Goal: Task Accomplishment & Management: Manage account settings

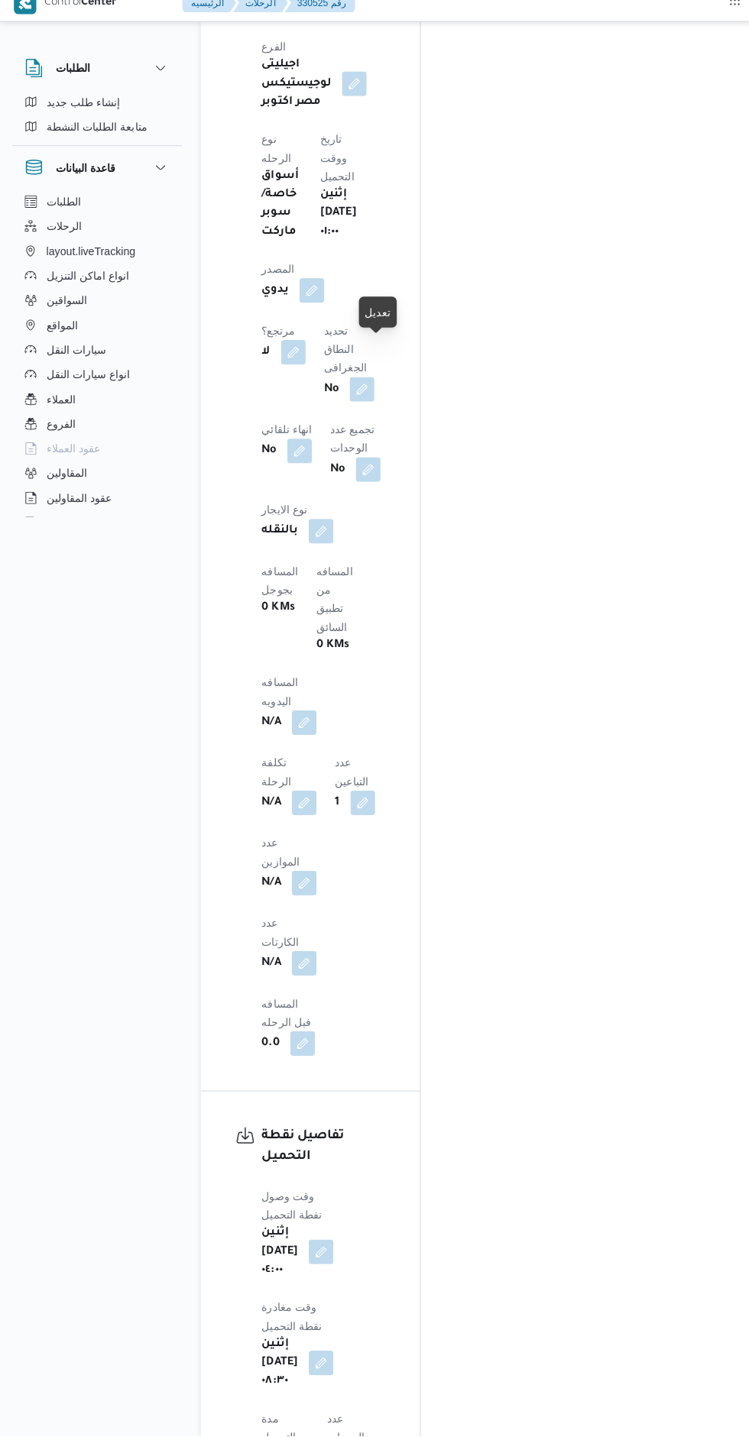
scroll to position [965, 0]
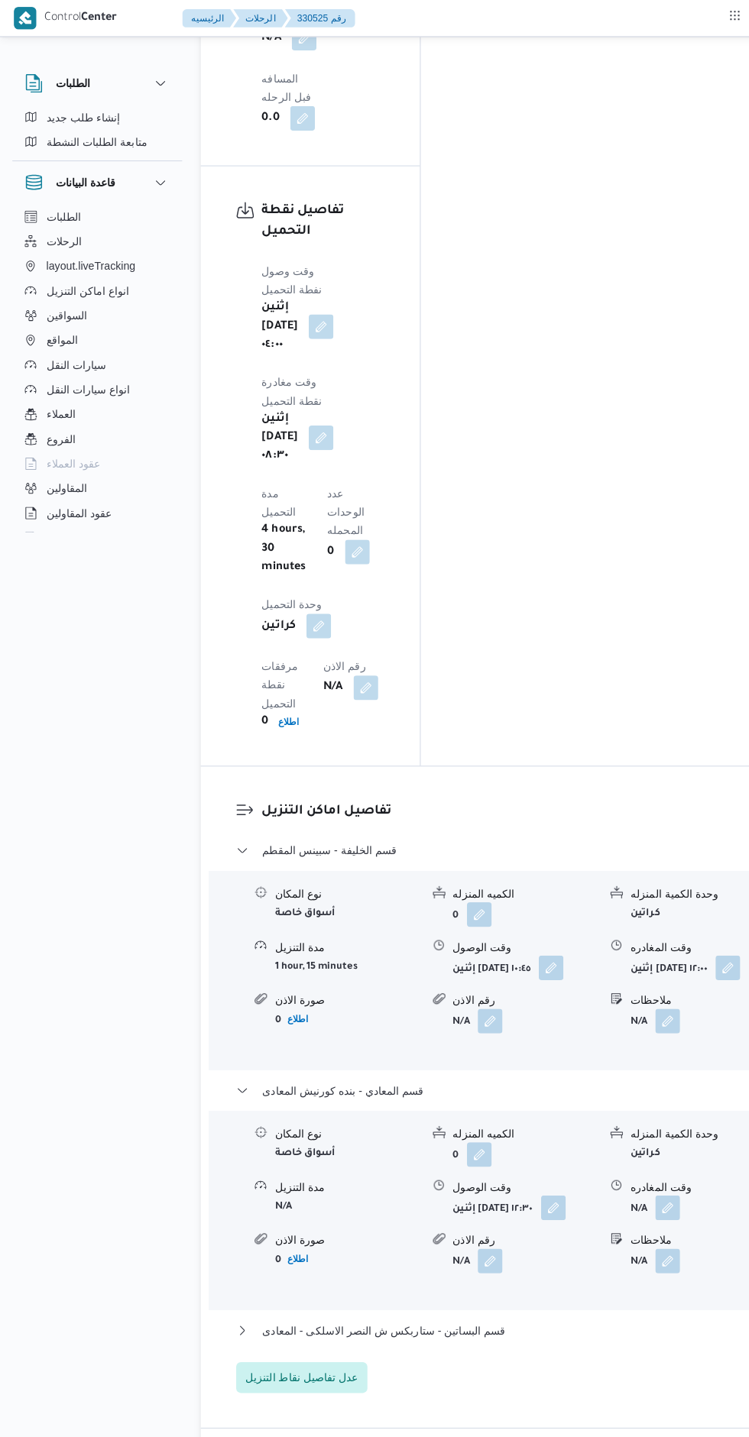
scroll to position [1875, 0]
click at [595, 1313] on button "قسم البساتين - ستاربكس ش النصر الاسلكى - المعادى" at bounding box center [488, 1322] width 508 height 18
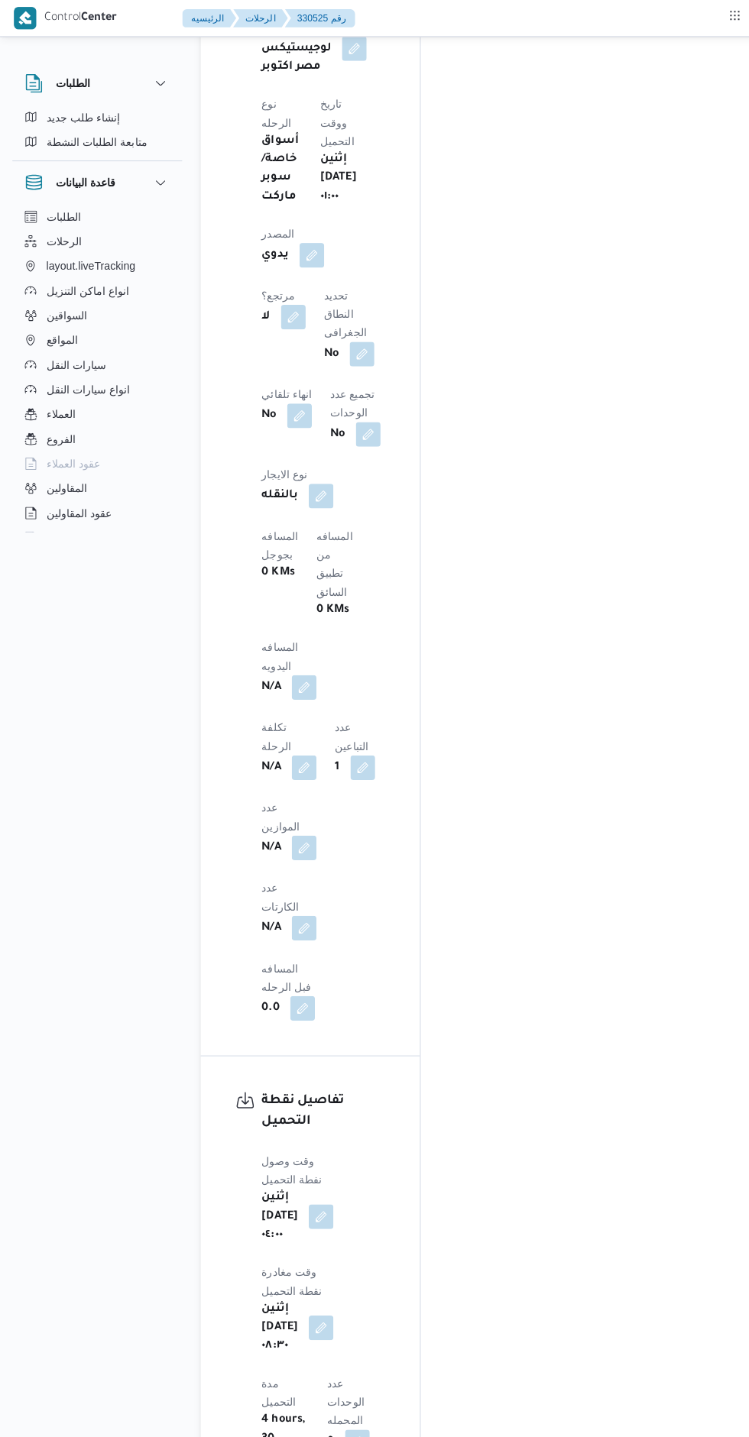
scroll to position [997, 0]
click at [313, 670] on button "button" at bounding box center [301, 682] width 24 height 24
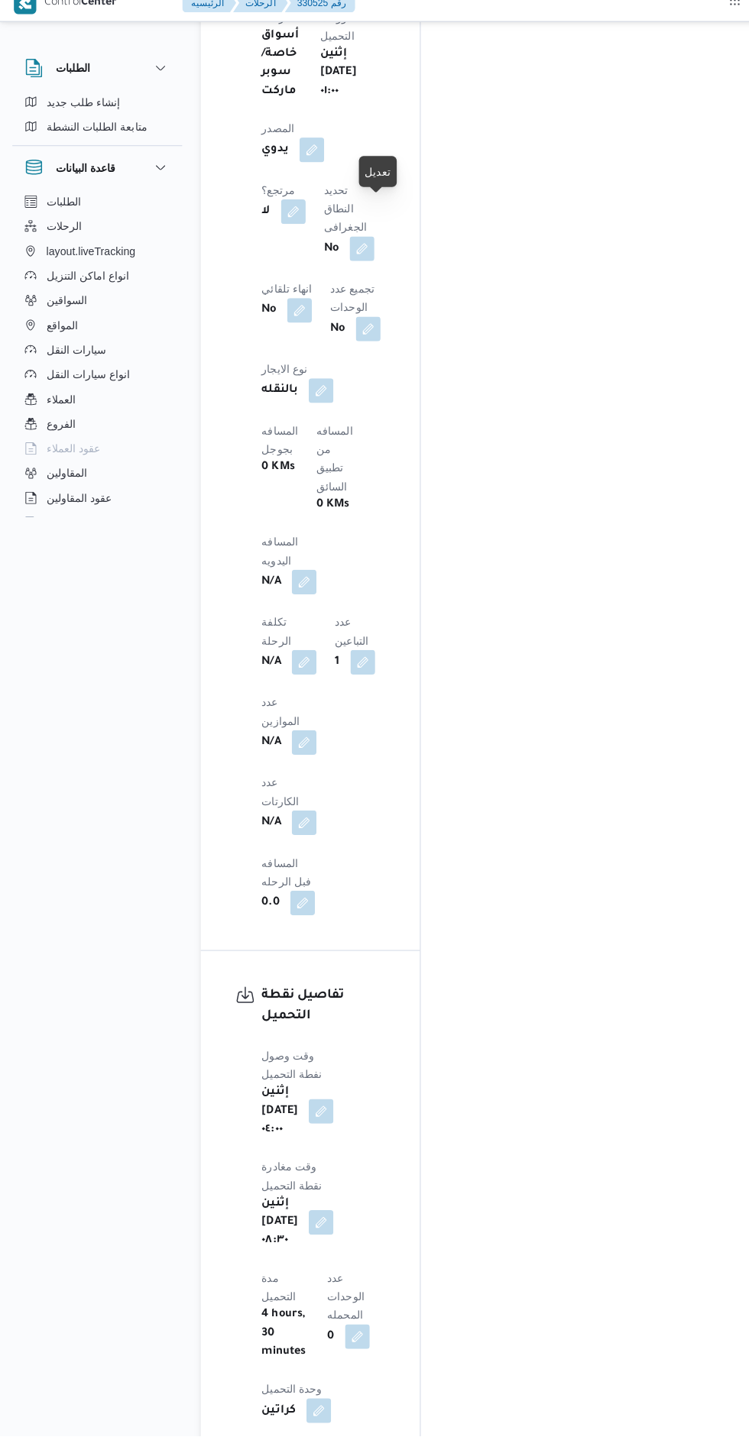
scroll to position [1102, 0]
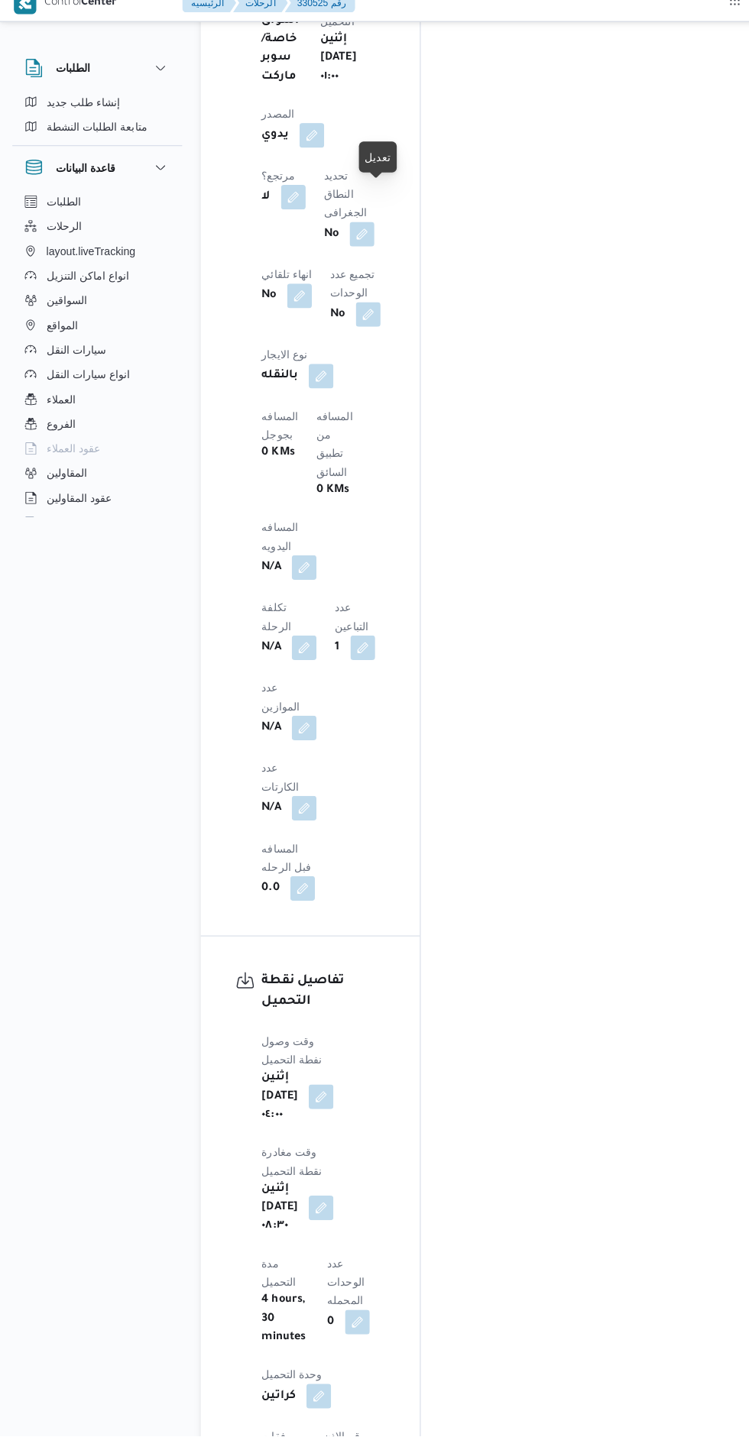
click at [313, 565] on button "button" at bounding box center [301, 577] width 24 height 24
click at [303, 724] on button "button" at bounding box center [301, 736] width 24 height 24
click at [313, 565] on button "button" at bounding box center [301, 577] width 24 height 24
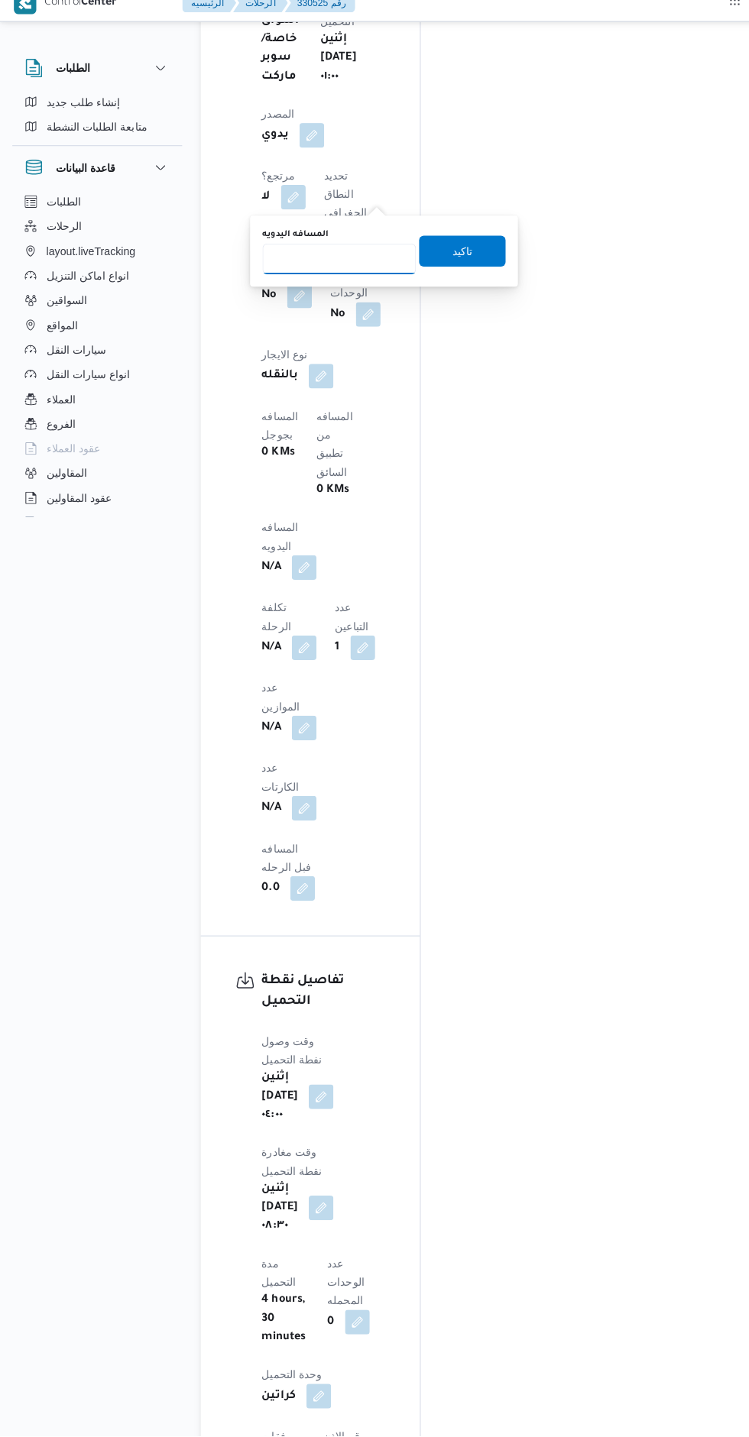
click at [315, 270] on input "المسافه اليدويه" at bounding box center [336, 271] width 152 height 31
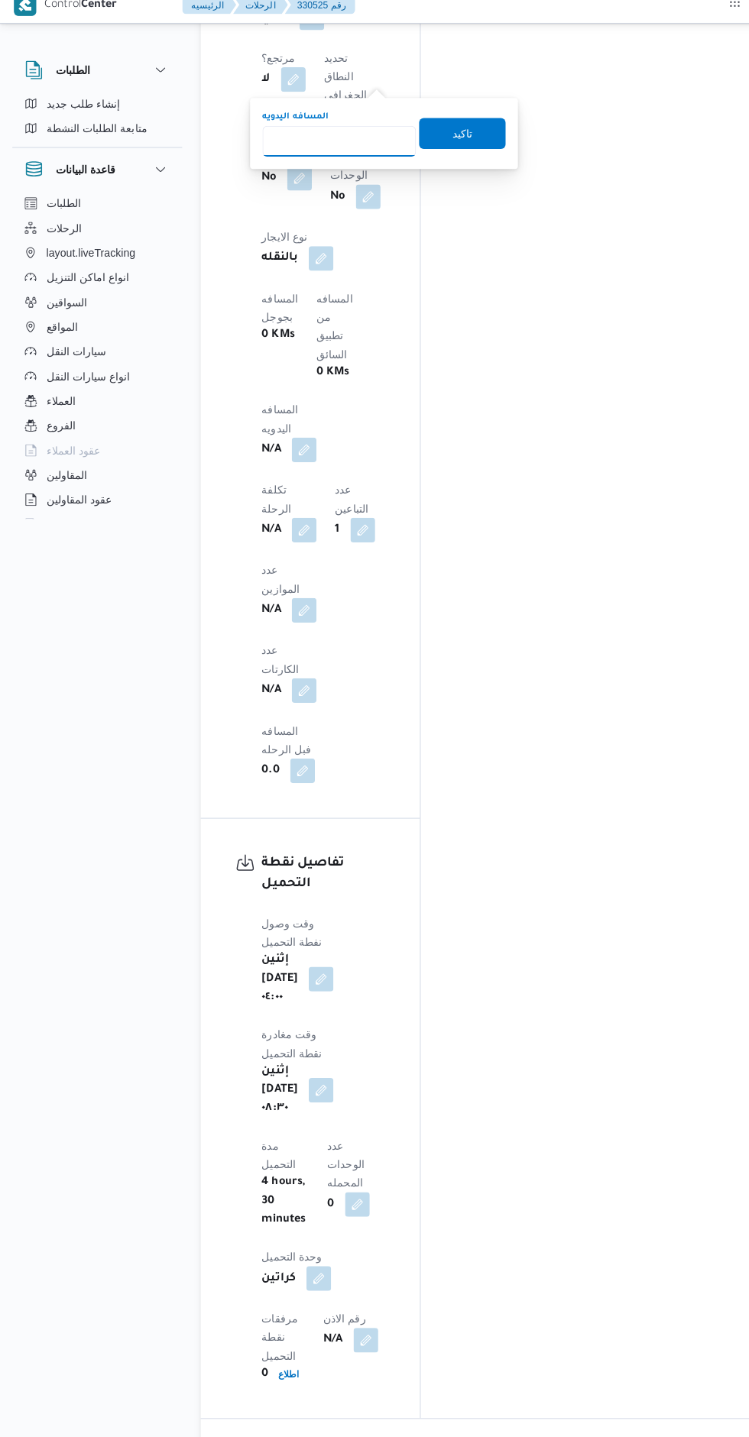
scroll to position [1221, 0]
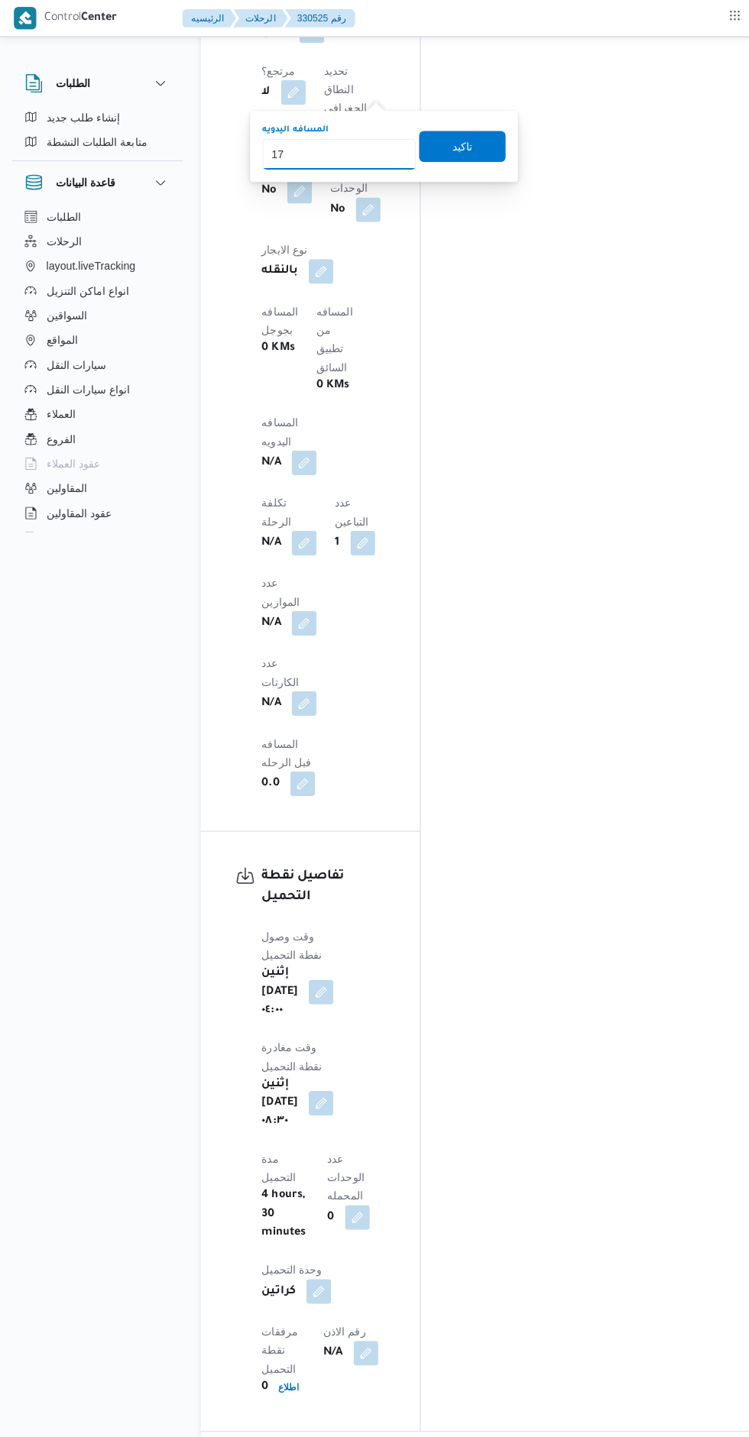
type input "173"
click at [426, 147] on span "تاكيد" at bounding box center [458, 145] width 86 height 31
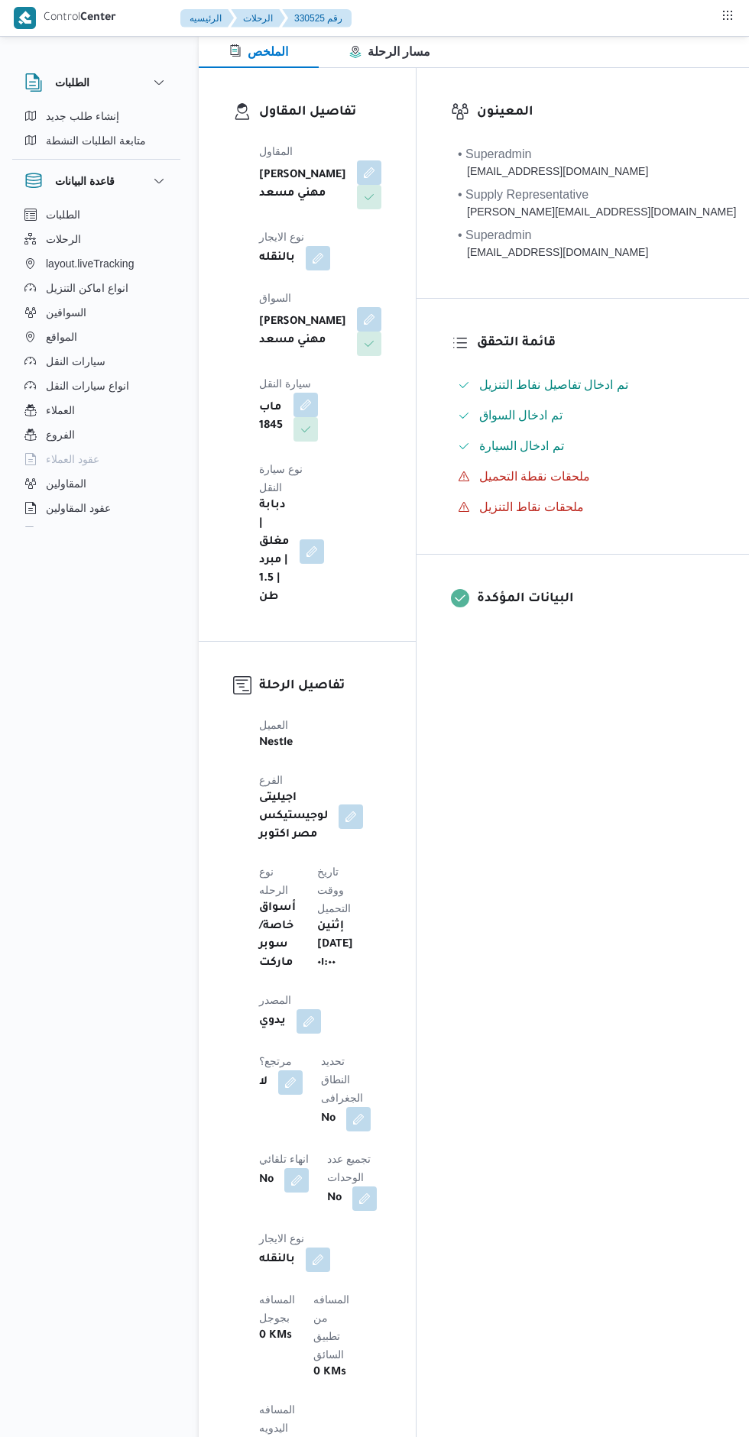
scroll to position [0, 0]
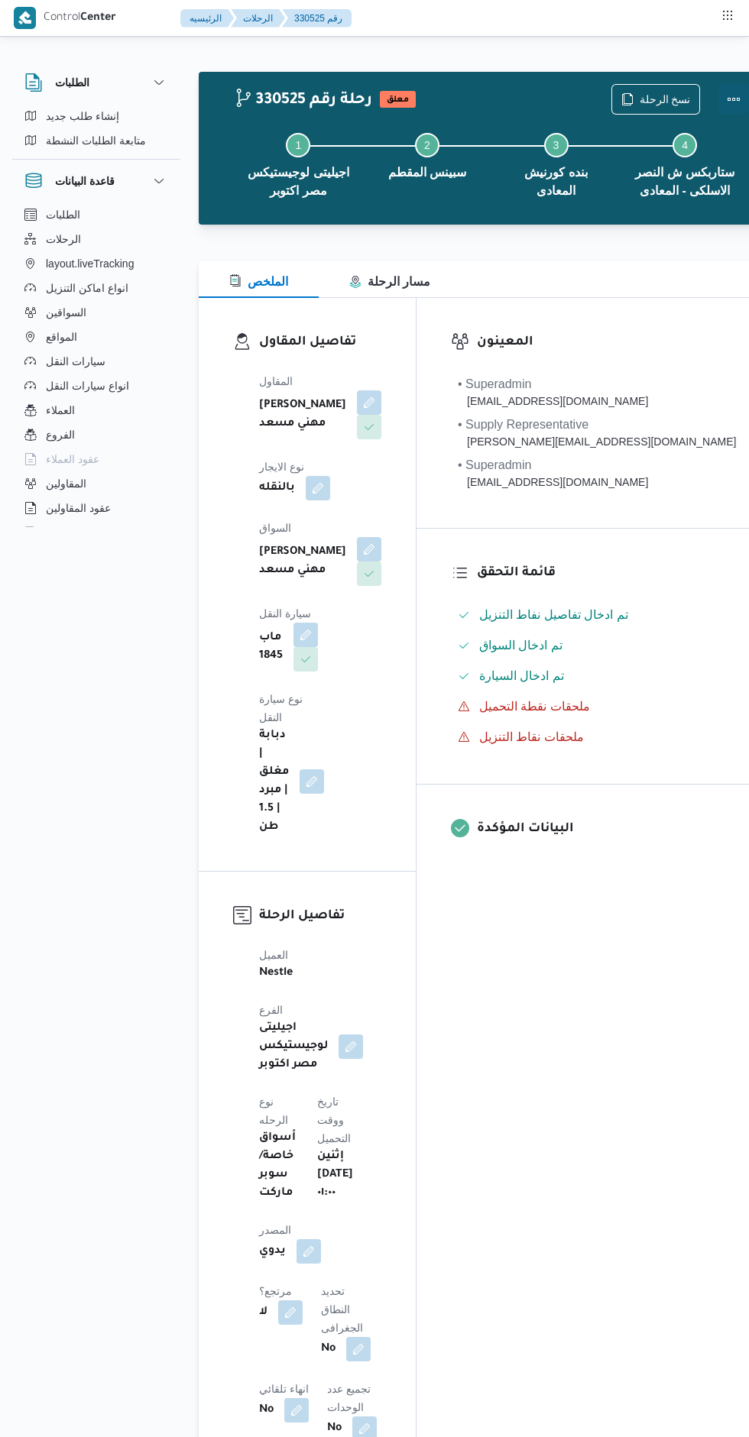
click at [718, 112] on button "Actions" at bounding box center [733, 99] width 31 height 31
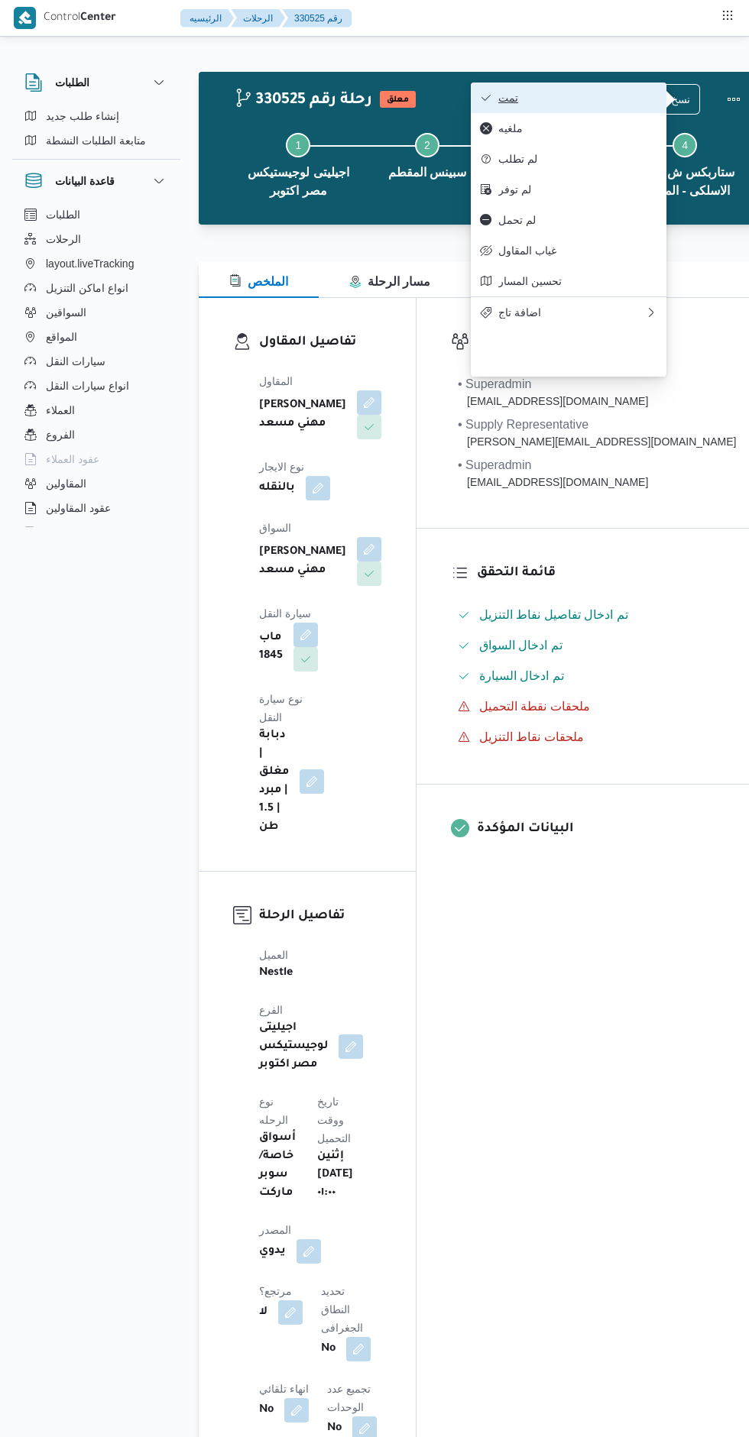
click at [486, 101] on icon "button" at bounding box center [486, 98] width 12 height 12
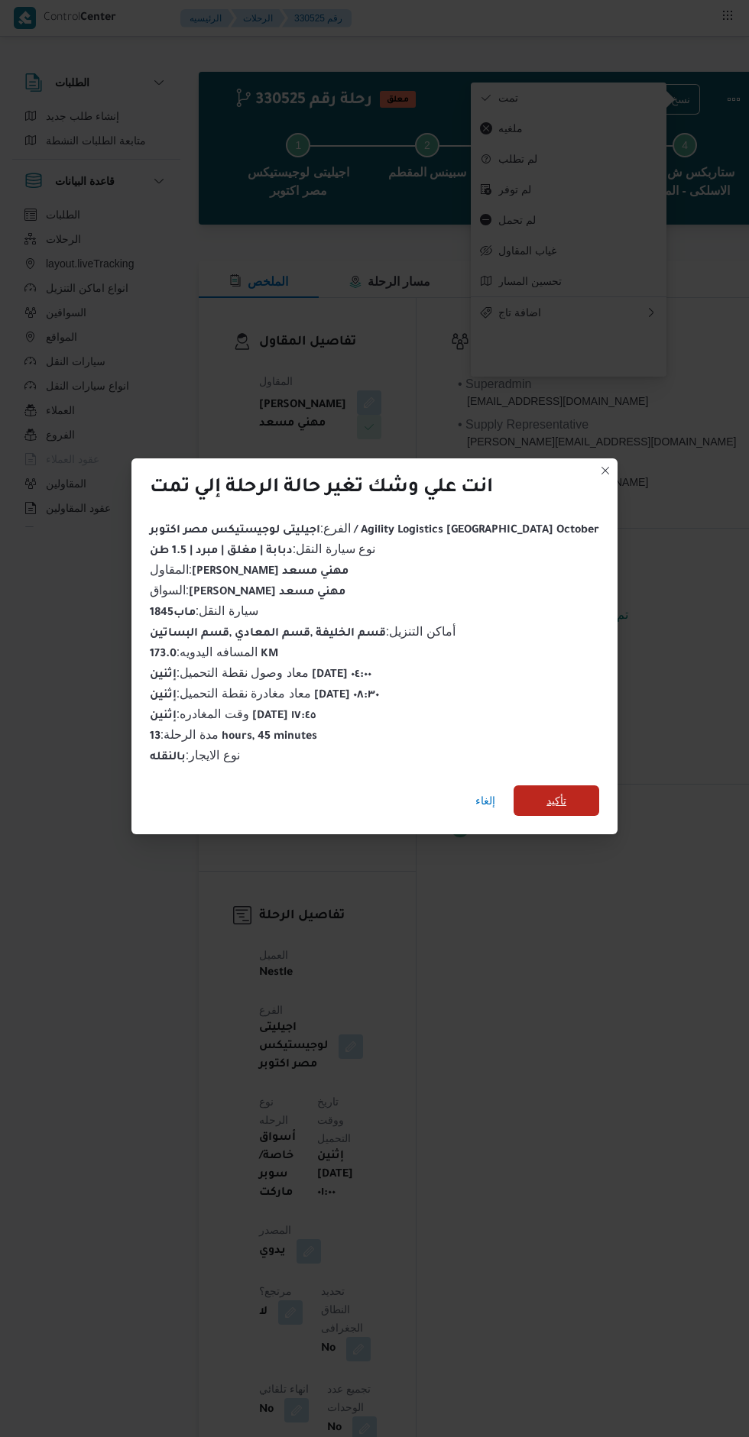
click at [552, 797] on span "تأكيد" at bounding box center [556, 800] width 86 height 31
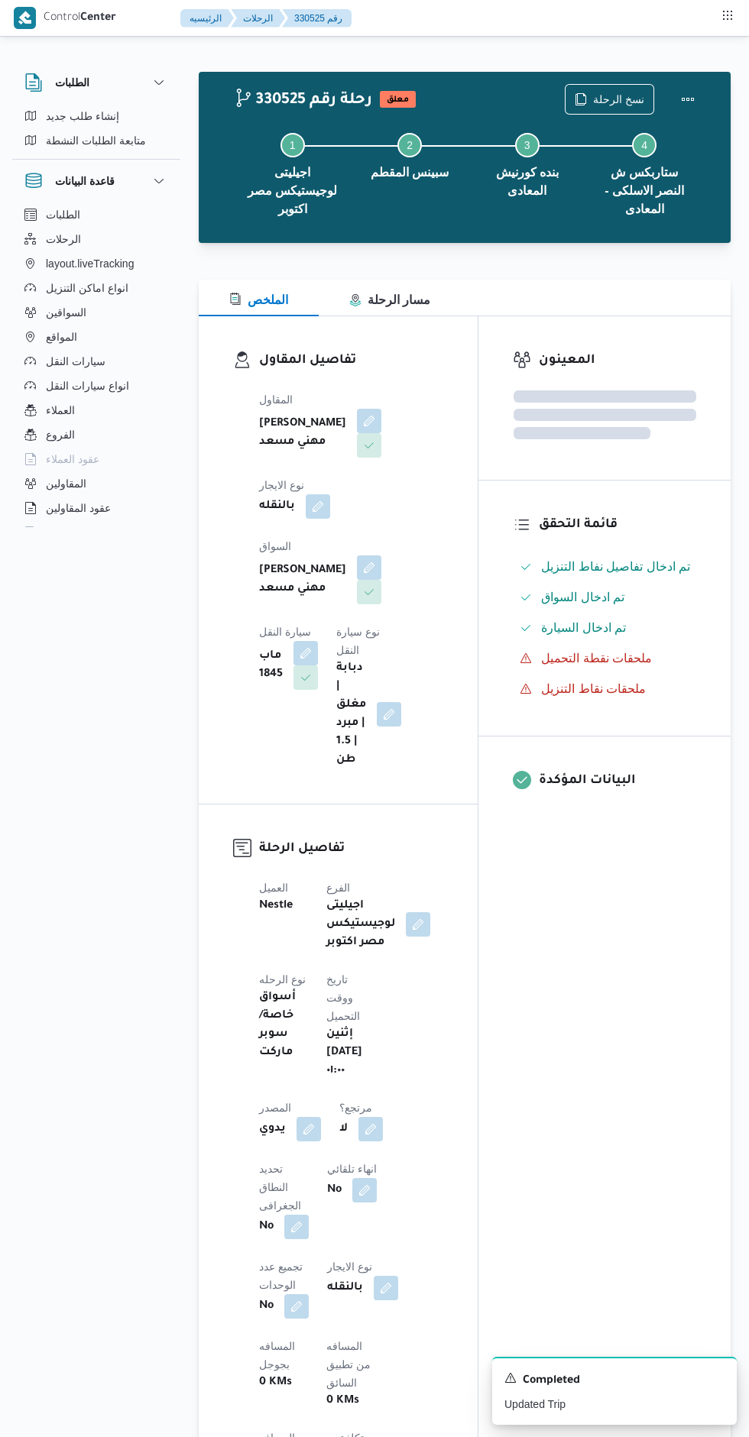
click at [578, 1000] on div "المعينون قائمة التحقق تم ادخال تفاصيل نفاط التنزيل تم ادخال السواق تم ادخال الس…" at bounding box center [604, 1231] width 252 height 1831
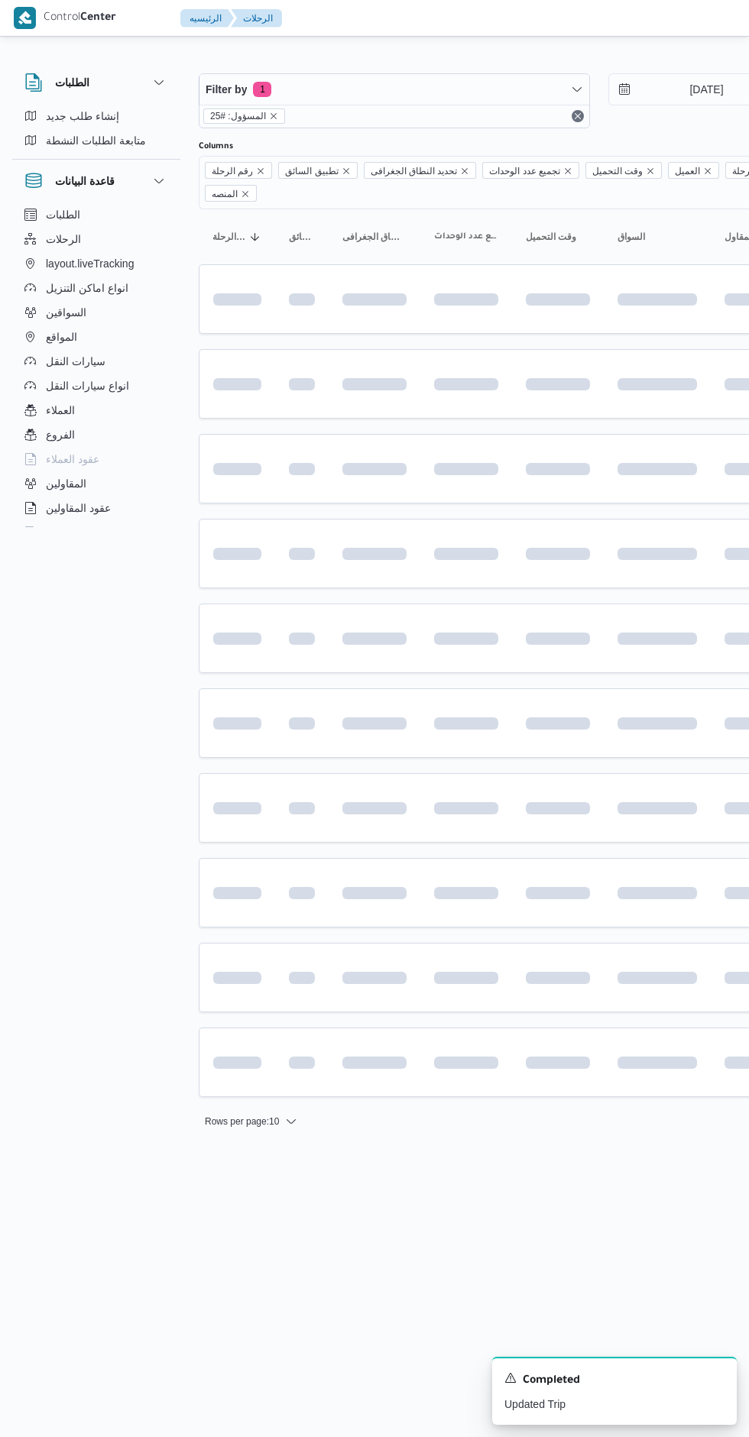
scroll to position [0, 24]
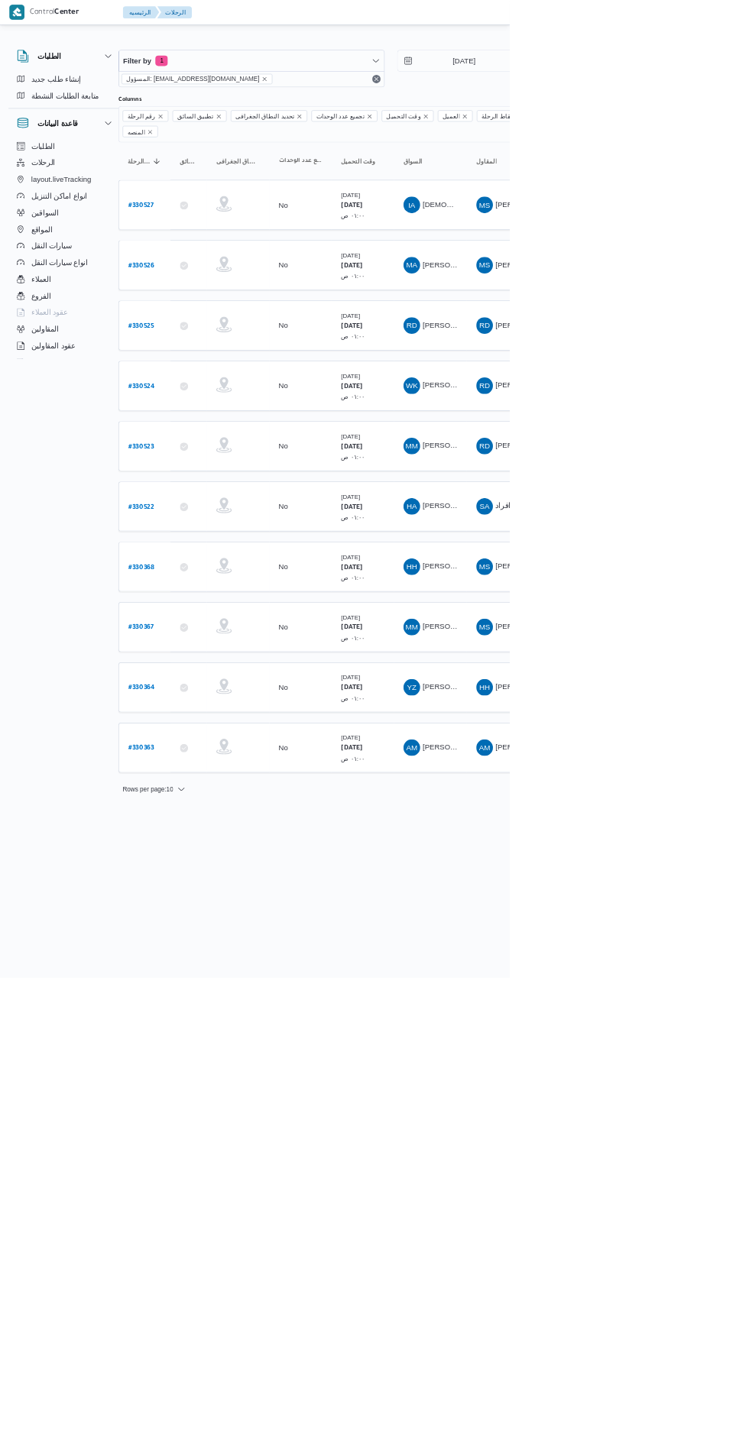
click at [217, 386] on b "# 330526" at bounding box center [208, 391] width 38 height 11
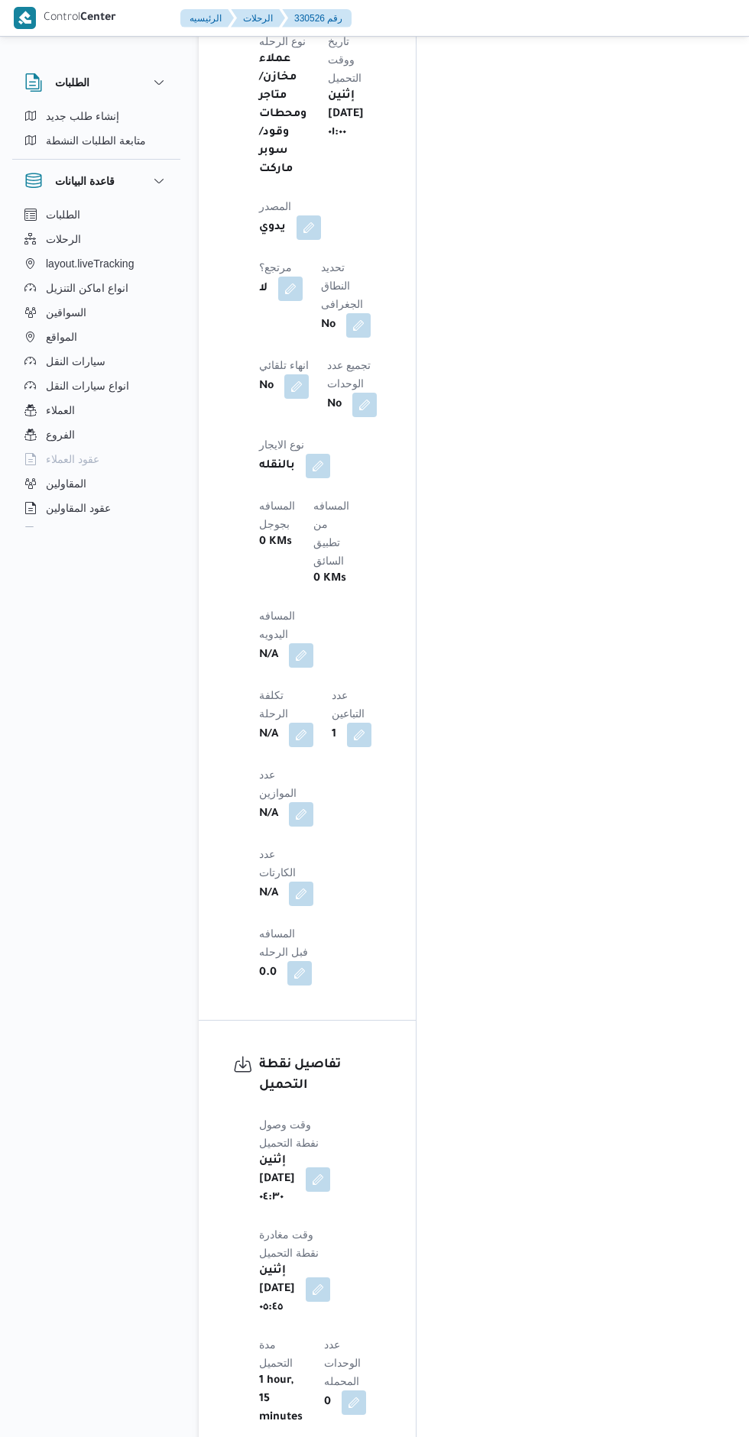
scroll to position [1170, 0]
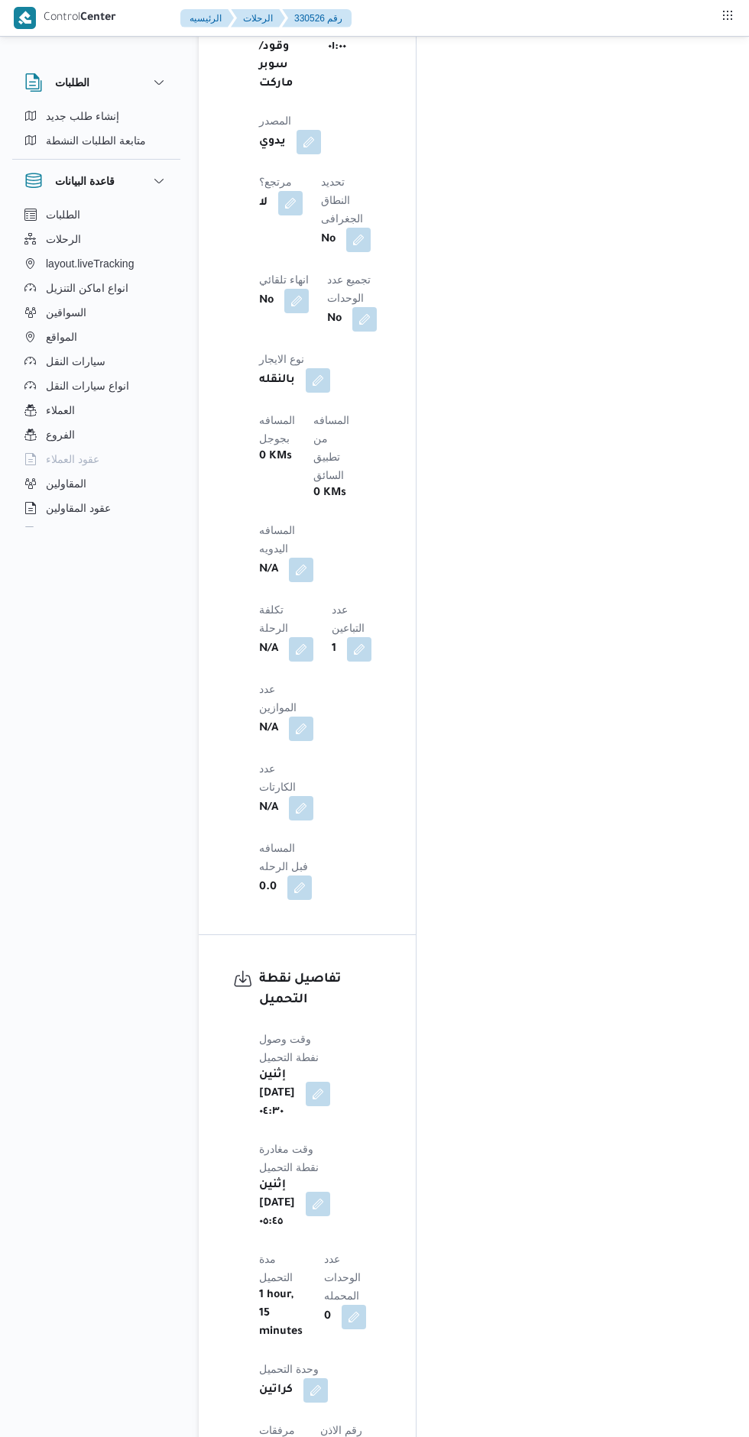
click at [454, 1154] on input "وقت الوصول" at bounding box center [429, 1158] width 173 height 31
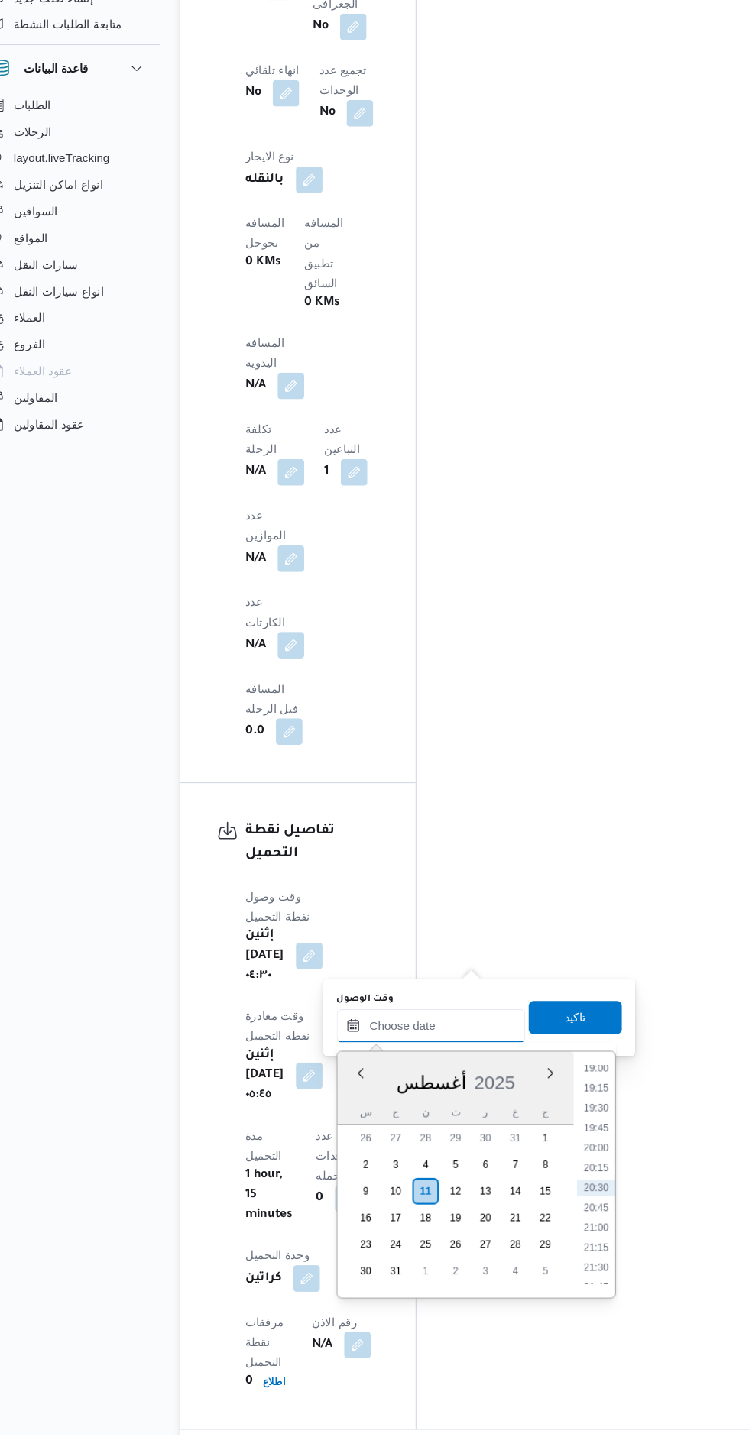
scroll to position [1268, 0]
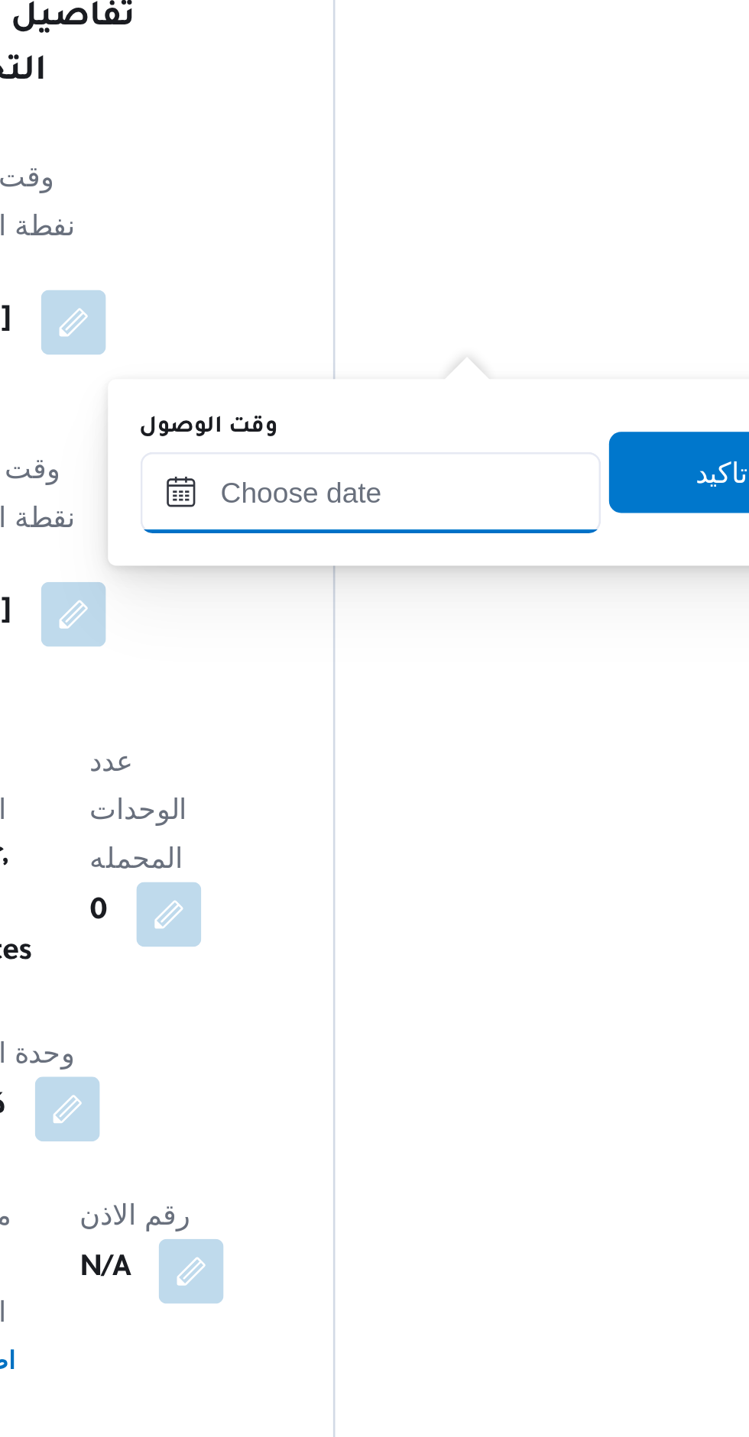
click at [429, 1066] on input "وقت الوصول" at bounding box center [429, 1061] width 173 height 31
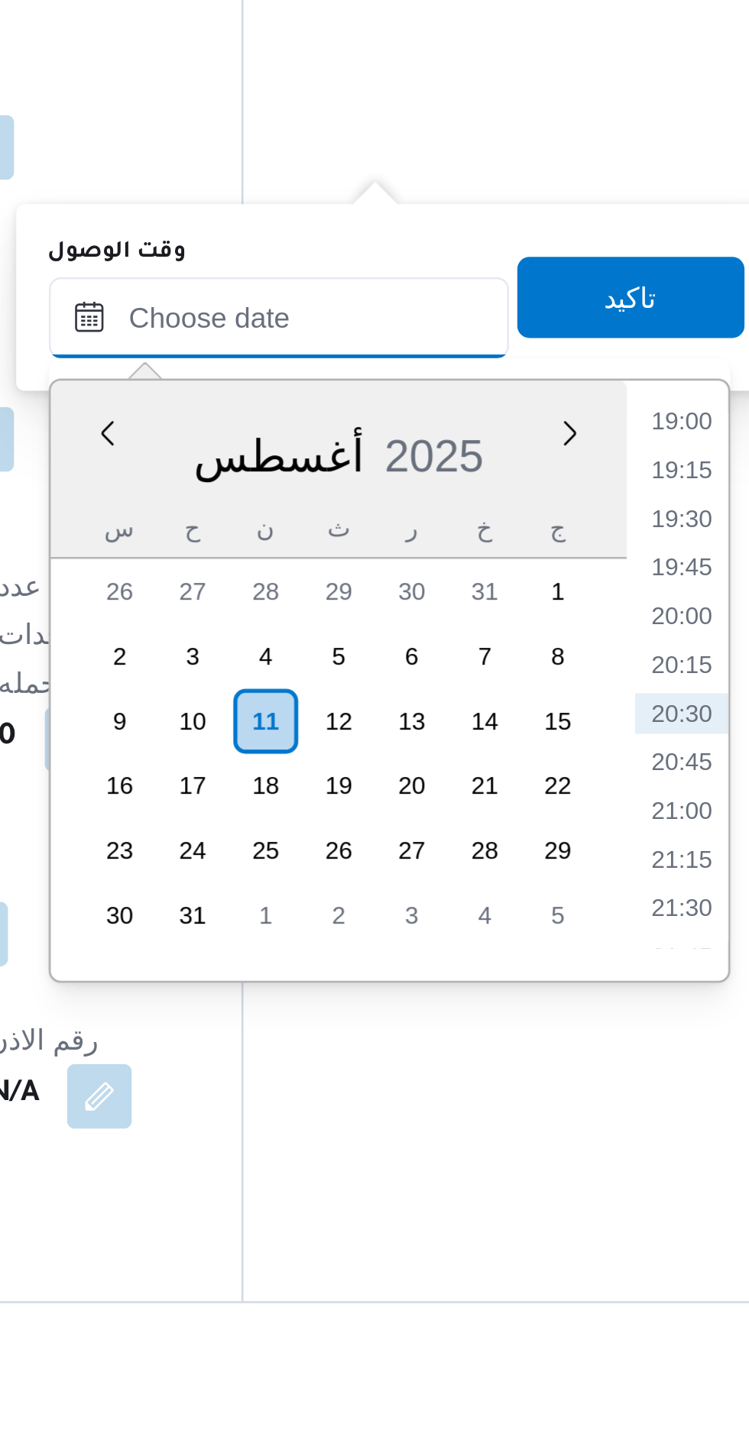
scroll to position [1267, 0]
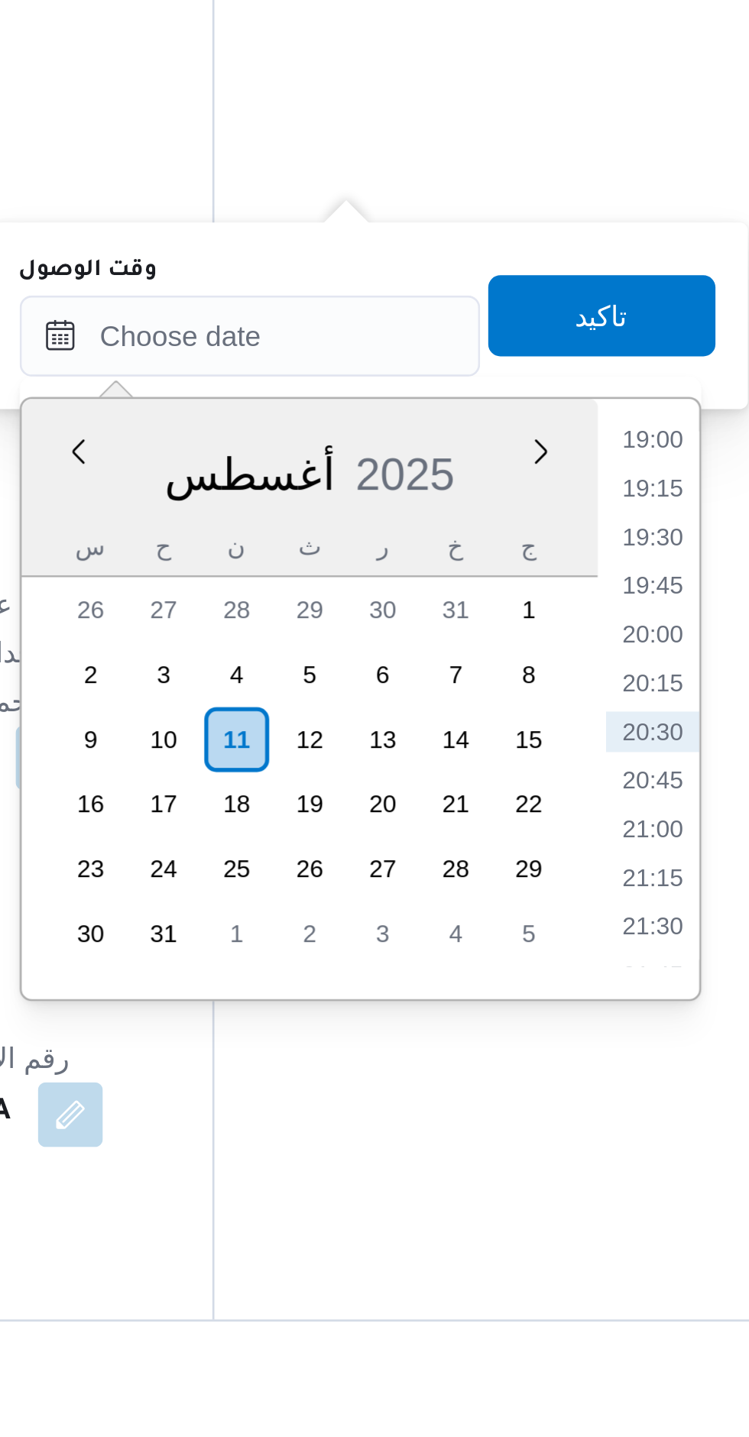
click at [580, 1107] on li "19:00" at bounding box center [581, 1100] width 35 height 15
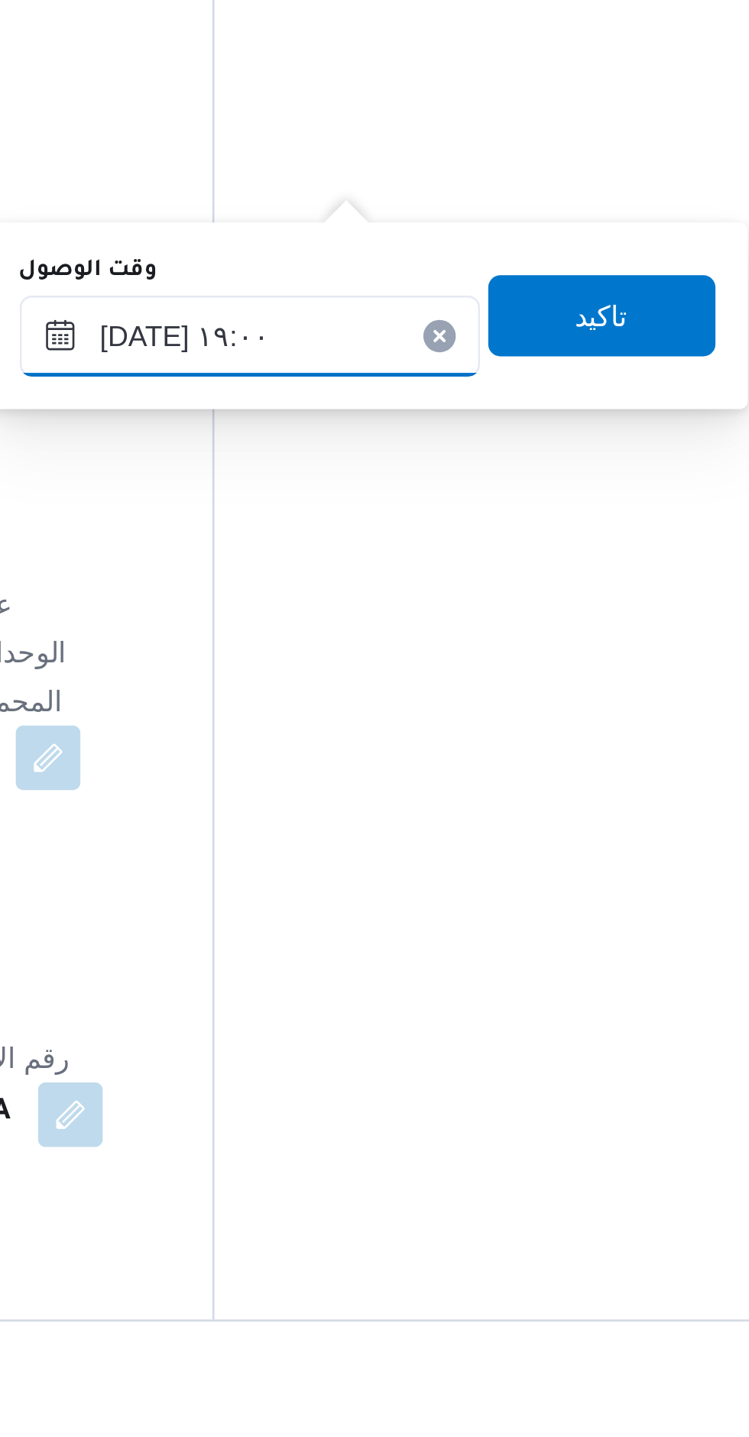
click at [386, 1064] on input "[DATE] ١٩:٠٠" at bounding box center [429, 1062] width 173 height 31
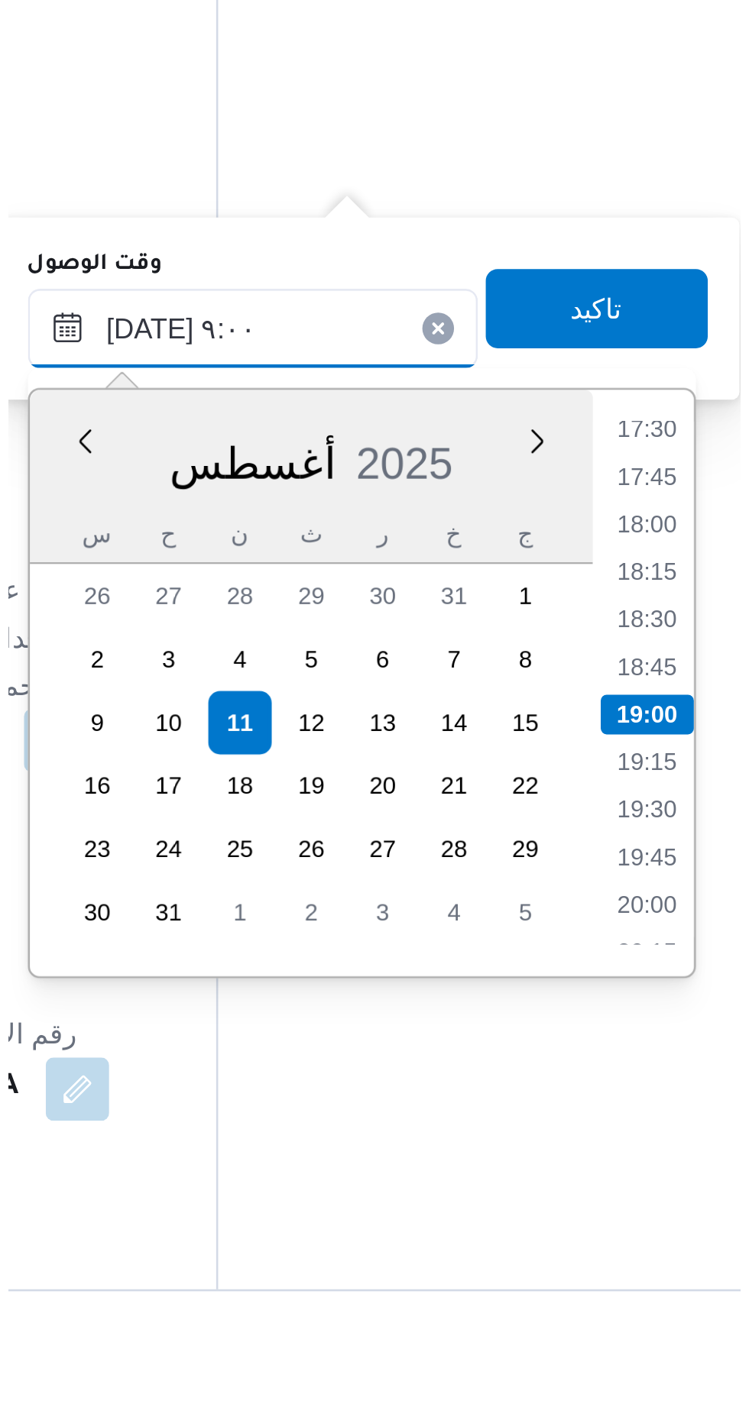
scroll to position [660, 0]
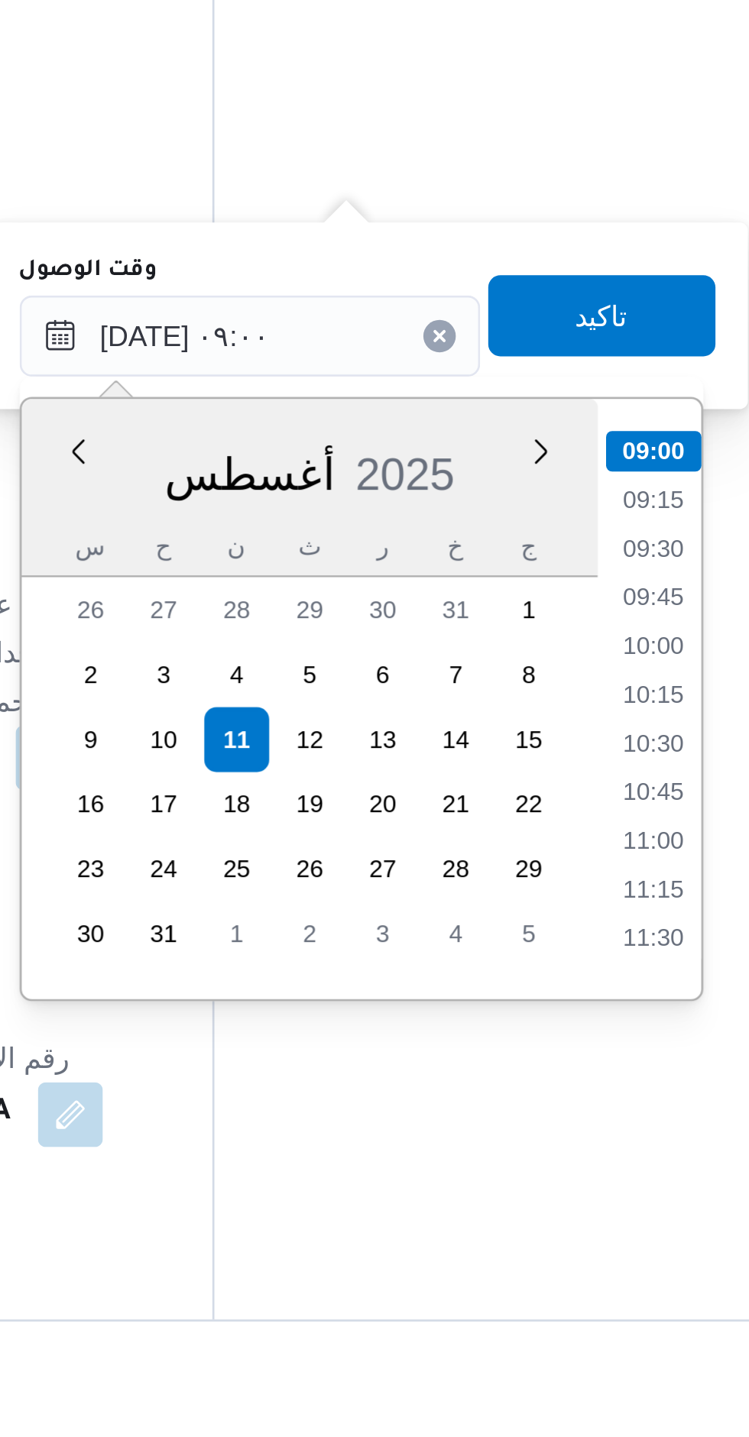
click at [591, 1171] on li "10:00" at bounding box center [581, 1178] width 35 height 15
type input "١١/٠٨/٢٠٢٥ ١٠:٠٠"
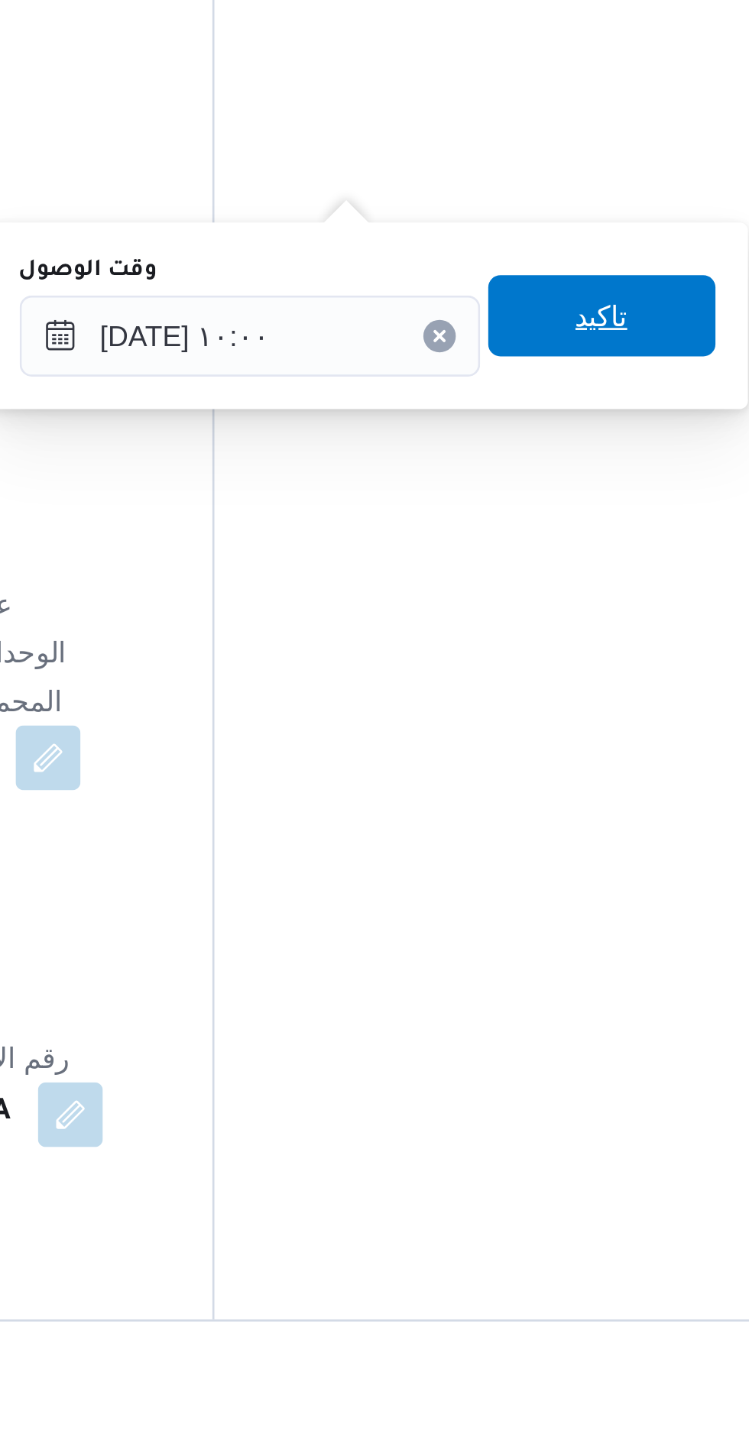
click at [520, 1048] on span "تاكيد" at bounding box center [563, 1054] width 86 height 31
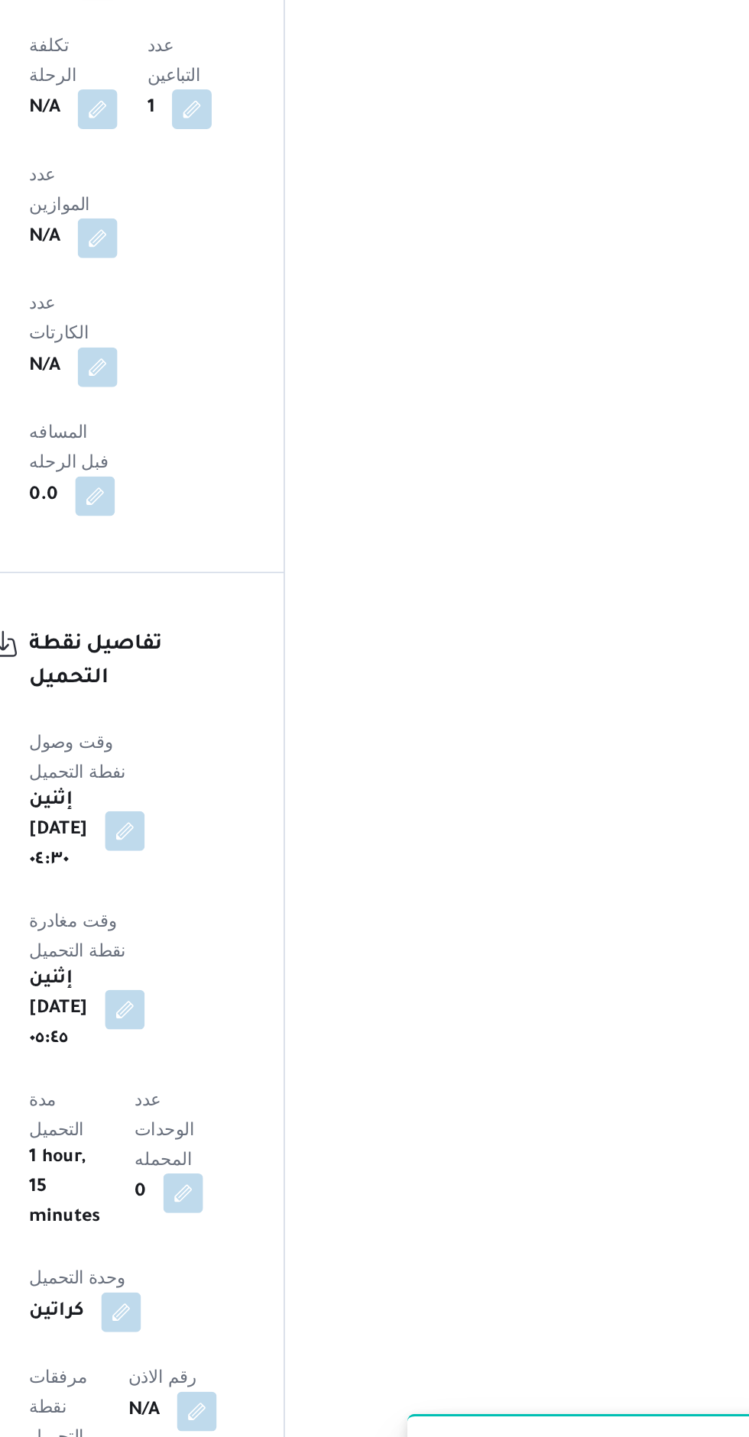
scroll to position [1267, 0]
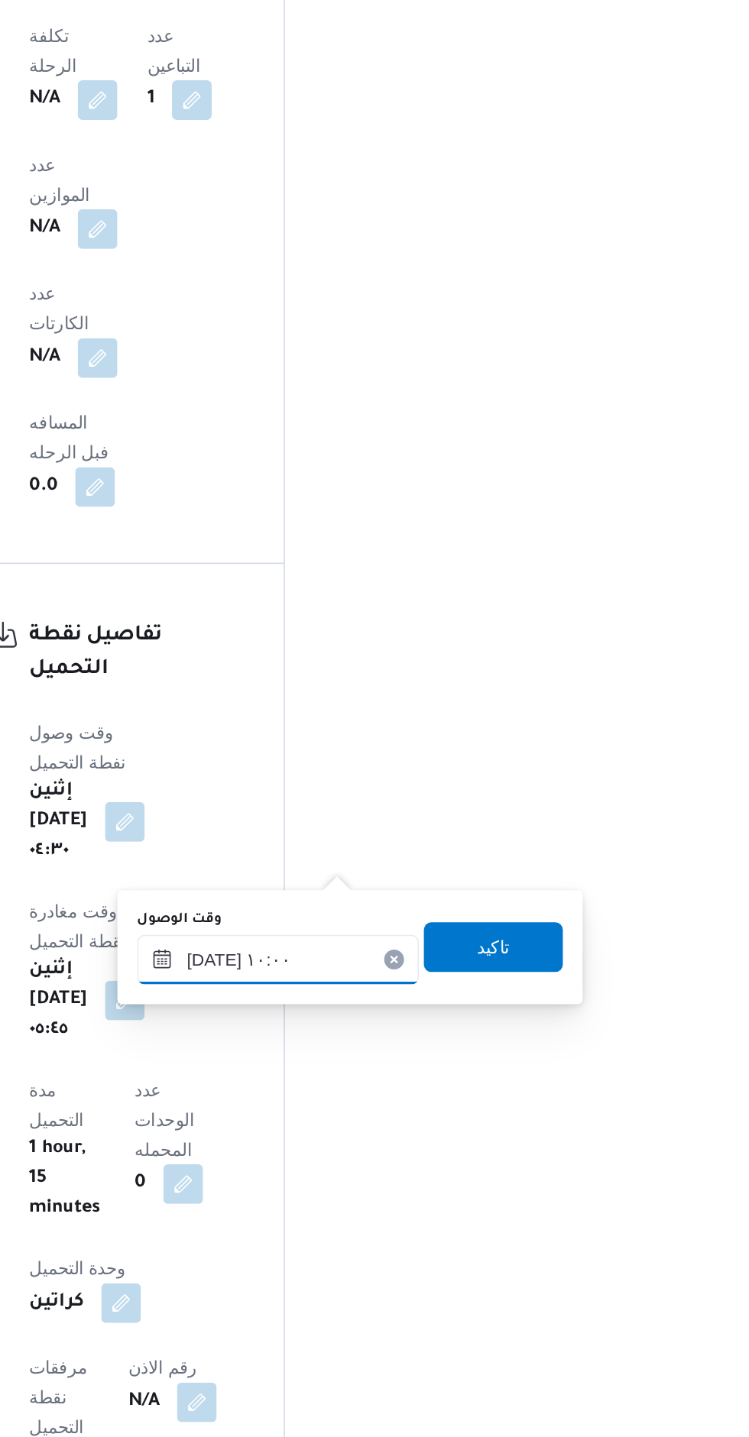
click at [438, 1082] on input "١١/٠٨/٢٠٢٥ ١٠:٠٠" at bounding box center [411, 1082] width 173 height 31
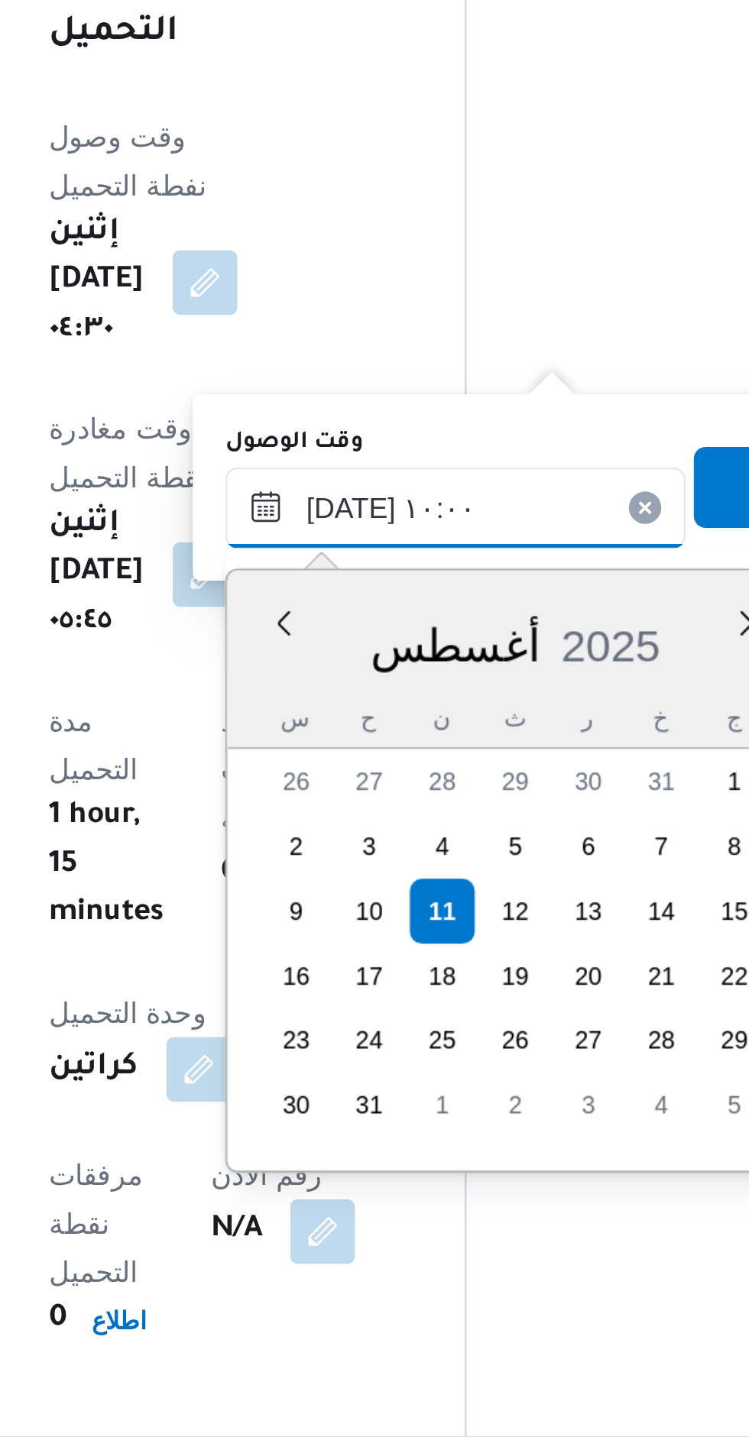
scroll to position [1278, 0]
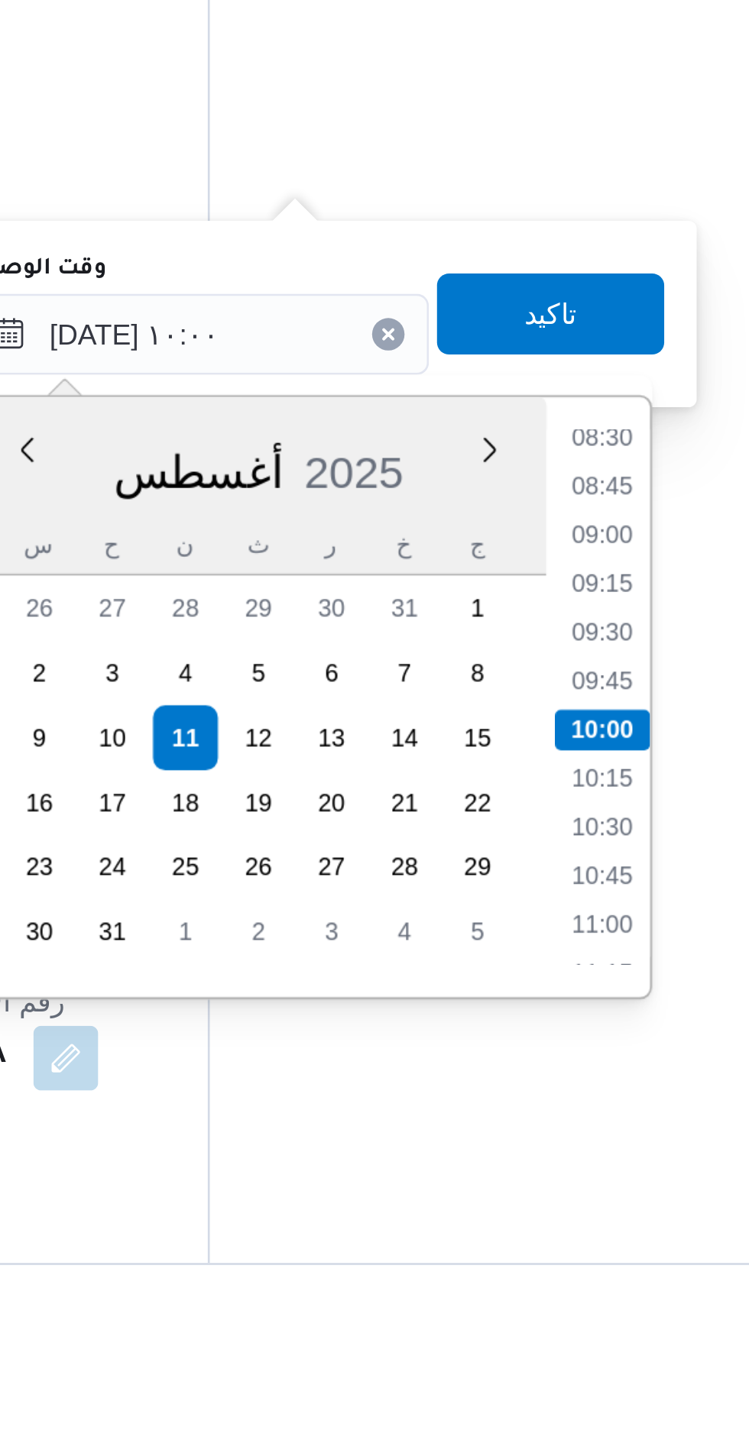
click at [556, 1110] on li "08:30" at bounding box center [563, 1109] width 35 height 15
type input "١١/٠٨/٢٠٢٥ ٠٨:٣٠"
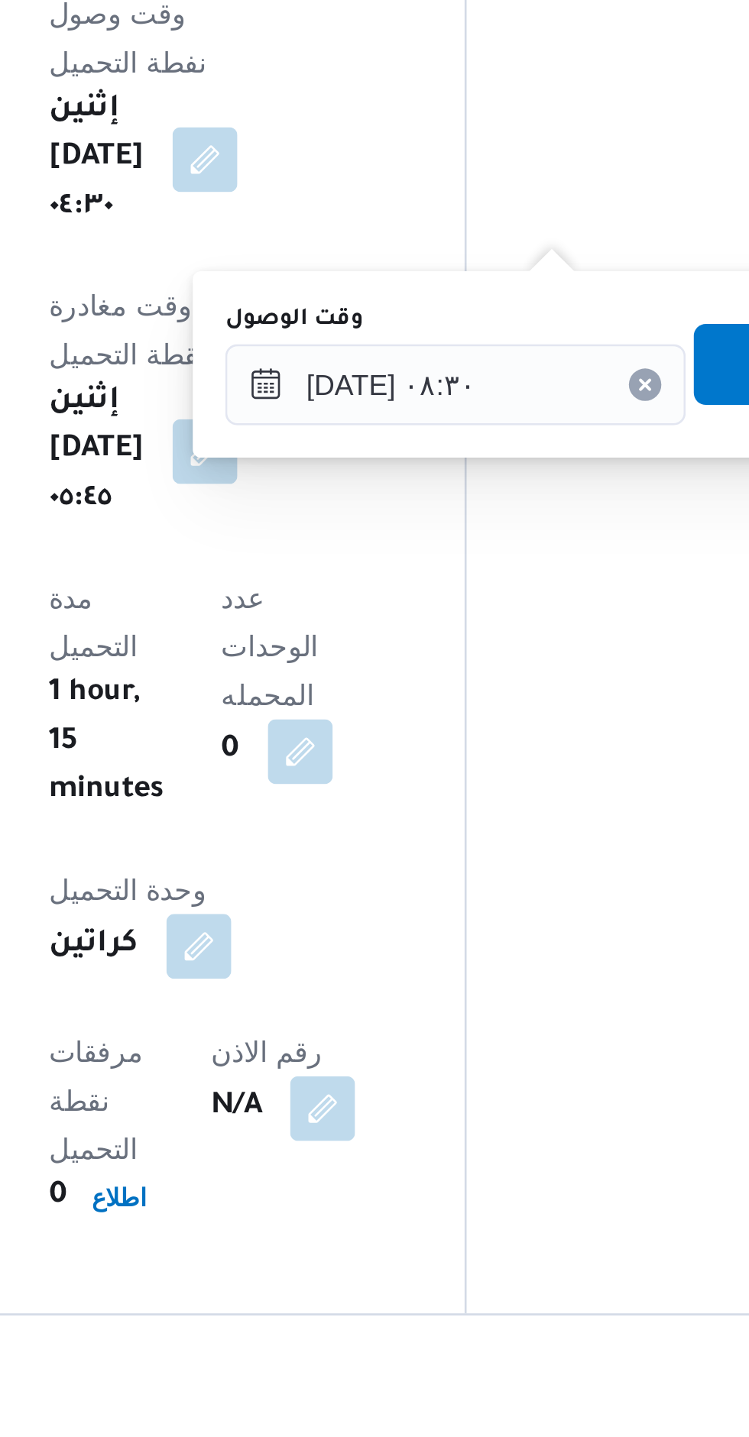
click at [502, 1061] on span "تاكيد" at bounding box center [545, 1063] width 86 height 31
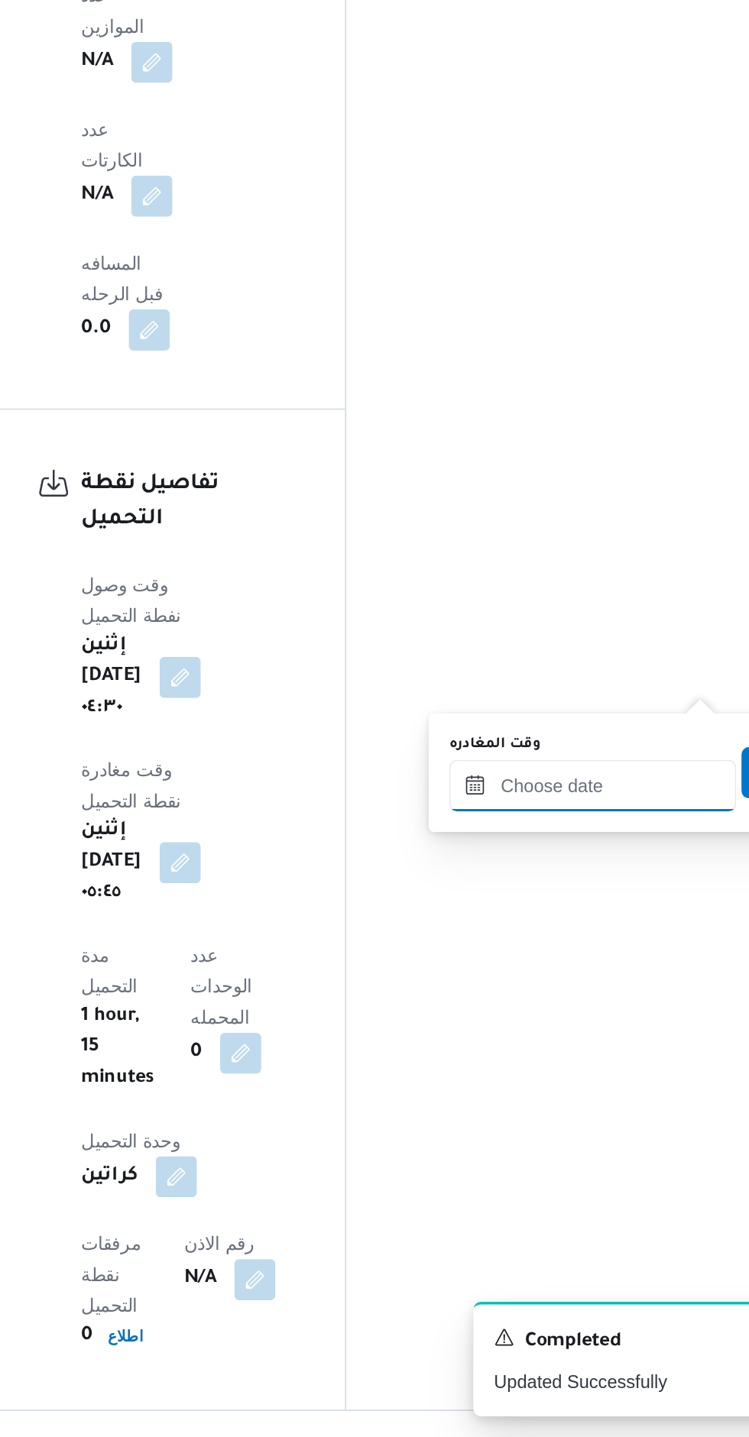
click at [556, 1052] on input "وقت المغادره" at bounding box center [563, 1050] width 170 height 31
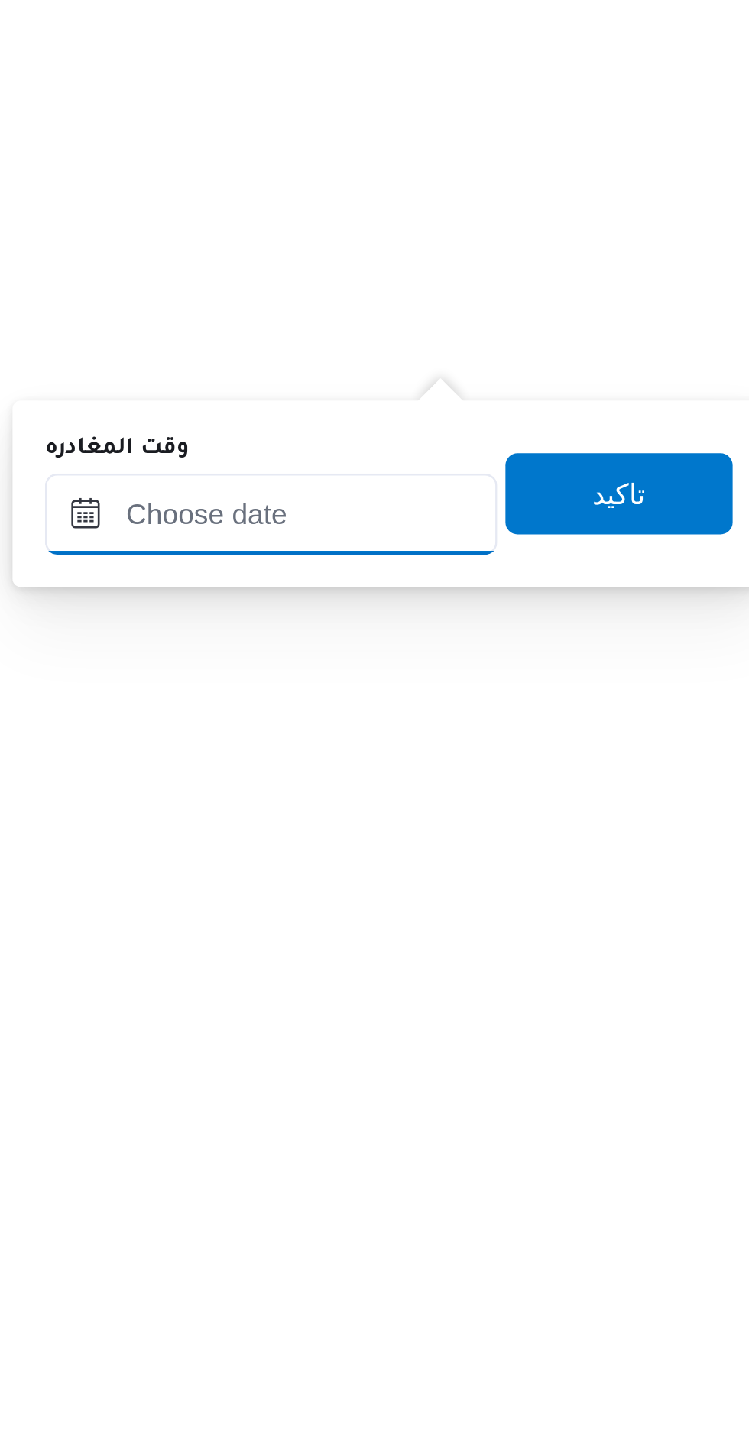
click at [580, 1054] on input "وقت المغادره" at bounding box center [563, 1050] width 170 height 31
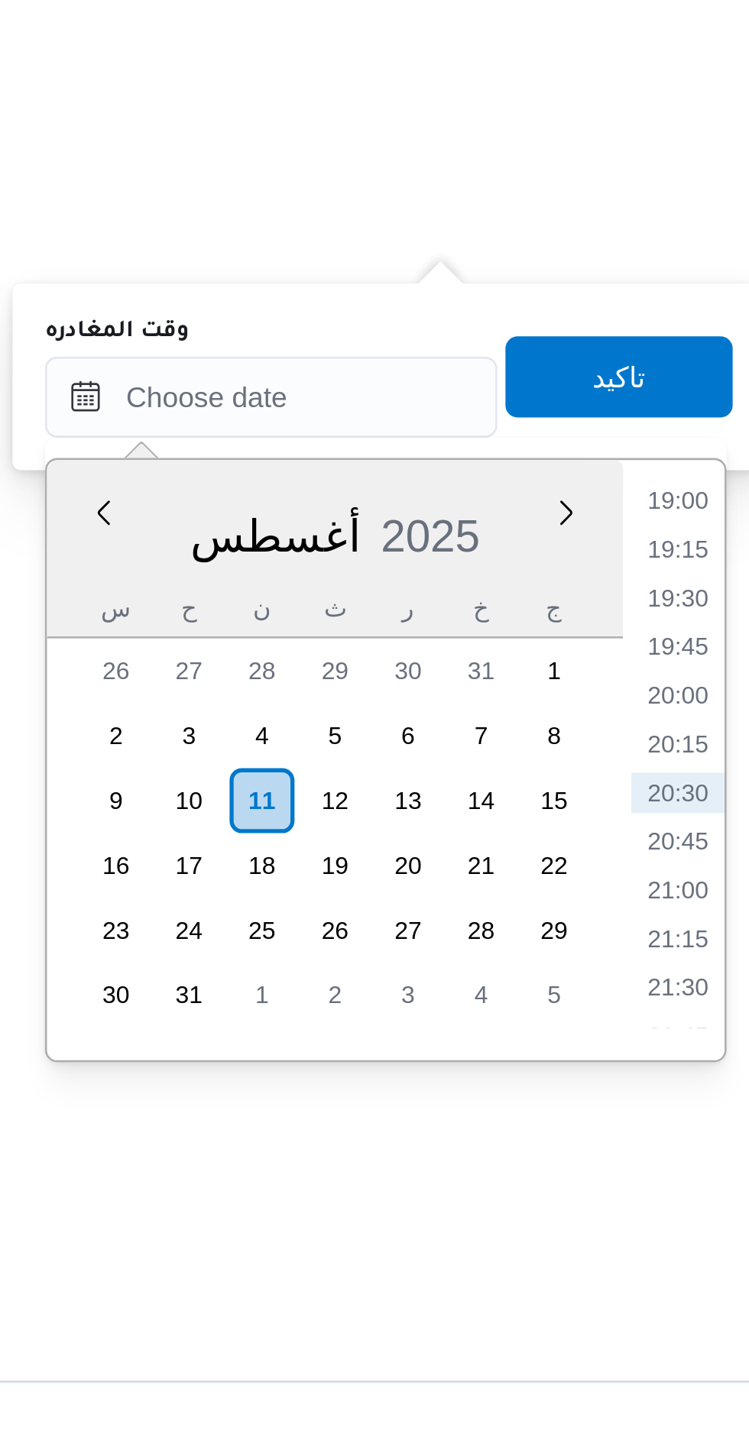
click at [722, 1093] on li "19:00" at bounding box center [715, 1089] width 35 height 15
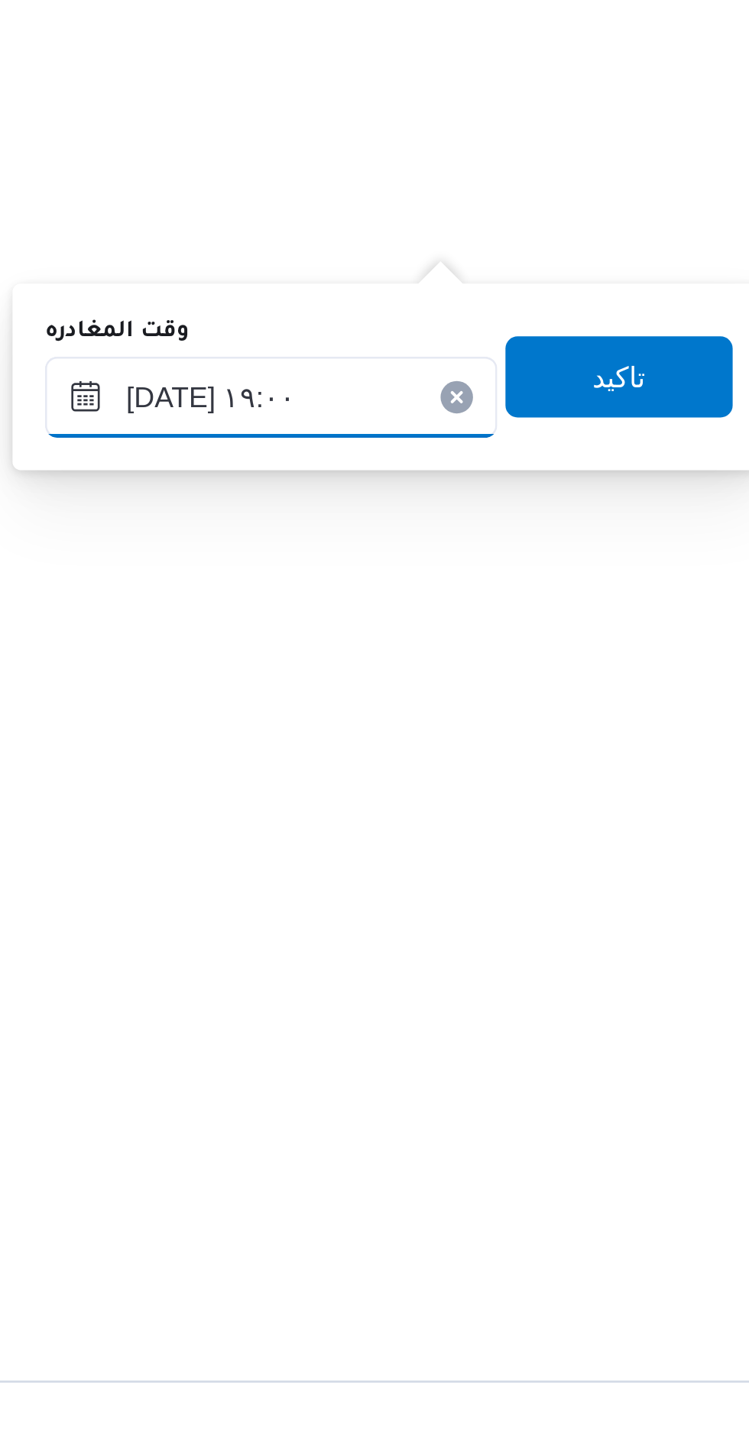
click at [515, 1052] on input "١١/٠٨/٢٠٢٥ ١٩:٠٠" at bounding box center [563, 1050] width 170 height 31
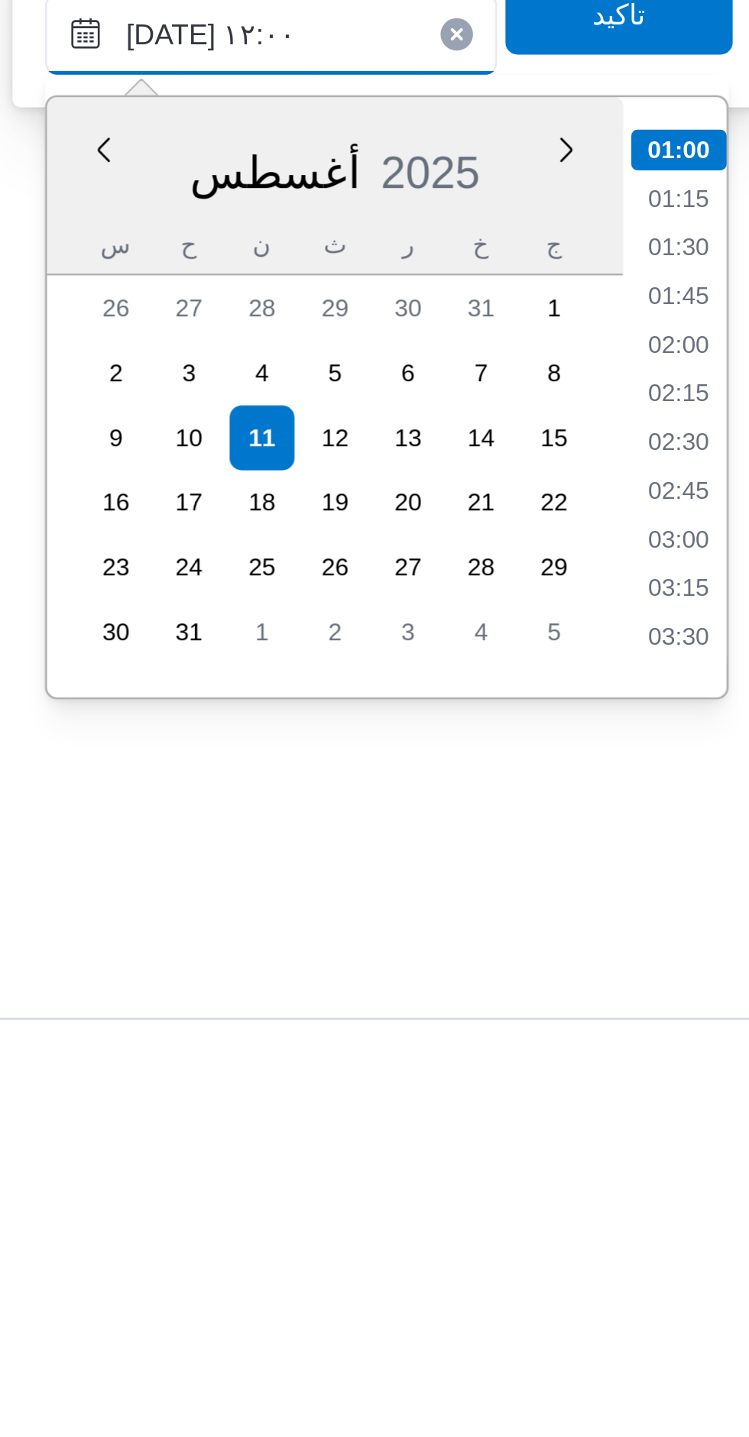
scroll to position [694, 0]
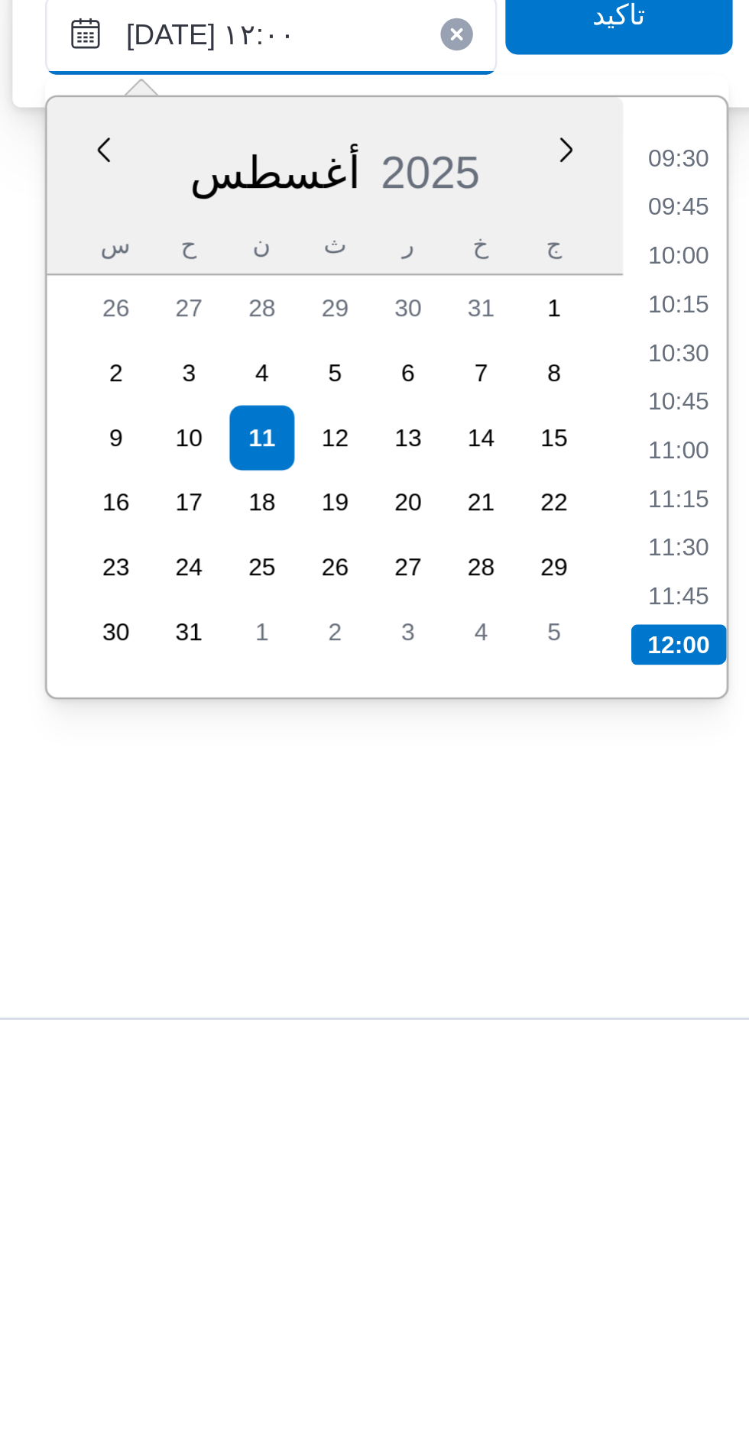
type input "١١/٠٨/٢٠٢٥ ١٢:٠٠"
click at [721, 1277] on li "12:00" at bounding box center [716, 1280] width 36 height 15
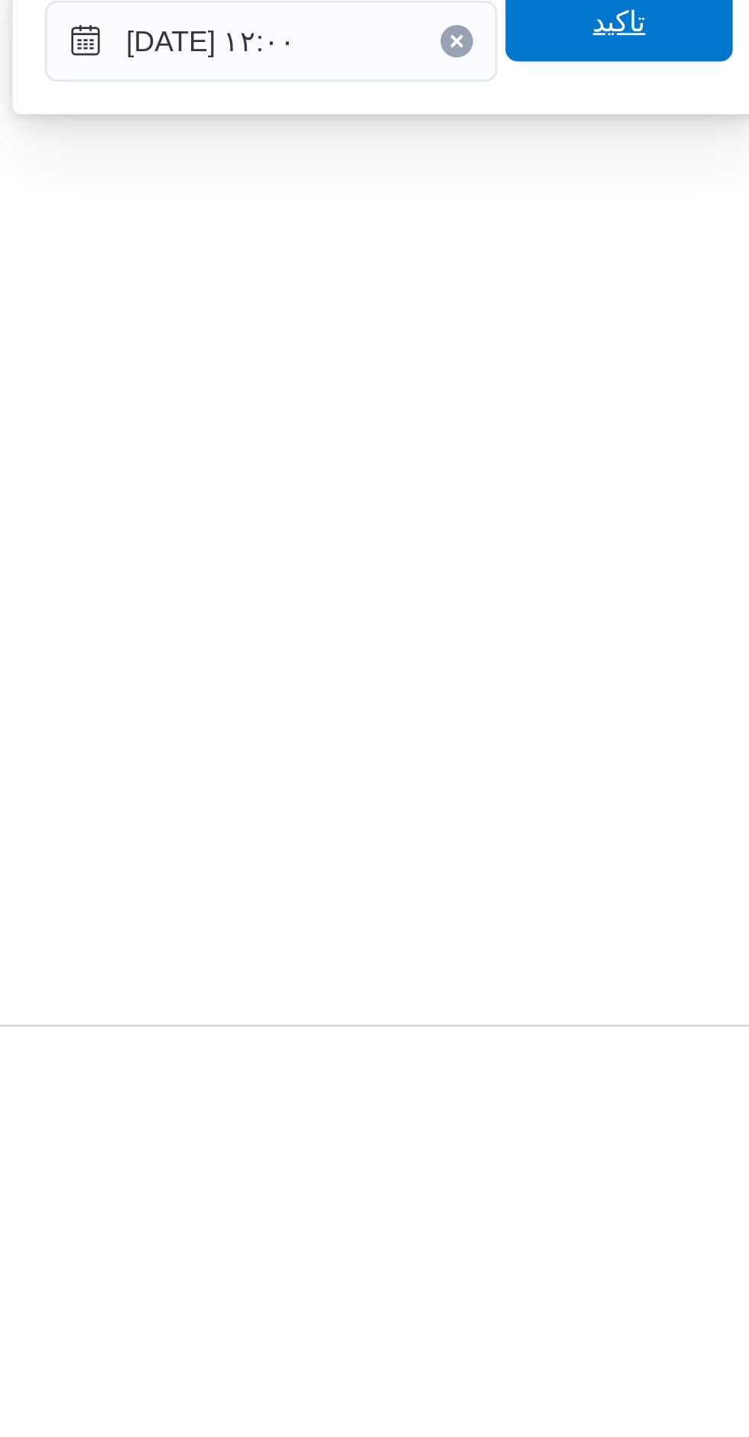
click at [664, 1054] on span "تاكيد" at bounding box center [694, 1043] width 86 height 31
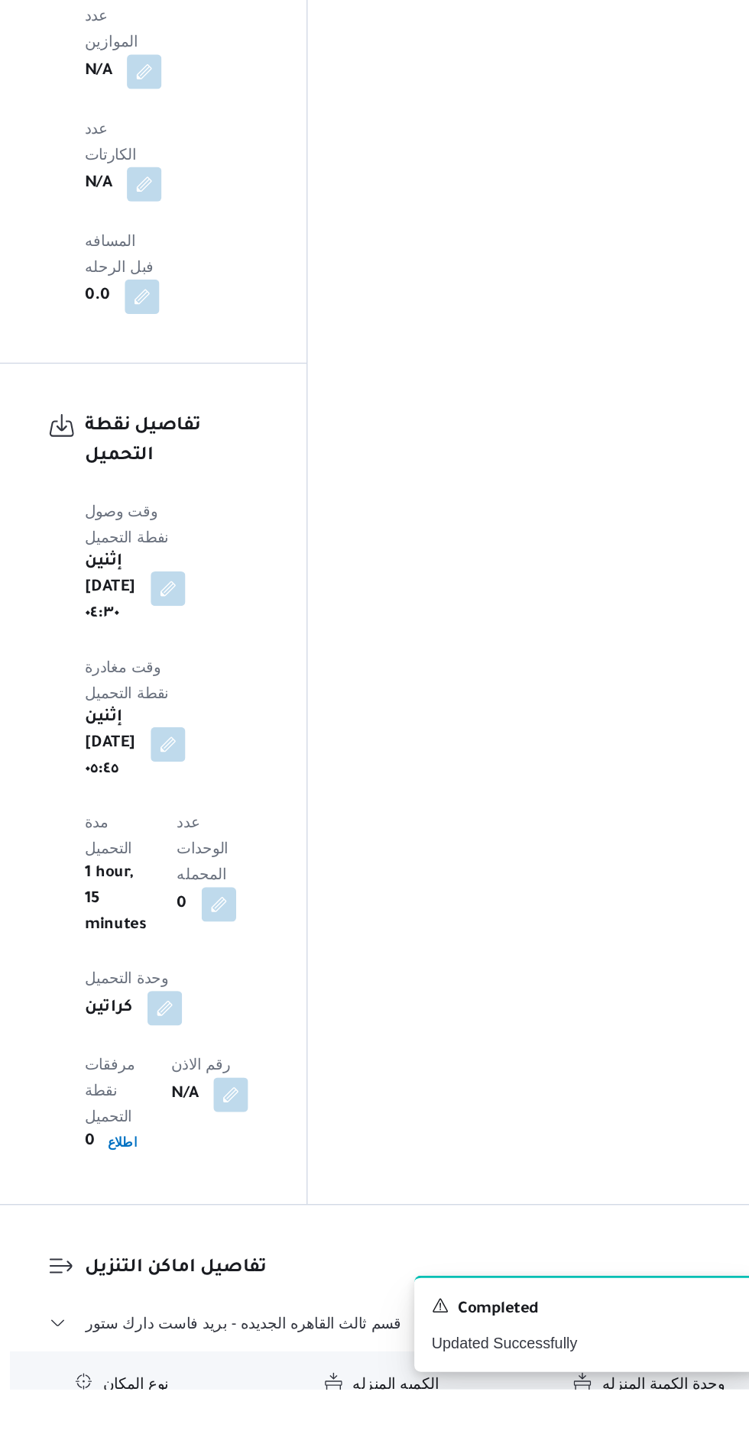
scroll to position [1394, 0]
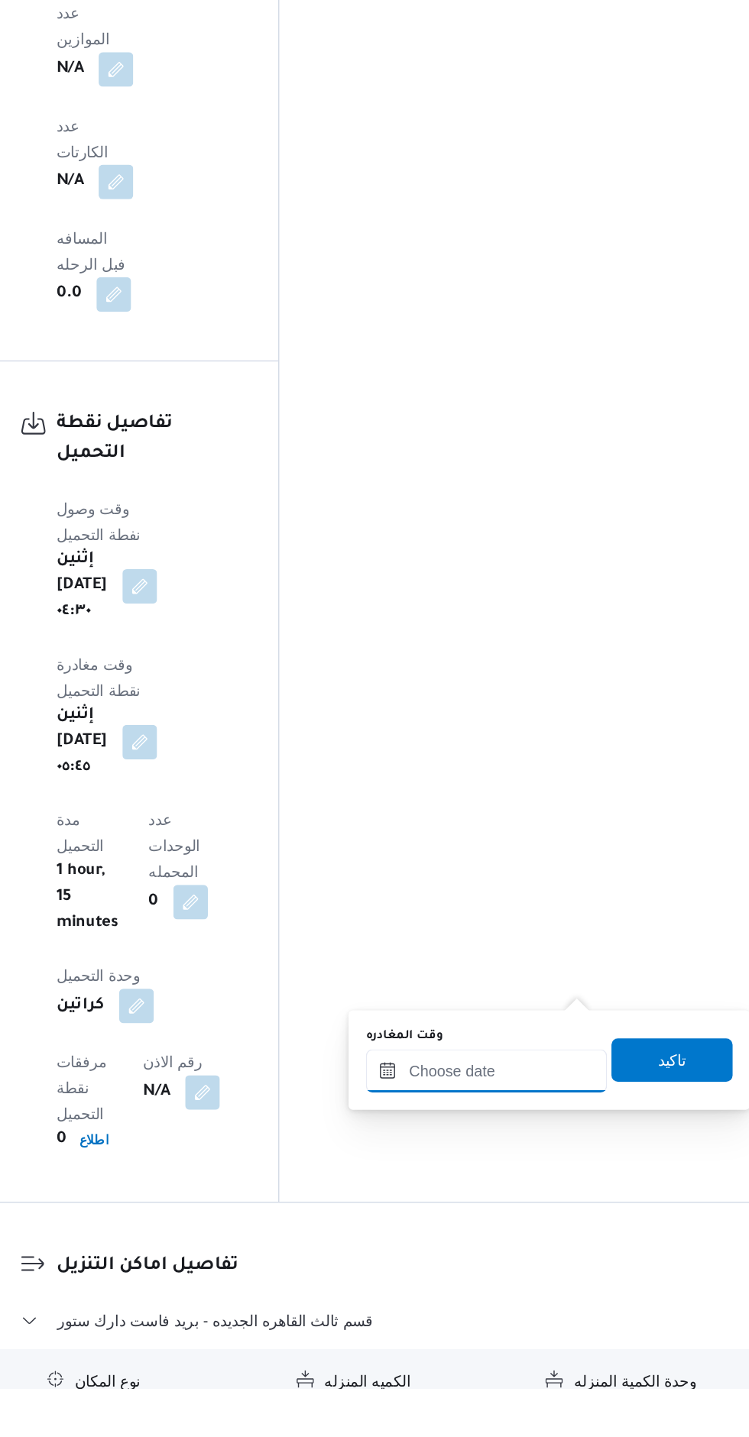
click at [572, 1208] on input "وقت المغادره" at bounding box center [563, 1212] width 170 height 31
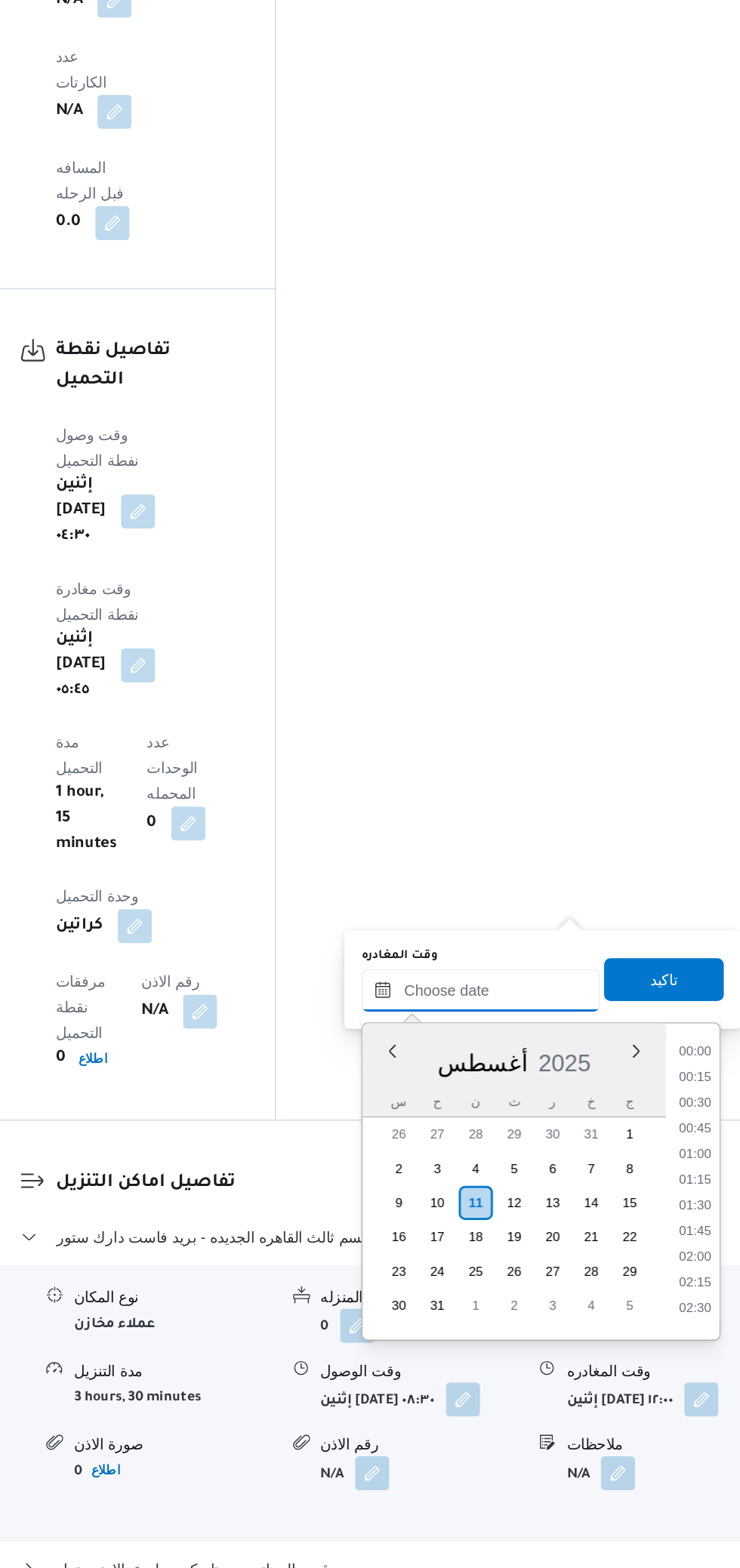
scroll to position [1381, 0]
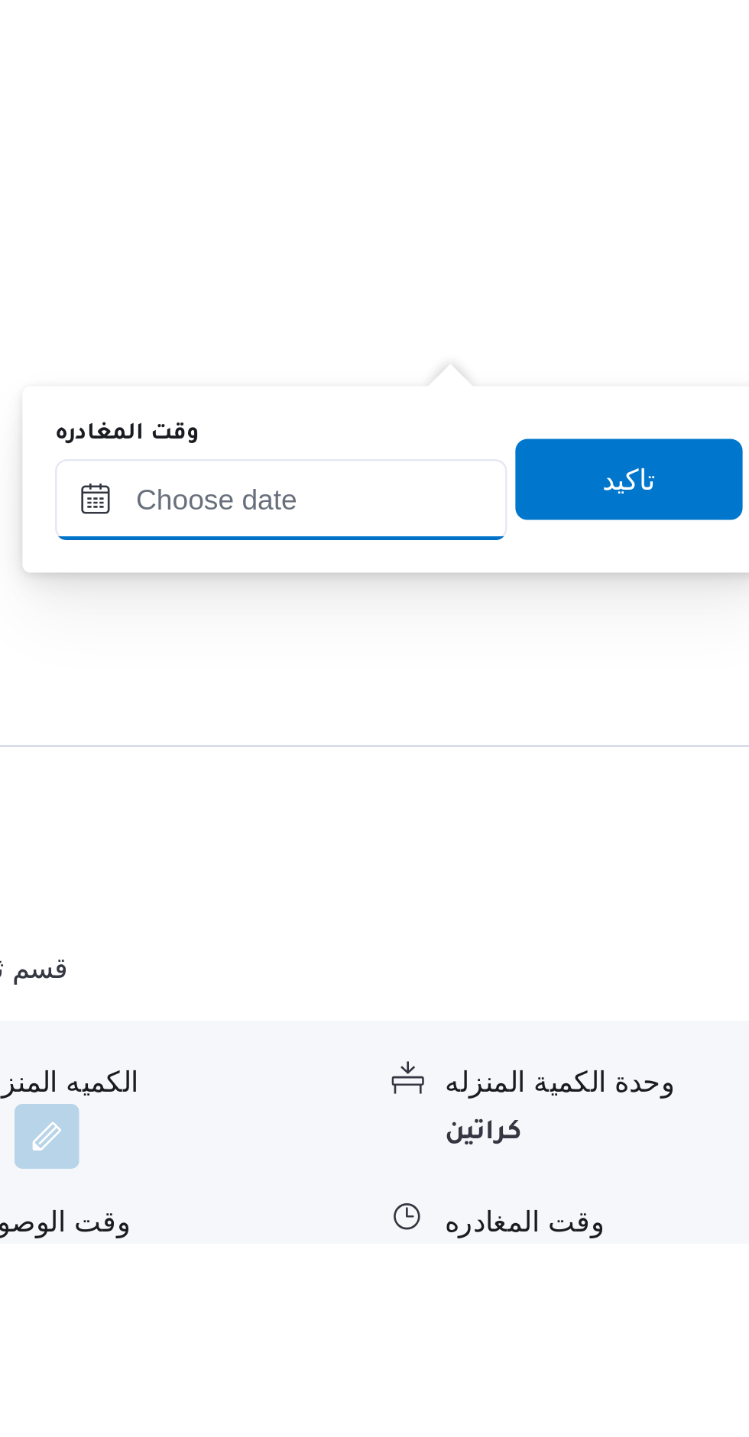
click at [589, 1161] on input "وقت المغادره" at bounding box center [563, 1156] width 170 height 31
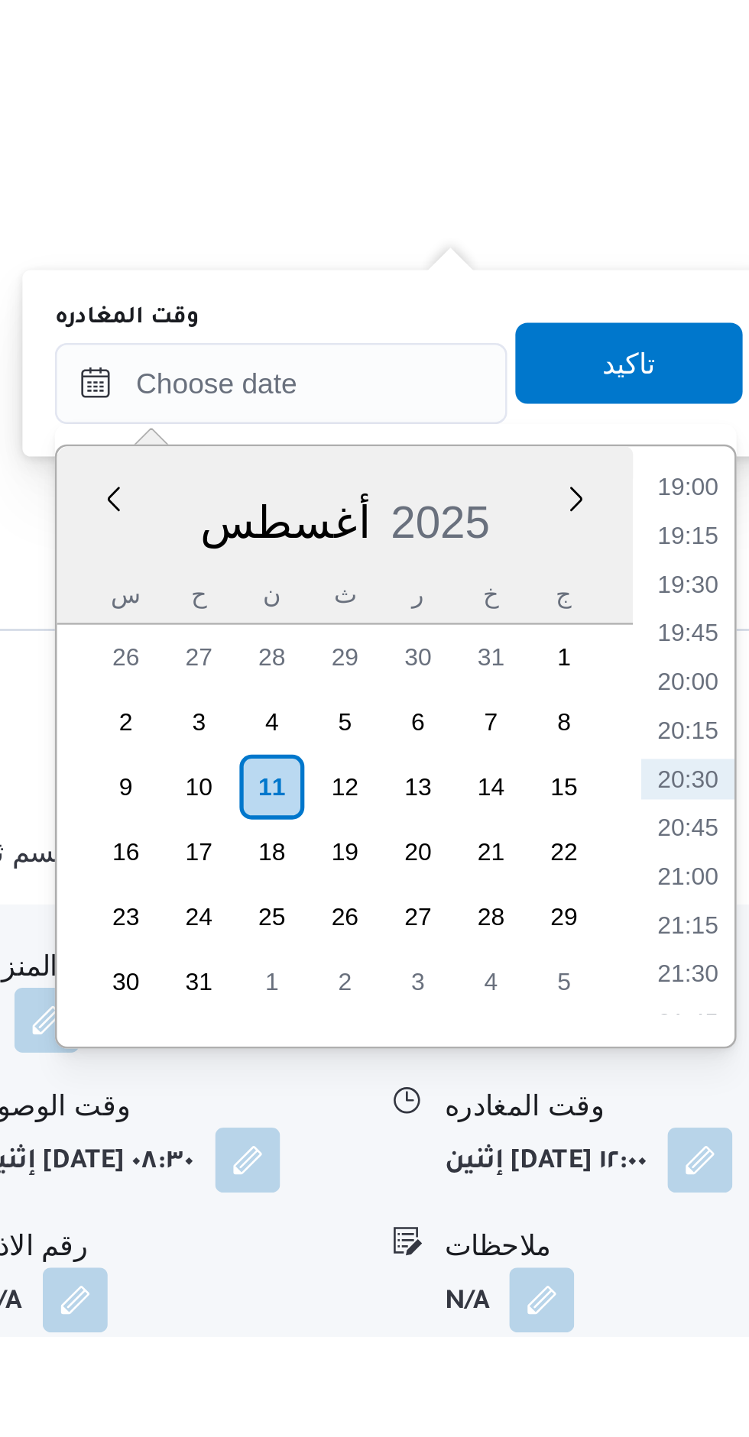
click at [717, 1119] on li "19:00" at bounding box center [715, 1116] width 35 height 15
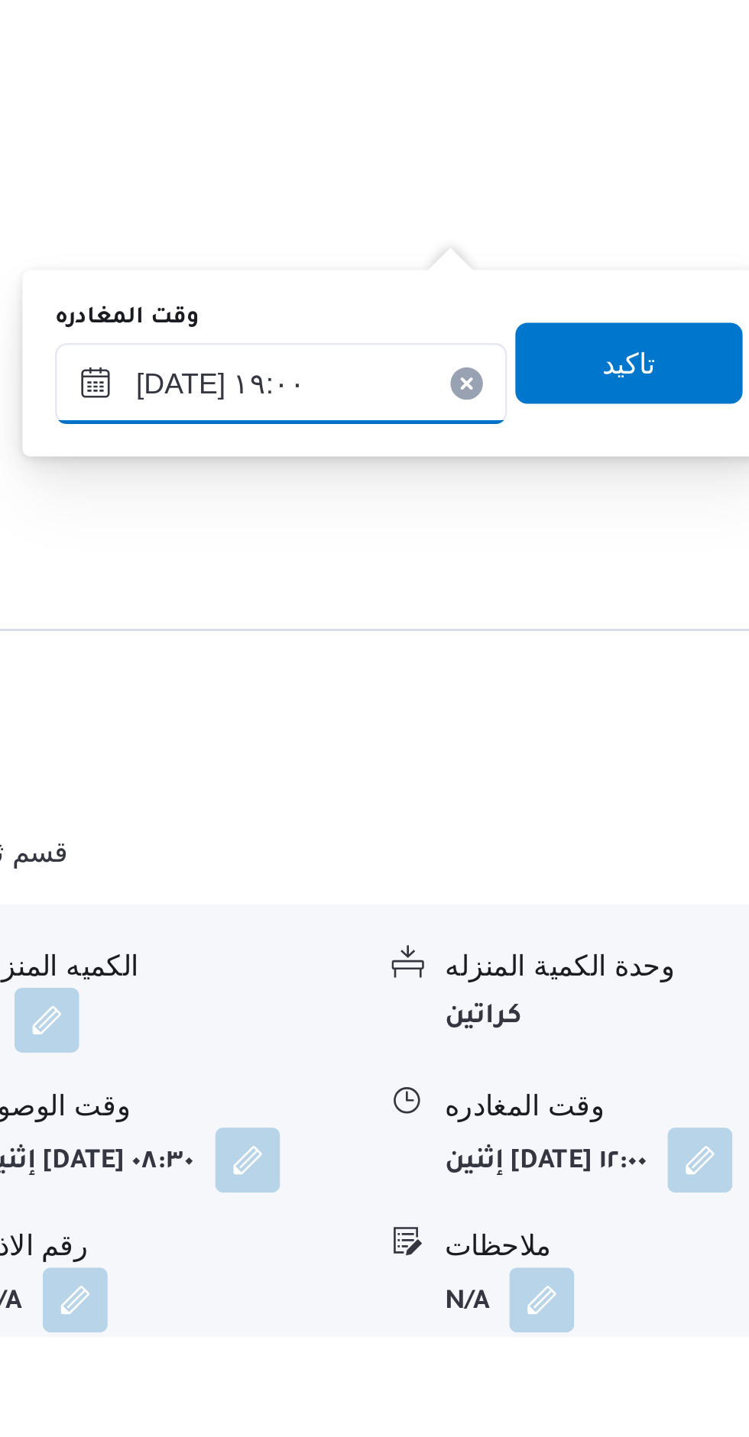
click at [558, 1086] on input "١١/٠٨/٢٠٢٥ ١٩:٠٠" at bounding box center [563, 1078] width 170 height 31
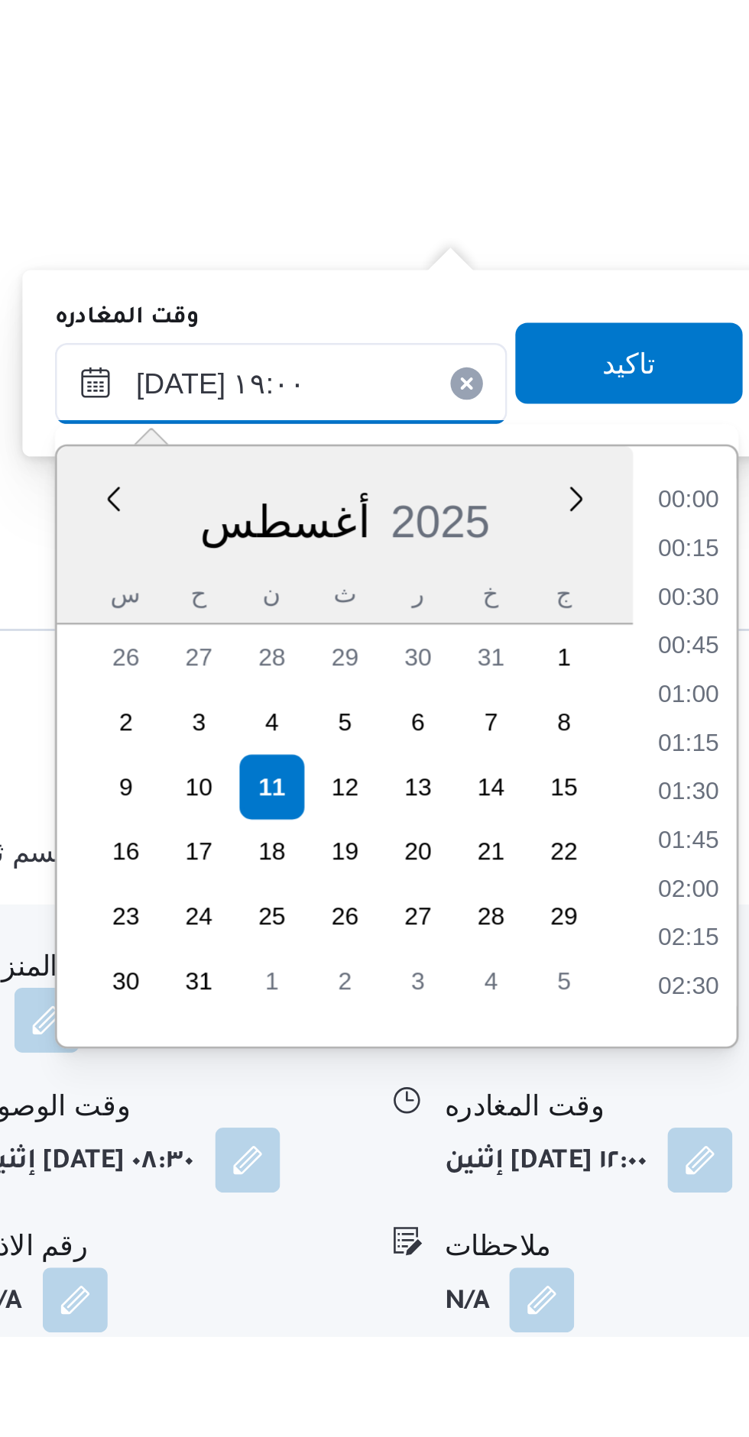
scroll to position [0, 0]
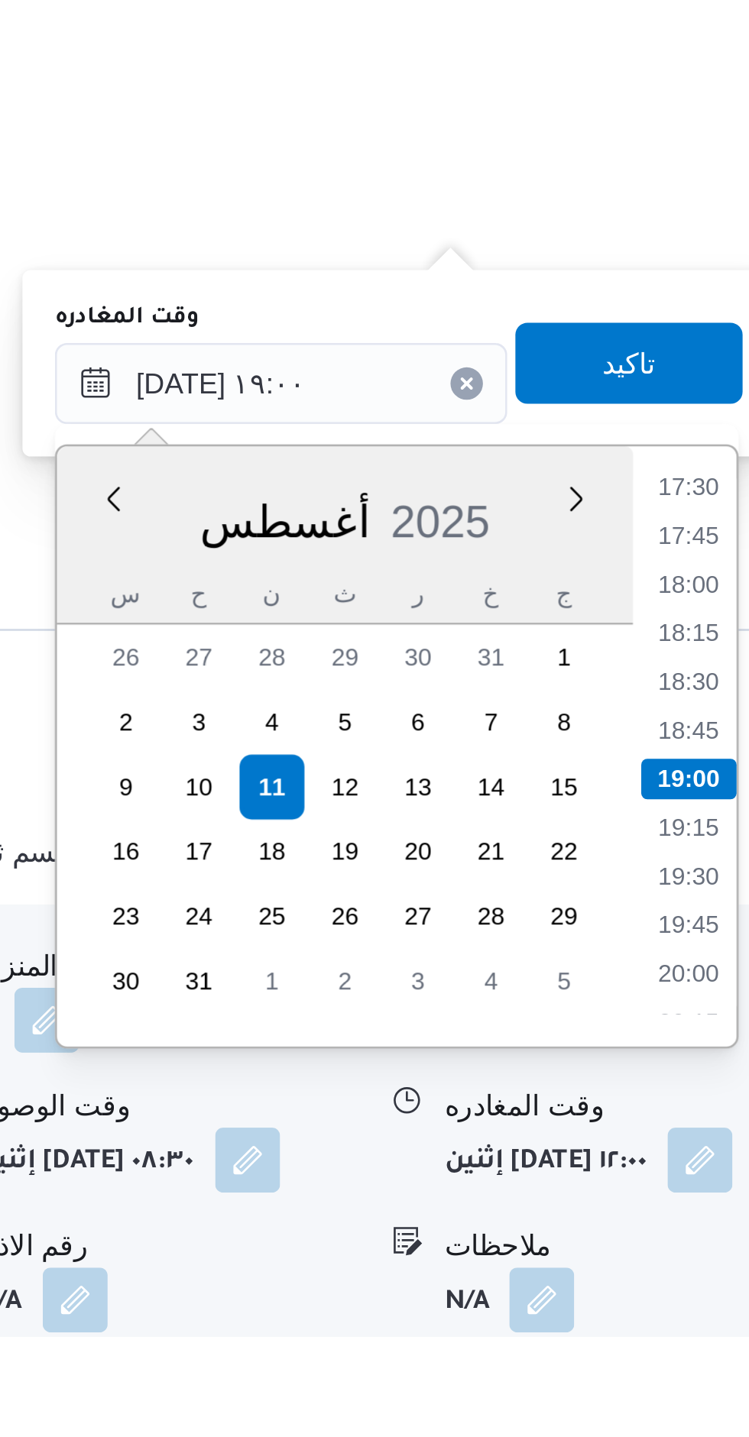
click at [714, 1124] on li "17:30" at bounding box center [715, 1116] width 35 height 15
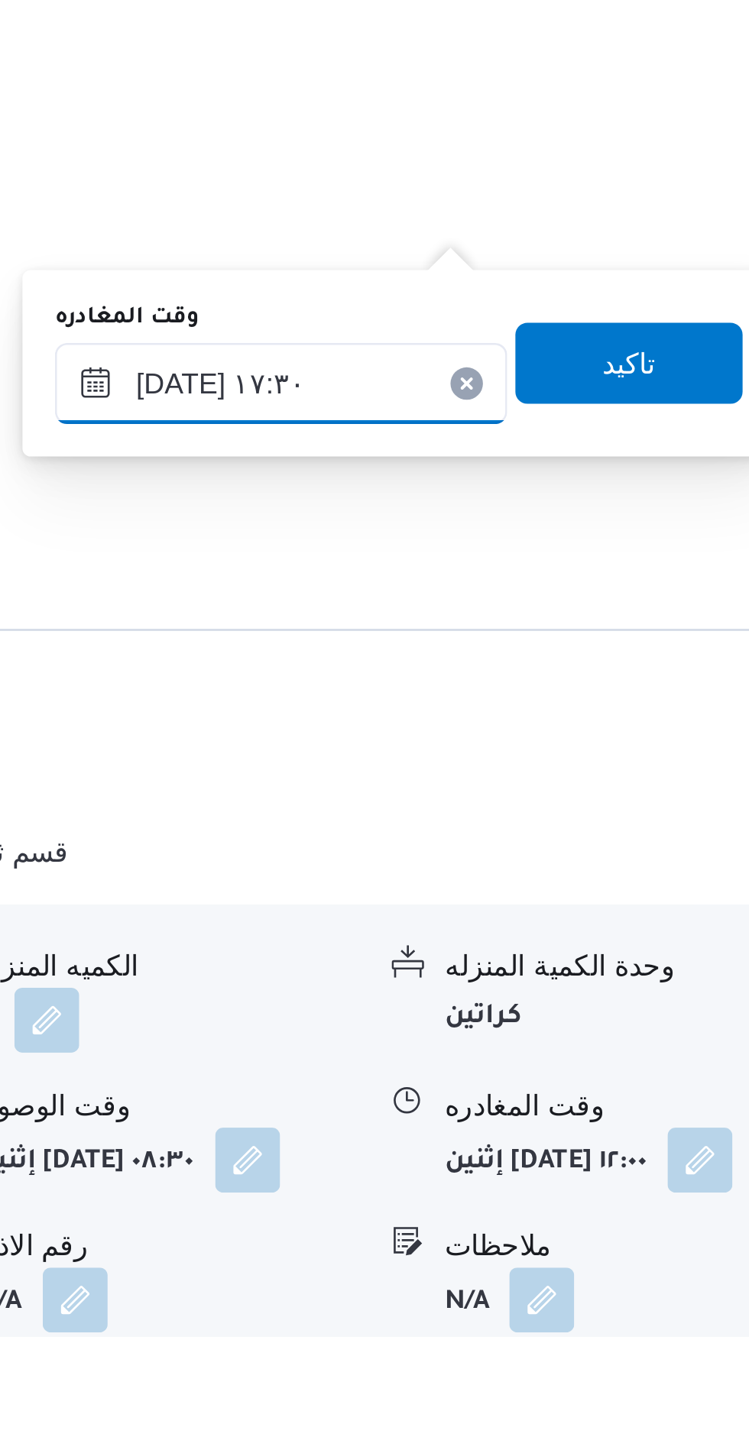
click at [555, 1074] on input "١١/٠٨/٢٠٢٥ ١٧:٣٠" at bounding box center [563, 1078] width 170 height 31
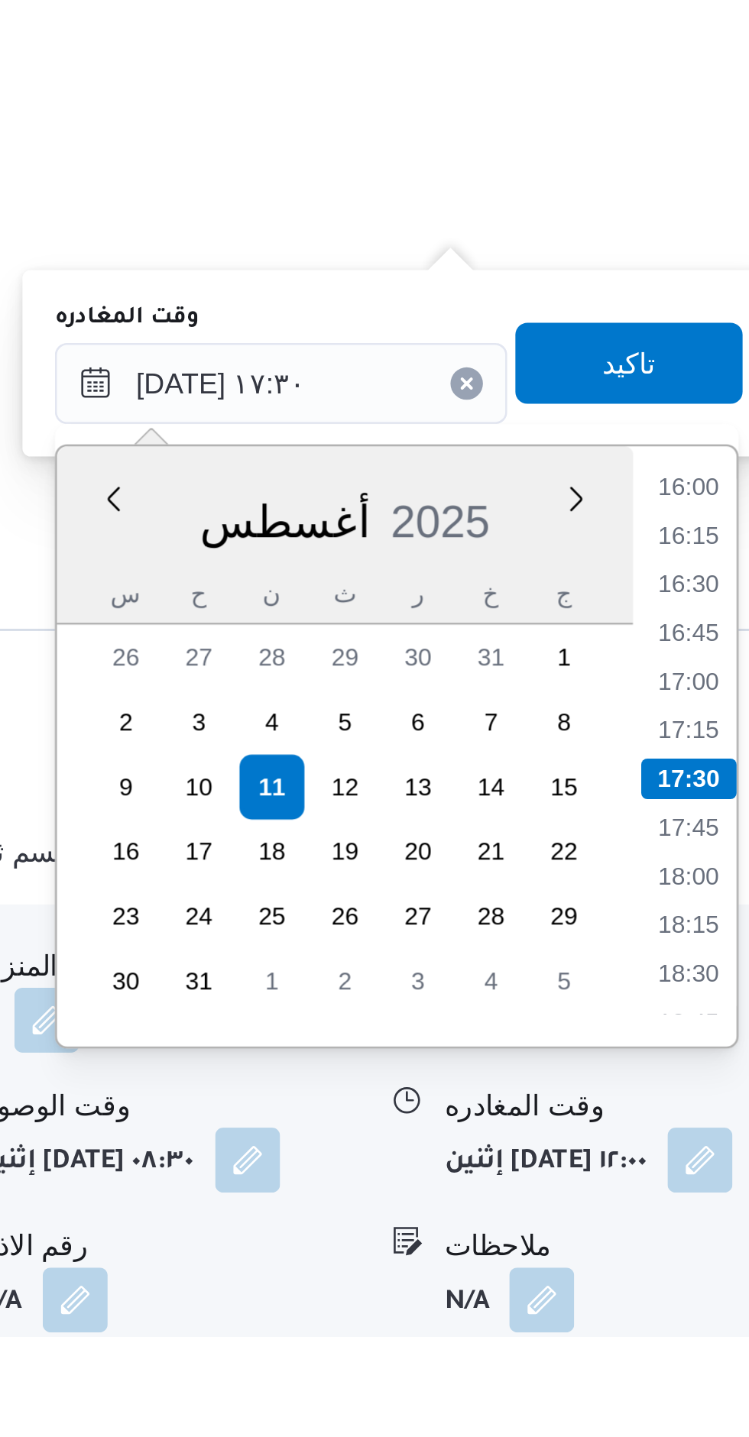
click at [718, 1120] on li "16:00" at bounding box center [715, 1116] width 35 height 15
type input "١١/٠٨/٢٠٢٥ ١٦:٠٠"
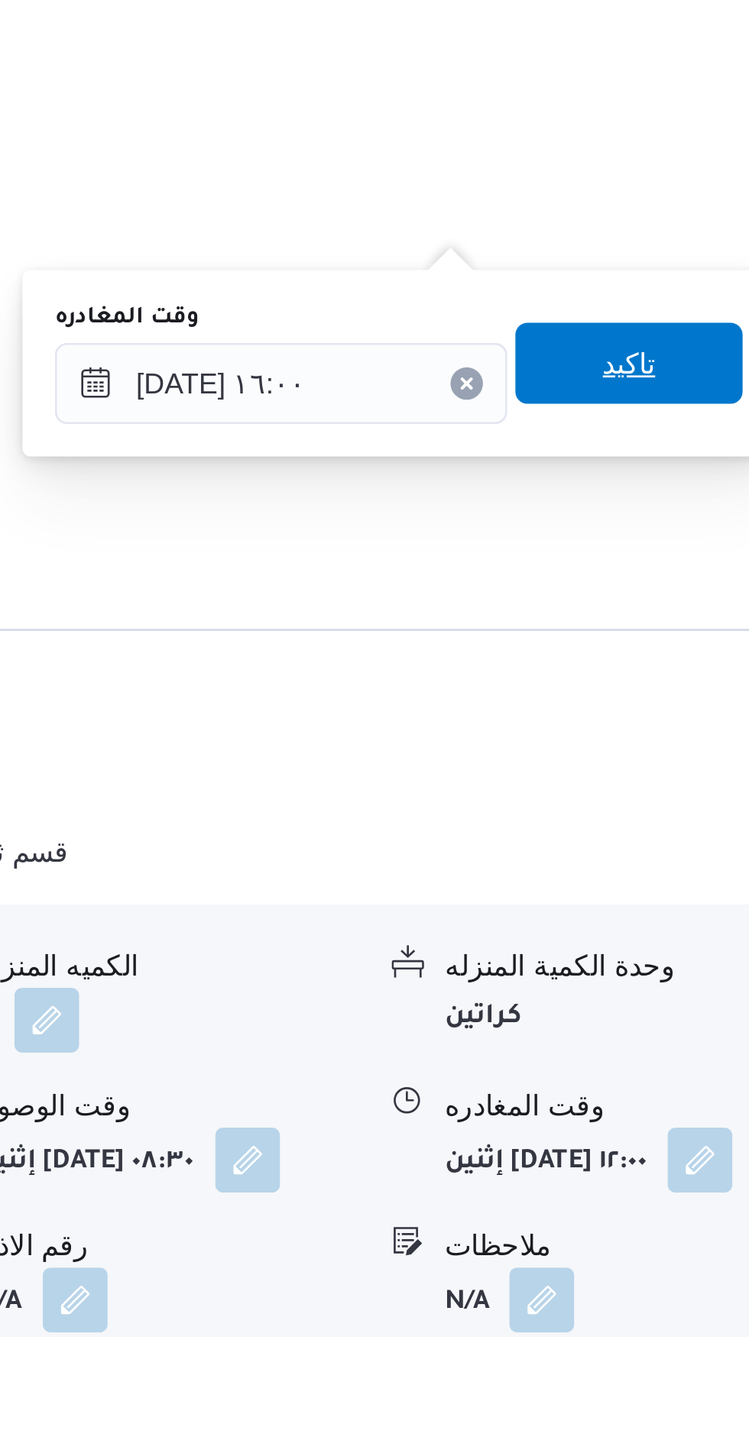
click at [710, 1074] on span "تاكيد" at bounding box center [694, 1070] width 86 height 31
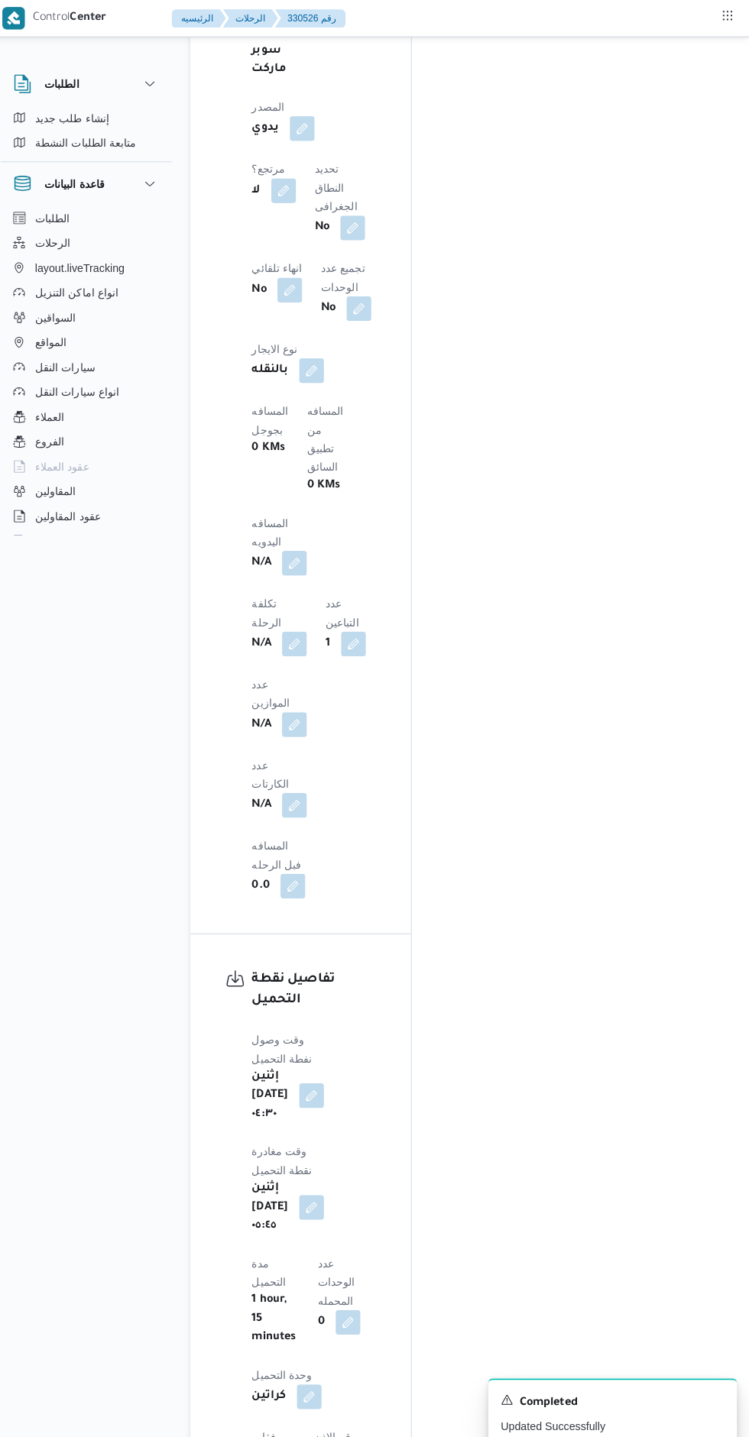
click at [313, 542] on button "button" at bounding box center [301, 554] width 24 height 24
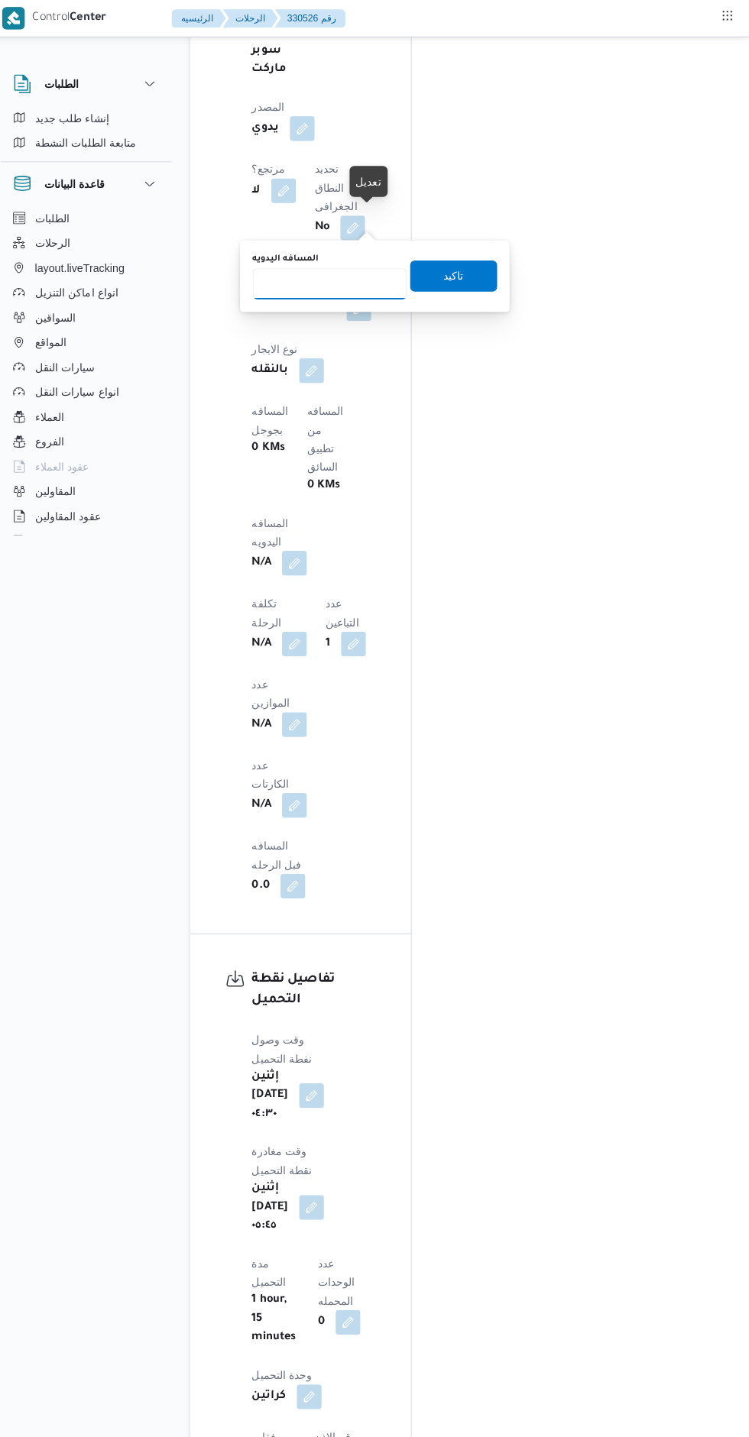
click at [322, 279] on input "المسافه اليدويه" at bounding box center [336, 279] width 152 height 31
type input "184"
click at [430, 268] on span "تاكيد" at bounding box center [458, 272] width 86 height 31
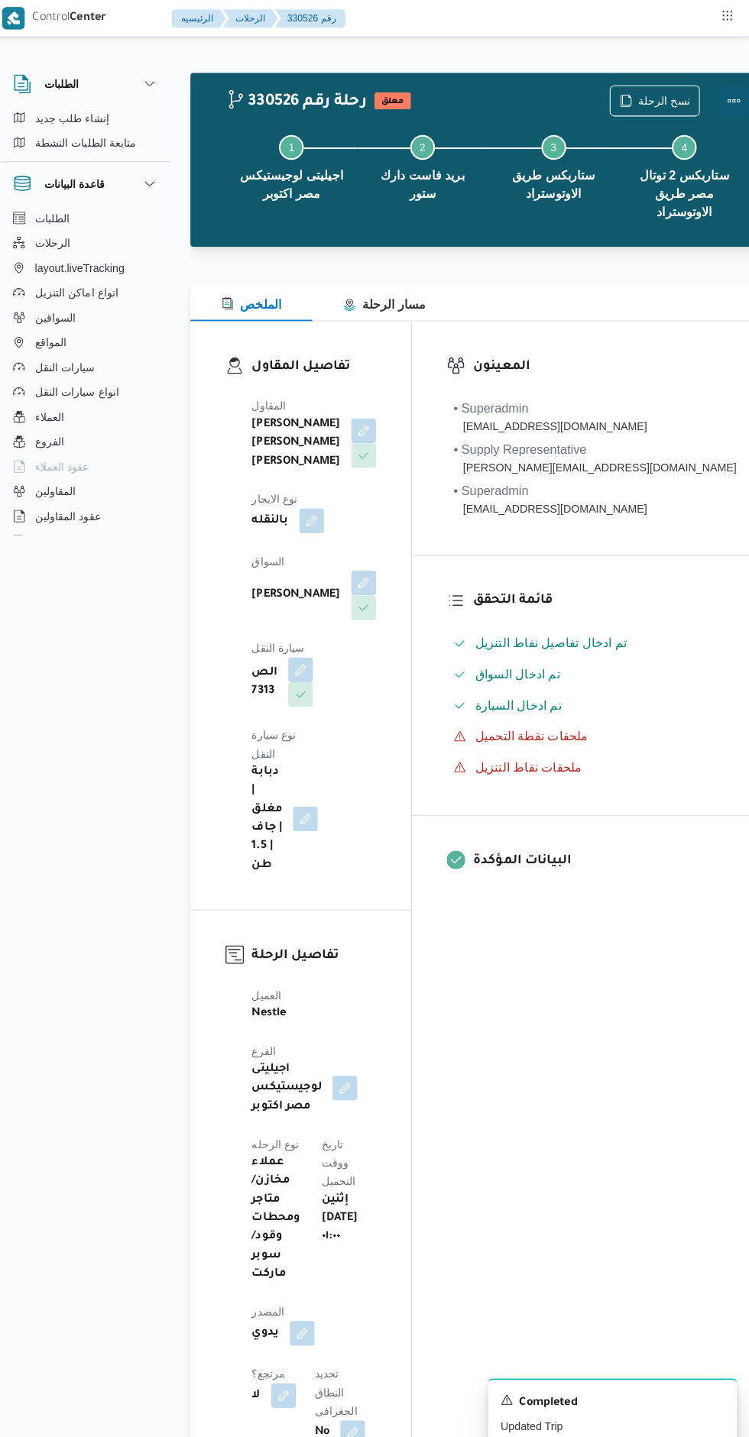
click at [718, 101] on button "Actions" at bounding box center [733, 99] width 31 height 31
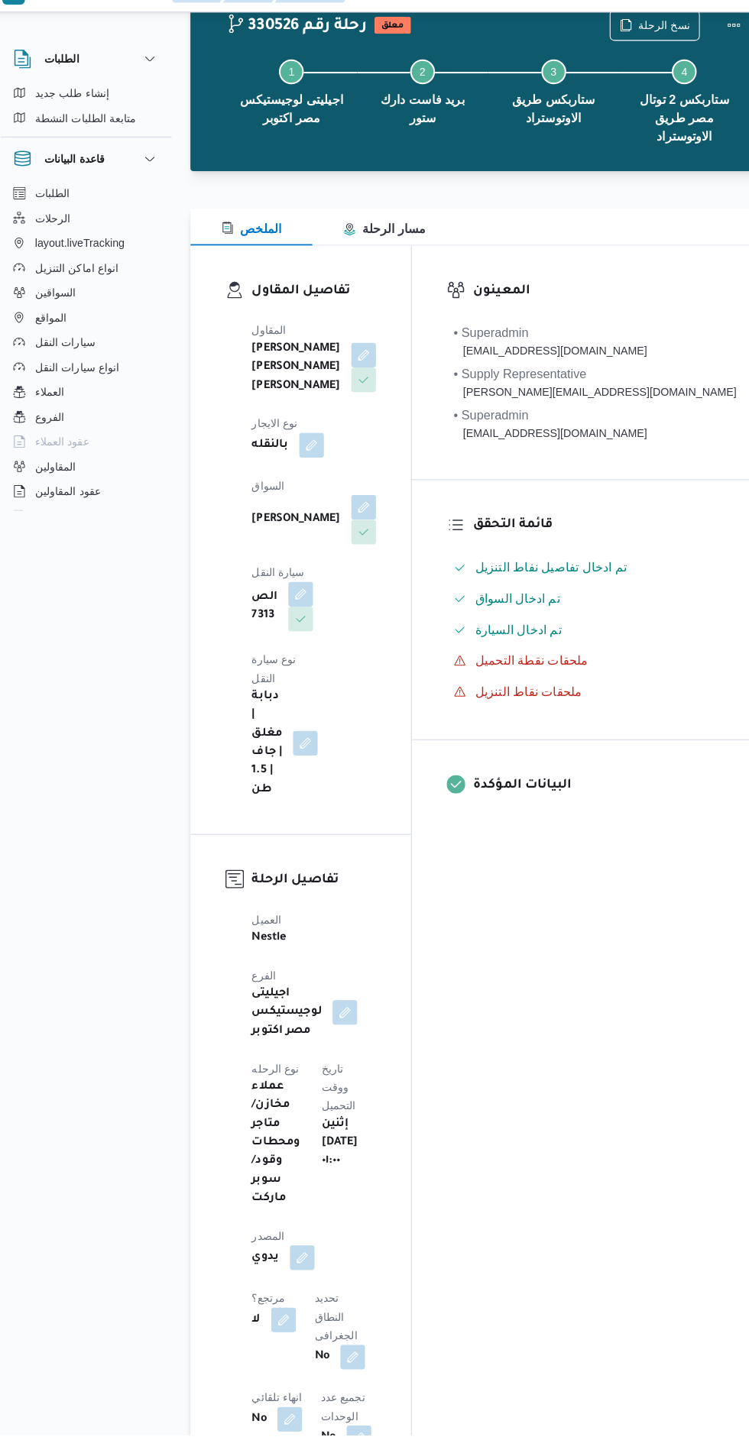
click at [562, 1080] on div "المعينون • Superadmin karim.ragab@illa.com.eg • Supply Representative mohamed.s…" at bounding box center [596, 1458] width 360 height 2383
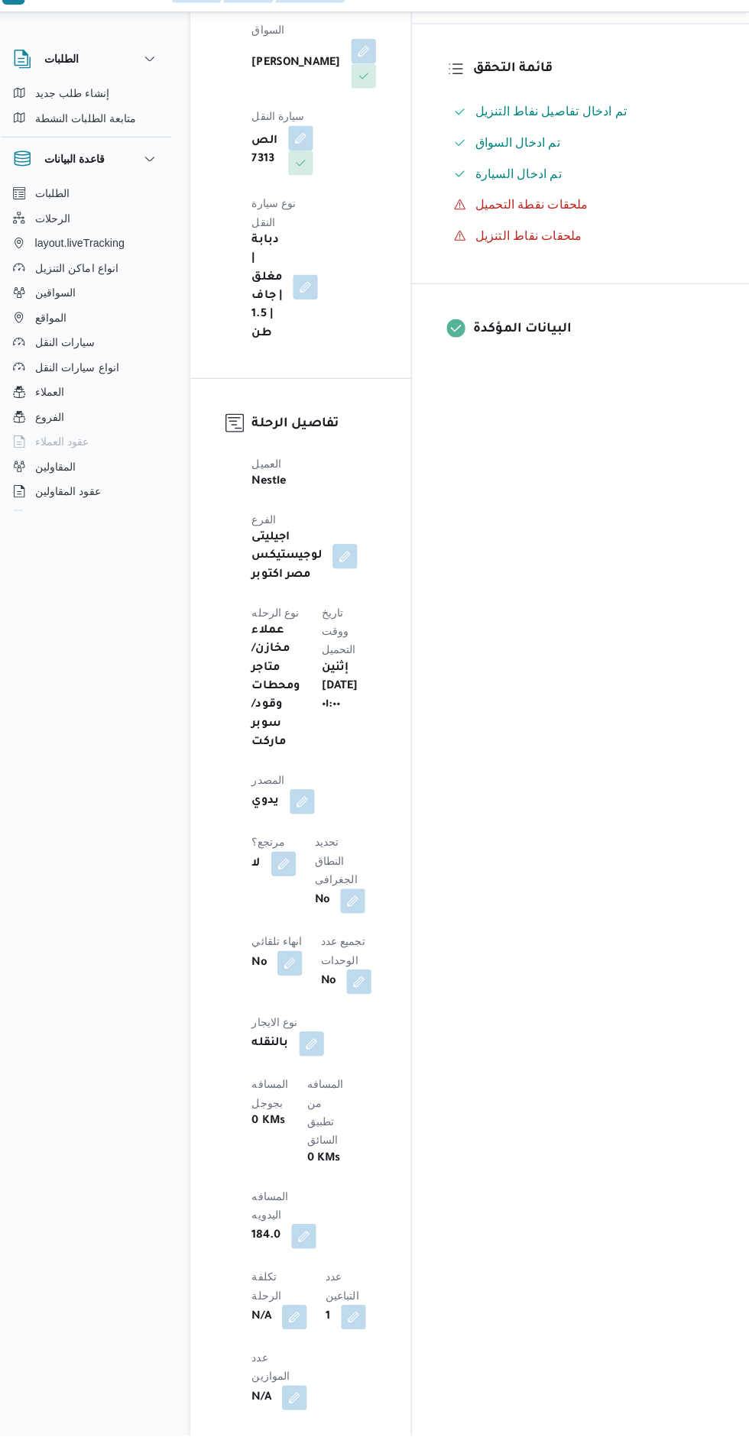
click at [322, 1229] on button "button" at bounding box center [310, 1241] width 24 height 24
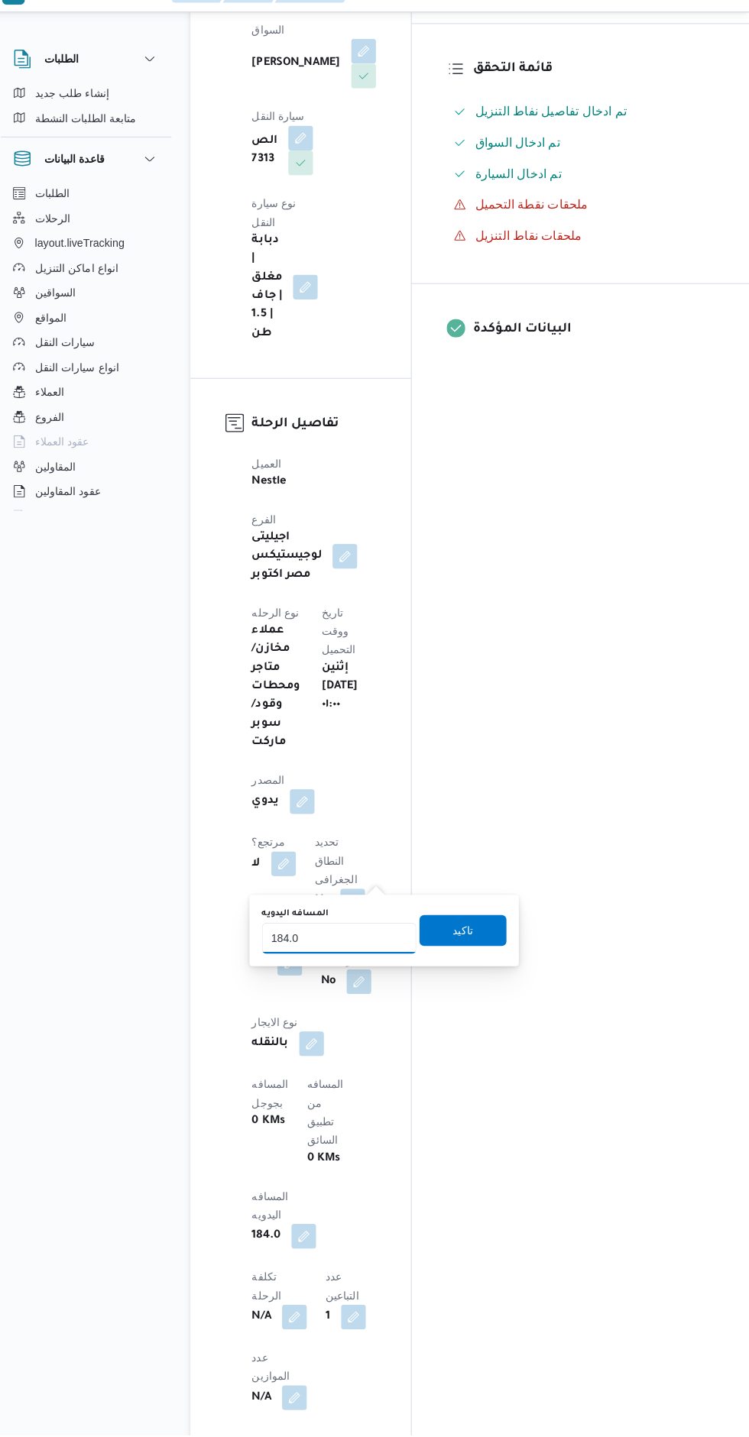
click at [357, 947] on input "184.0" at bounding box center [345, 948] width 152 height 31
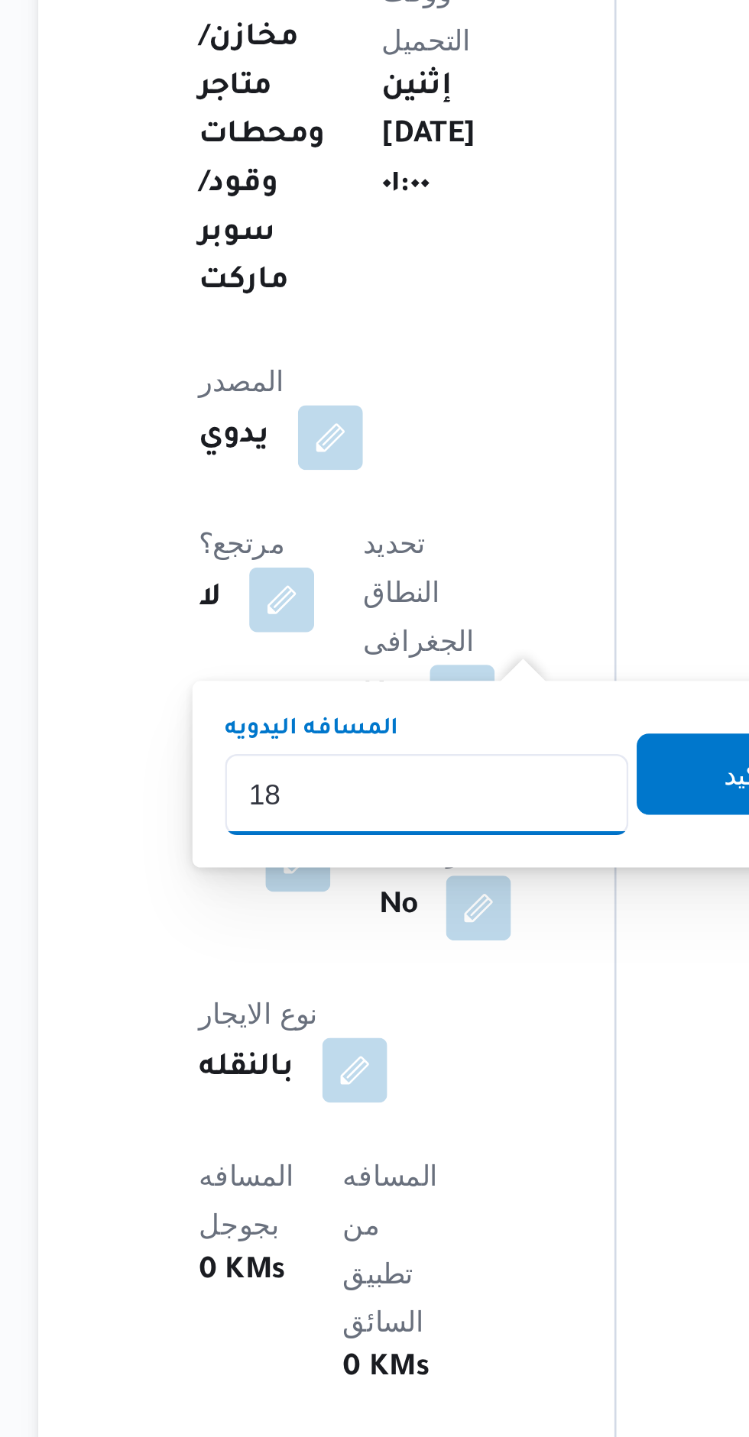
type input "1"
type input "110"
click at [439, 831] on span "تاكيد" at bounding box center [467, 841] width 86 height 31
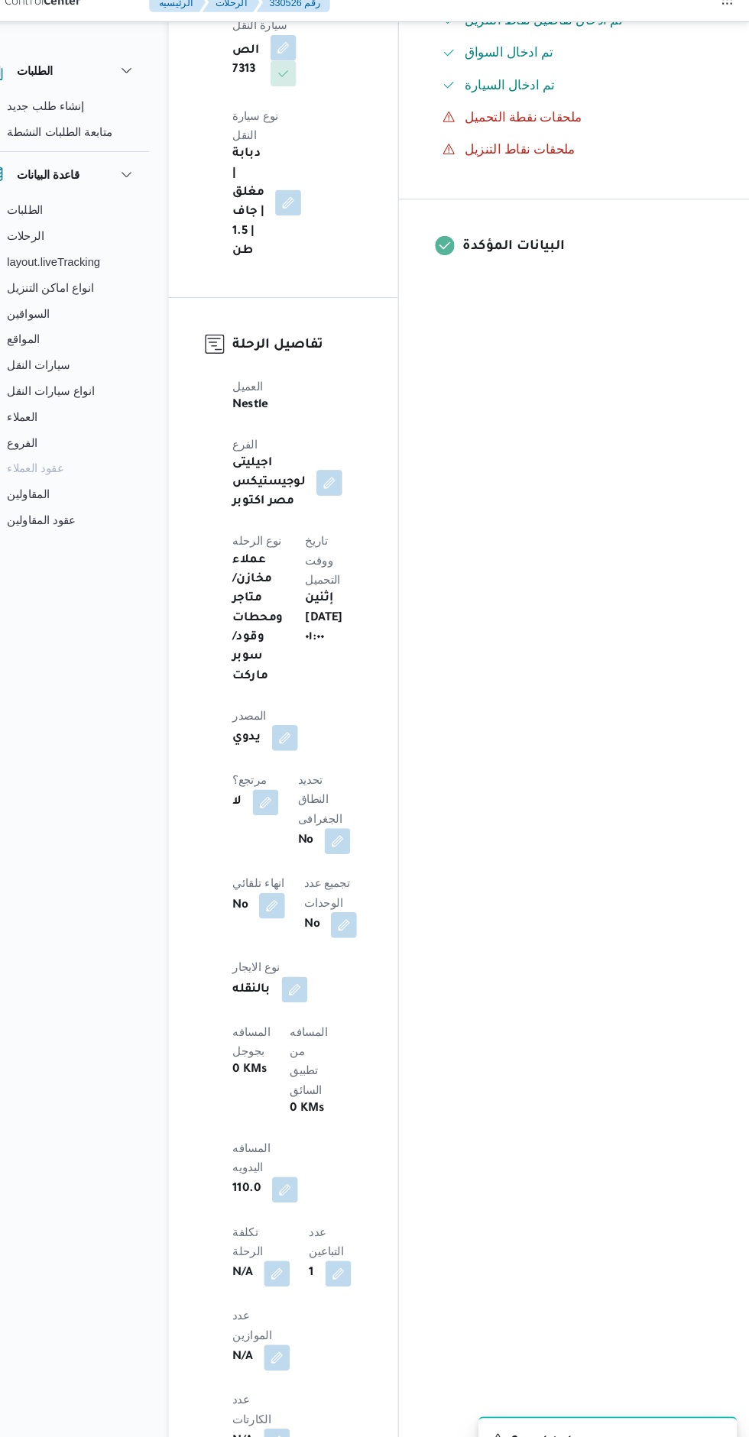
scroll to position [17, 0]
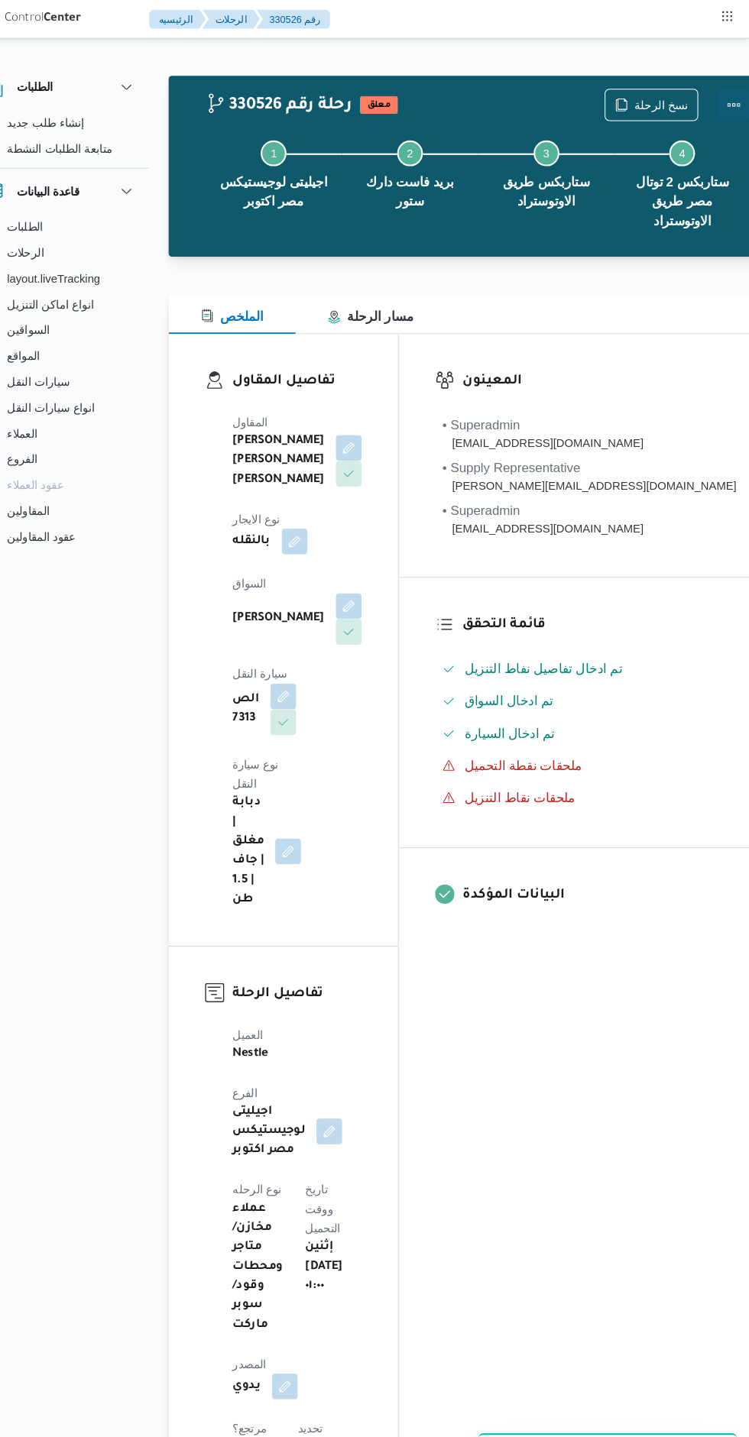
click at [718, 96] on button "Actions" at bounding box center [733, 99] width 31 height 31
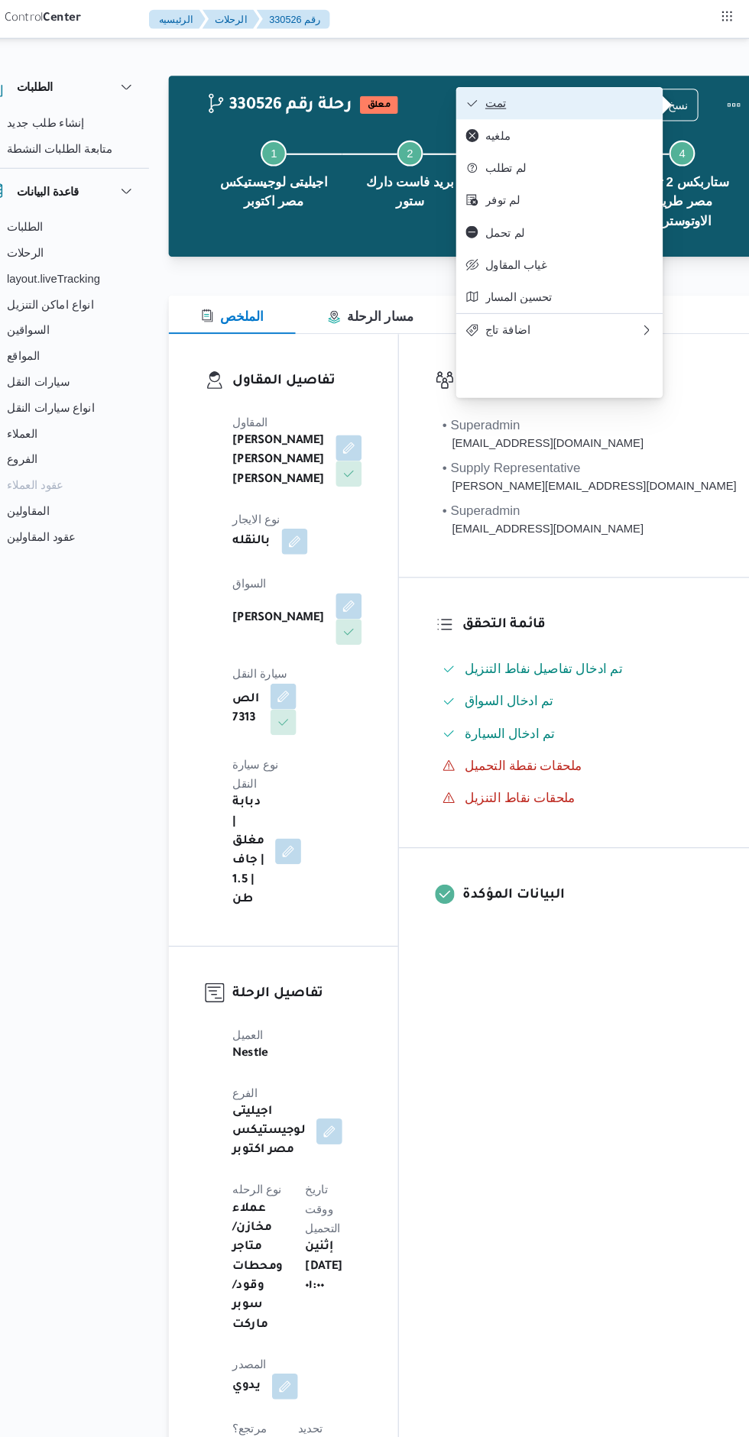
click at [485, 101] on icon "button" at bounding box center [486, 98] width 12 height 12
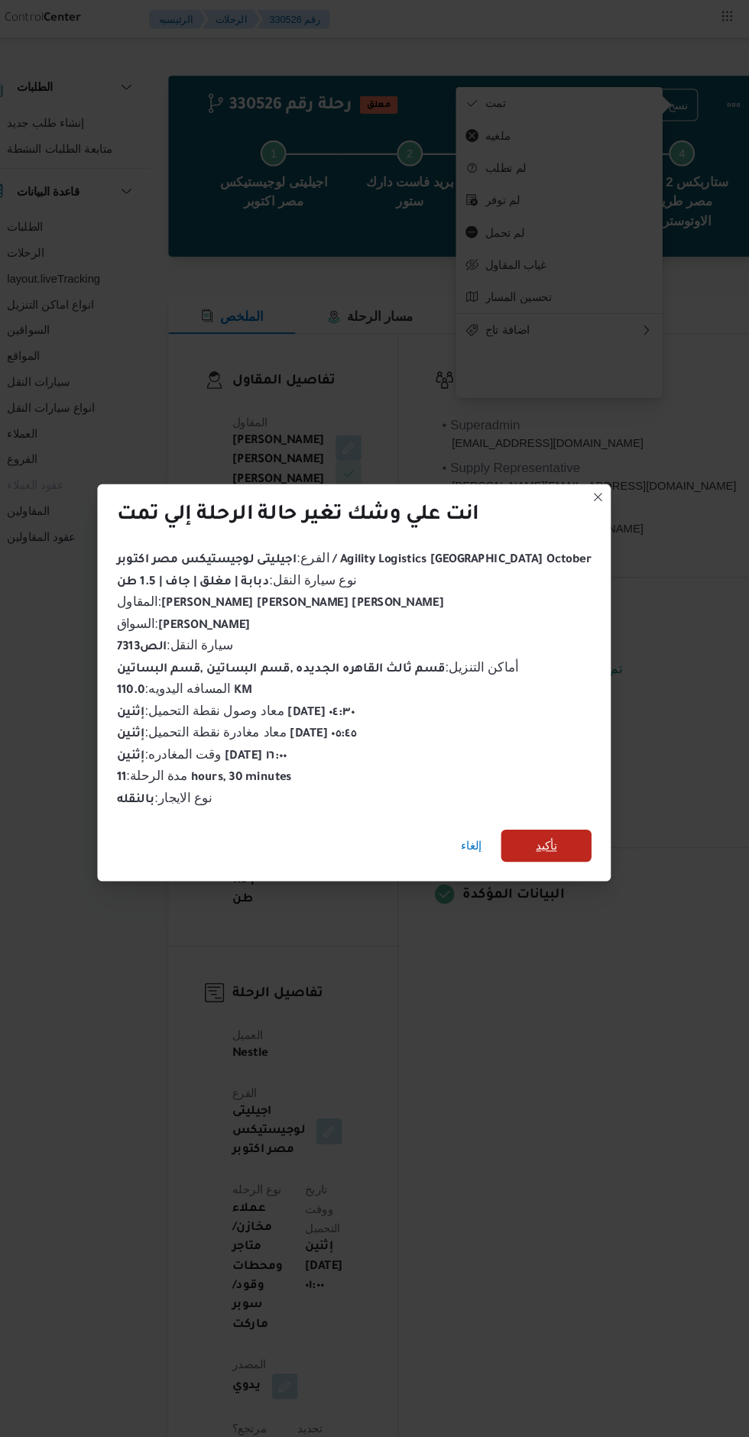
click at [551, 798] on span "تأكيد" at bounding box center [556, 800] width 86 height 31
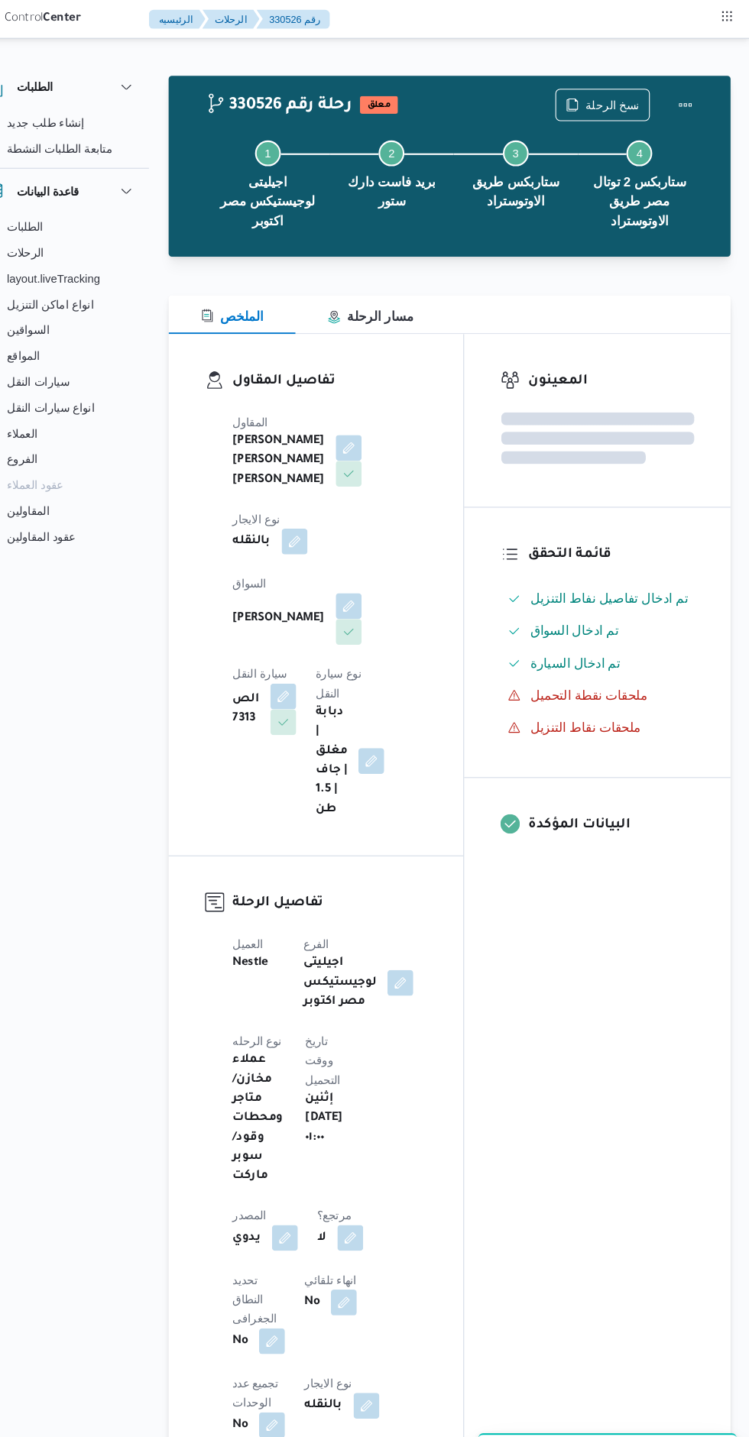
click at [582, 977] on div "المعينون قائمة التحقق تم ادخال تفاصيل نفاط التنزيل تم ادخال السواق تم ادخال الس…" at bounding box center [604, 1252] width 252 height 1873
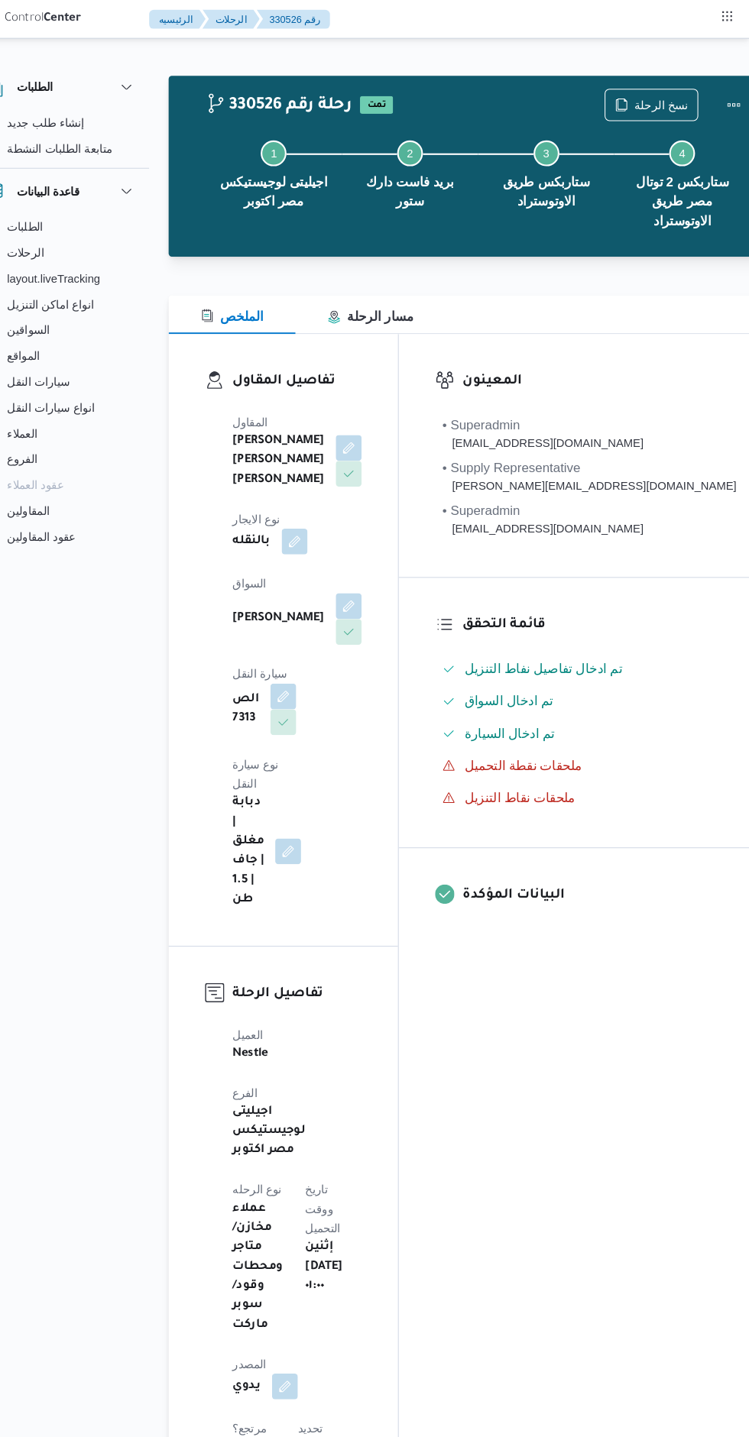
scroll to position [0, 0]
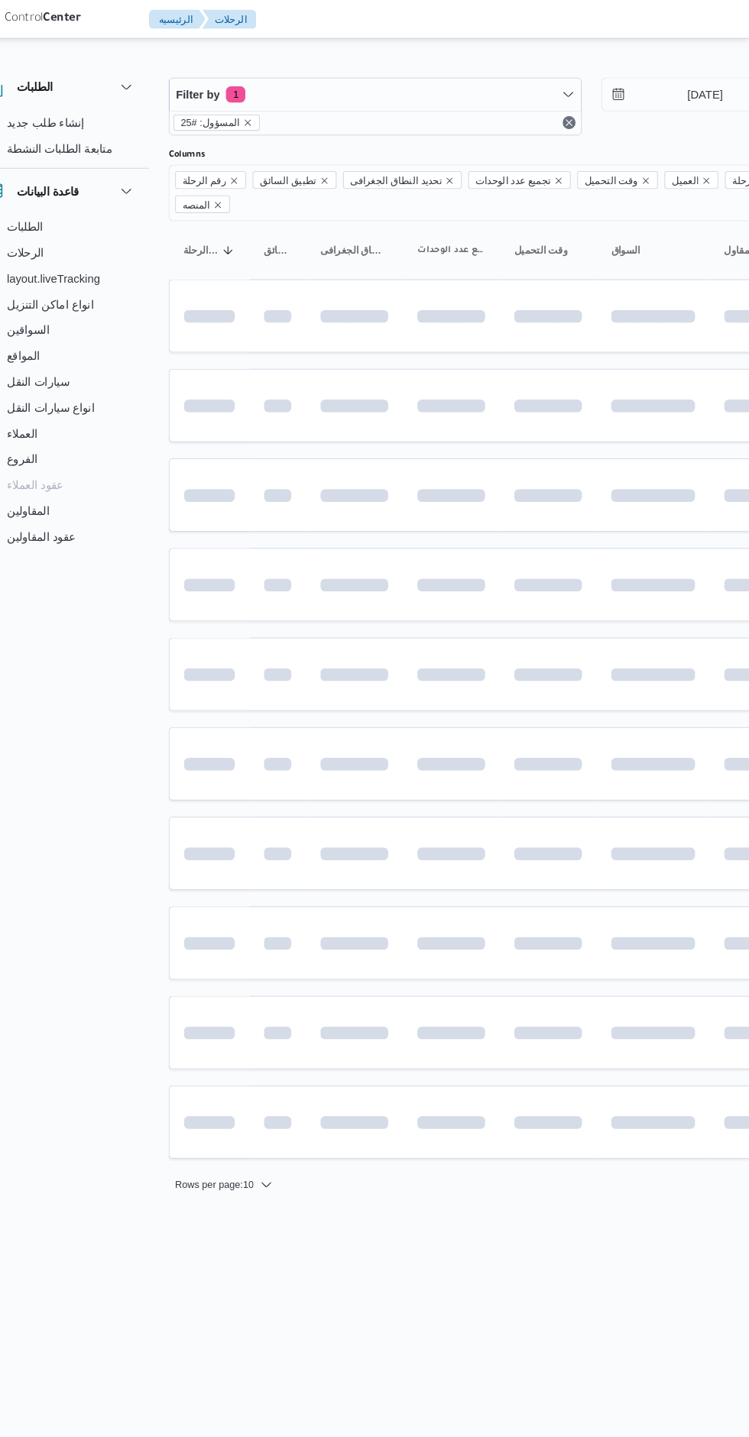
scroll to position [0, 24]
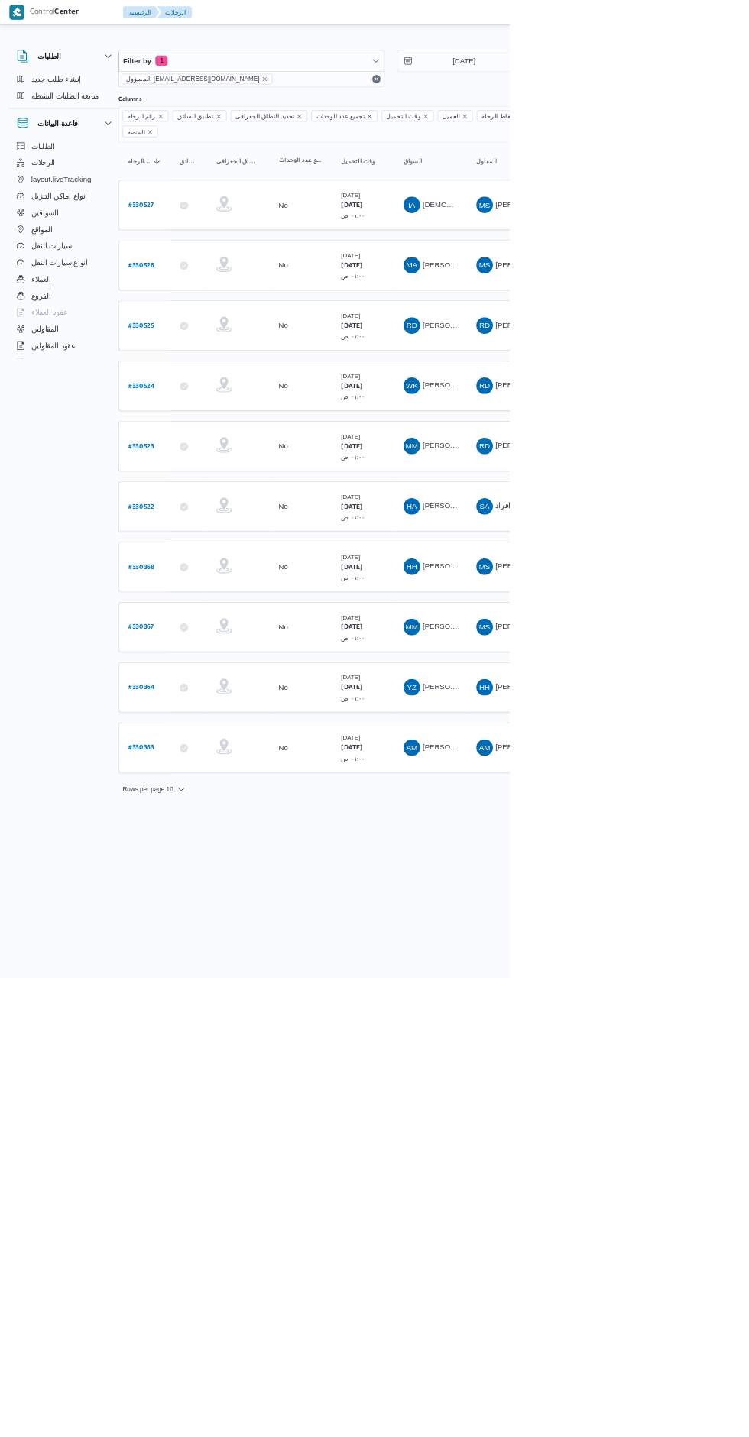
click at [212, 297] on b "# 330527" at bounding box center [207, 302] width 37 height 11
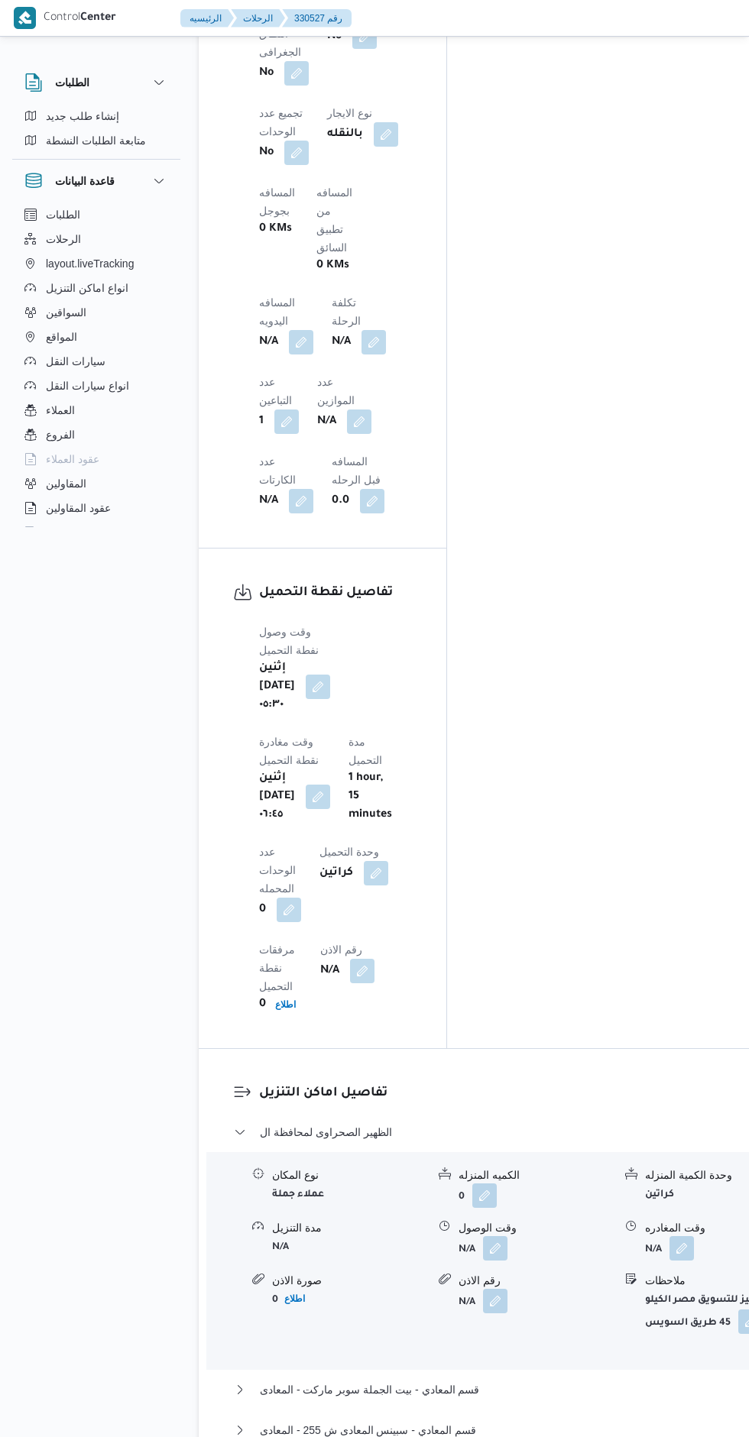
scroll to position [1202, 0]
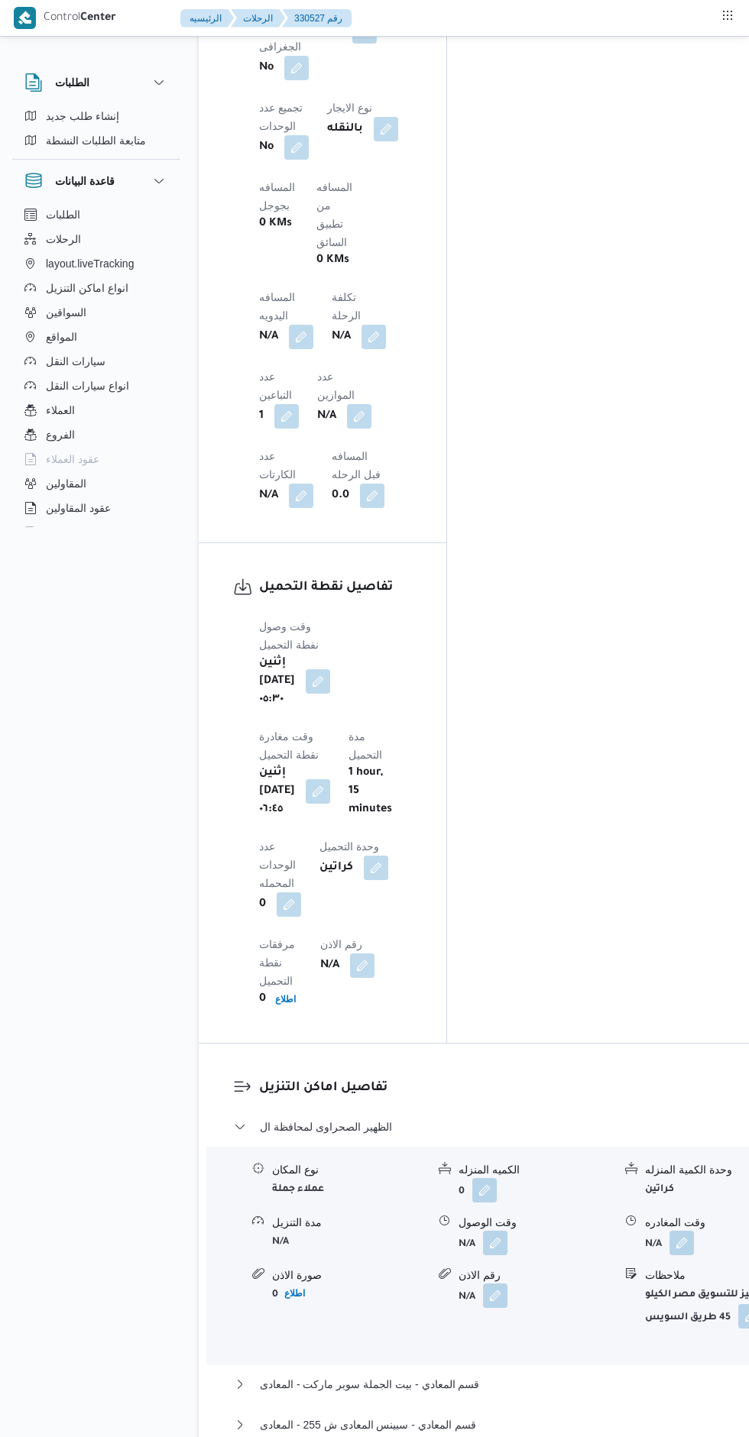
click at [483, 1231] on button "button" at bounding box center [495, 1243] width 24 height 24
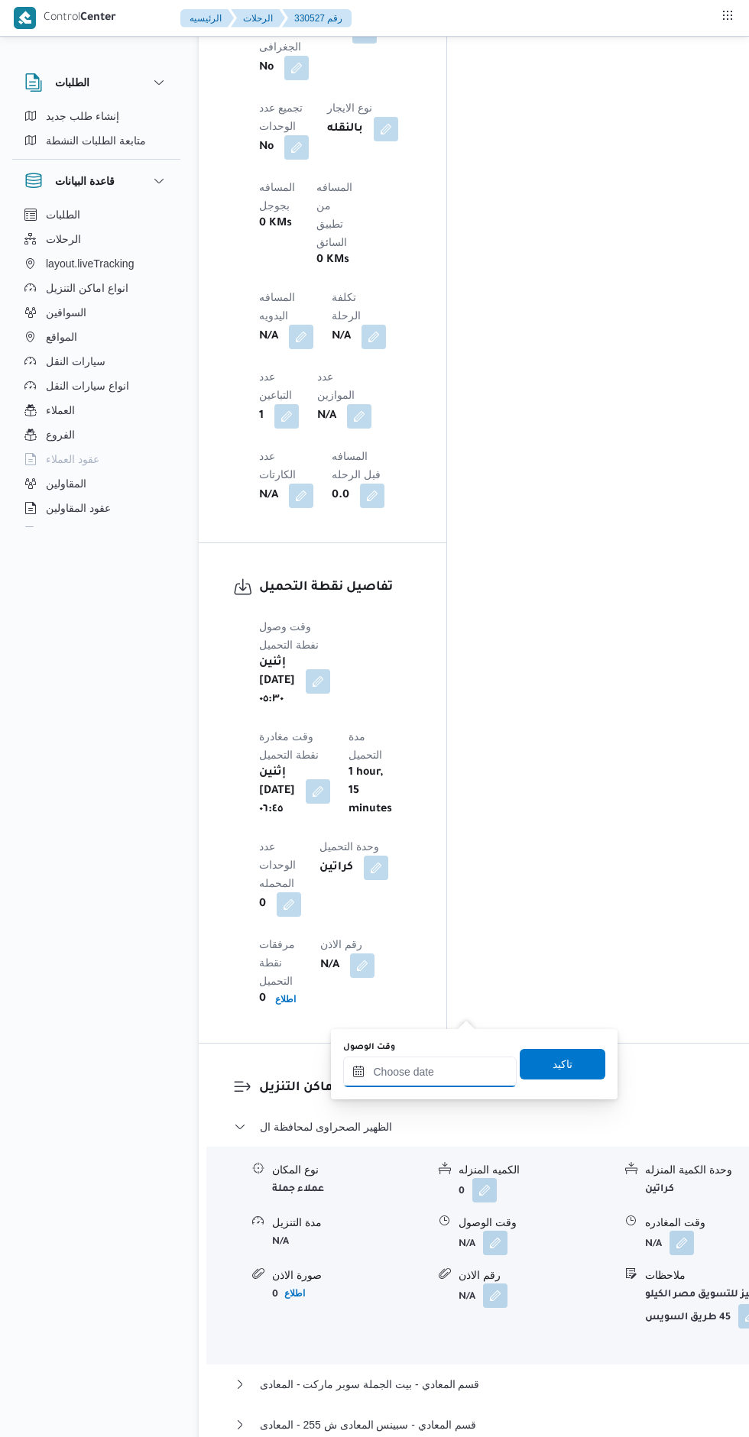
click at [465, 1071] on input "وقت الوصول" at bounding box center [429, 1072] width 173 height 31
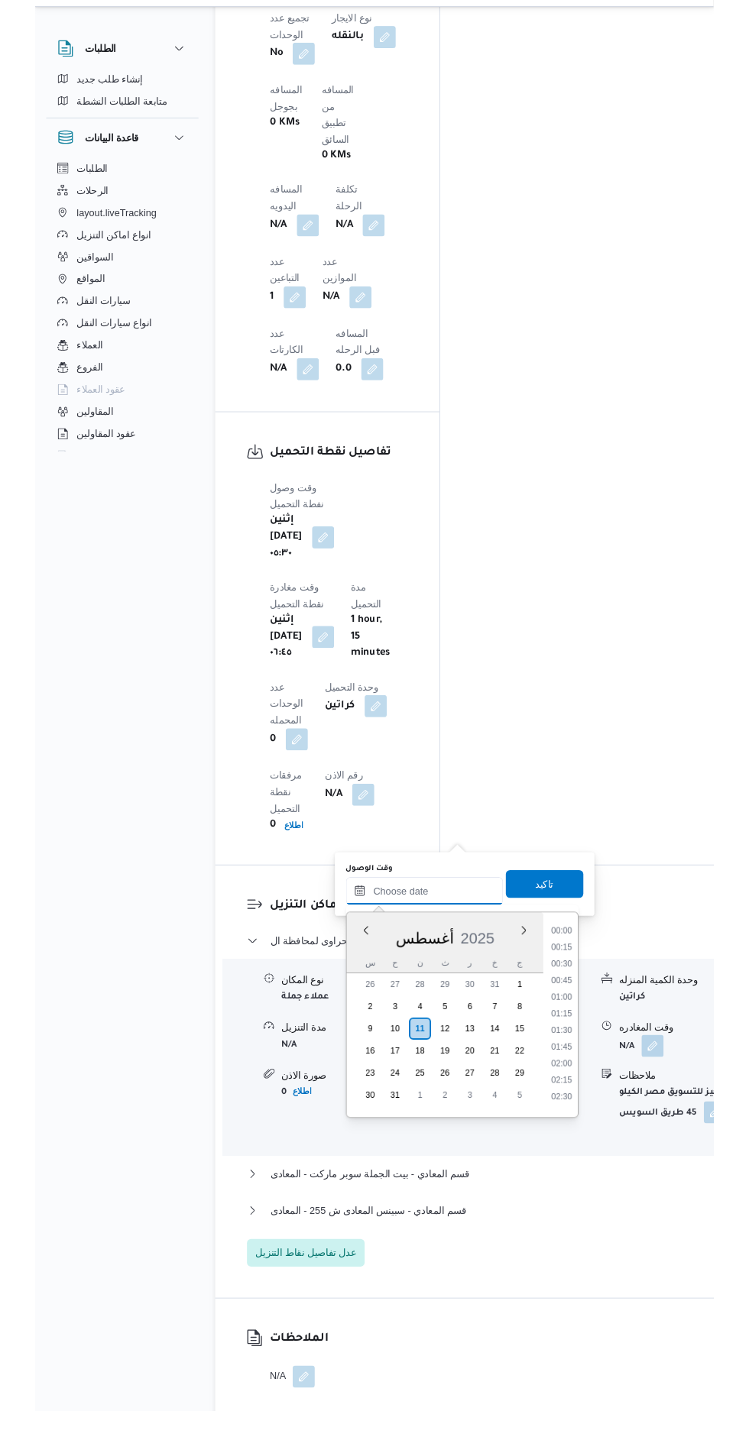
scroll to position [1398, 0]
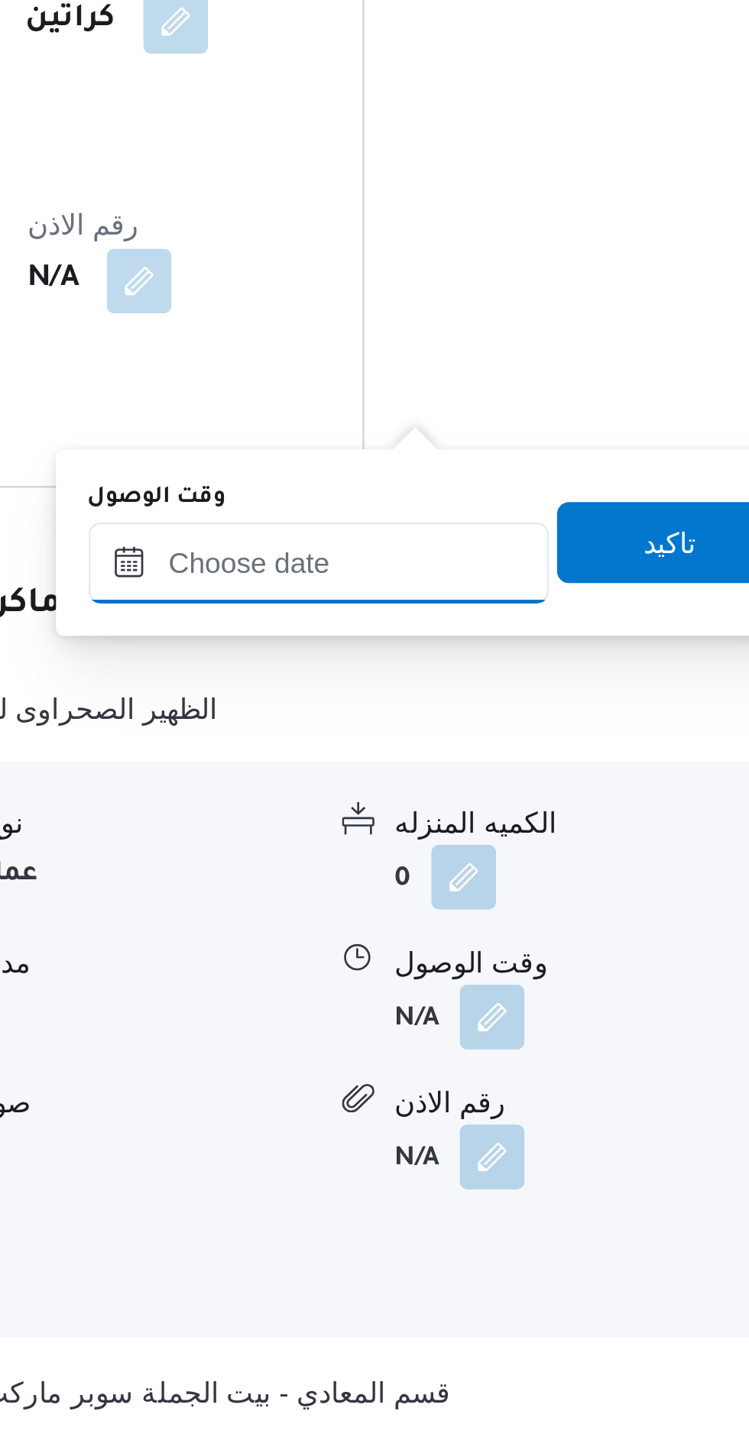
click at [428, 1010] on input "وقت الوصول" at bounding box center [429, 1014] width 173 height 31
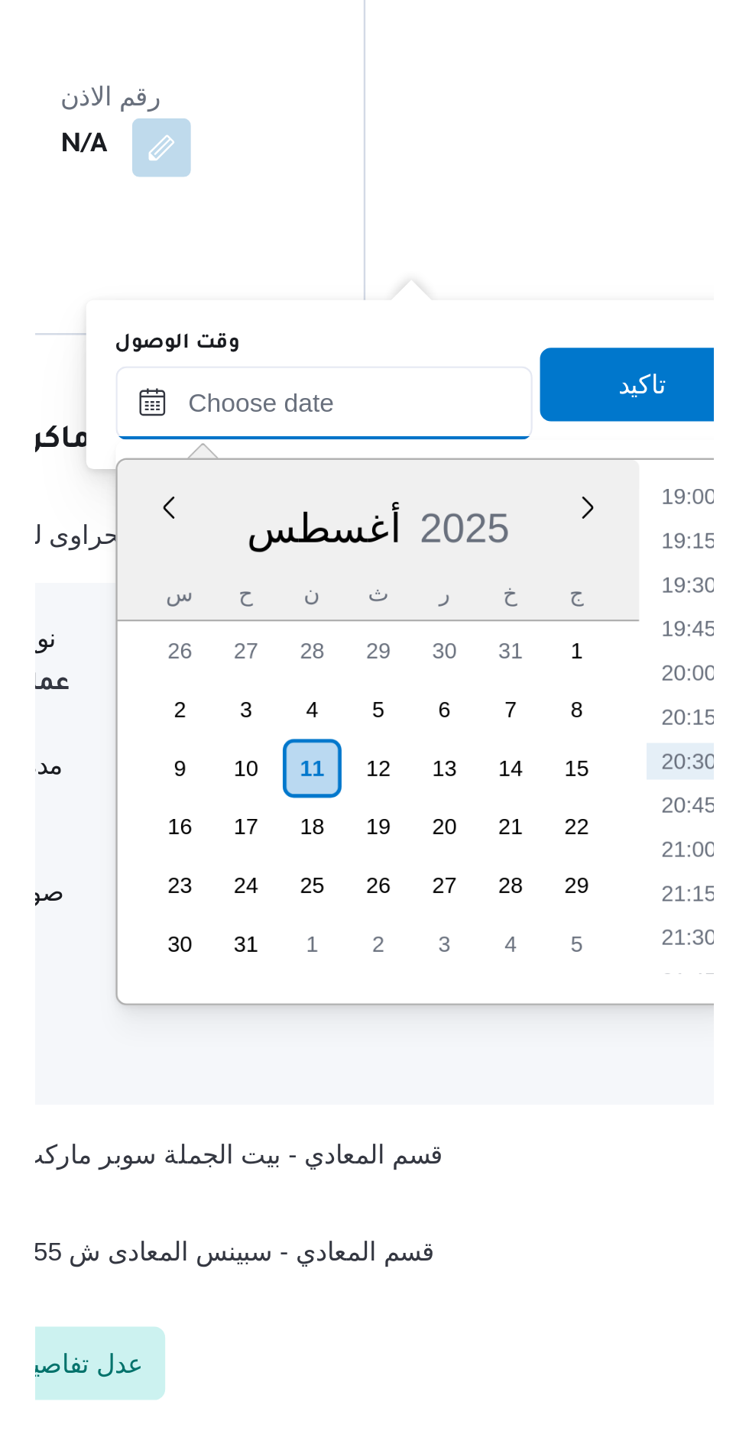
scroll to position [1261, 0]
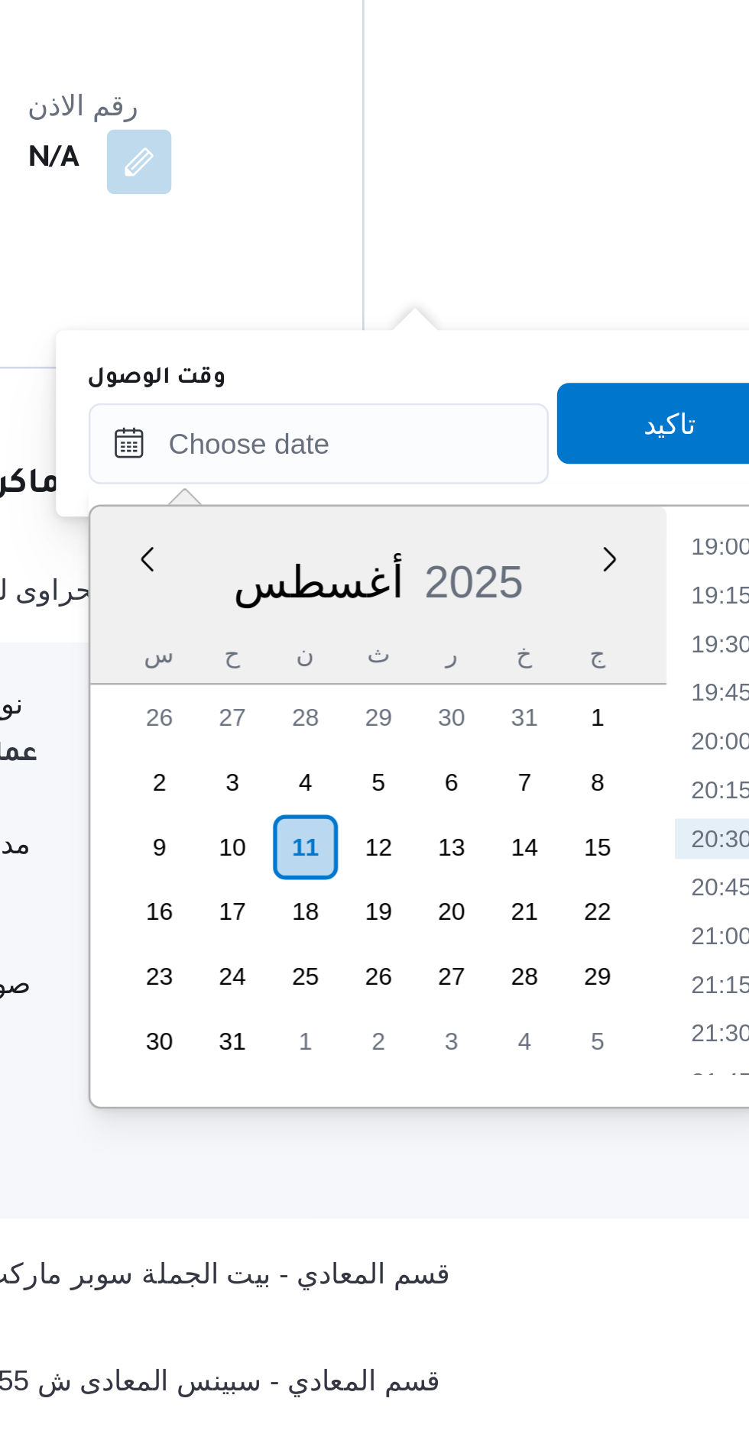
click at [571, 1057] on li "19:00" at bounding box center [581, 1051] width 35 height 15
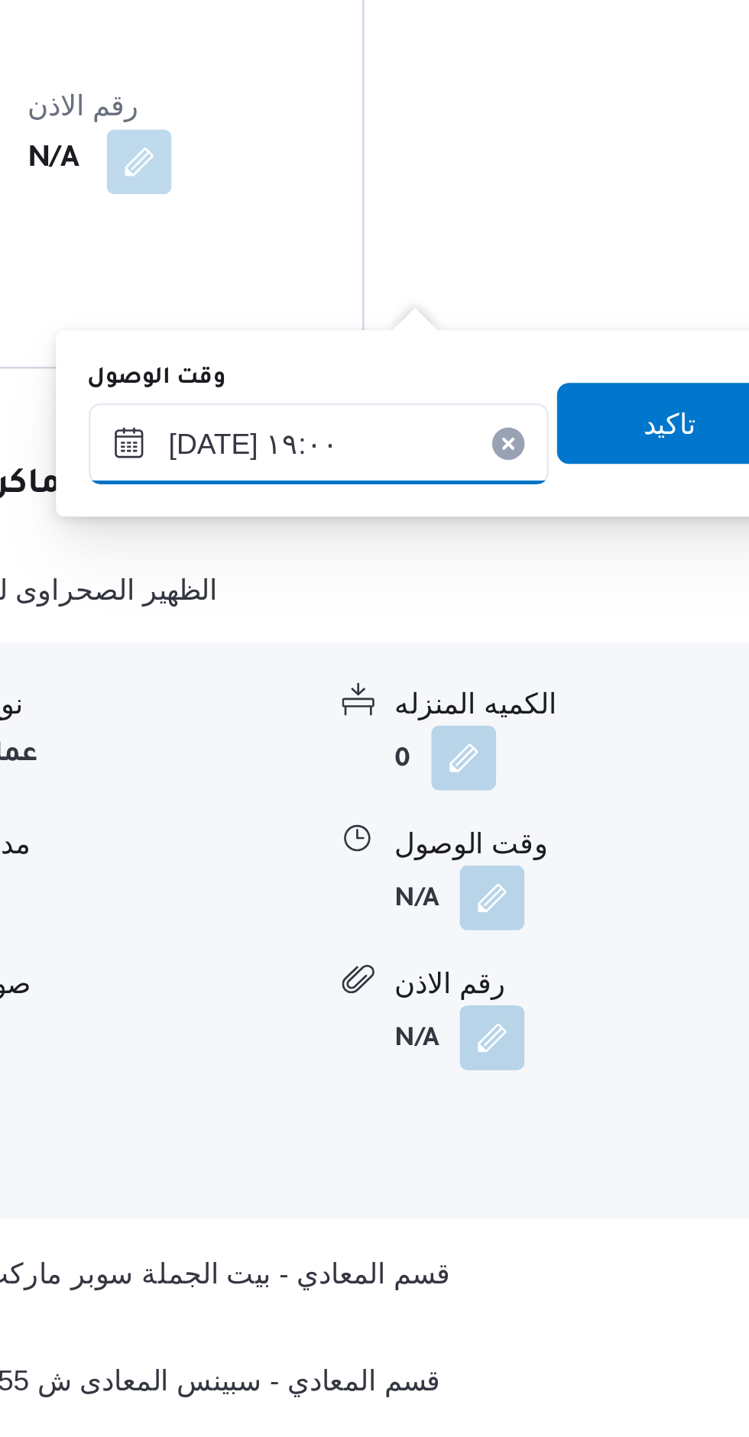
click at [380, 1015] on input "١١/٠٨/٢٠٢٥ ١٩:٠٠" at bounding box center [429, 1013] width 173 height 31
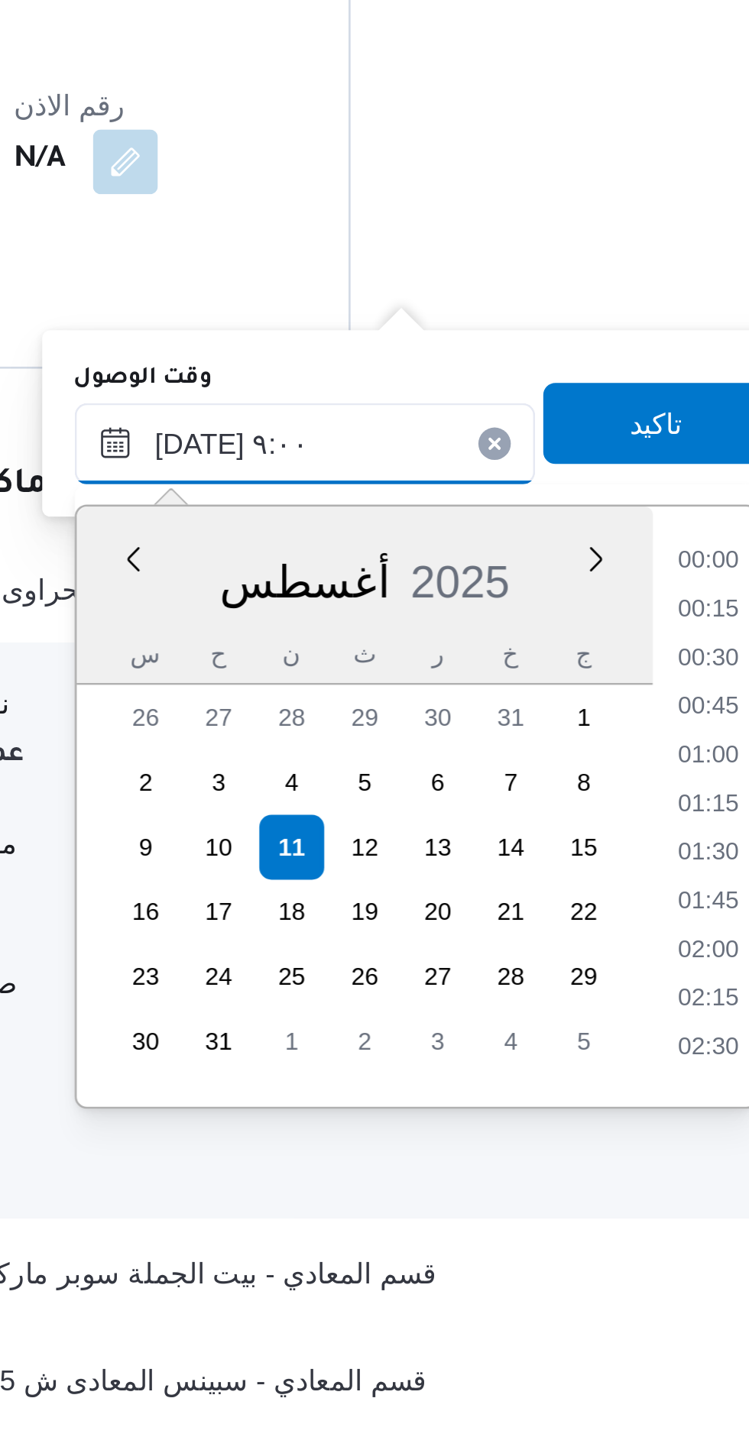
scroll to position [474, 0]
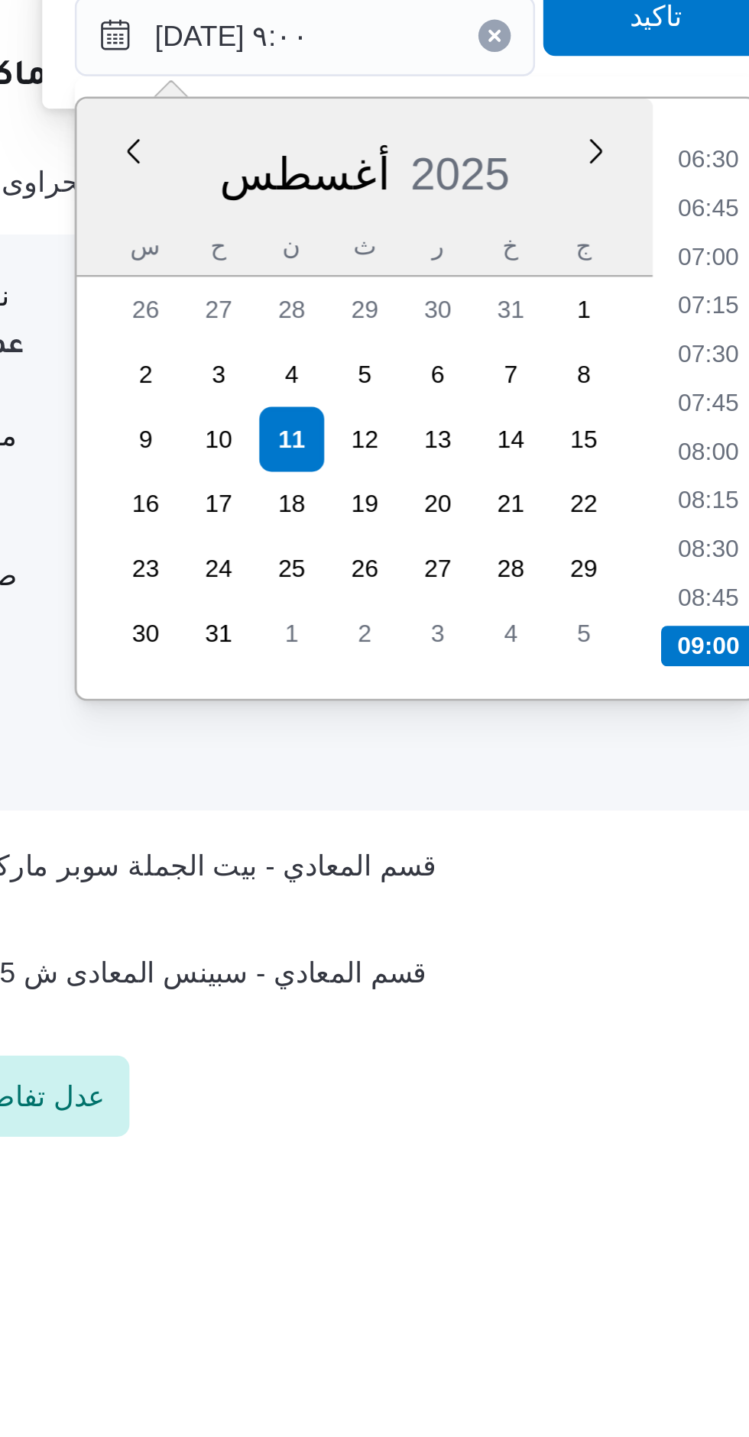
click at [576, 1242] on li "09:00" at bounding box center [582, 1243] width 36 height 15
type input "١١/٠٨/٢٠٢٥ ٠٩:٠٠"
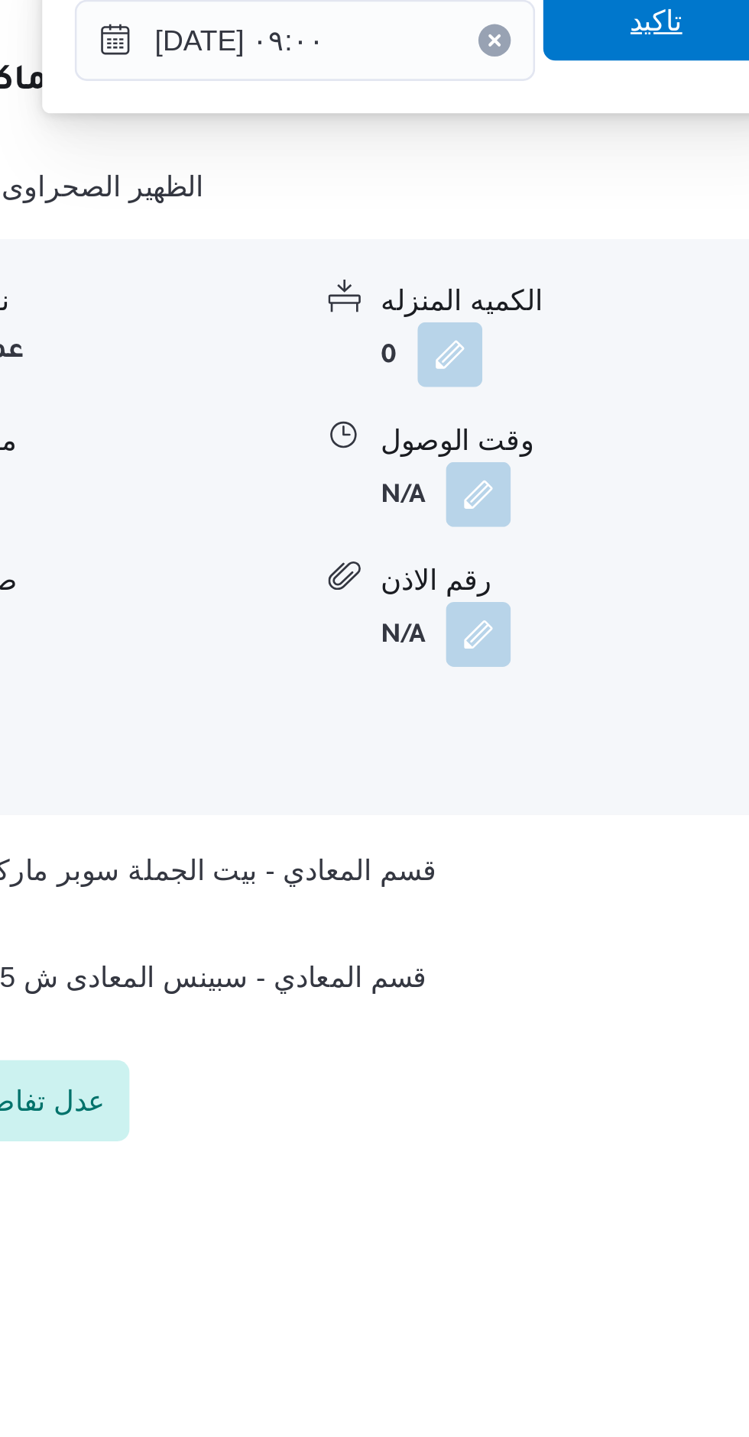
click at [523, 1016] on span "تاكيد" at bounding box center [563, 1005] width 86 height 31
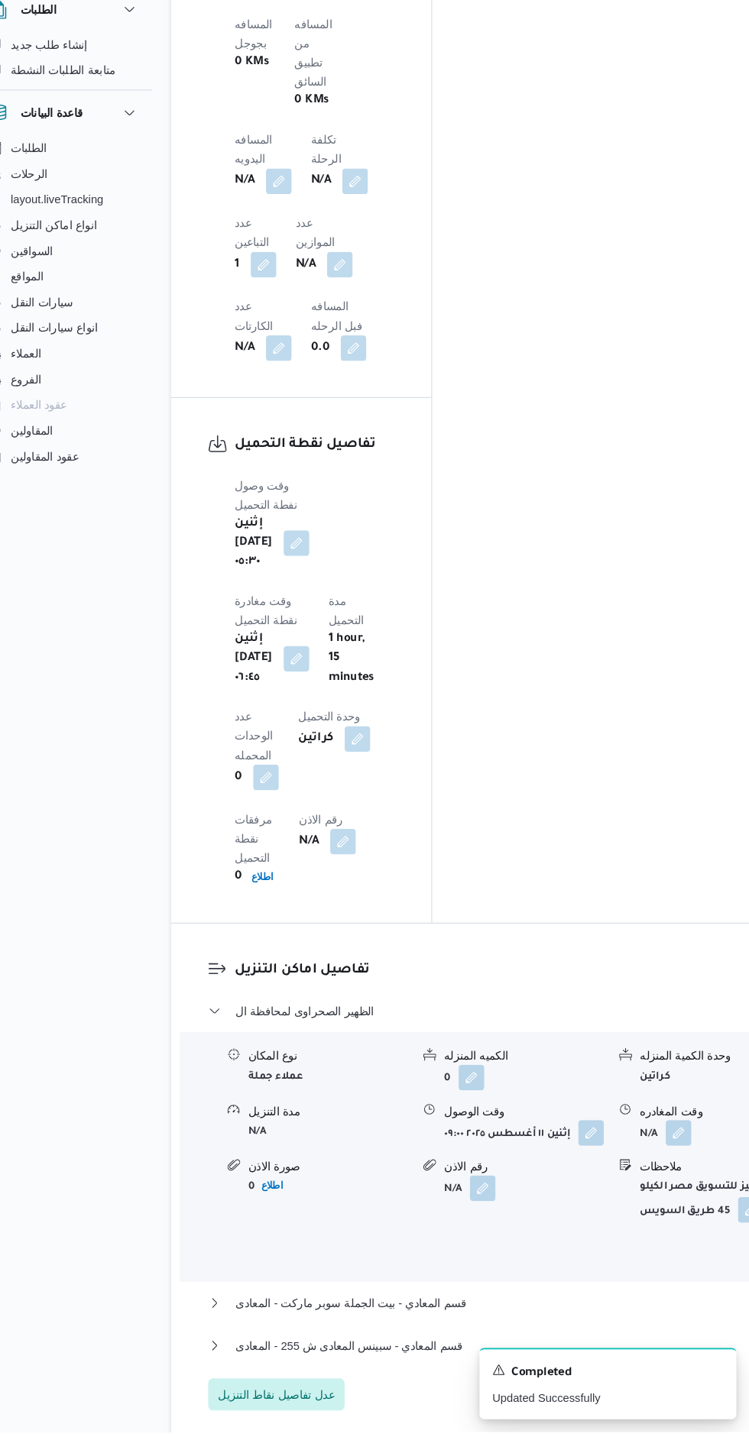
scroll to position [1306, 0]
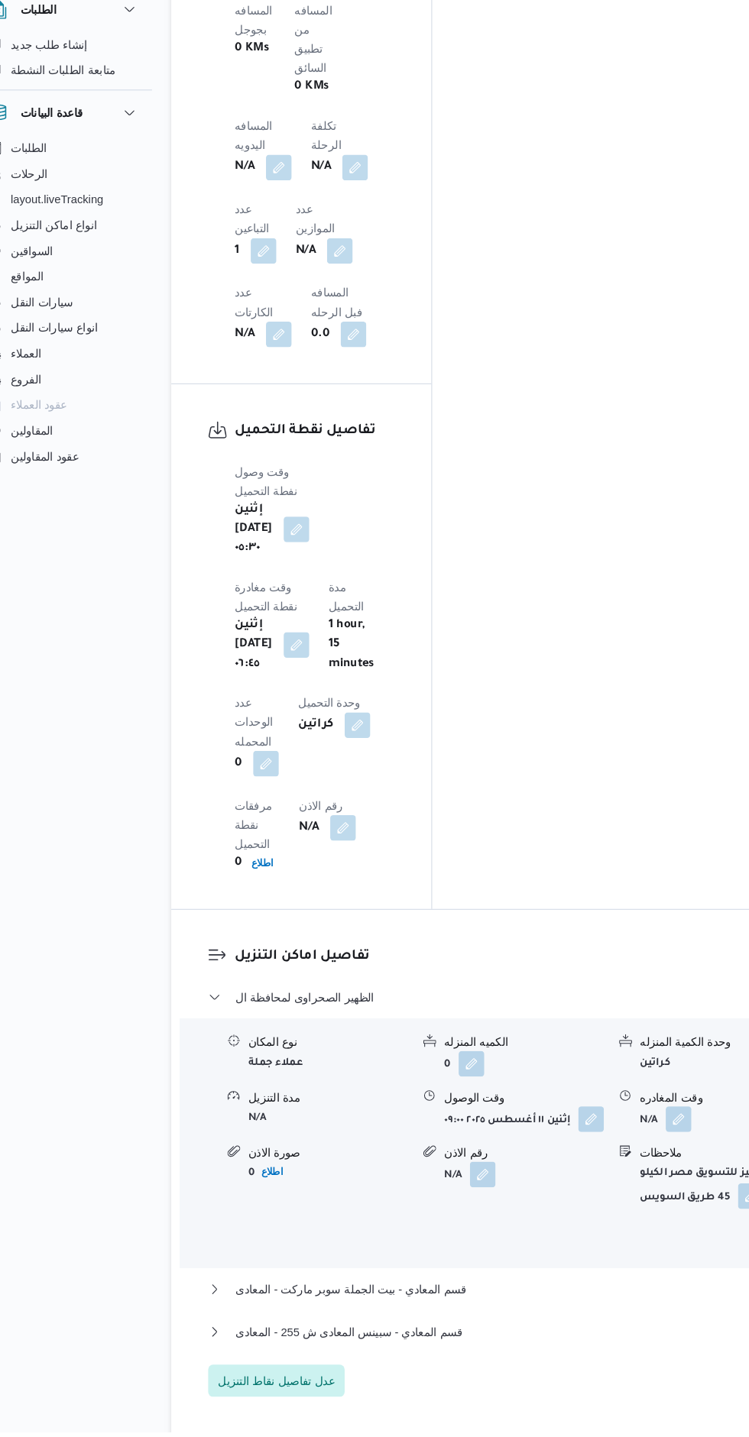
click at [669, 1127] on button "button" at bounding box center [681, 1139] width 24 height 24
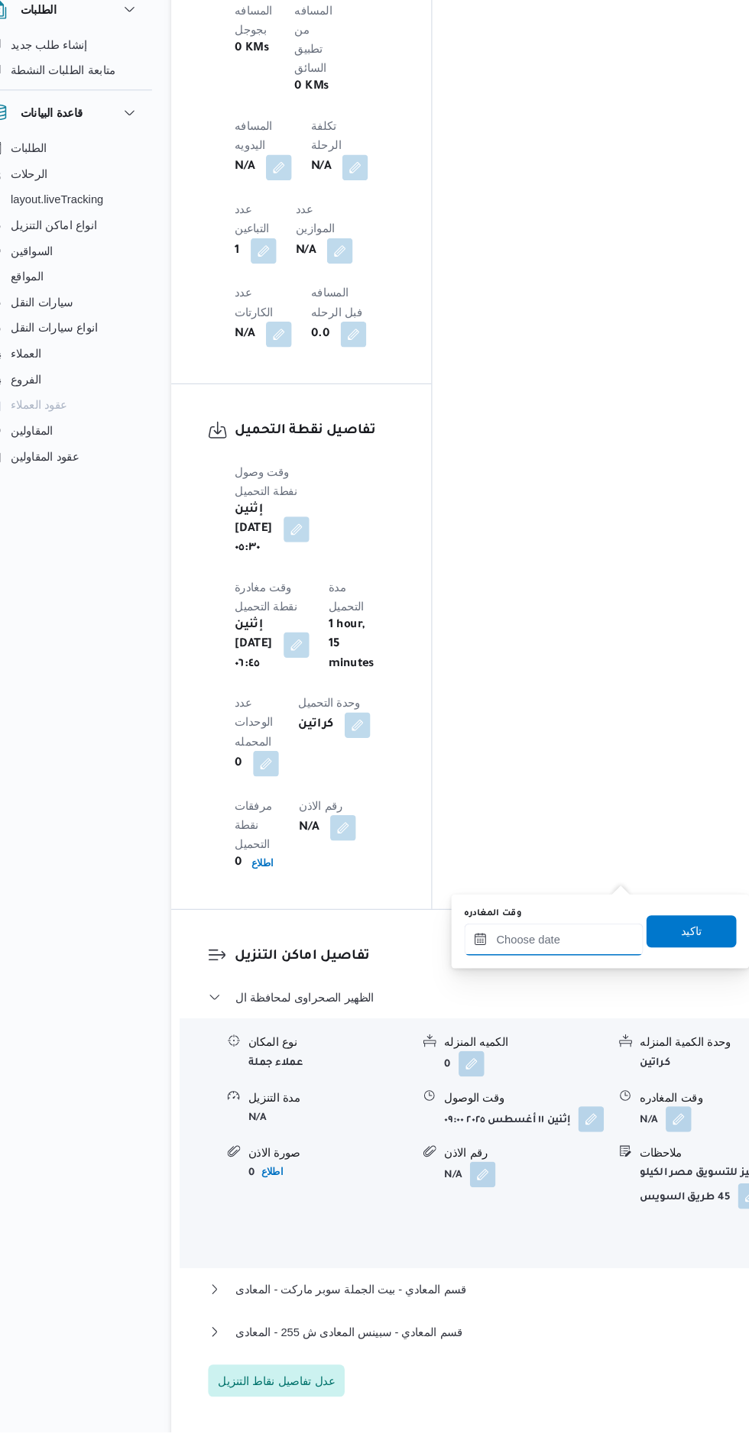
click at [571, 967] on input "وقت المغادره" at bounding box center [563, 968] width 170 height 31
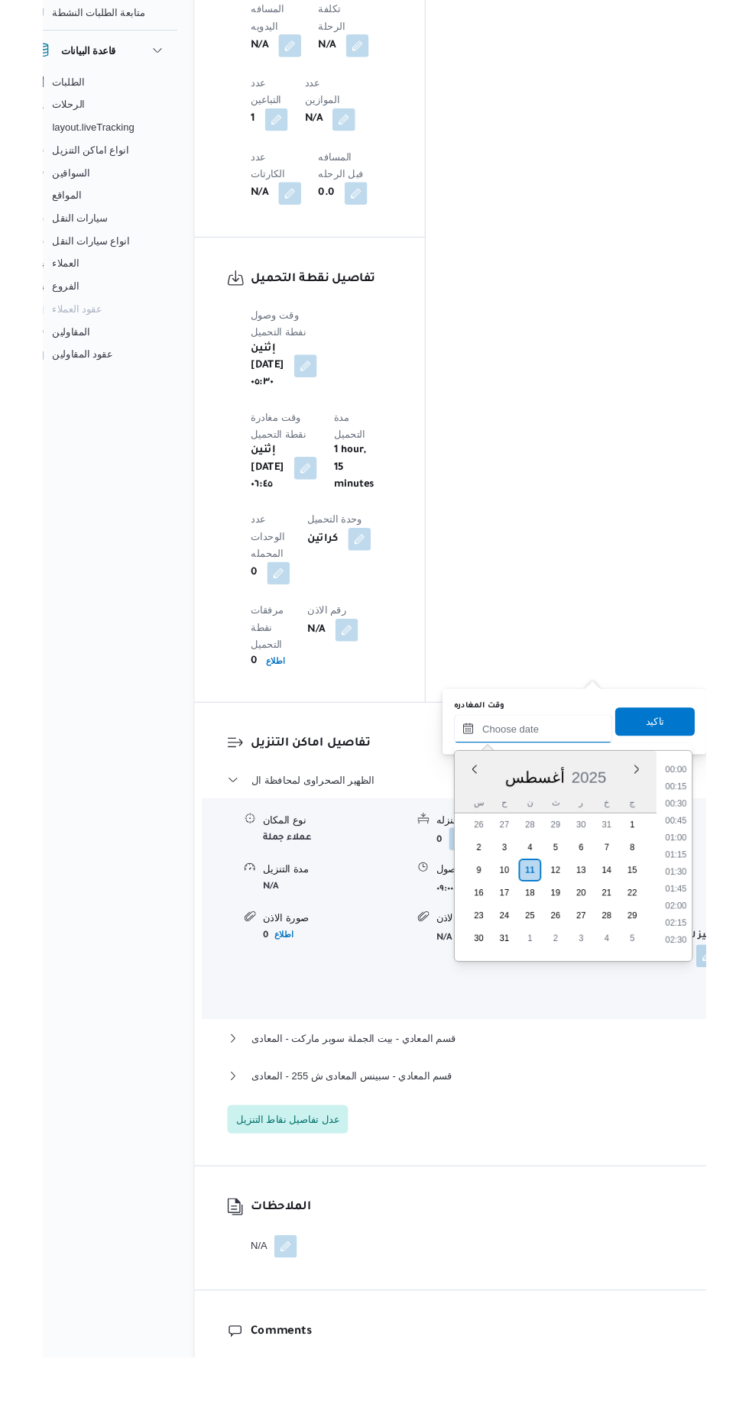
scroll to position [1398, 0]
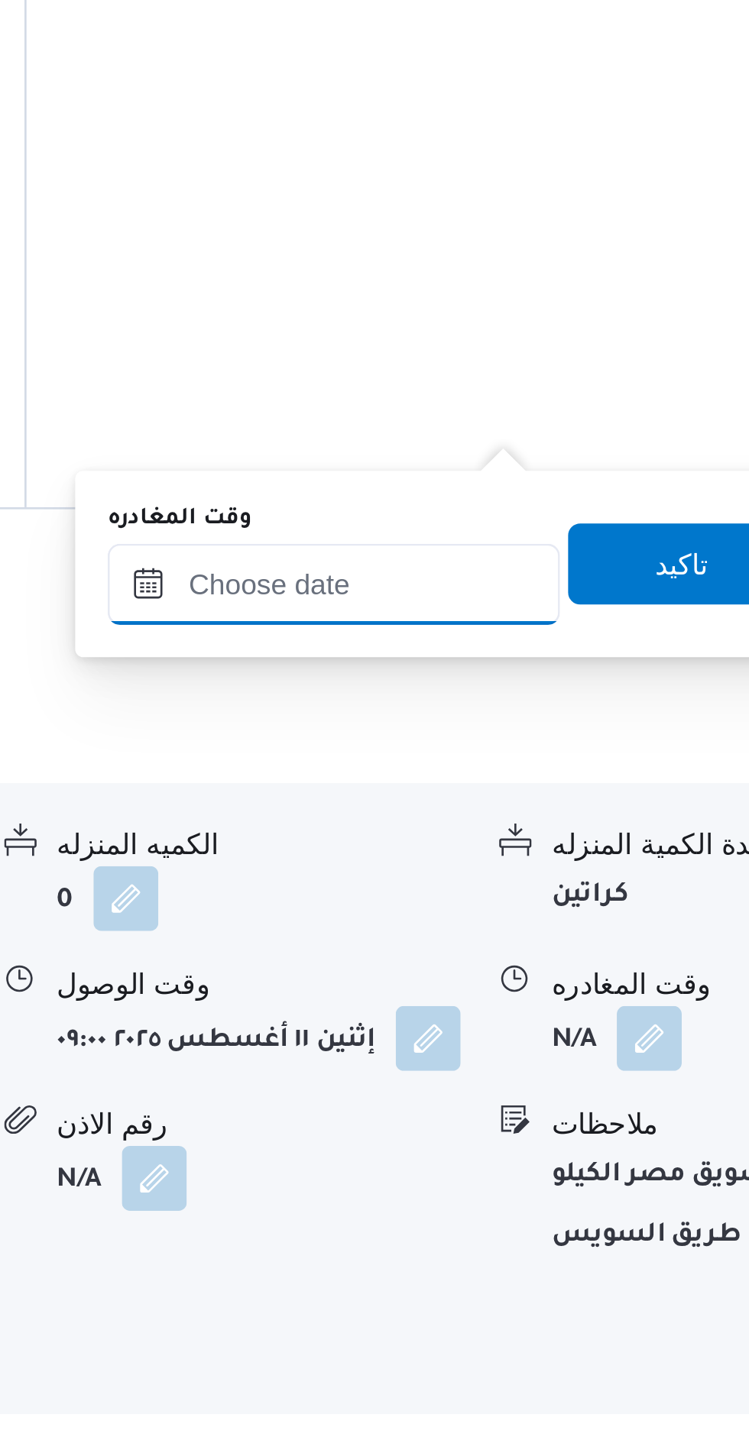
click at [558, 912] on input "وقت المغادره" at bounding box center [563, 910] width 170 height 31
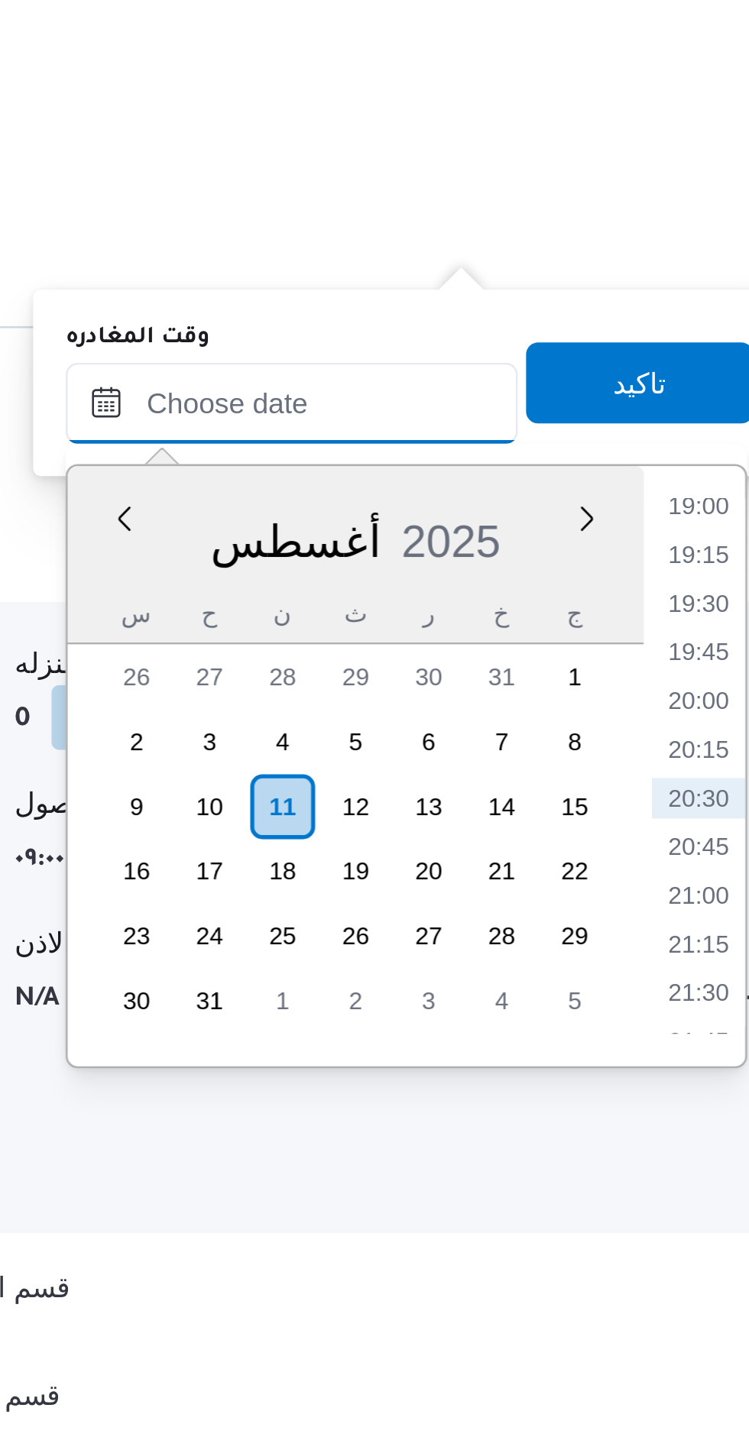
scroll to position [1363, 0]
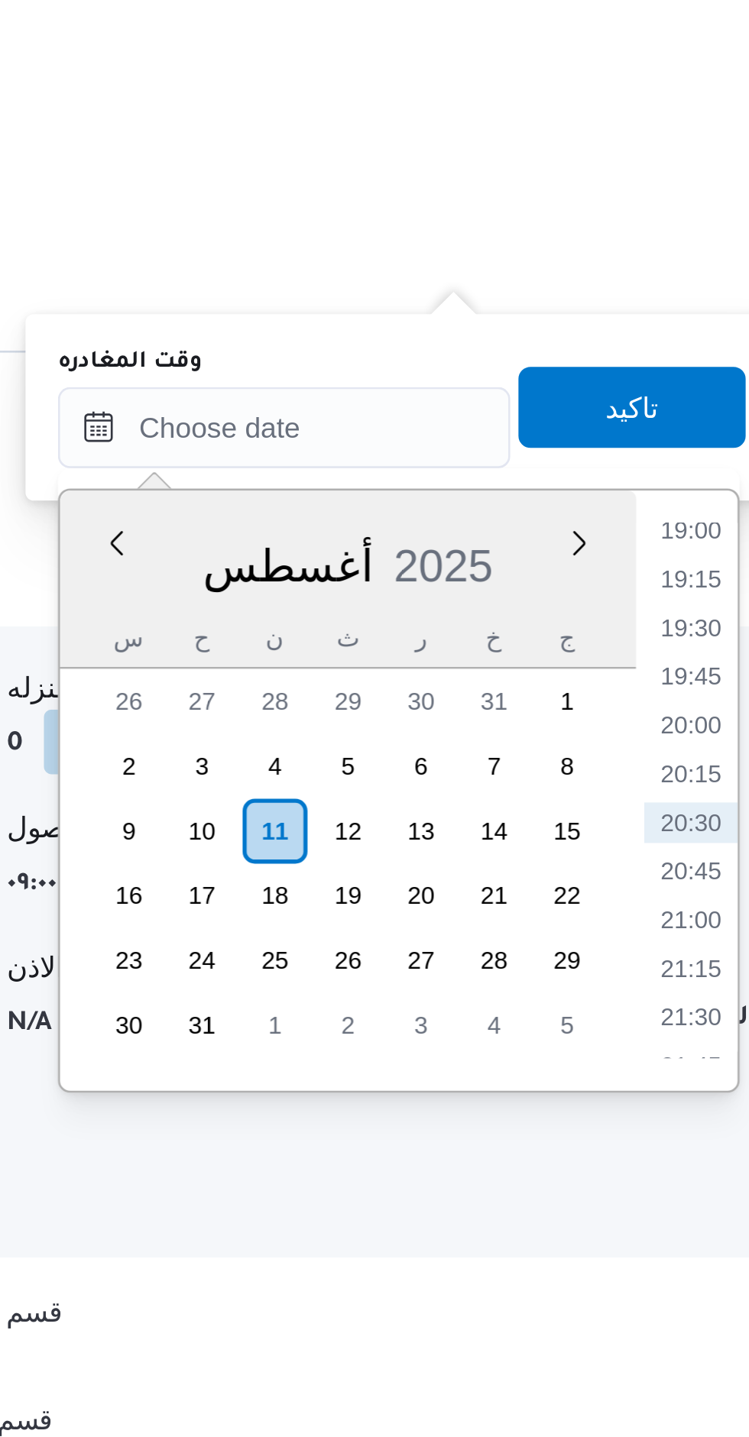
click at [719, 953] on li "19:00" at bounding box center [715, 949] width 35 height 15
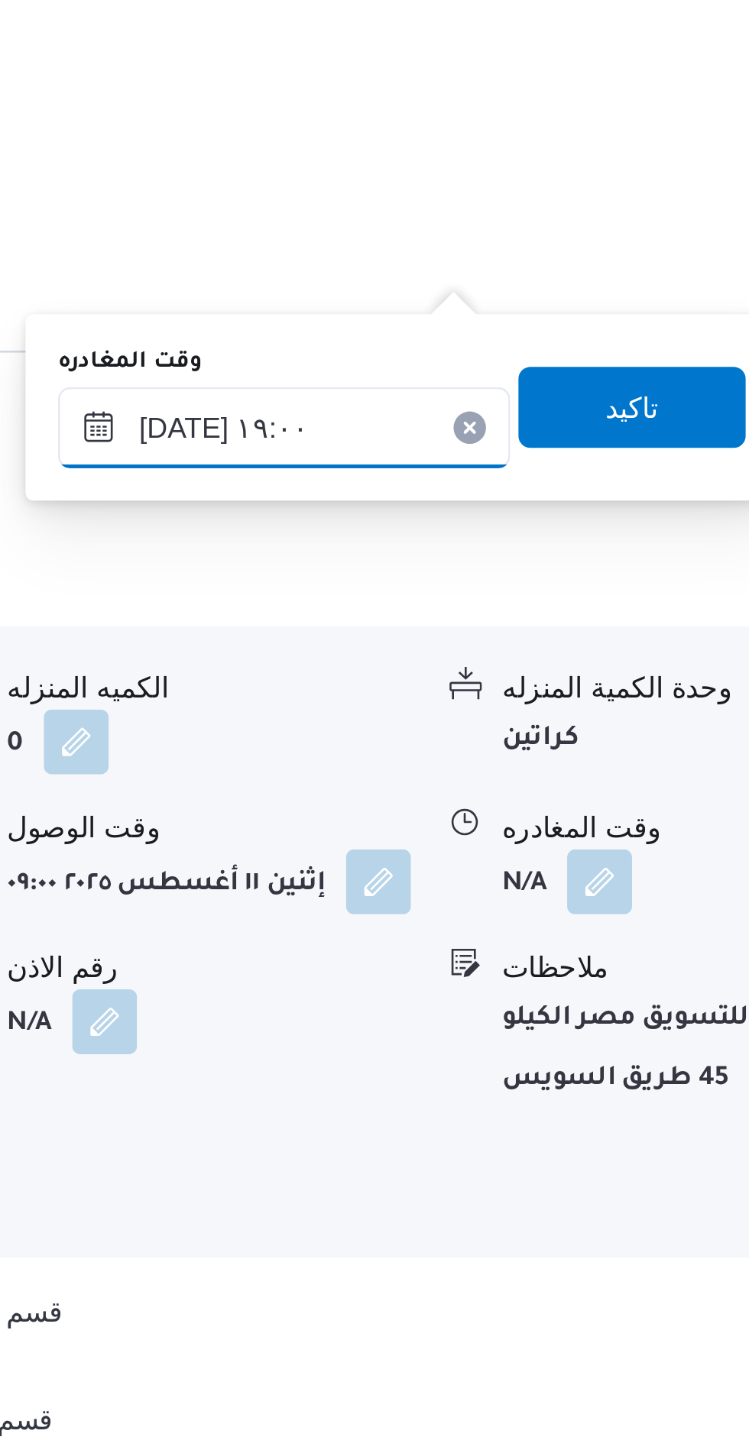
click at [513, 913] on input "١١/٠٨/٢٠٢٥ ١٩:٠٠" at bounding box center [563, 910] width 170 height 31
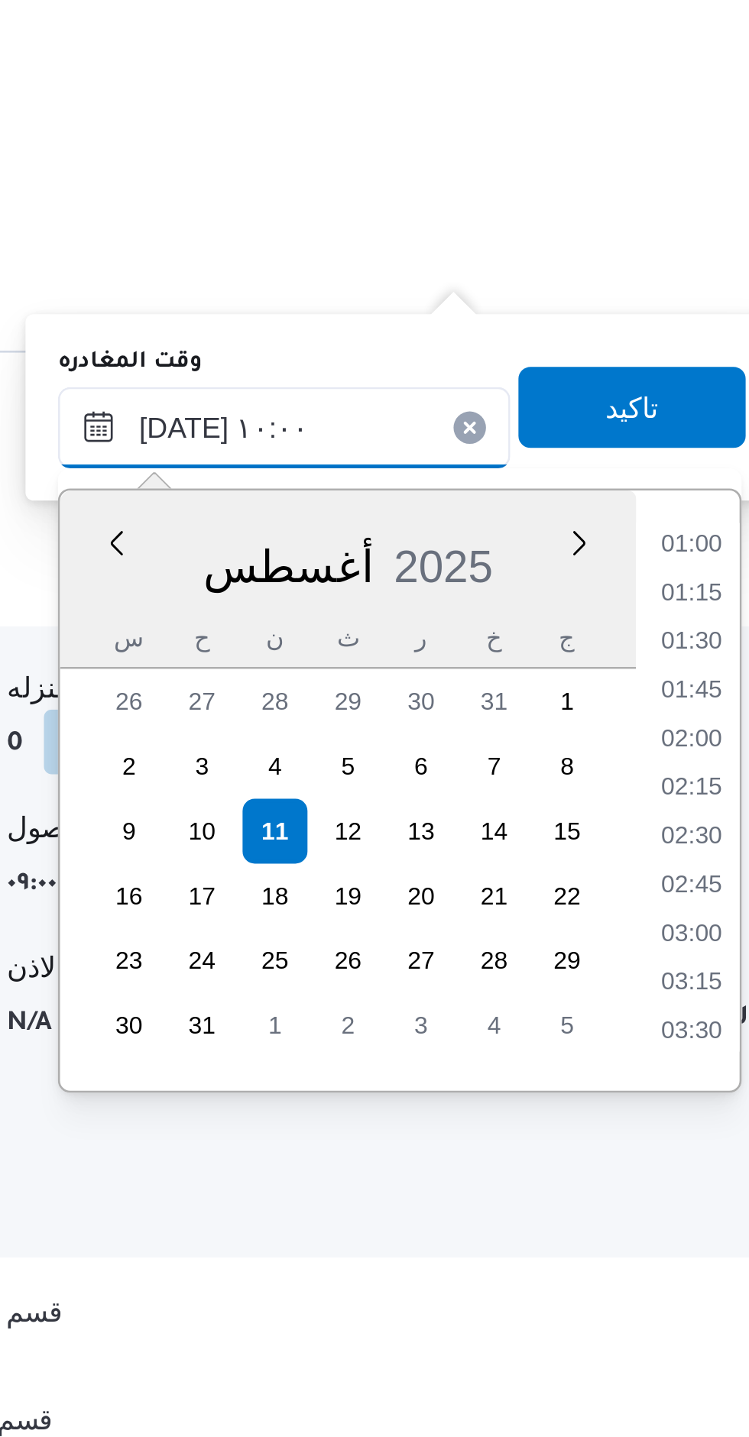
scroll to position [547, 0]
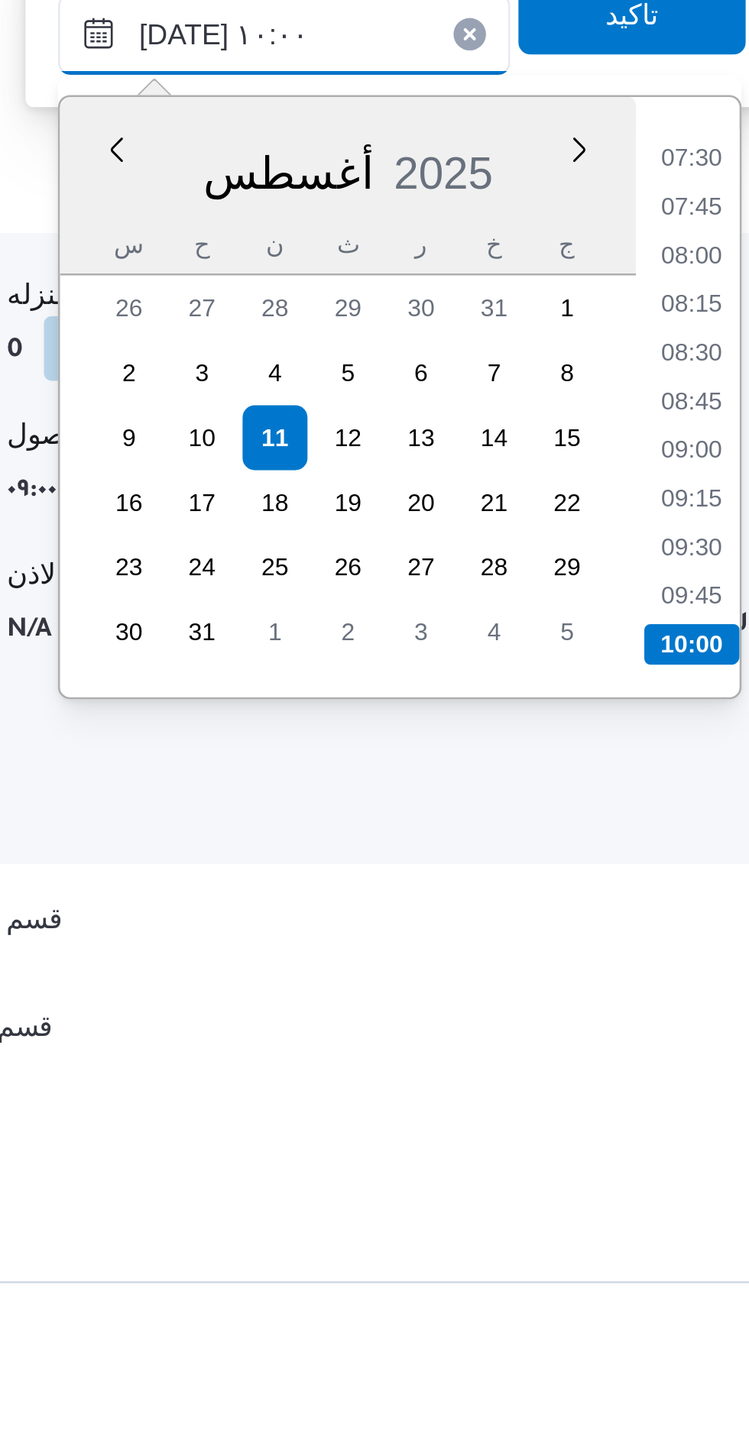
type input "١١/٠٨/٢٠٢٥ ١٠:٠٠"
click at [720, 1138] on li "10:00" at bounding box center [716, 1140] width 36 height 15
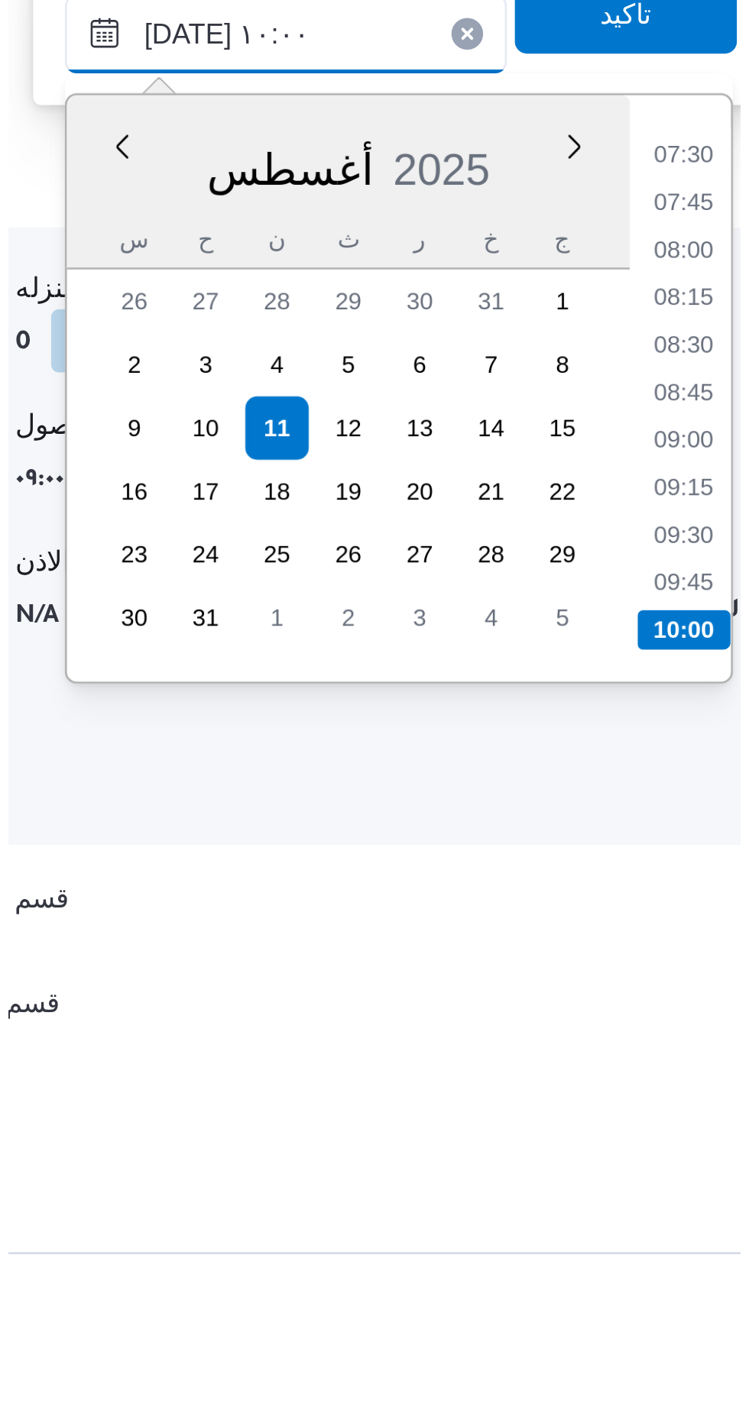
scroll to position [1363, 0]
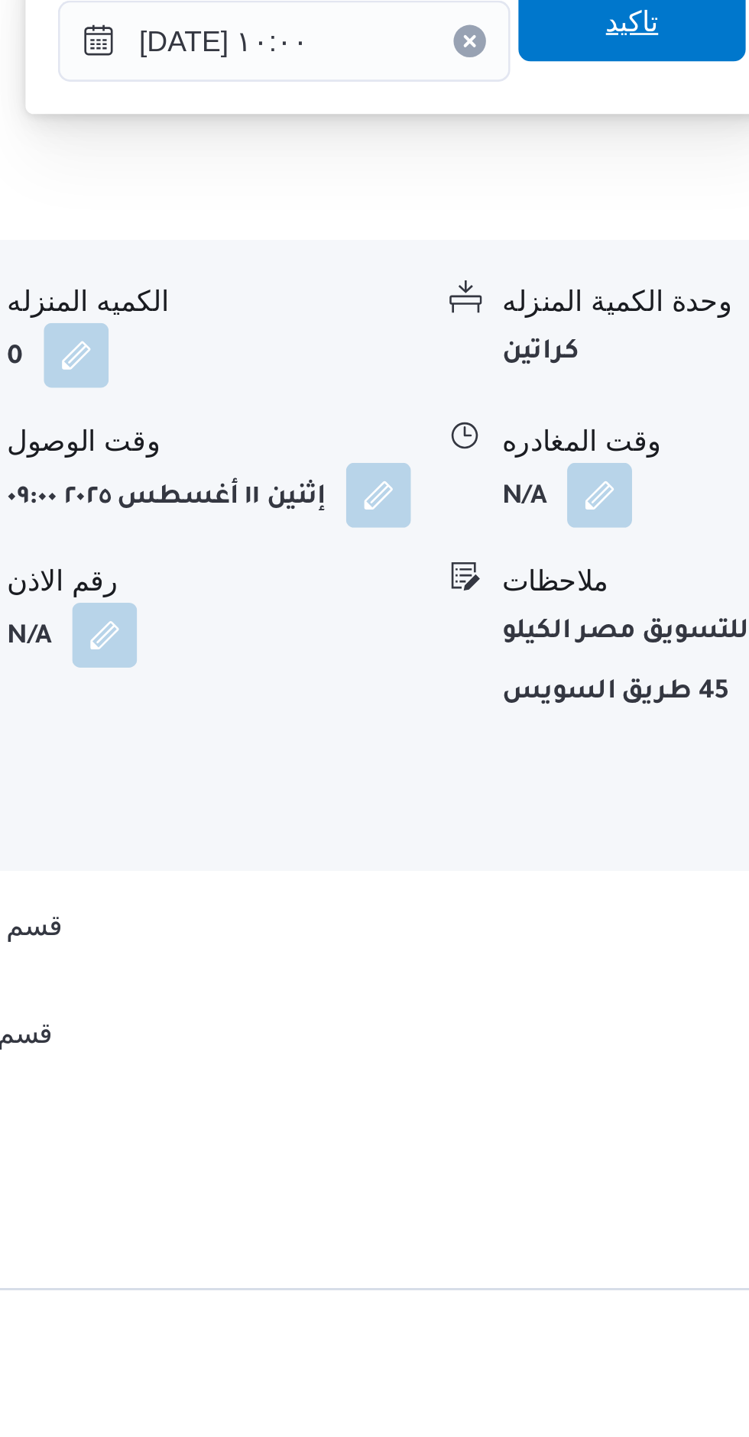
click at [652, 914] on span "تاكيد" at bounding box center [694, 903] width 86 height 31
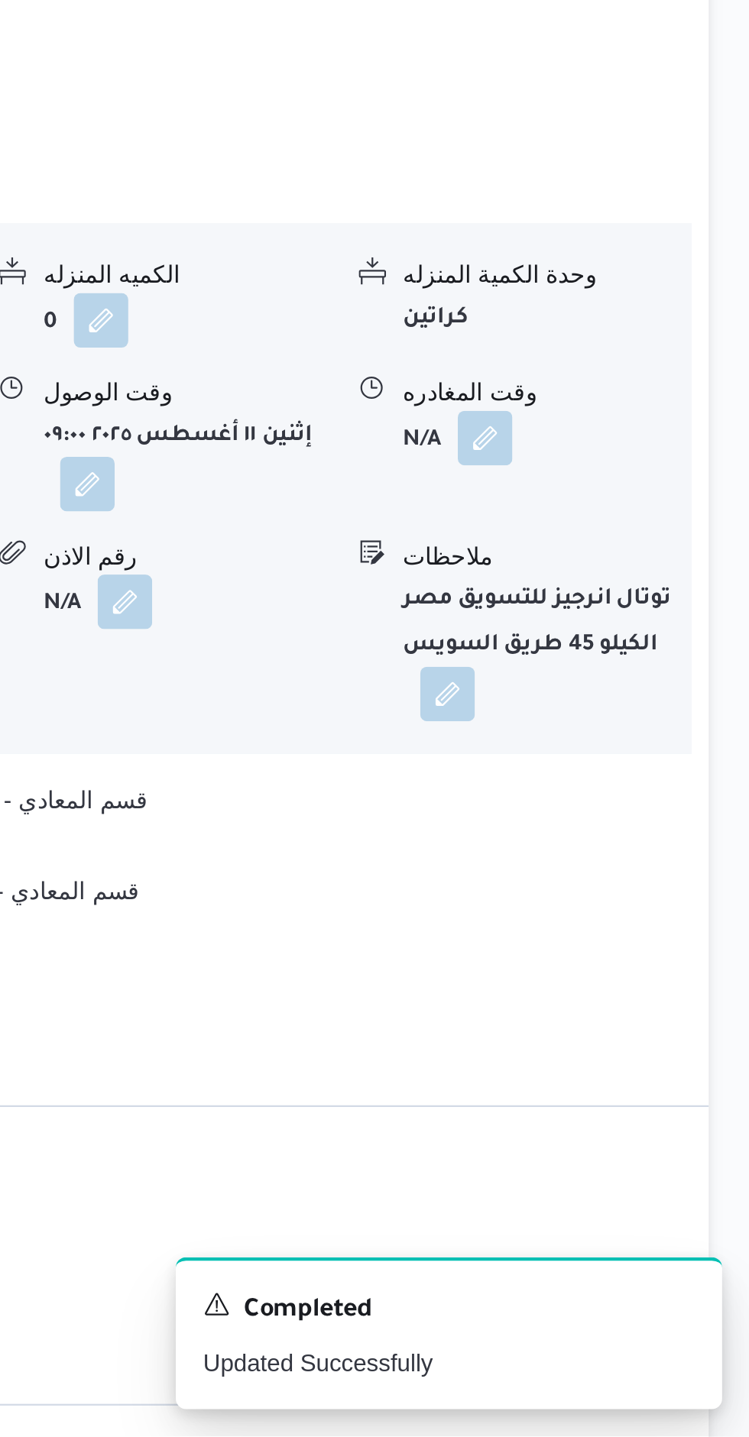
scroll to position [1362, 0]
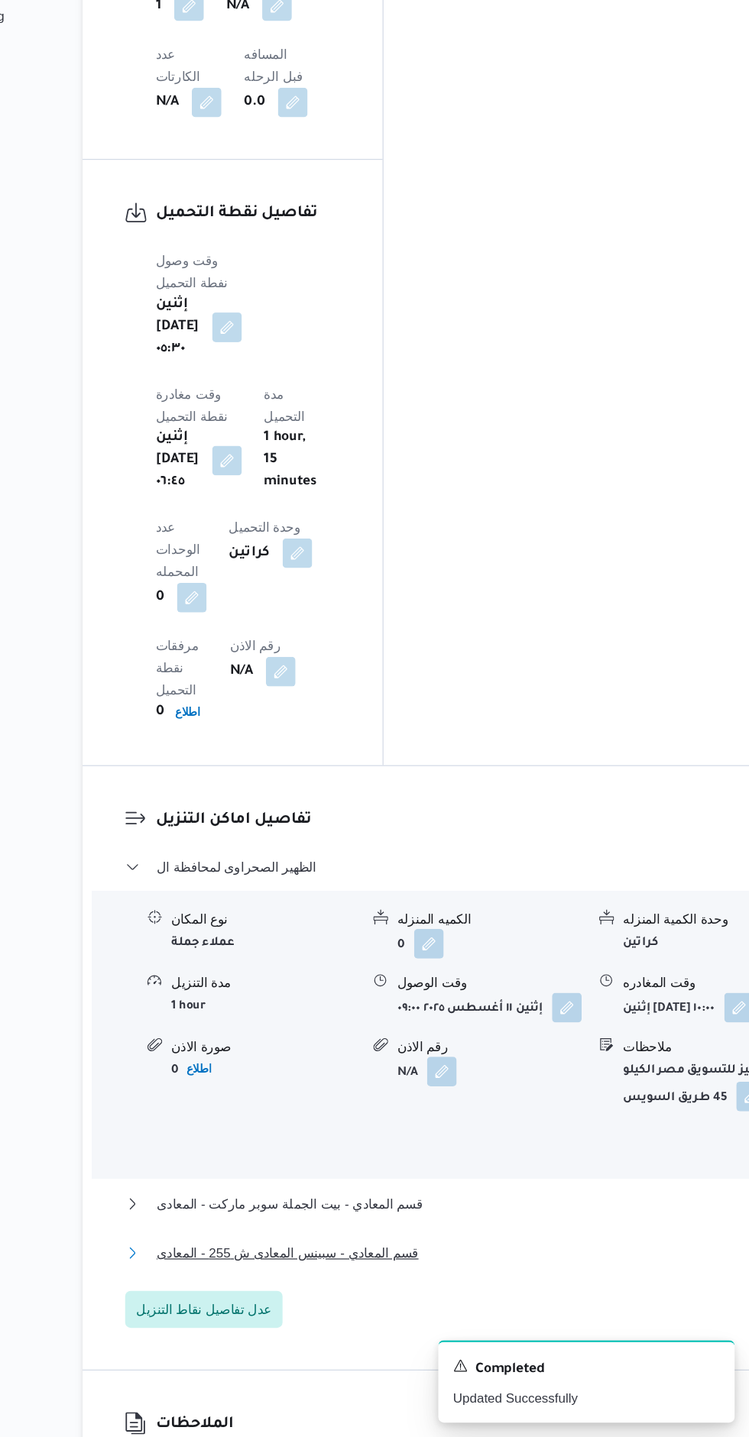
click at [542, 1276] on button "قسم المعادي - سبينس المعادى ش 255 - المعادى" at bounding box center [503, 1285] width 539 height 18
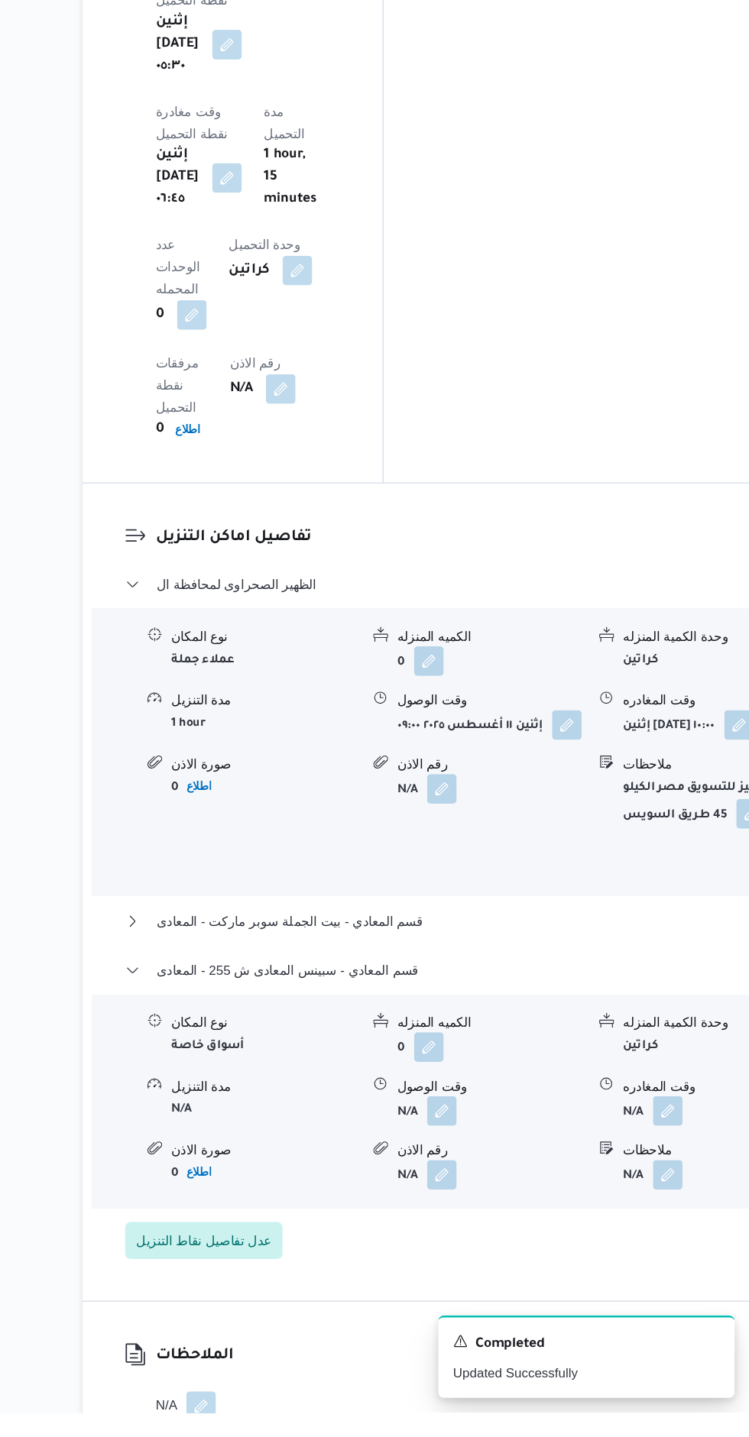
scroll to position [1577, 0]
click at [669, 1174] on button "button" at bounding box center [681, 1186] width 24 height 24
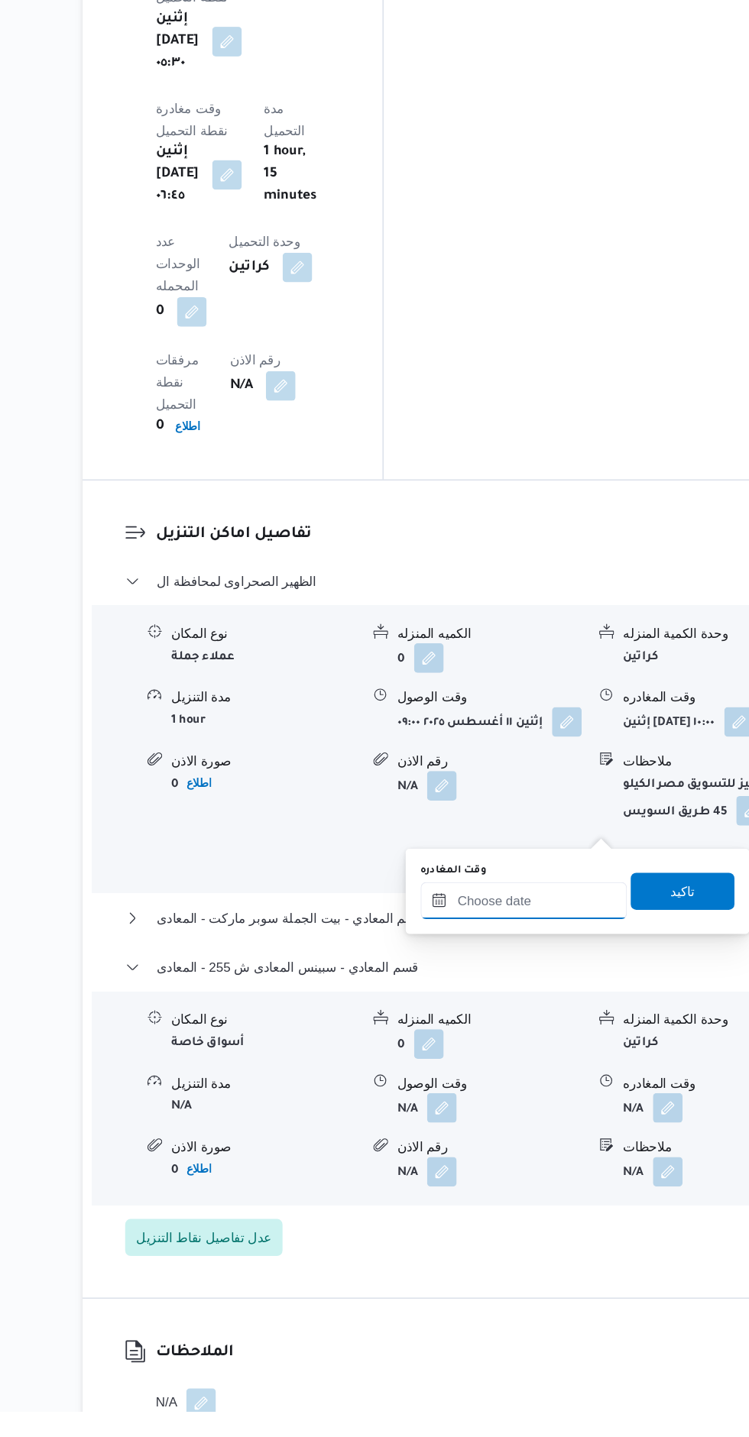
click at [589, 1014] on input "وقت المغادره" at bounding box center [563, 1015] width 170 height 31
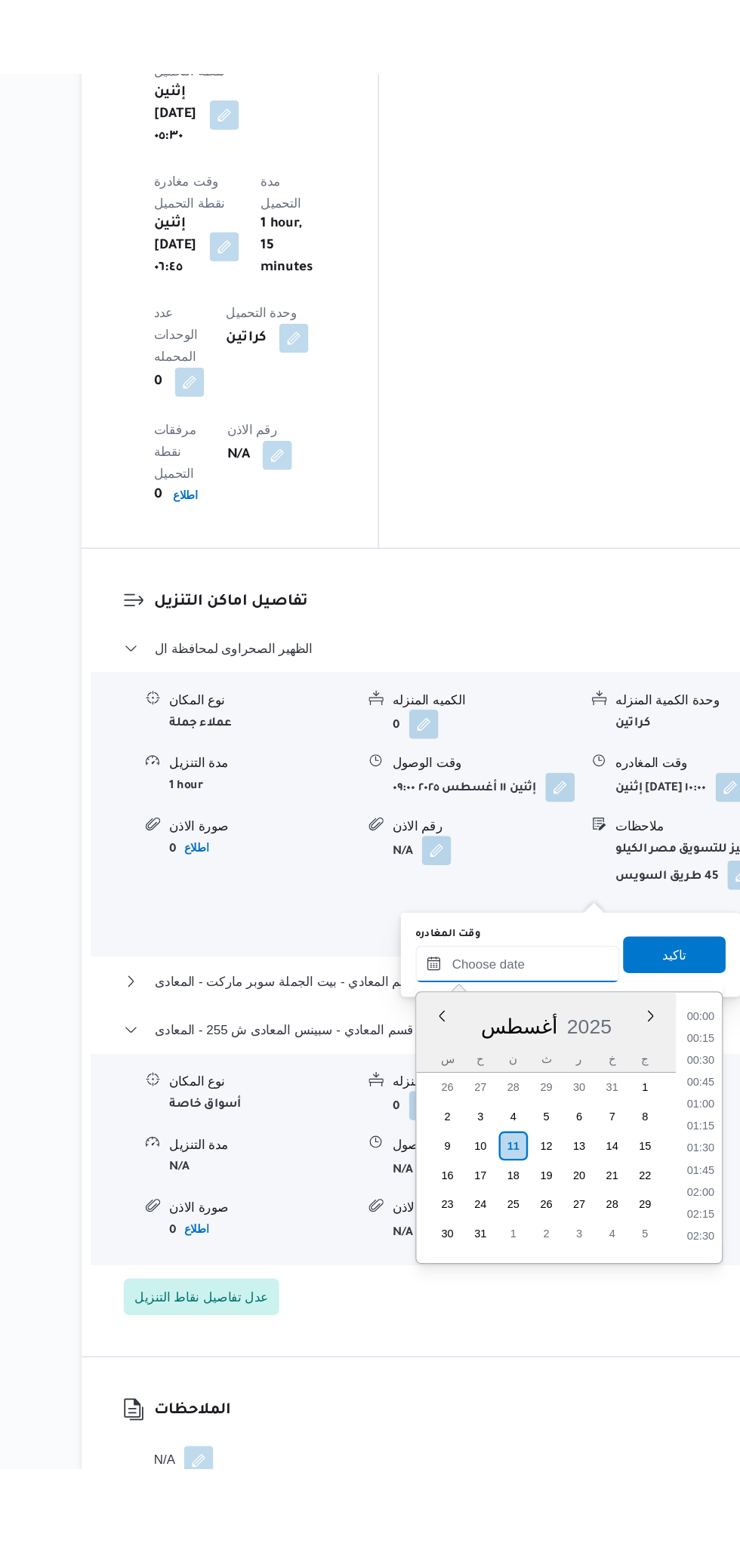
scroll to position [1604, 0]
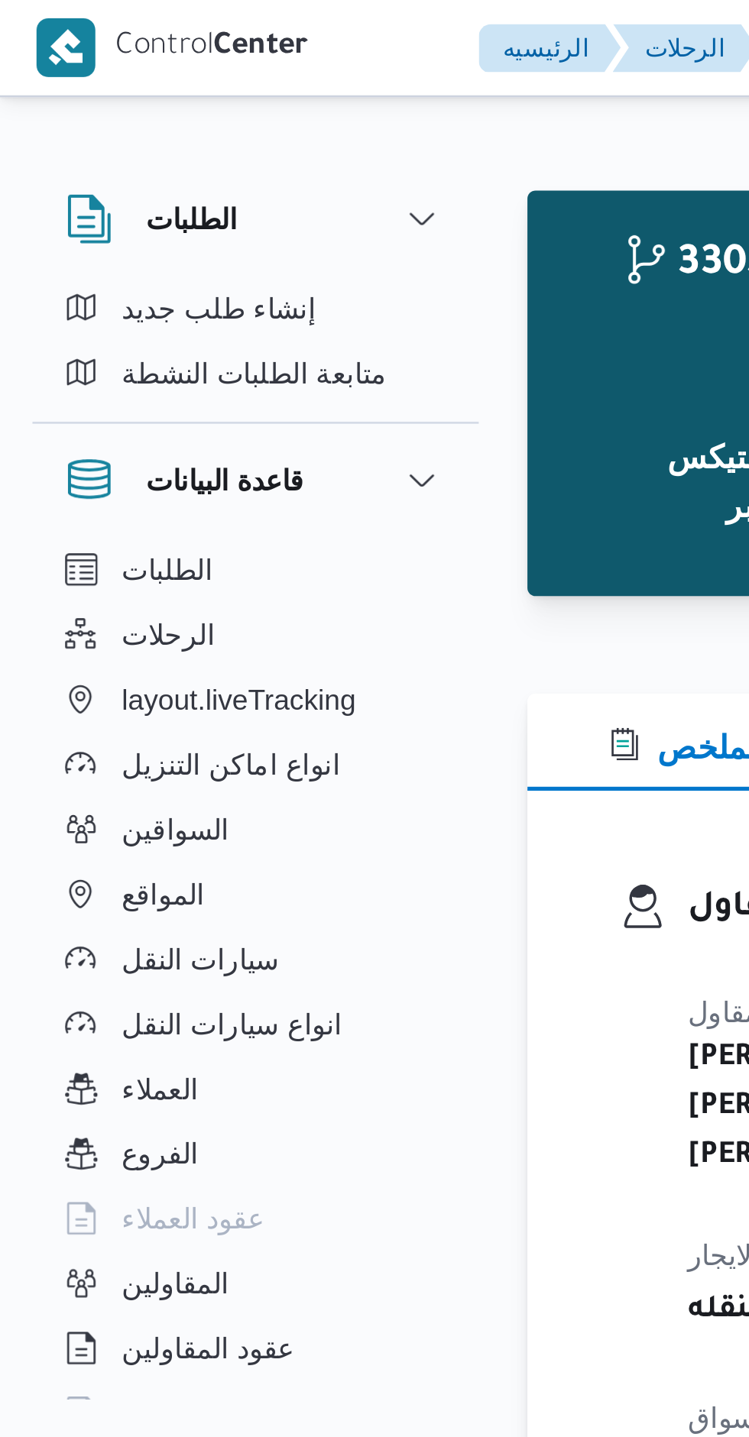
scroll to position [1963, 0]
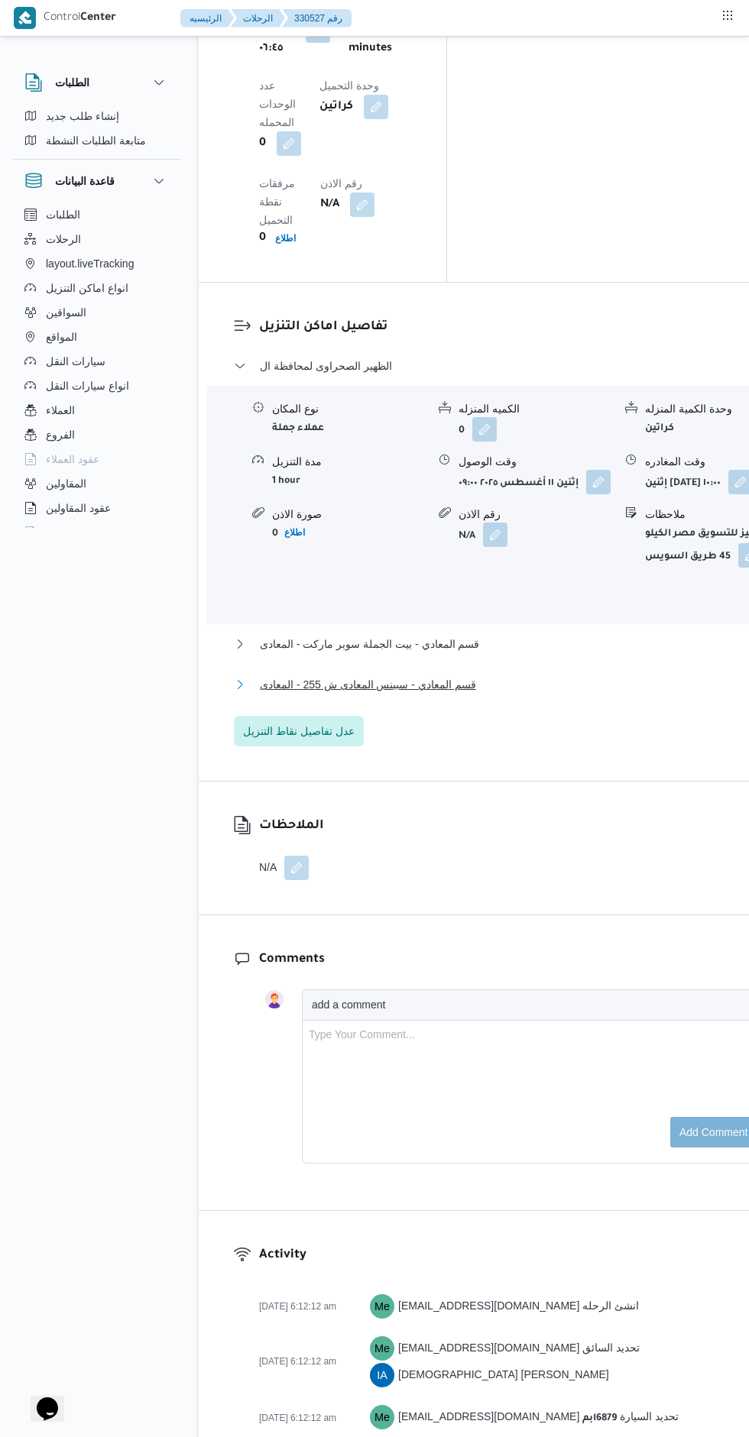
click at [601, 675] on button "قسم المعادي - سبينس المعادى ش 255 - المعادى" at bounding box center [503, 684] width 539 height 18
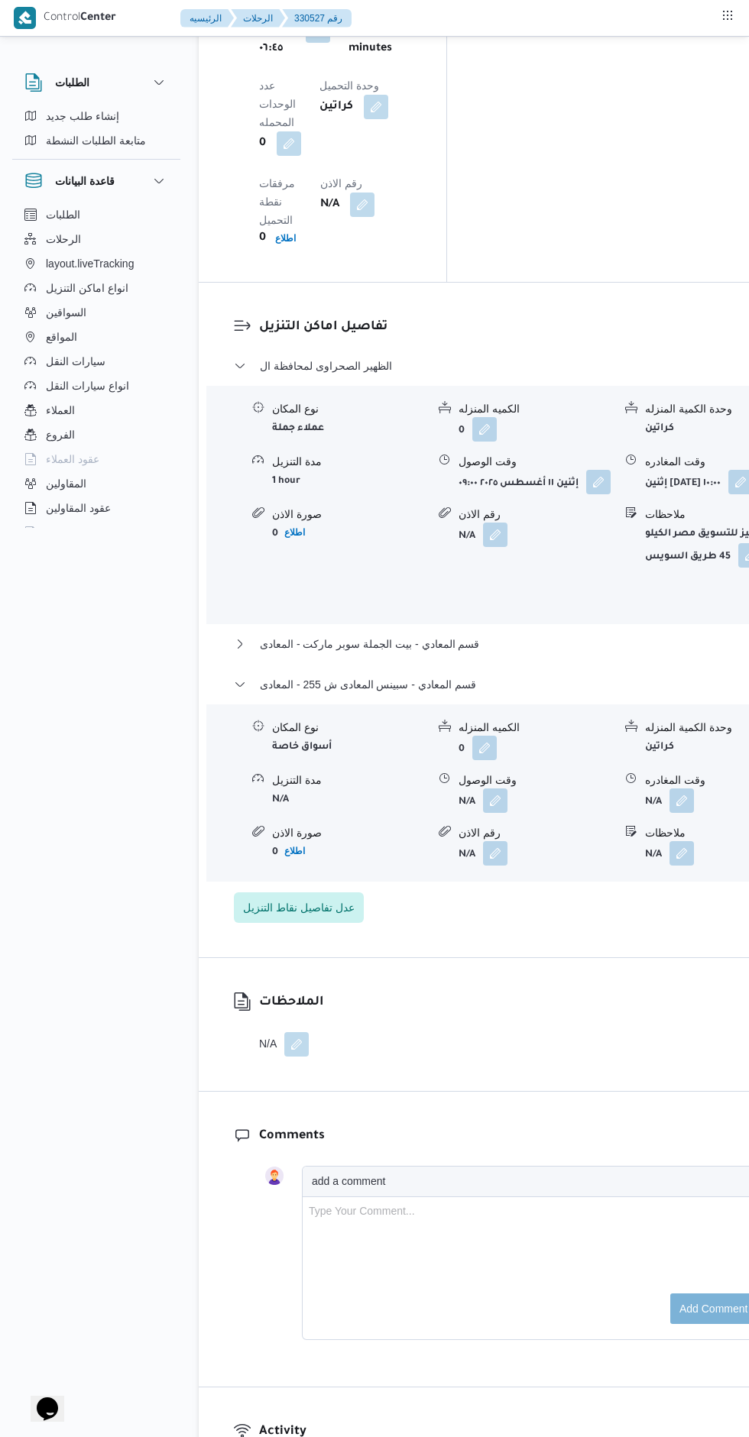
click at [669, 788] on button "button" at bounding box center [681, 800] width 24 height 24
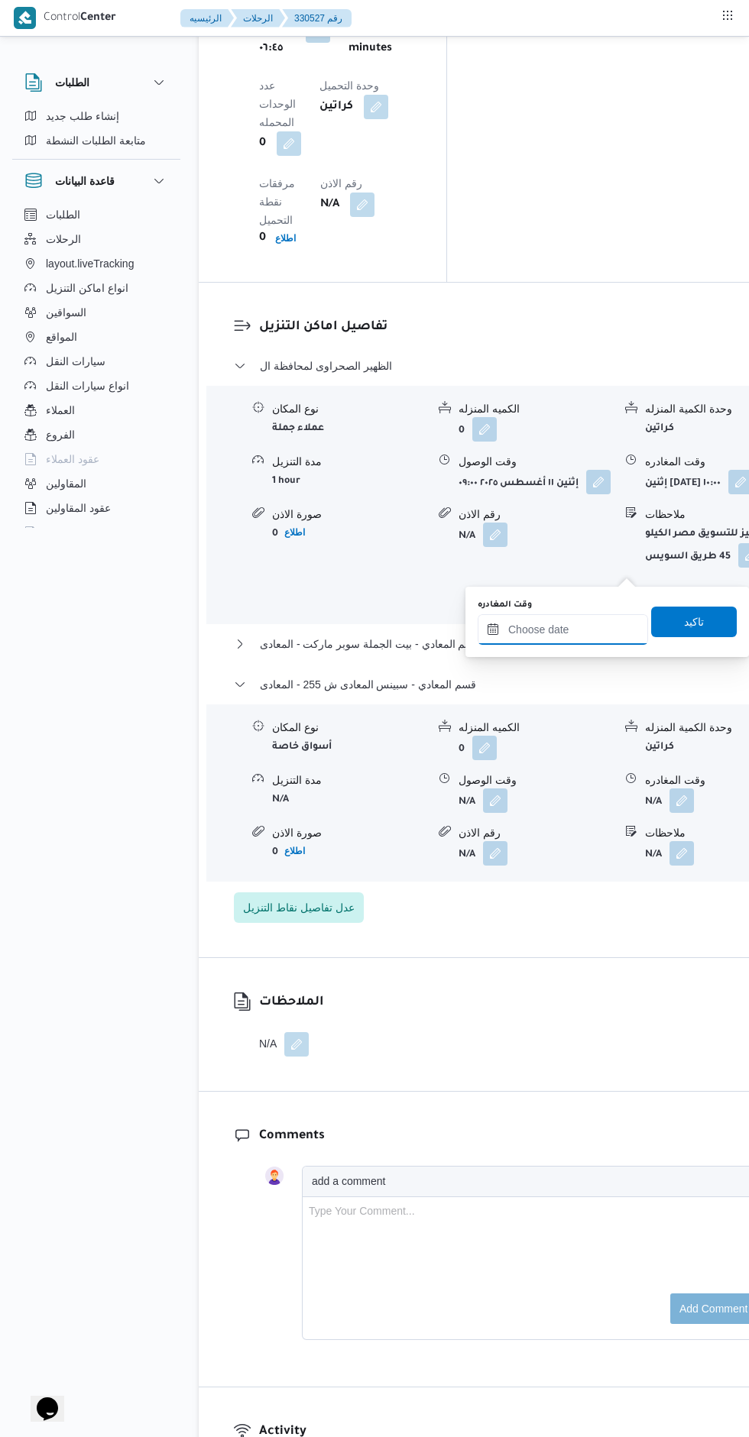
click at [562, 630] on input "وقت المغادره" at bounding box center [563, 629] width 170 height 31
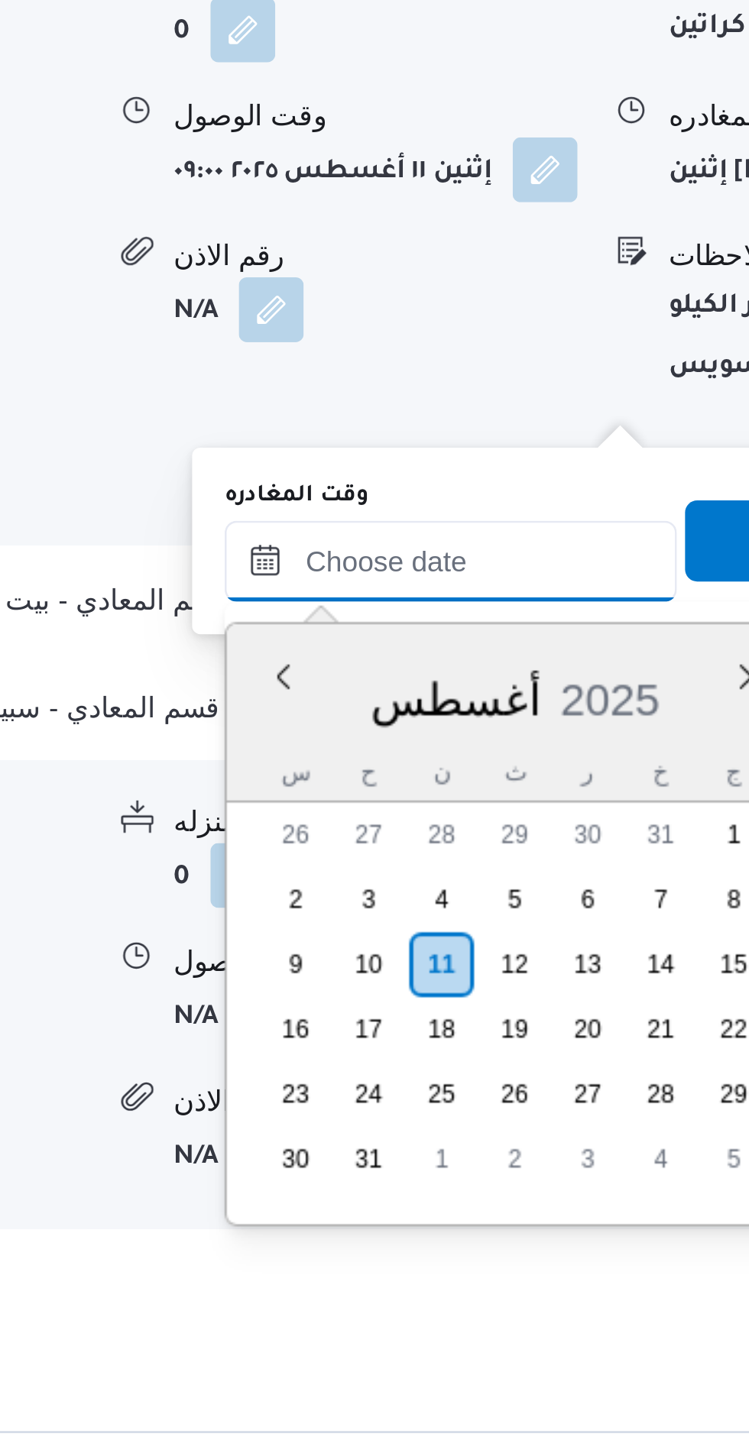
scroll to position [1593, 0]
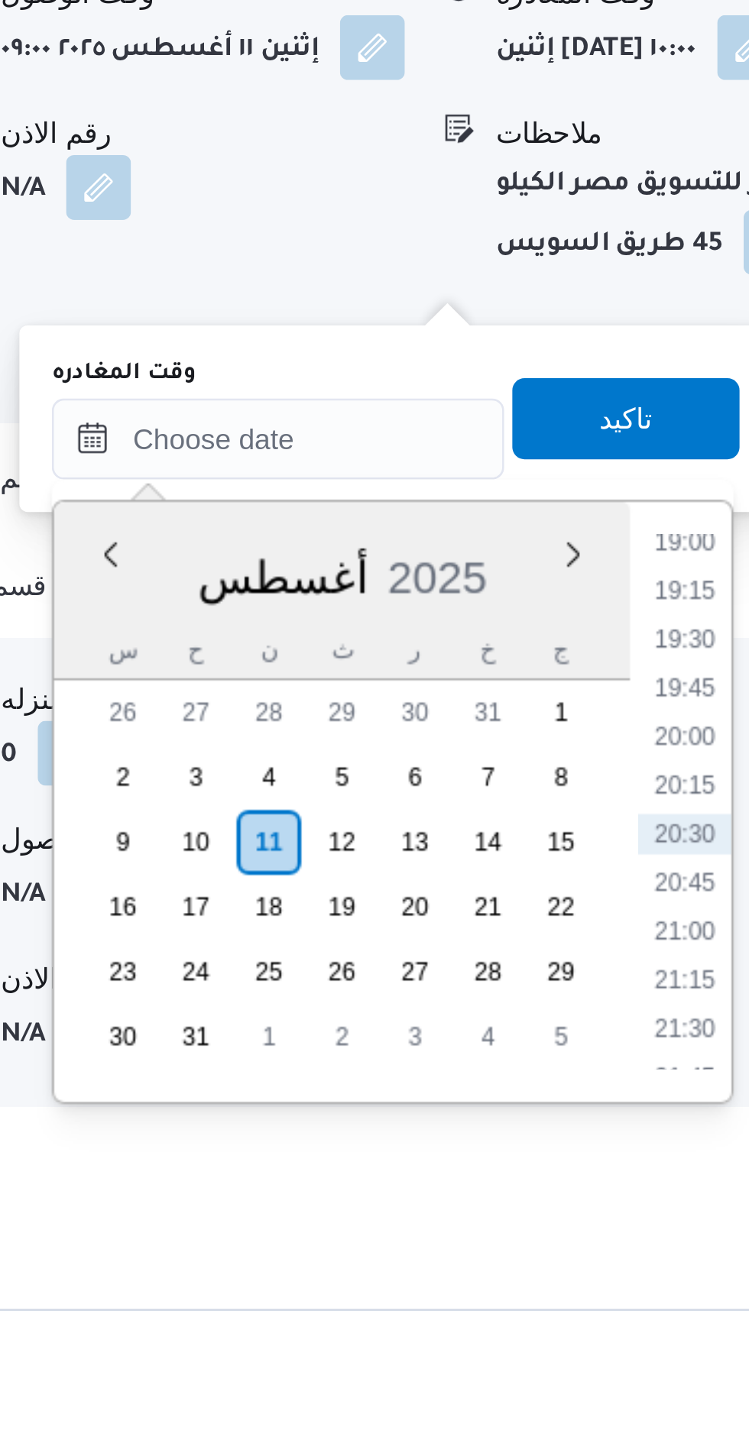
click at [717, 1042] on li "19:00" at bounding box center [715, 1038] width 35 height 15
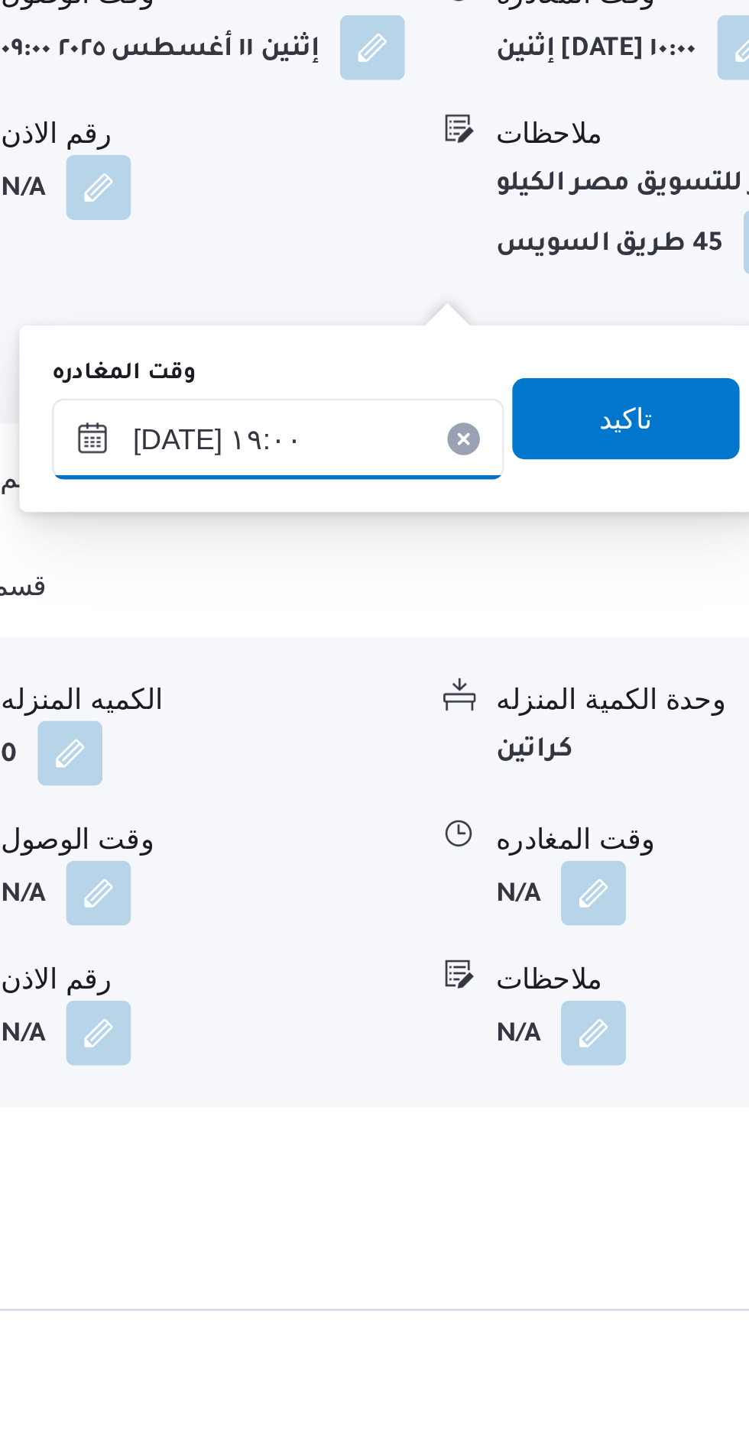
click at [566, 1004] on input "١١/٠٨/٢٠٢٥ ١٩:٠٠" at bounding box center [563, 999] width 170 height 31
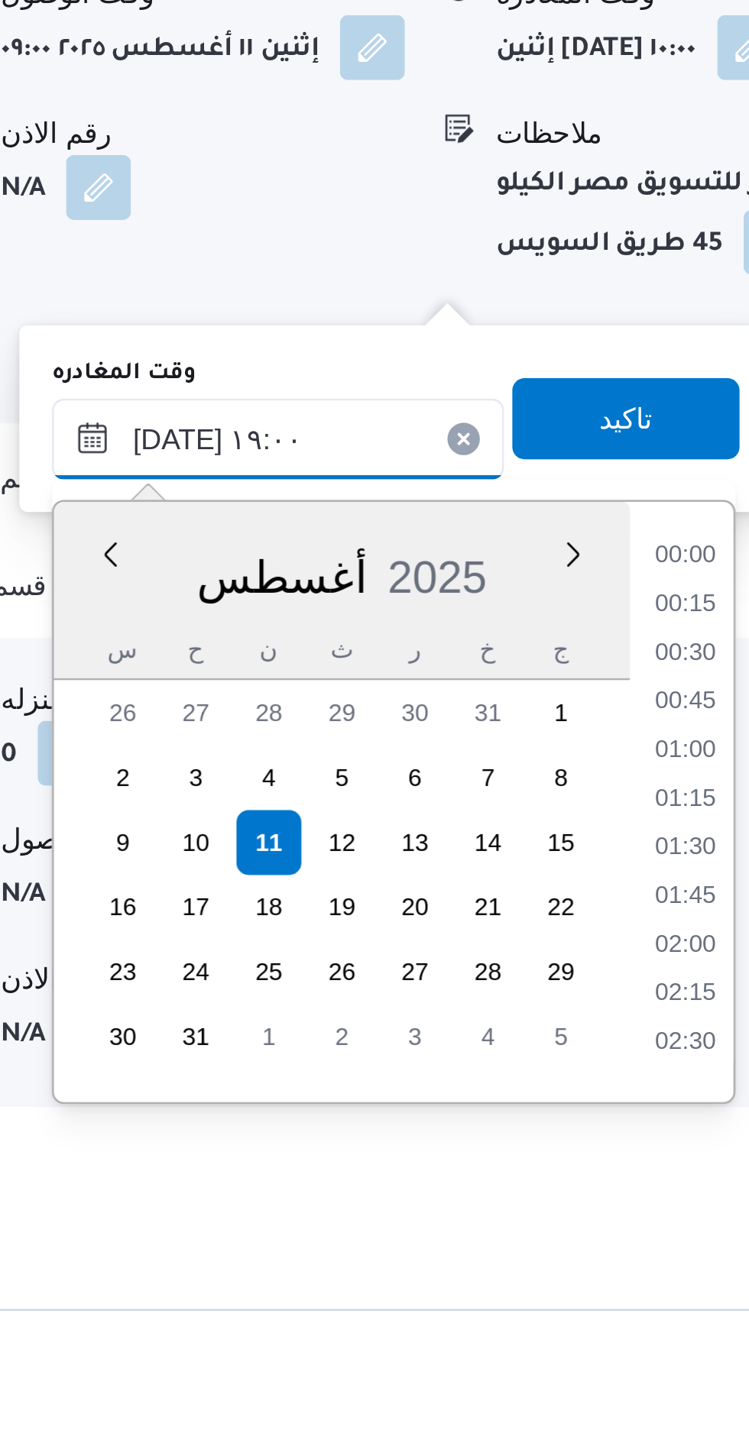
scroll to position [1288, 0]
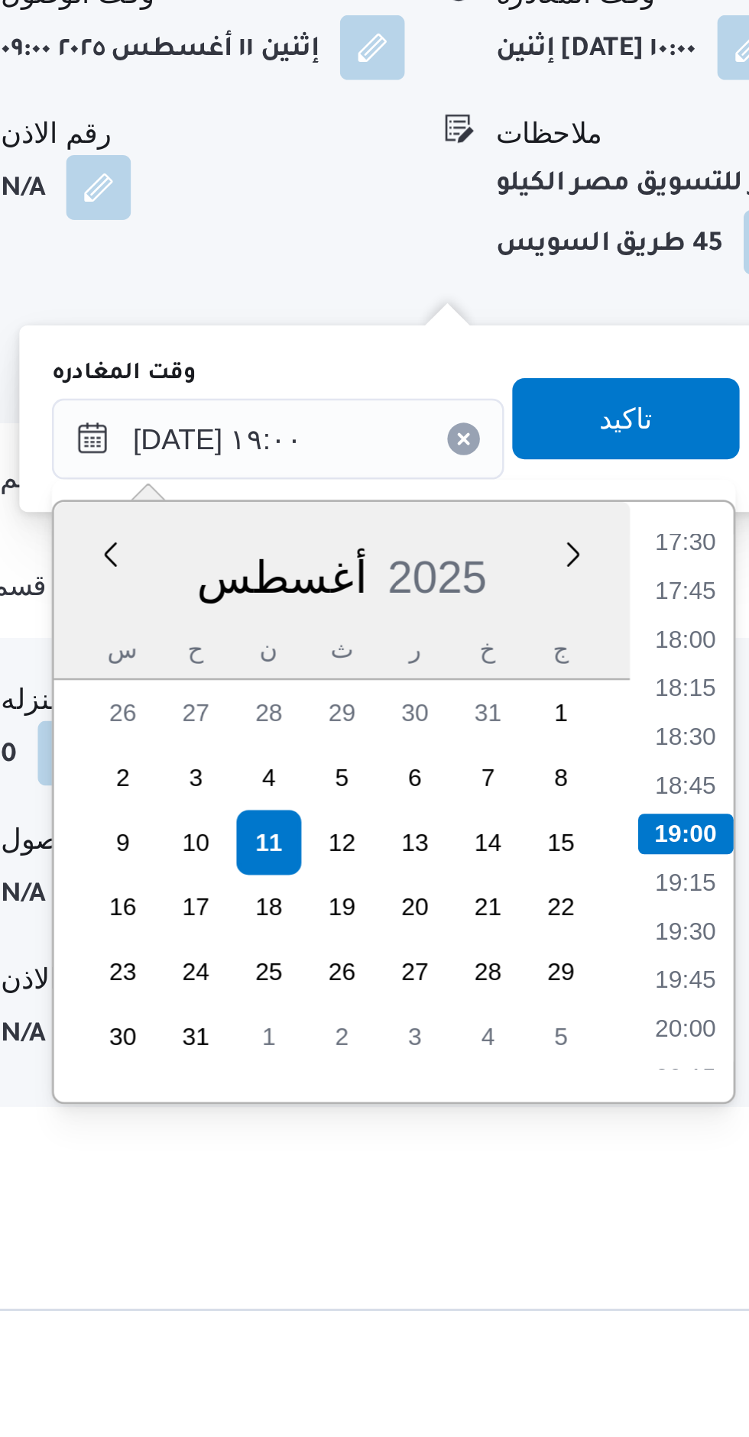
click at [714, 1038] on li "17:30" at bounding box center [715, 1038] width 35 height 15
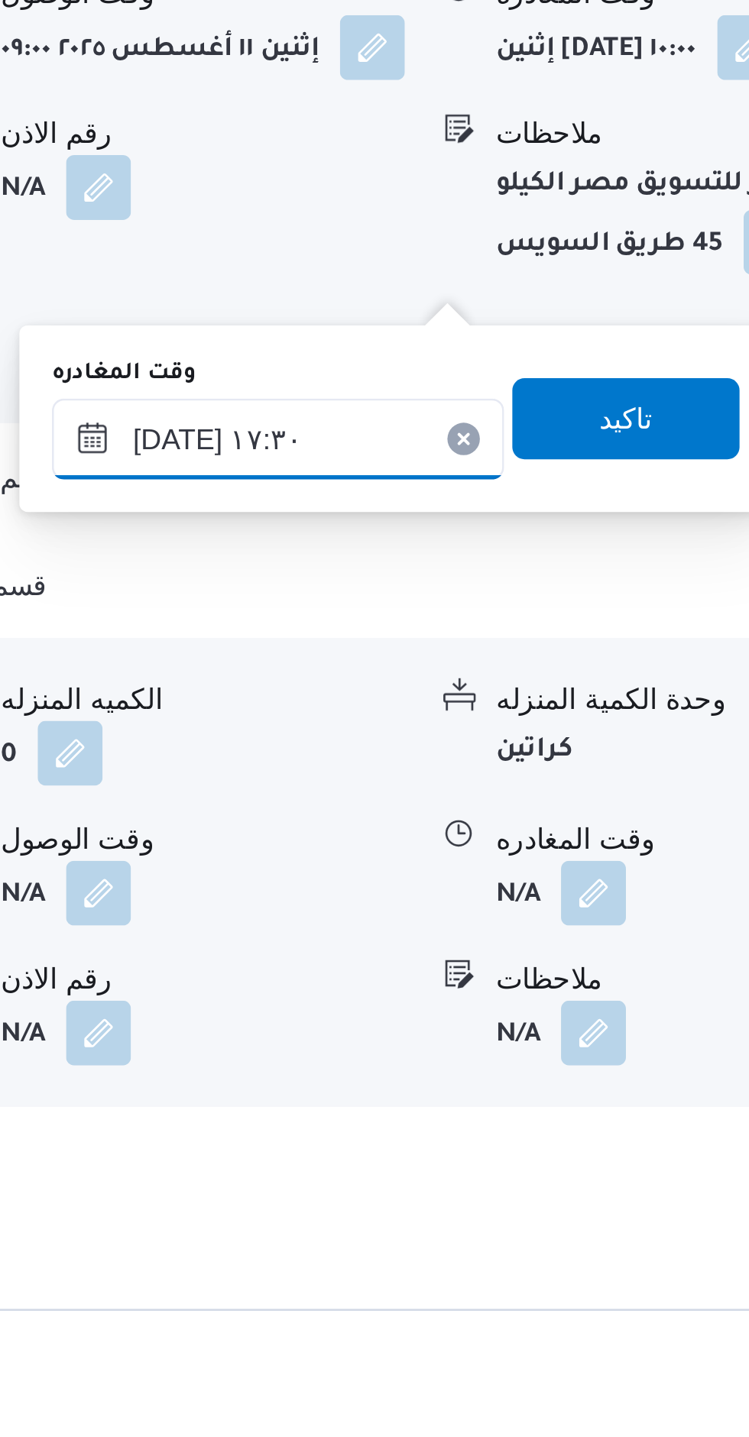
click at [569, 1000] on input "١١/٠٨/٢٠٢٥ ١٧:٣٠" at bounding box center [563, 999] width 170 height 31
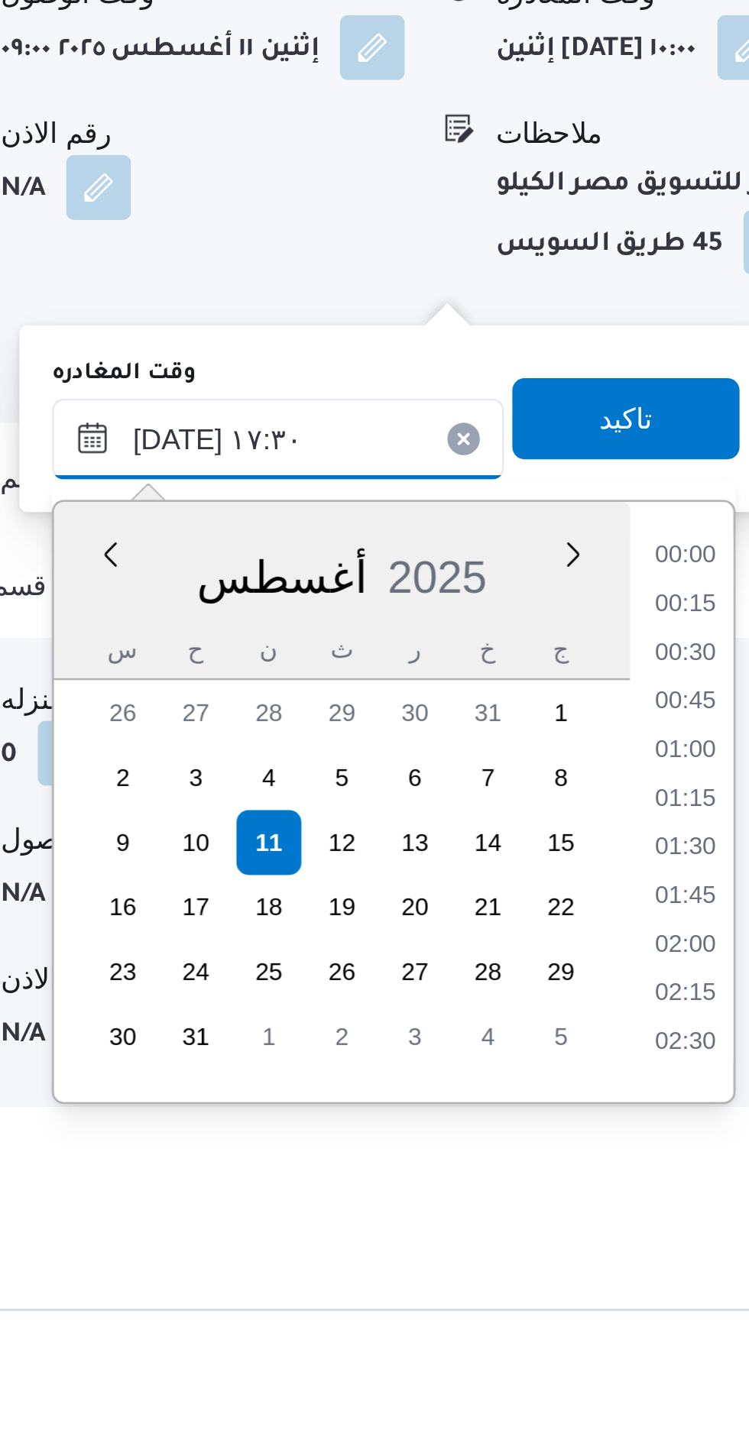
scroll to position [1178, 0]
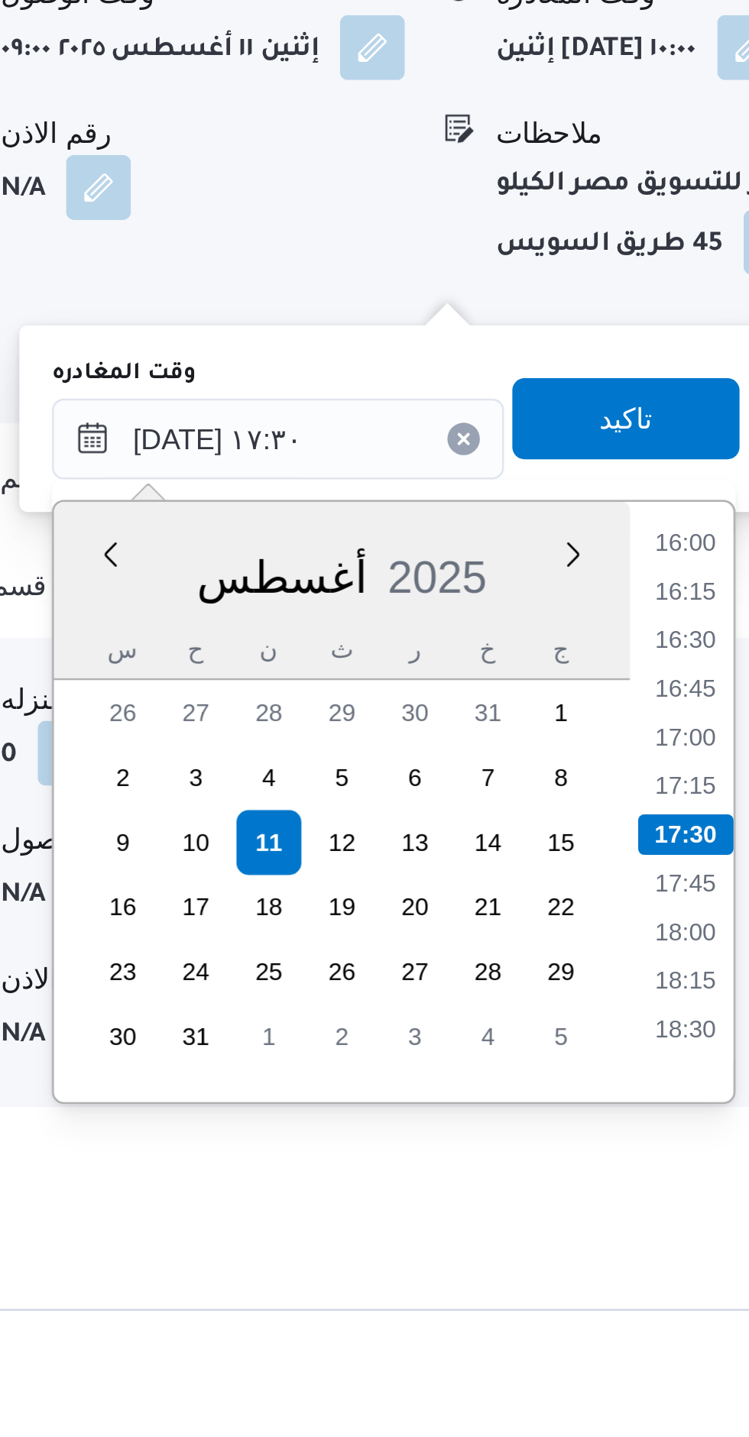
click at [719, 1044] on li "16:00" at bounding box center [715, 1038] width 35 height 15
type input "١١/٠٨/٢٠٢٥ ١٦:٠٠"
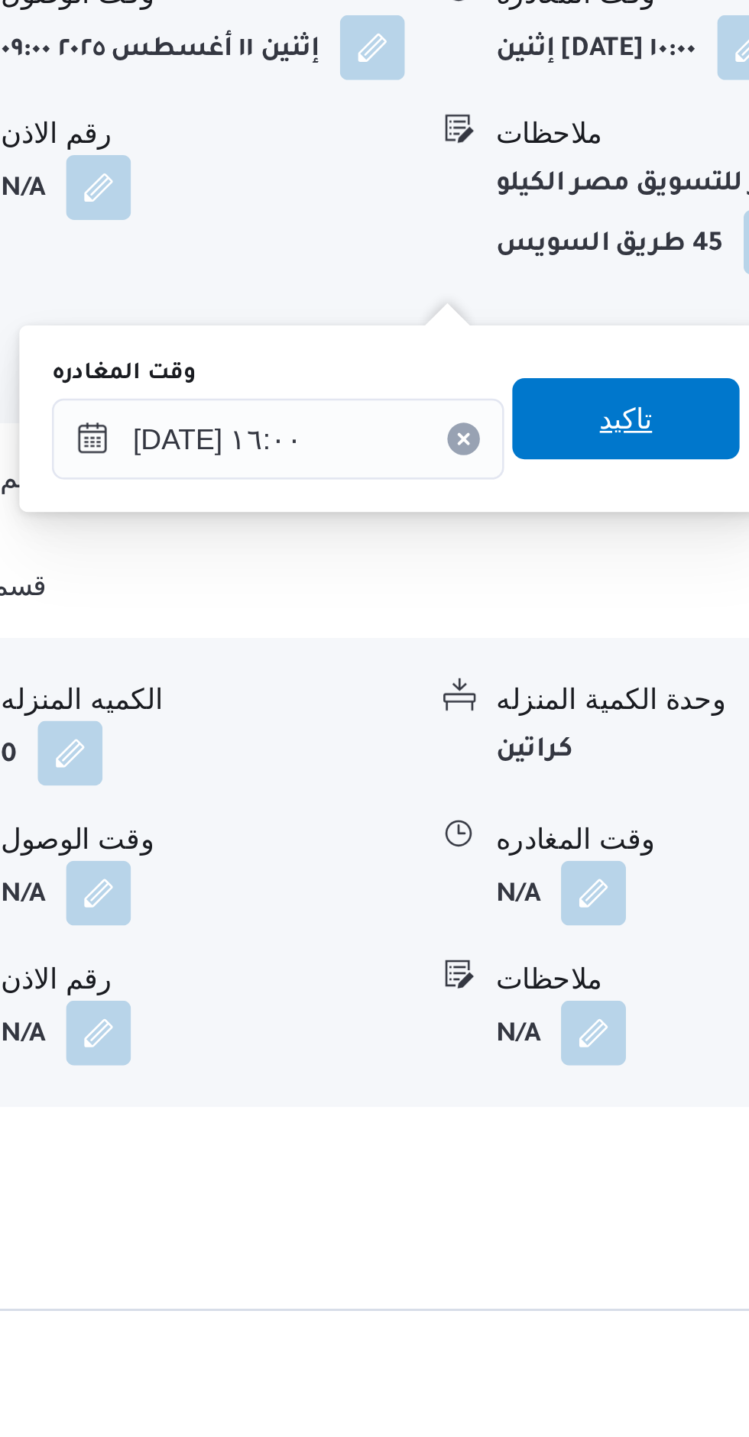
click at [708, 1000] on span "تاكيد" at bounding box center [694, 991] width 86 height 31
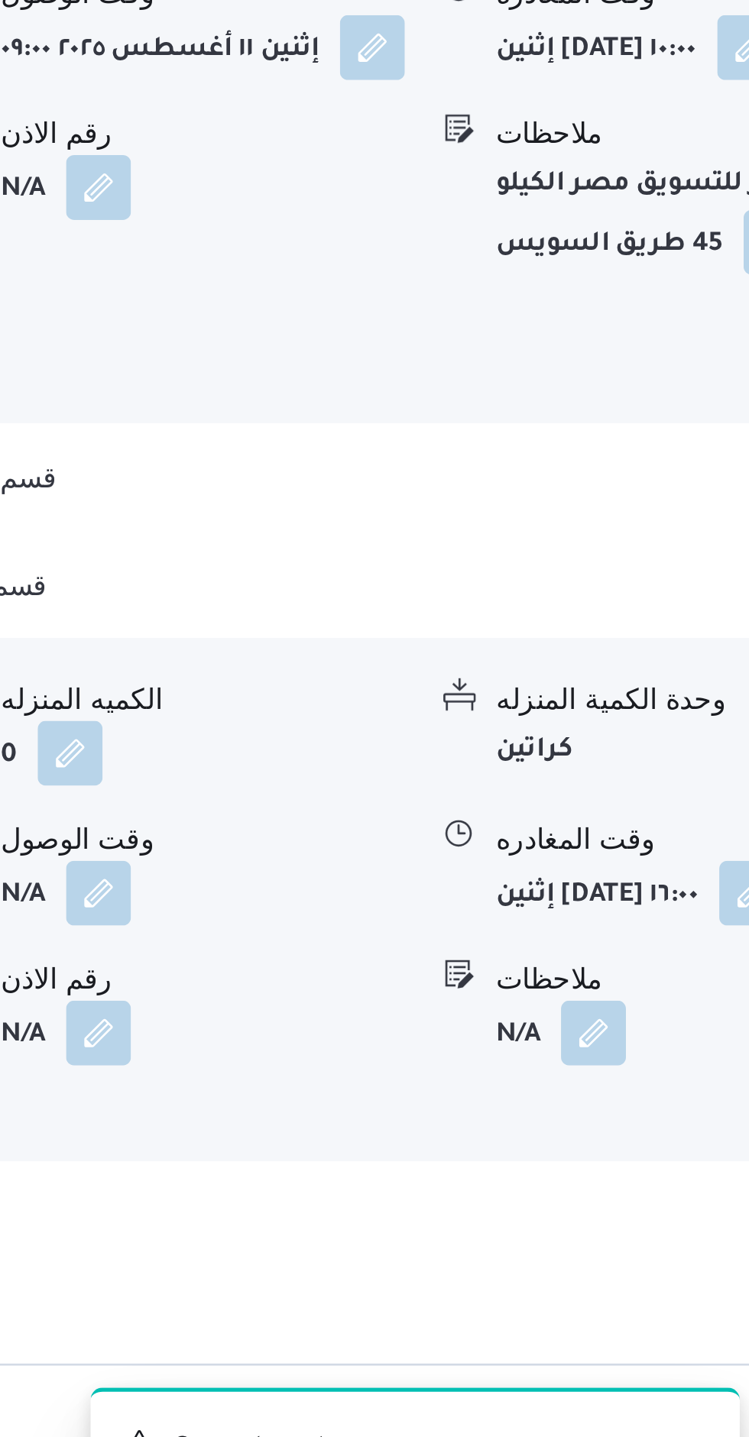
click at [729, 1158] on button "button" at bounding box center [741, 1170] width 24 height 24
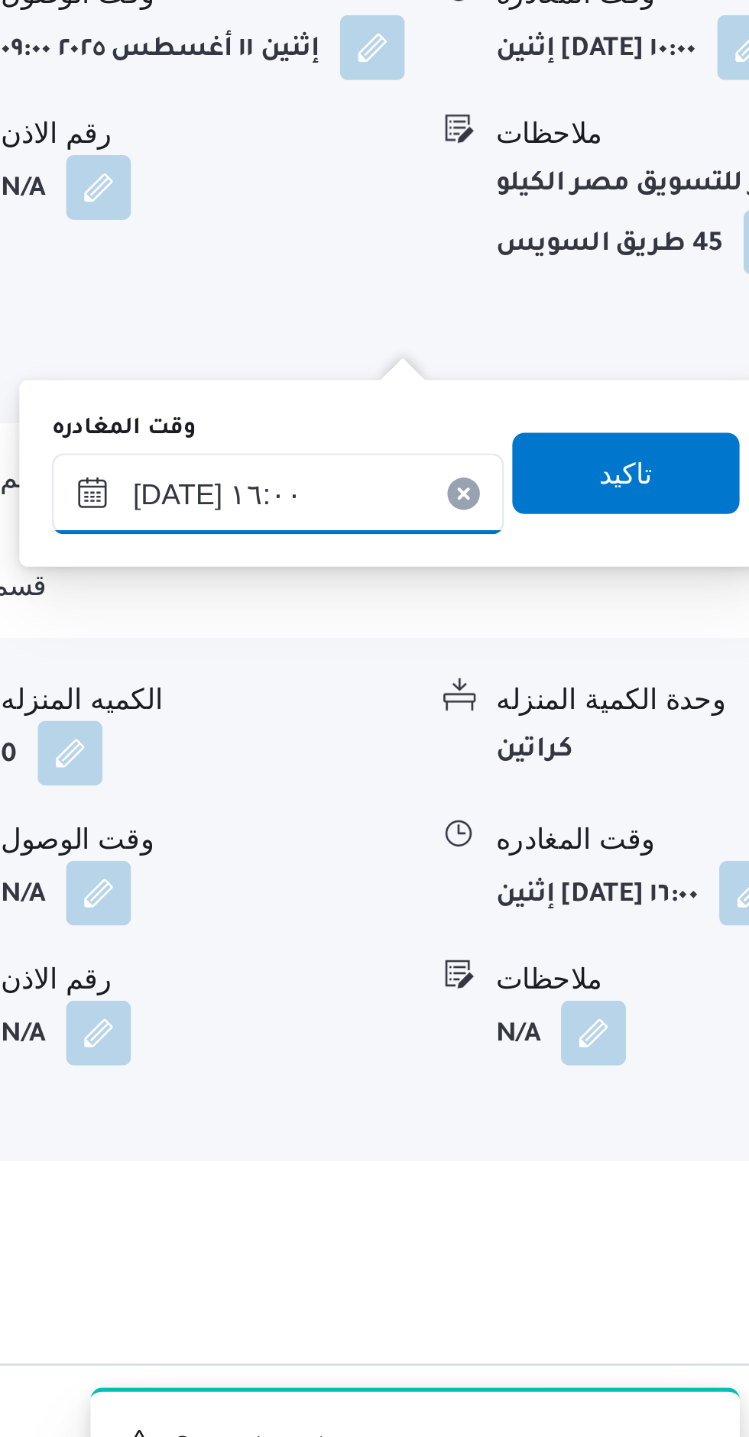
click at [587, 1014] on input "١١/٠٨/٢٠٢٥ ١٦:٠٠" at bounding box center [563, 1020] width 170 height 31
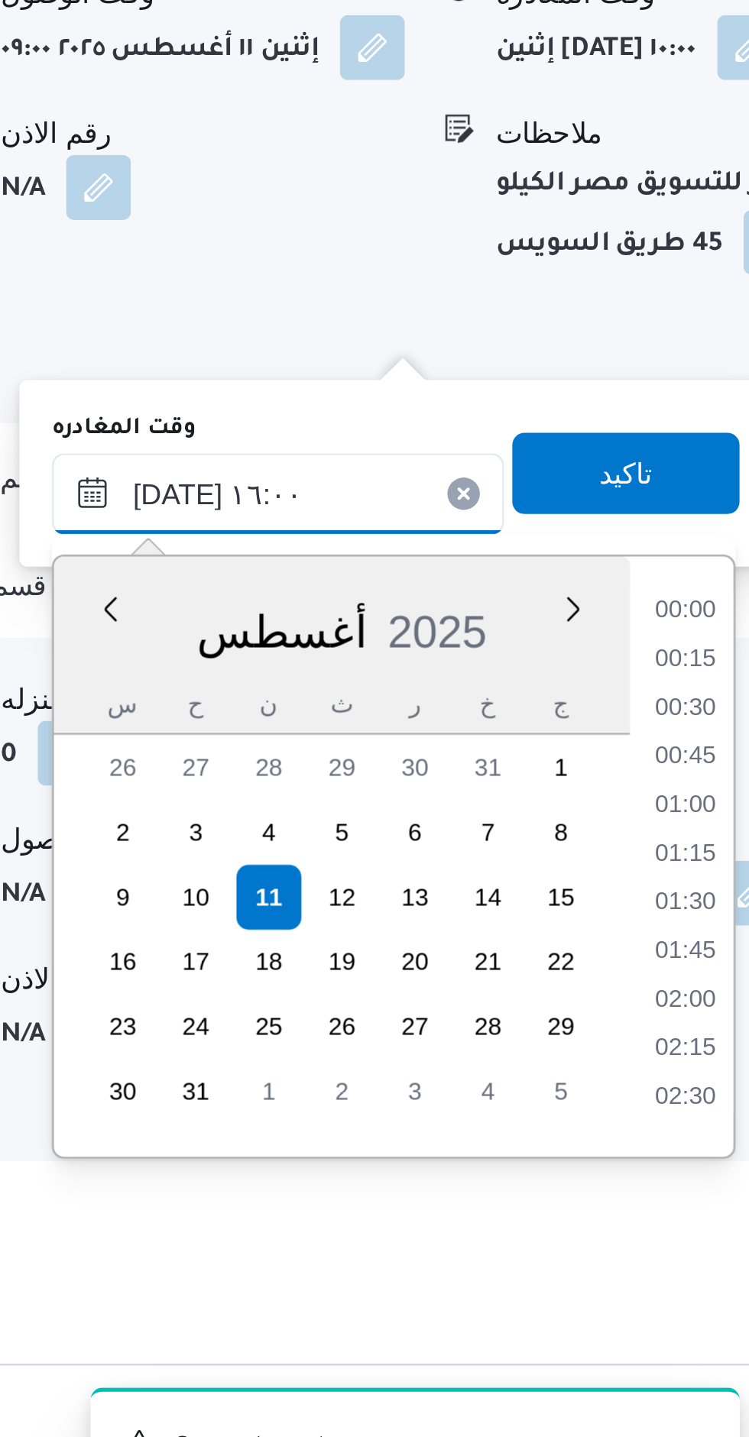
scroll to position [1068, 0]
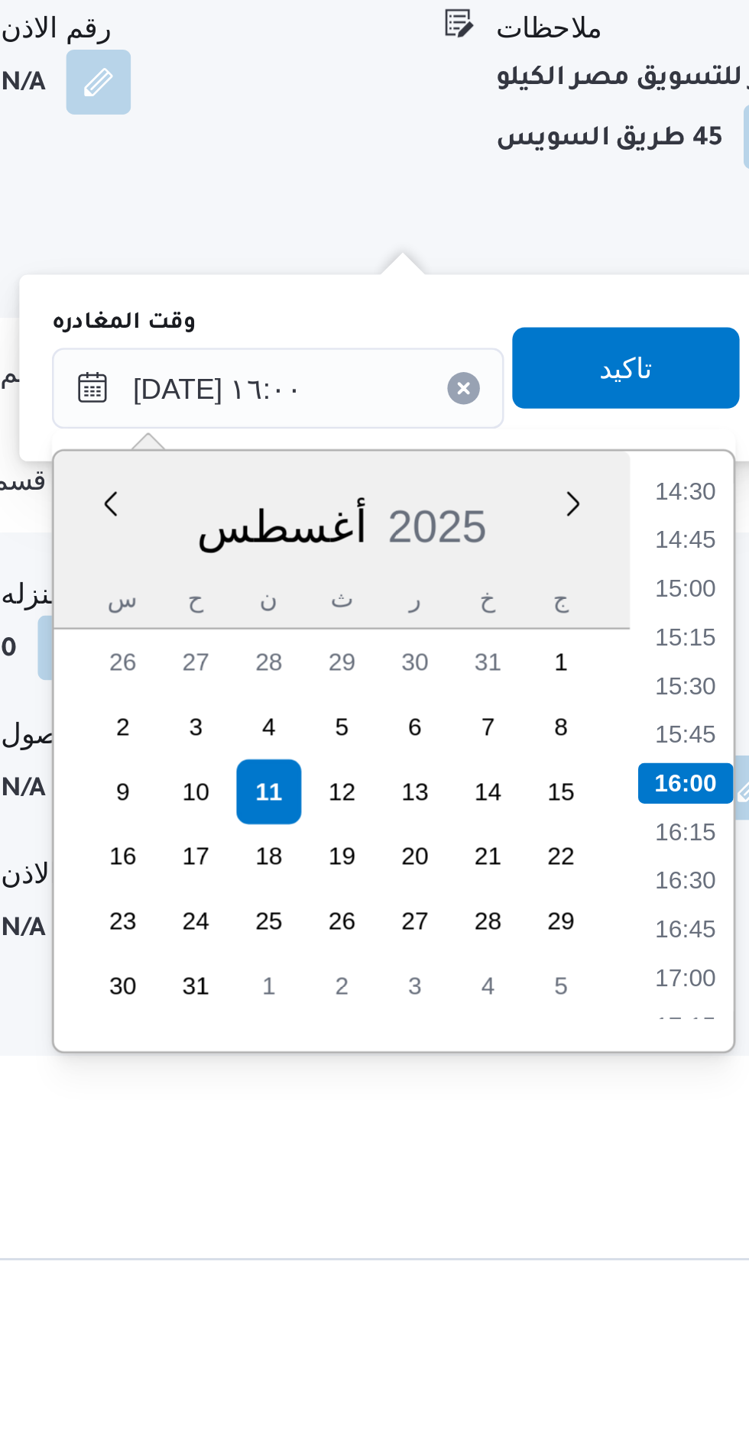
click at [718, 1134] on li "15:30" at bounding box center [715, 1132] width 35 height 15
type input "١١/٠٨/٢٠٢٥ ١٥:٣٠"
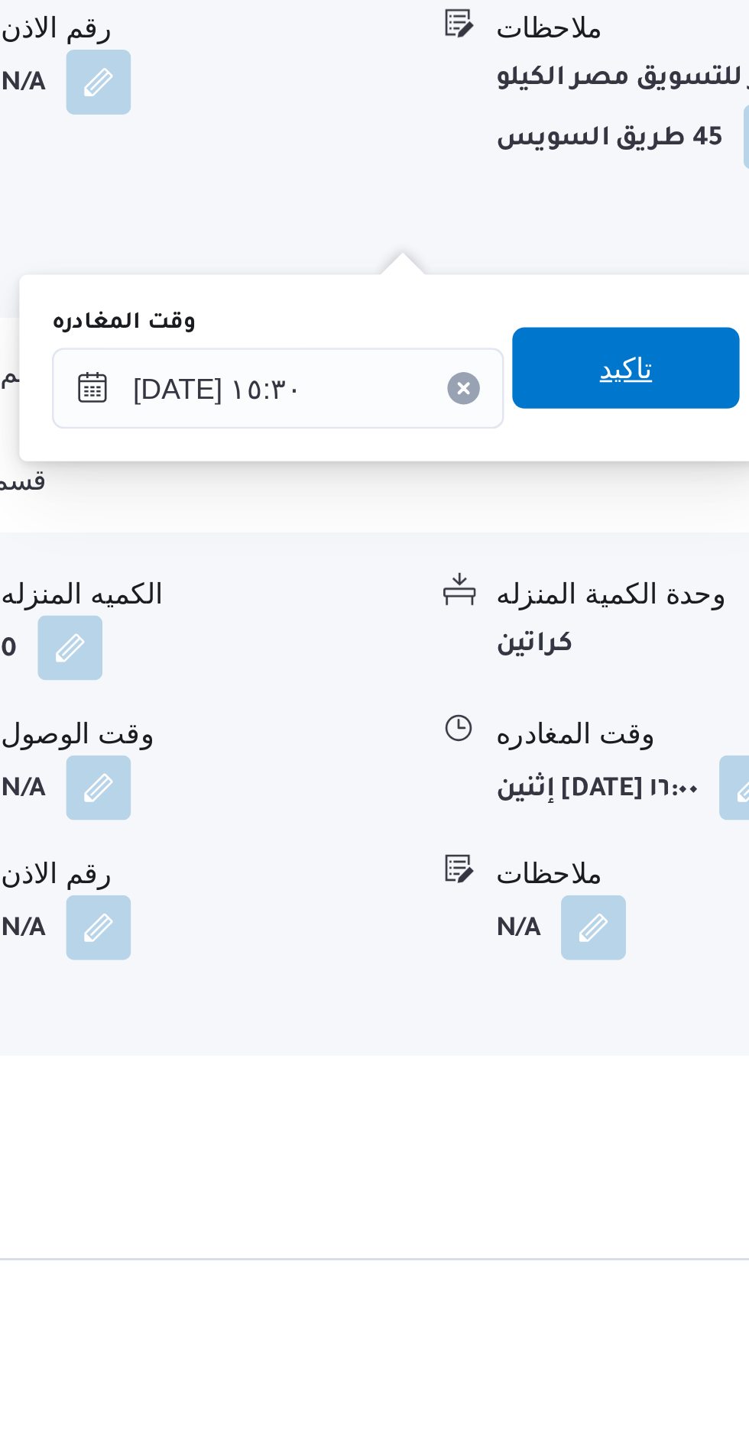
click at [656, 1008] on span "تاكيد" at bounding box center [694, 1012] width 86 height 31
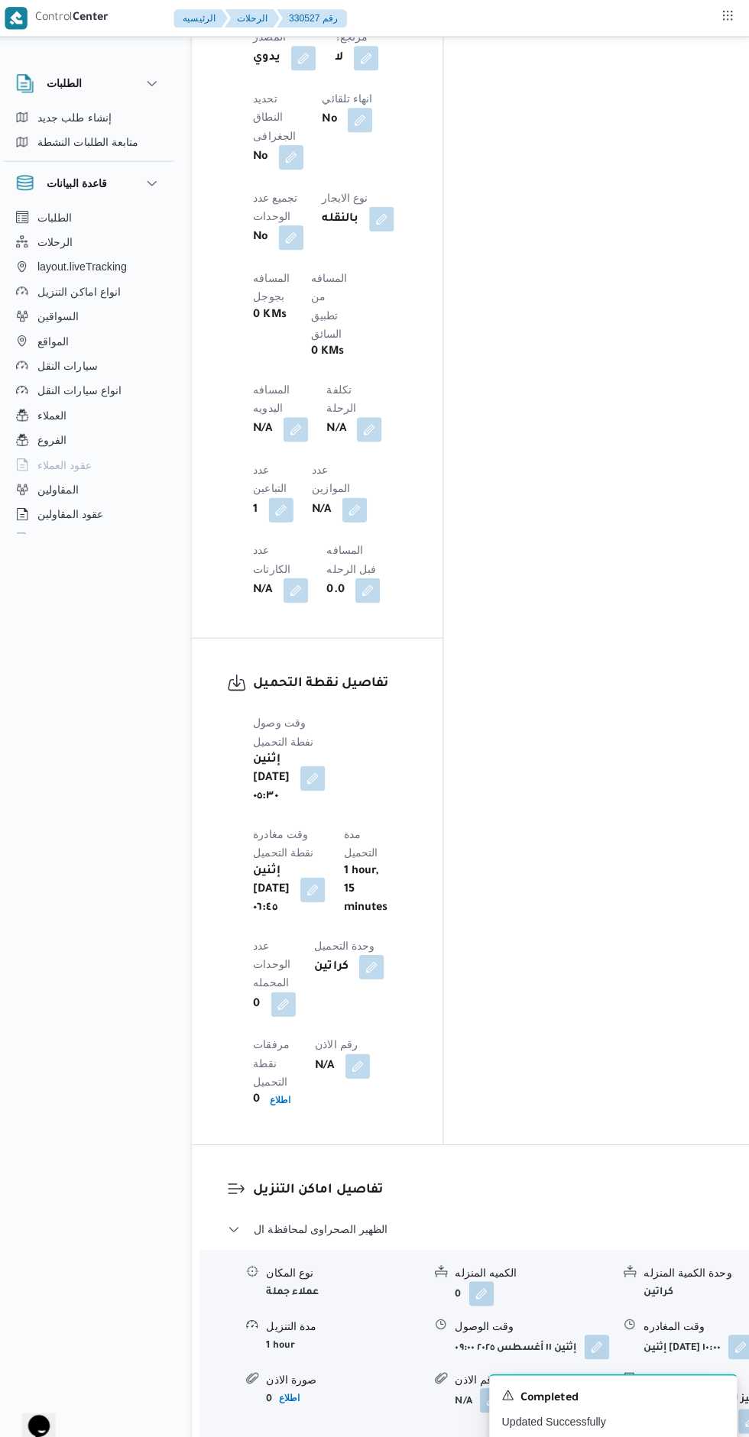
scroll to position [1089, 0]
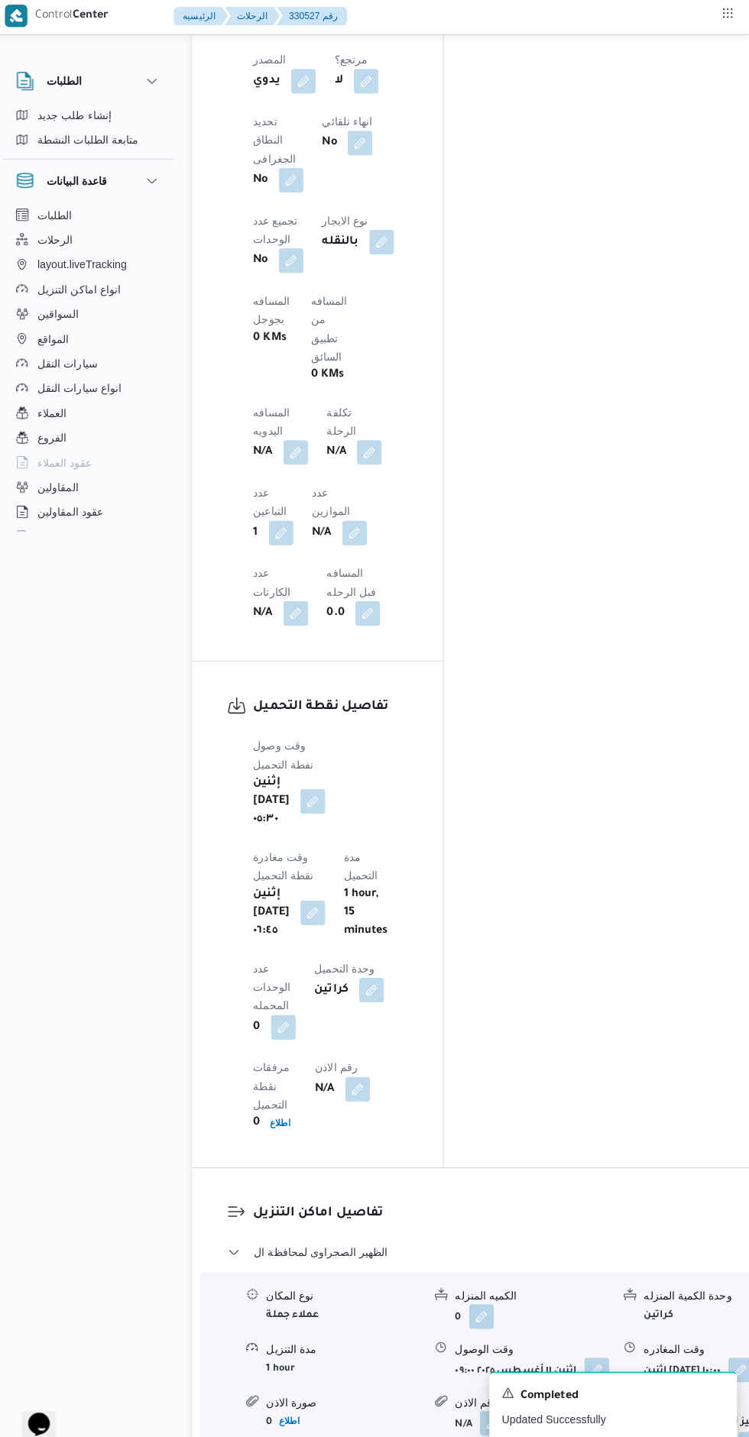
click at [313, 437] on button "button" at bounding box center [301, 449] width 24 height 24
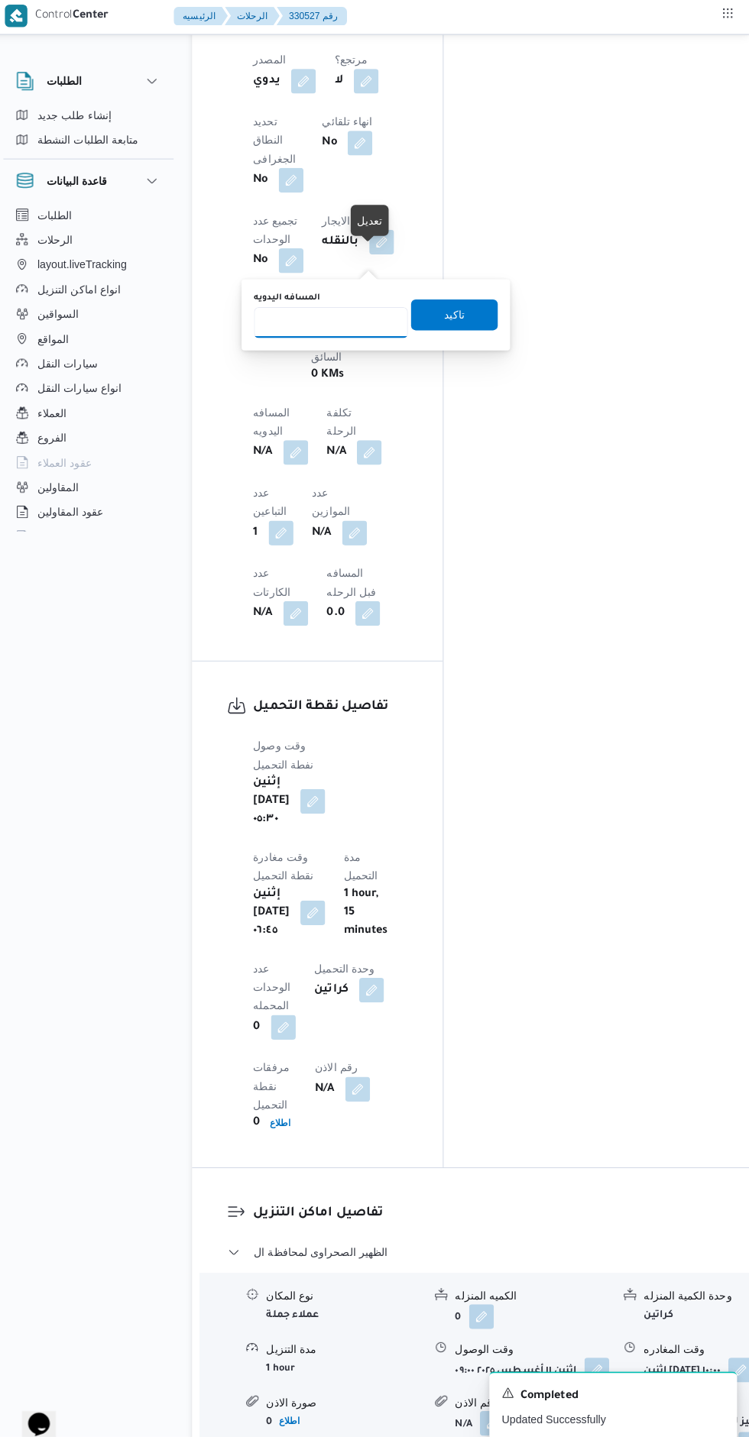
click at [303, 318] on input "المسافه اليدويه" at bounding box center [336, 321] width 152 height 31
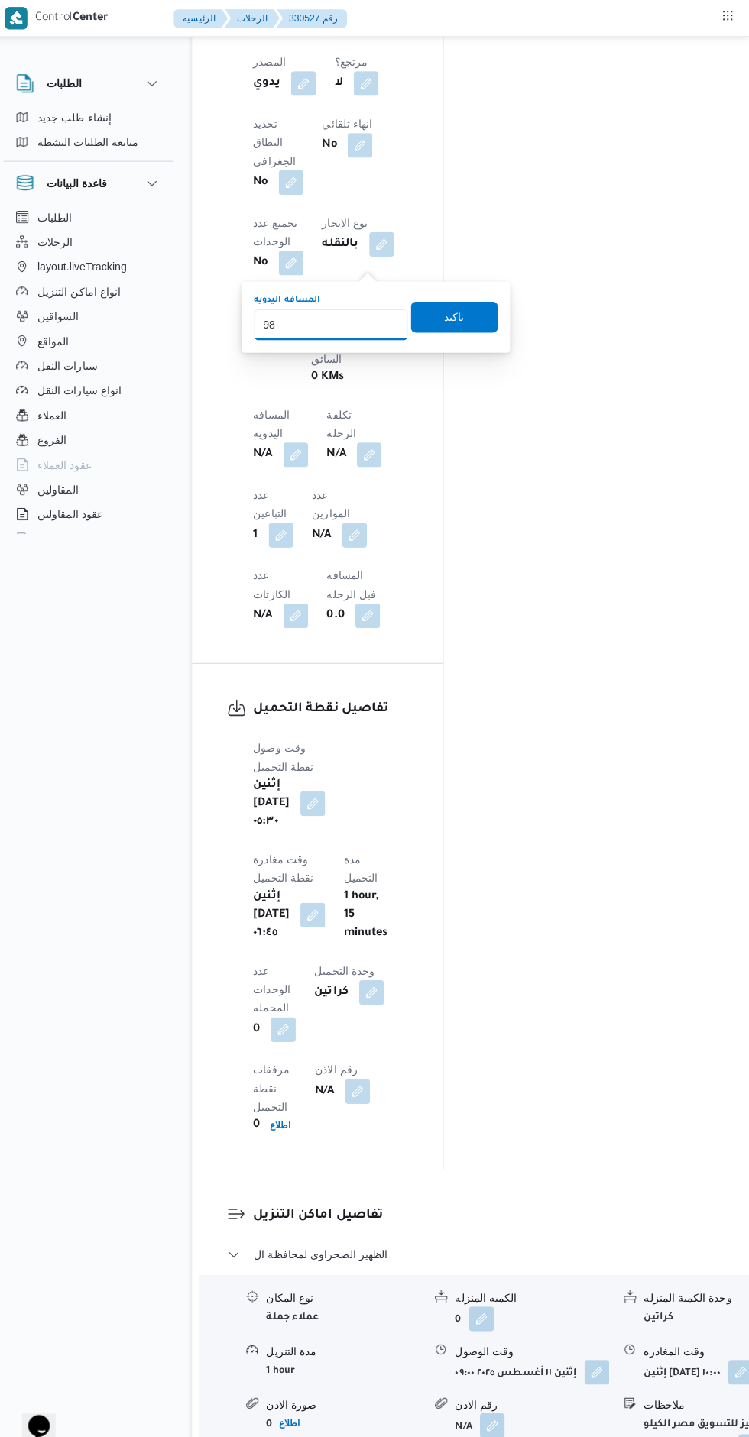
type input "98"
click at [415, 327] on div "تاكيد" at bounding box center [458, 313] width 86 height 31
click at [434, 303] on span "تاكيد" at bounding box center [458, 313] width 86 height 31
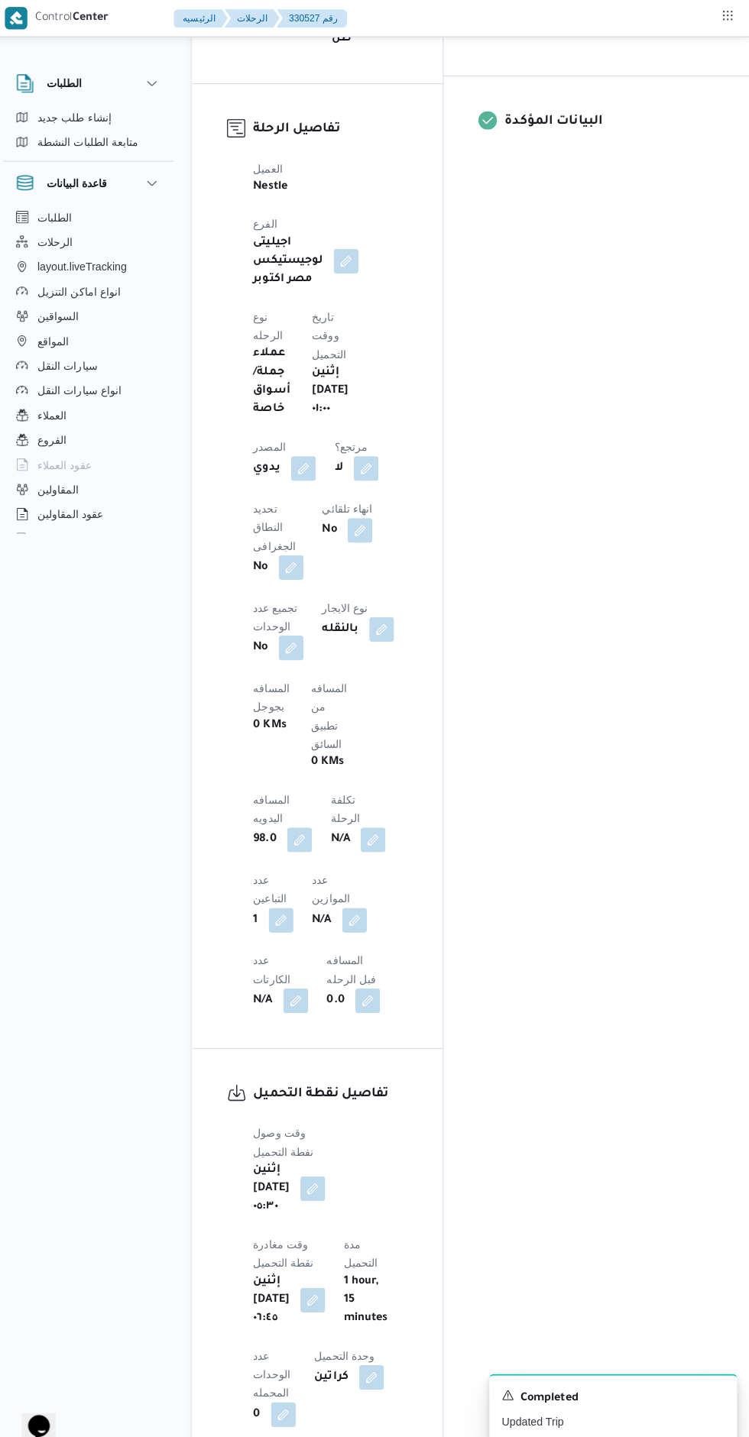
scroll to position [0, 0]
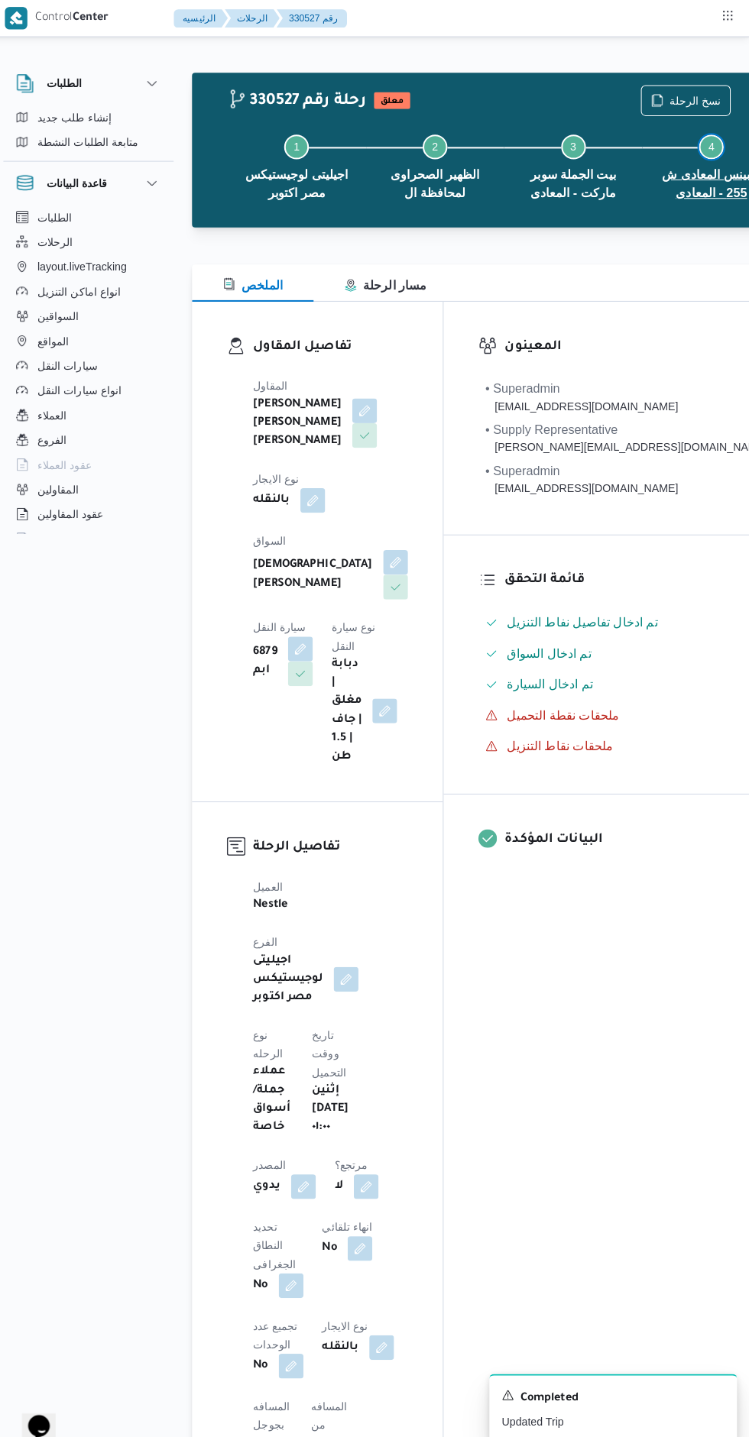
click at [687, 118] on button "Step 4 is incomplete 4 سبينس المعادى ش 255 - المعادى" at bounding box center [711, 164] width 137 height 98
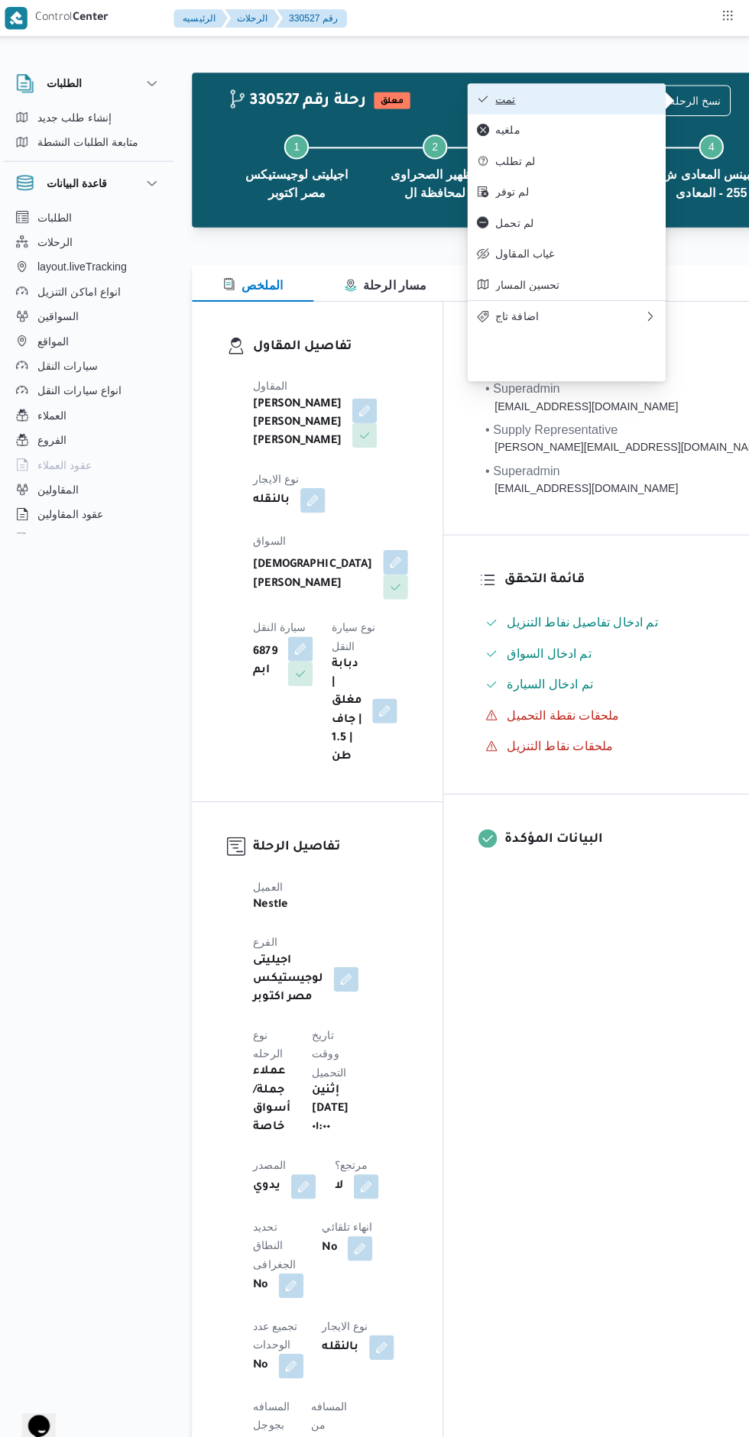
click at [625, 99] on span "تمت" at bounding box center [577, 98] width 159 height 12
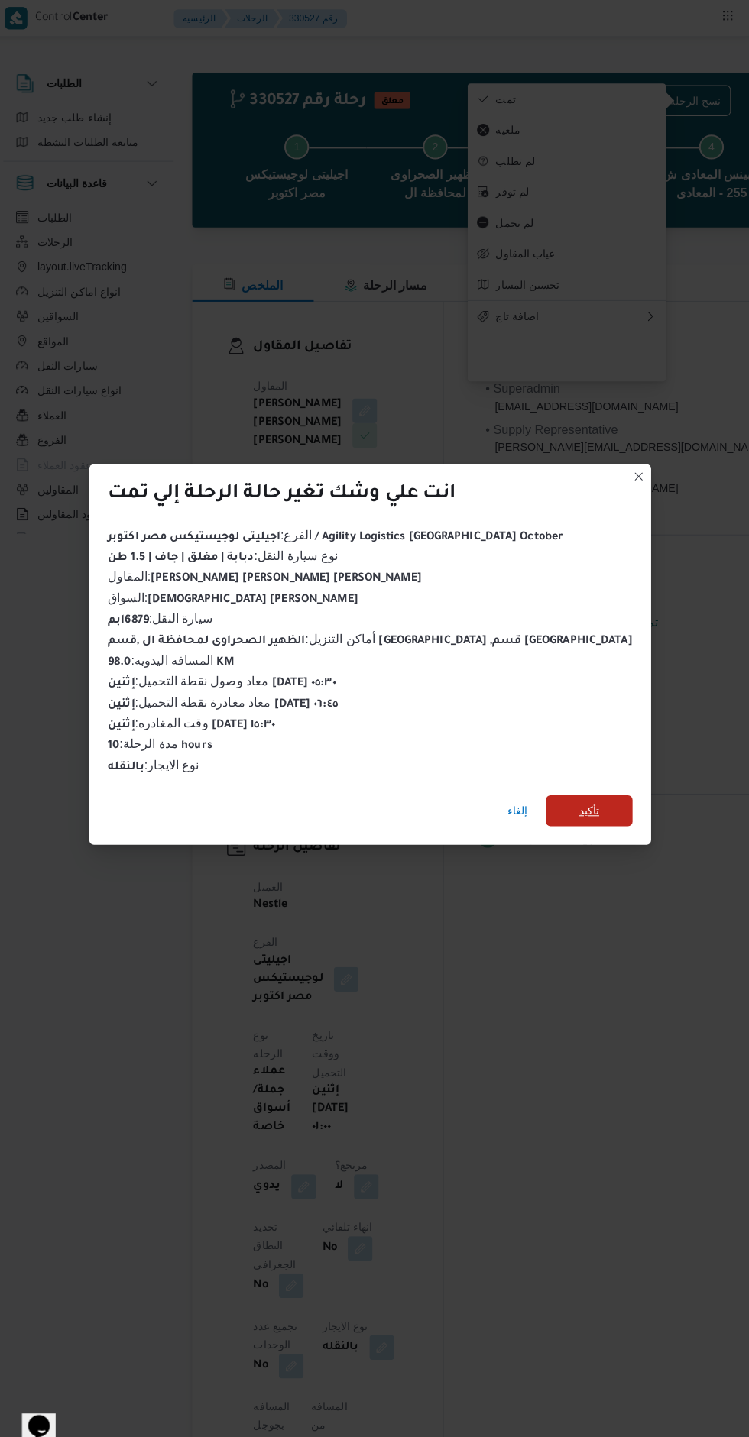
click at [560, 795] on span "تأكيد" at bounding box center [591, 800] width 86 height 31
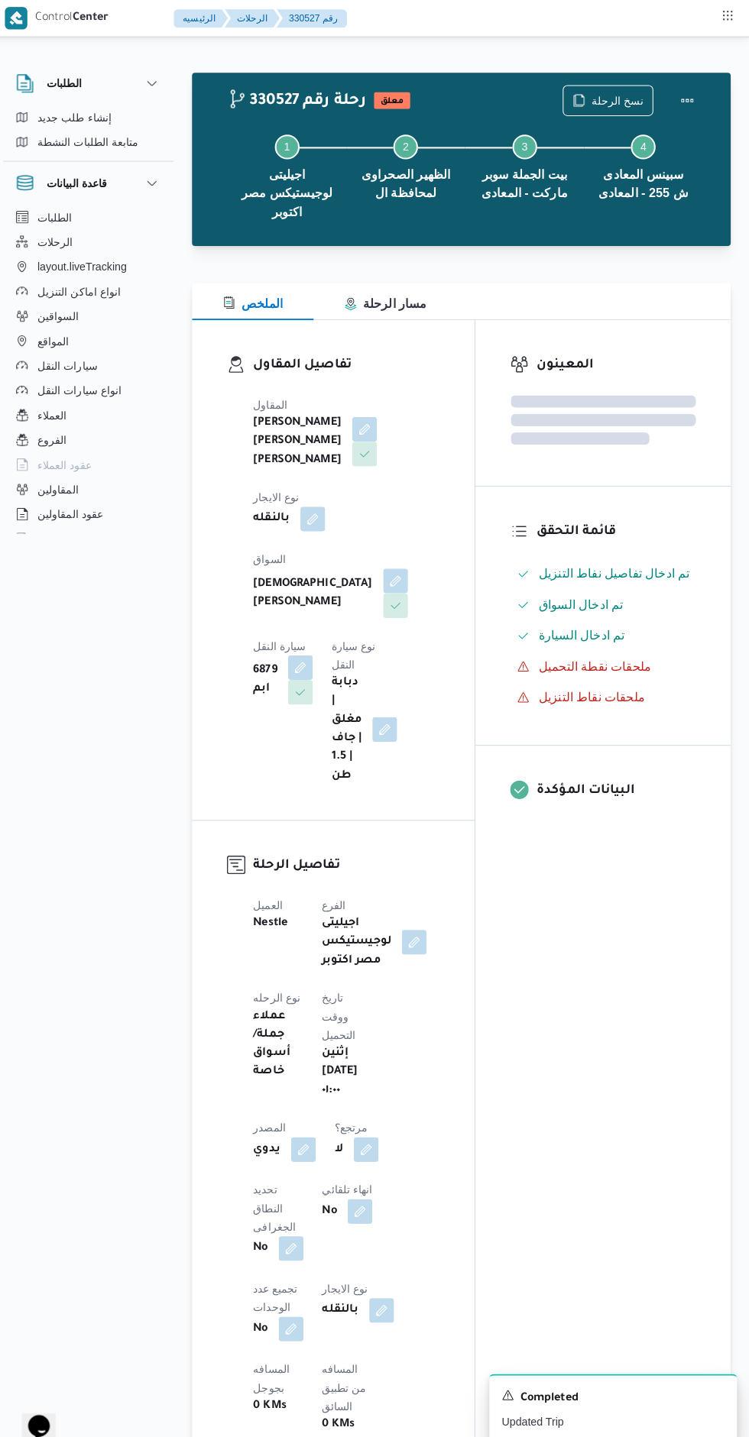
click at [584, 1010] on div "المعينون قائمة التحقق تم ادخال تفاصيل نفاط التنزيل تم ادخال السواق تم ادخال الس…" at bounding box center [604, 1234] width 252 height 1837
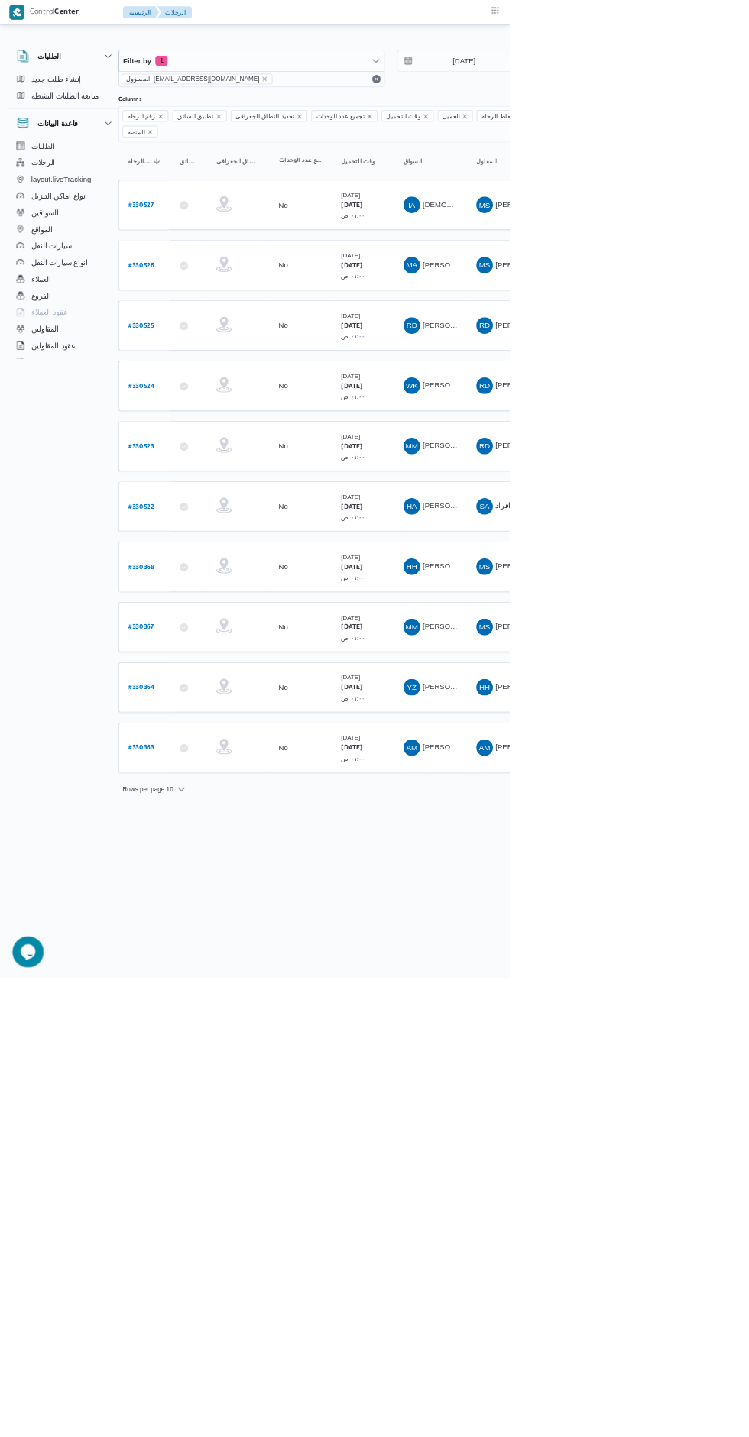
click at [197, 823] on link "# 330368" at bounding box center [208, 833] width 38 height 21
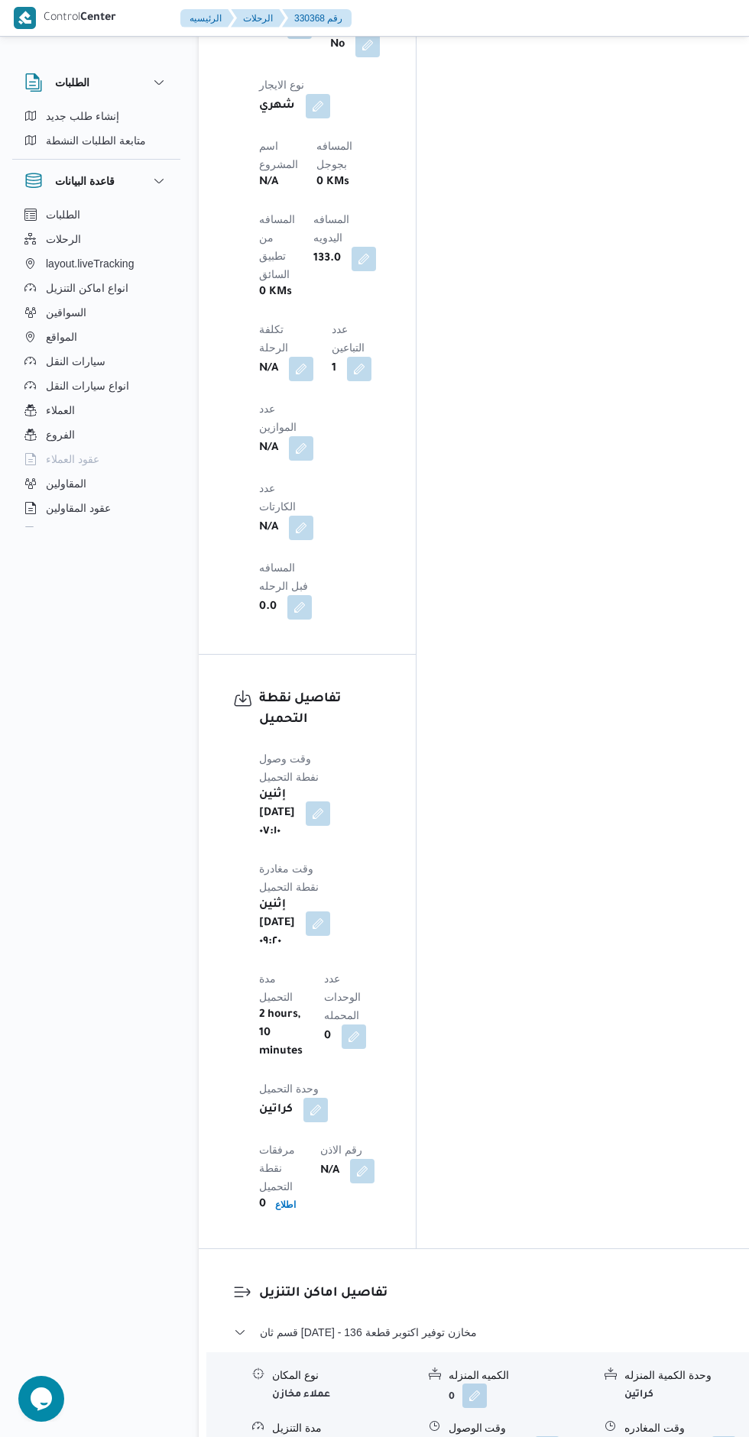
scroll to position [1413, 0]
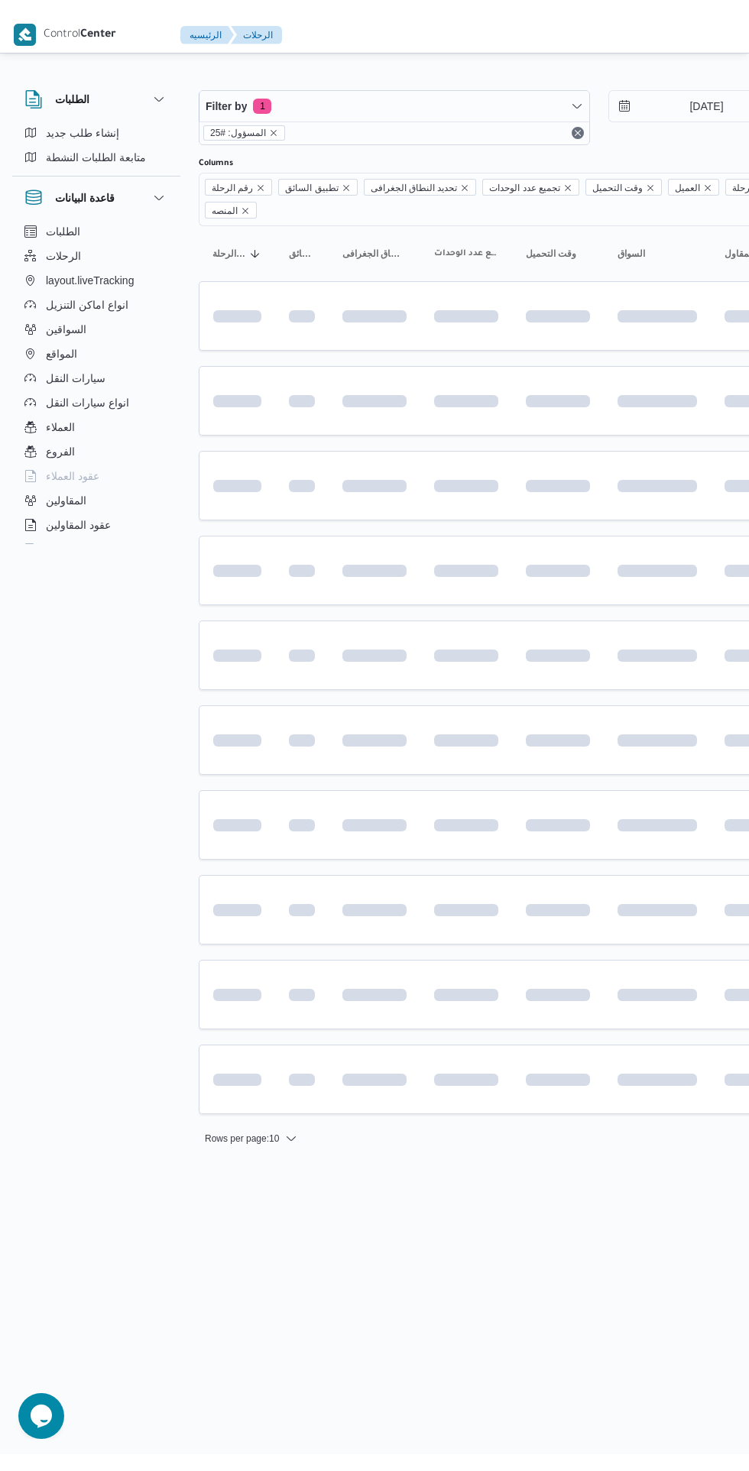
scroll to position [0, 24]
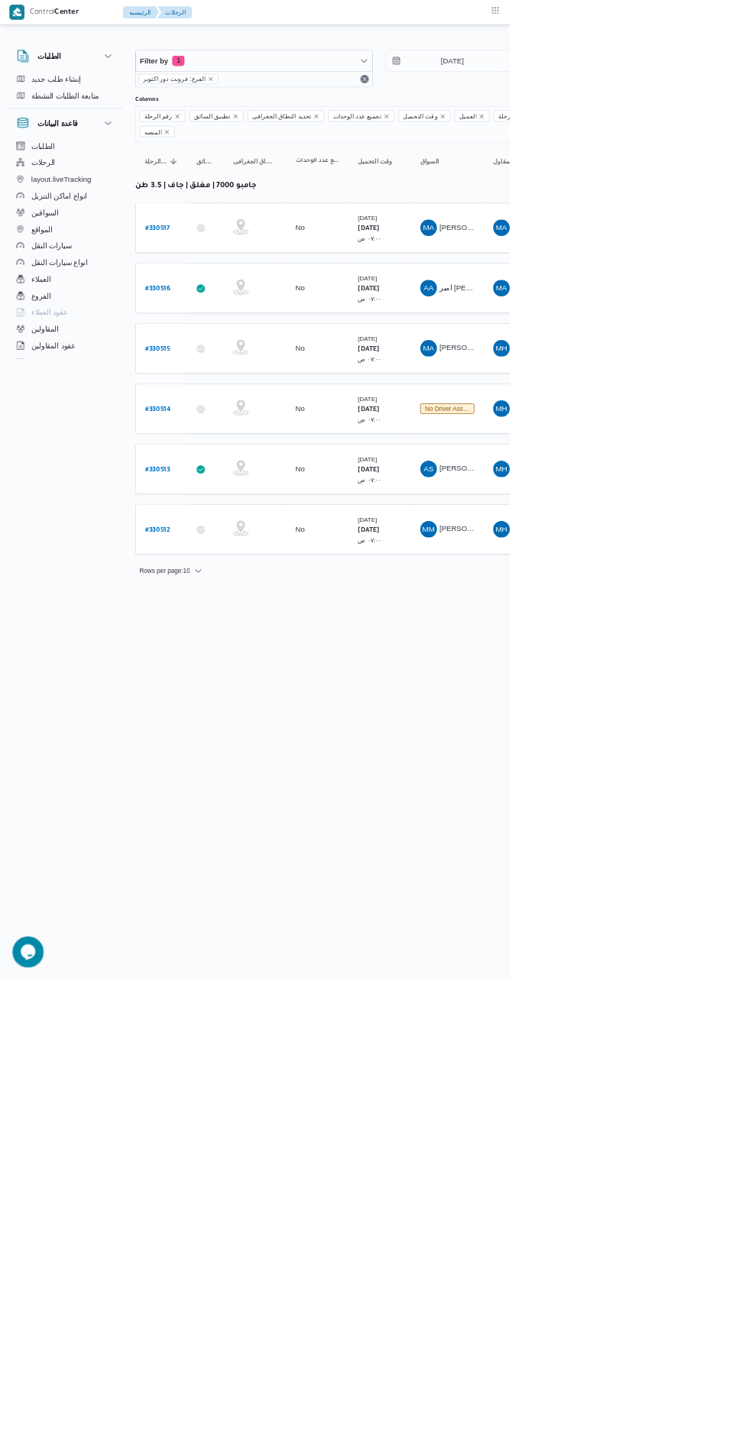
click at [231, 774] on b "# 330512" at bounding box center [231, 779] width 37 height 11
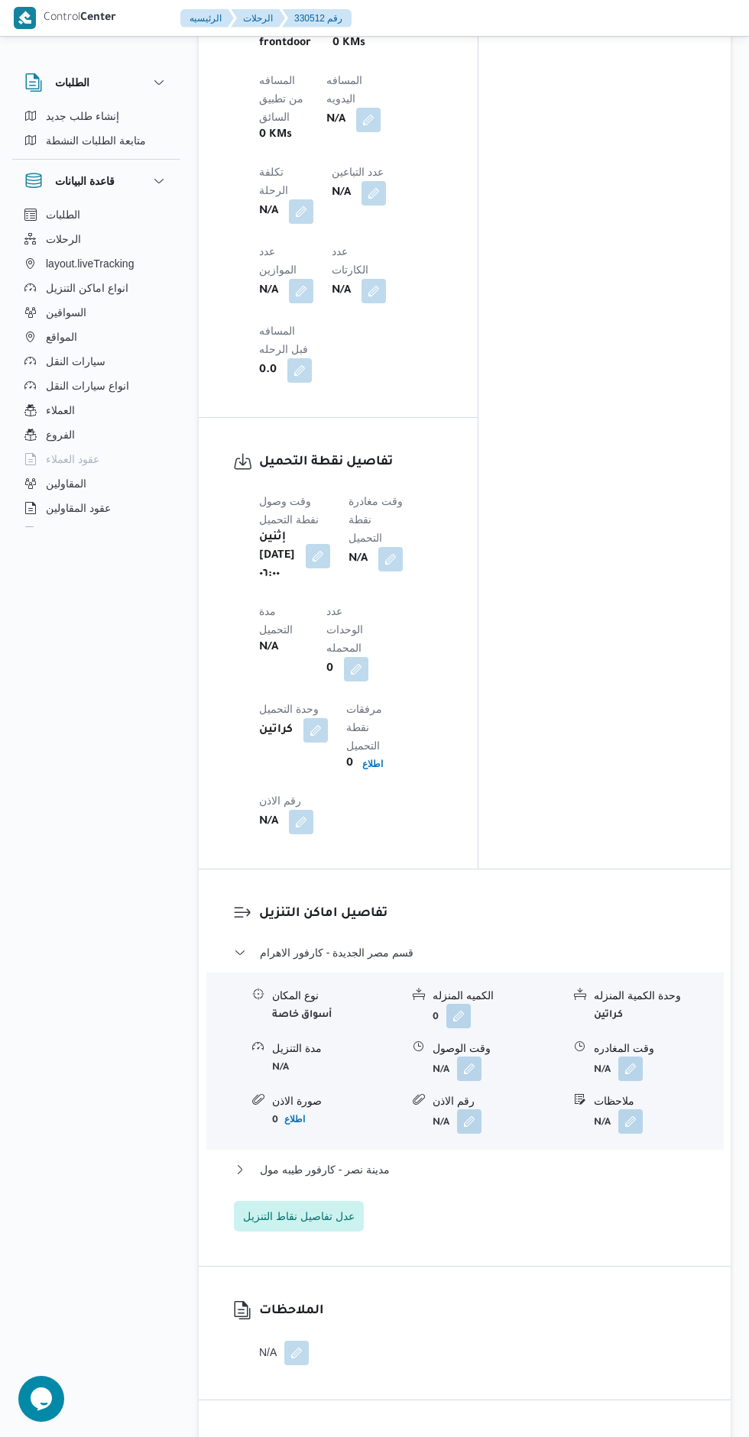
scroll to position [1393, 0]
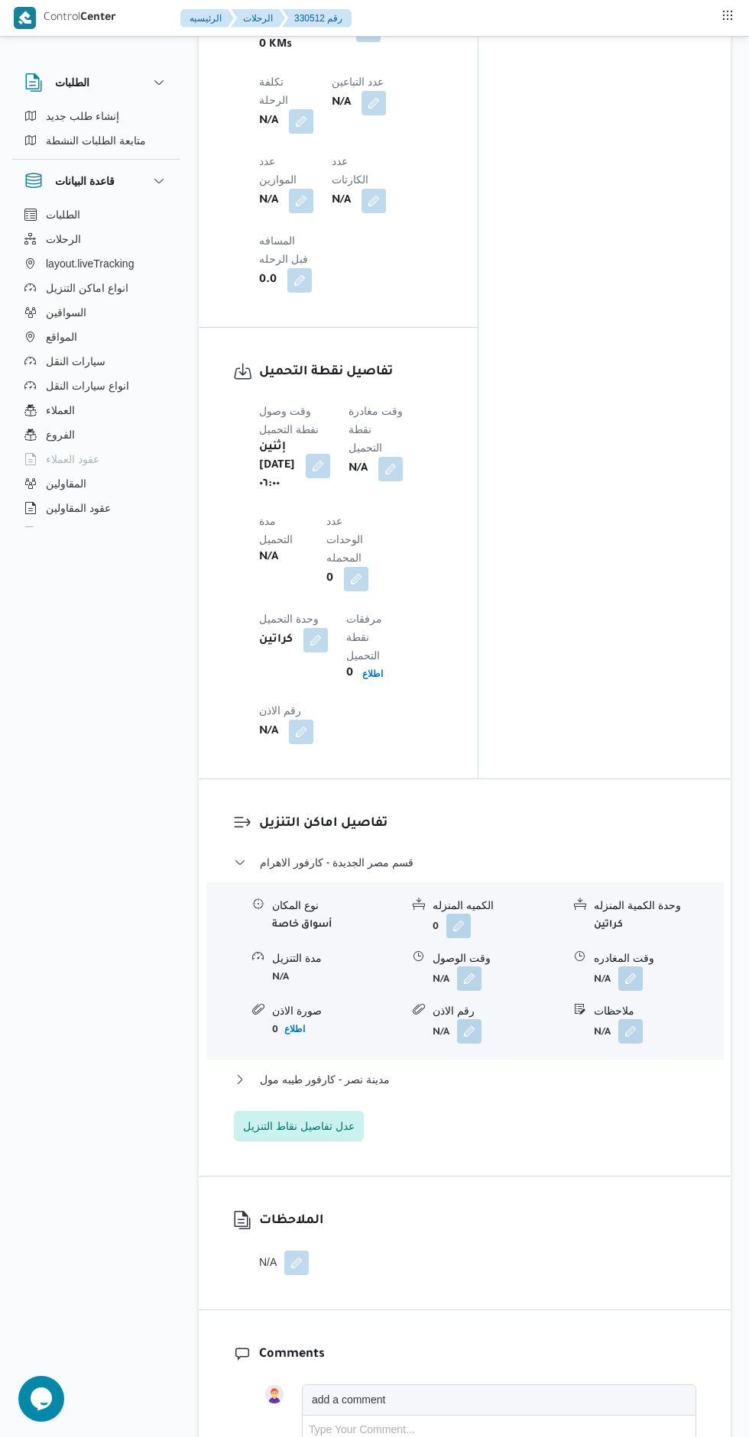
click at [403, 457] on button "button" at bounding box center [390, 469] width 24 height 24
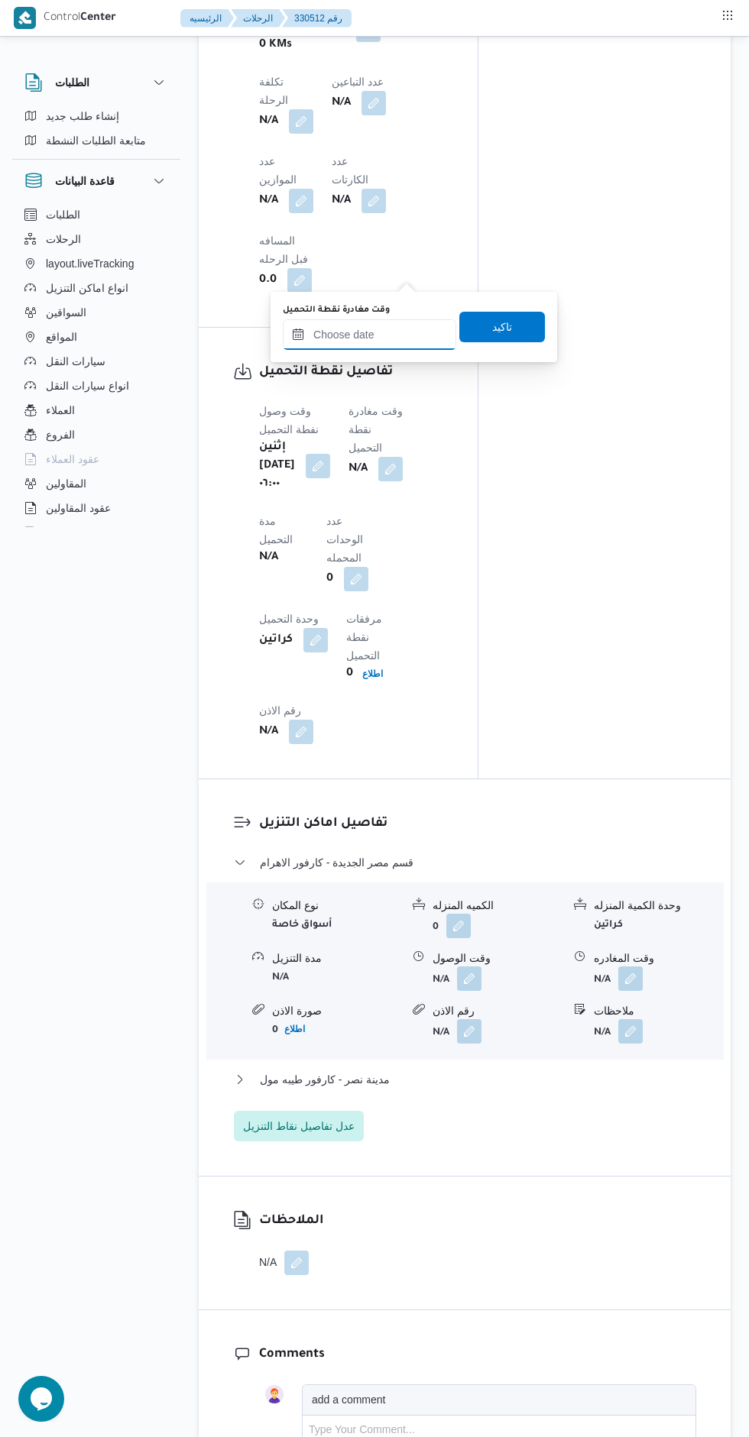
click at [338, 336] on input "وقت مغادرة نقطة التحميل" at bounding box center [369, 334] width 173 height 31
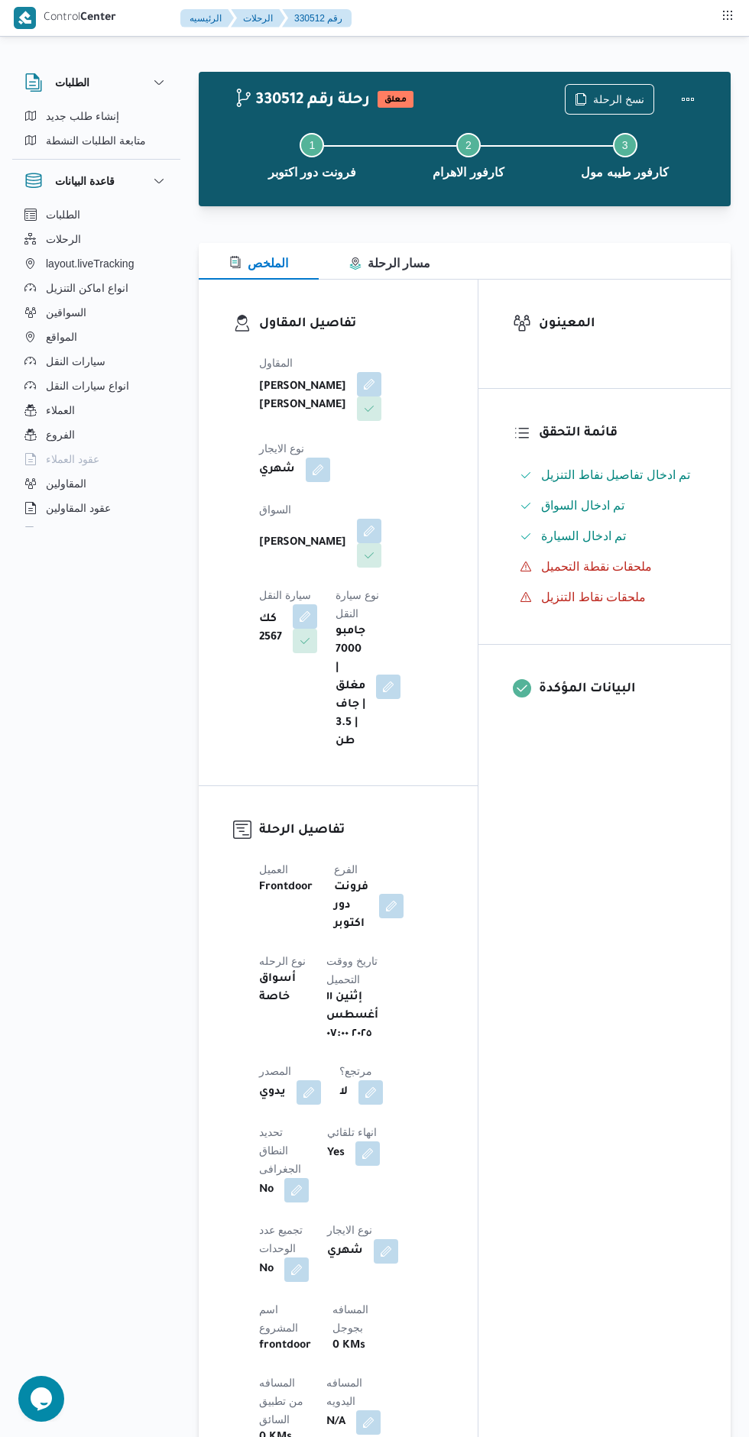
scroll to position [1398, 0]
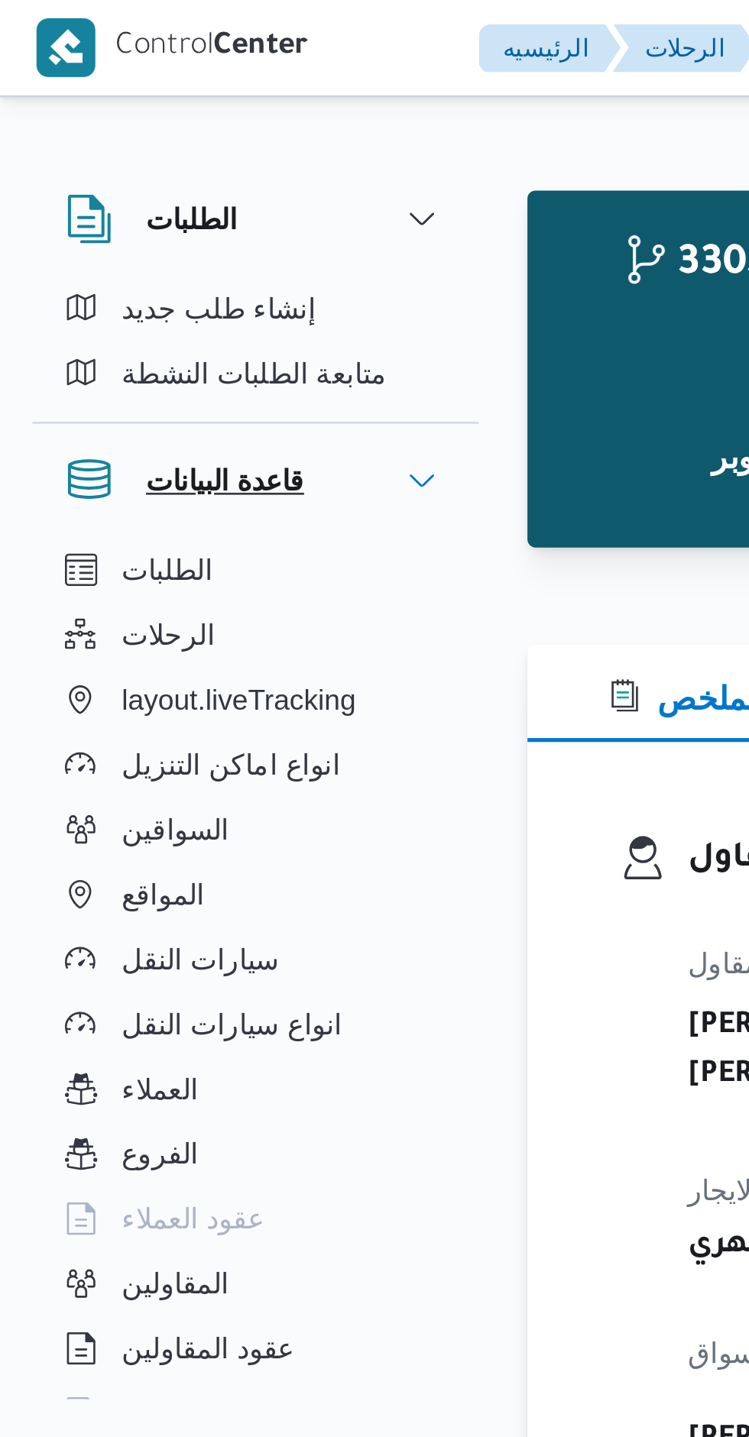
click at [136, 188] on button "قاعدة البيانات" at bounding box center [96, 181] width 144 height 18
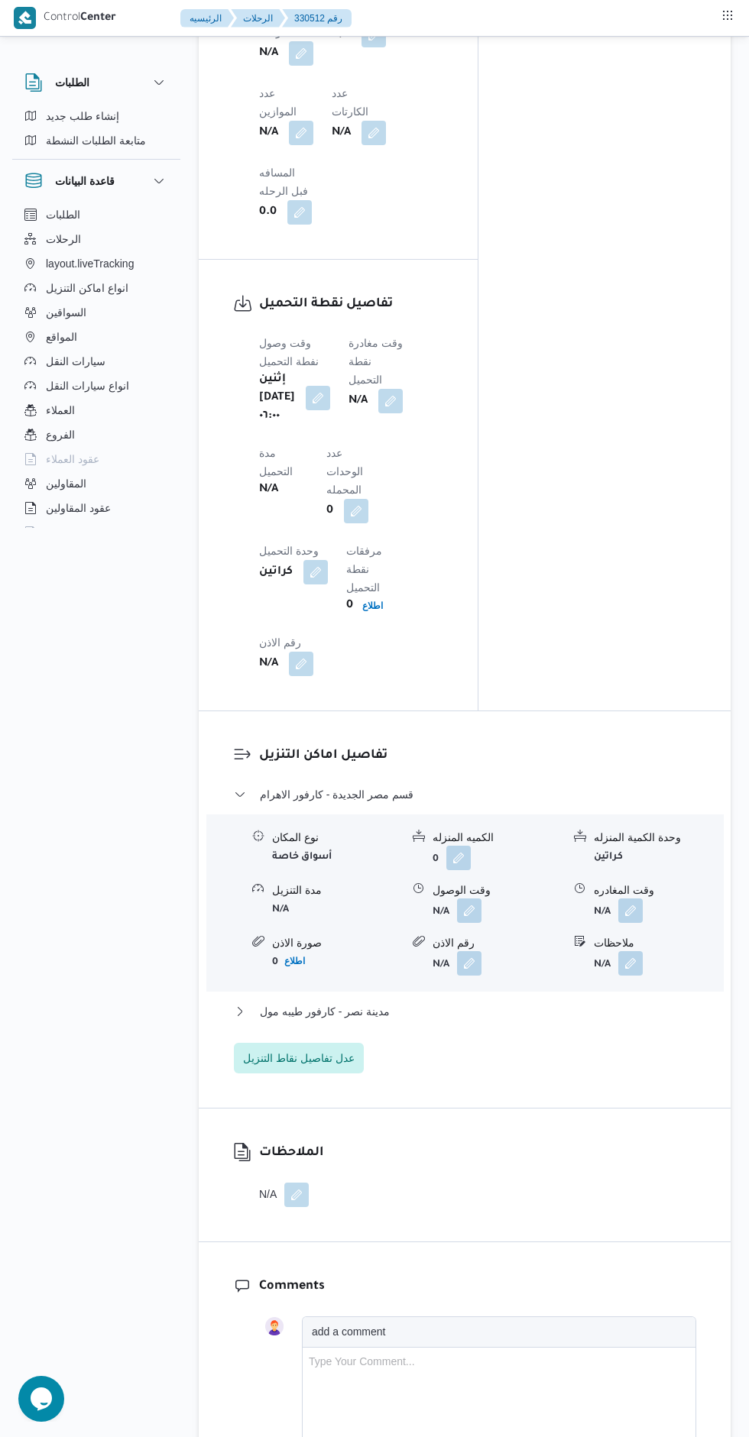
click at [403, 389] on button "button" at bounding box center [390, 401] width 24 height 24
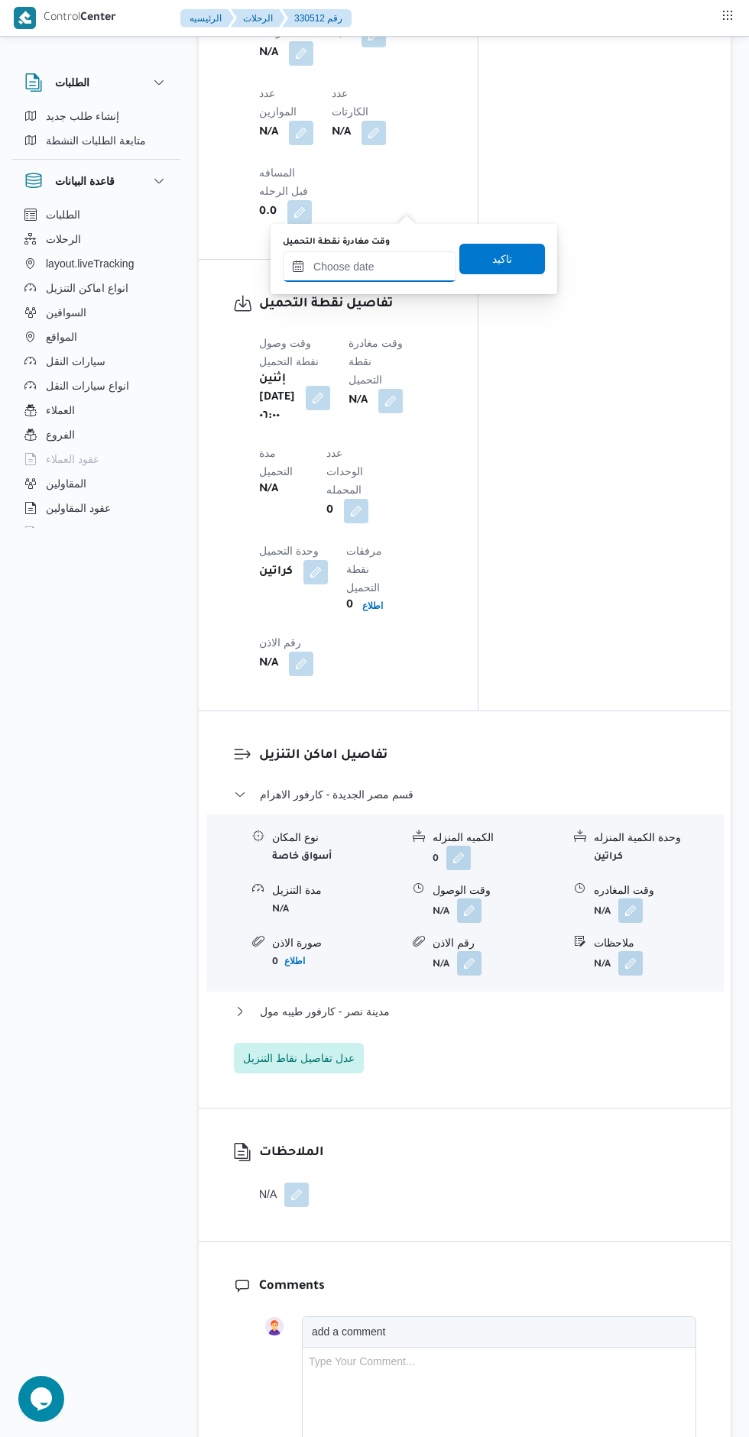
click at [365, 265] on input "وقت مغادرة نقطة التحميل" at bounding box center [369, 266] width 173 height 31
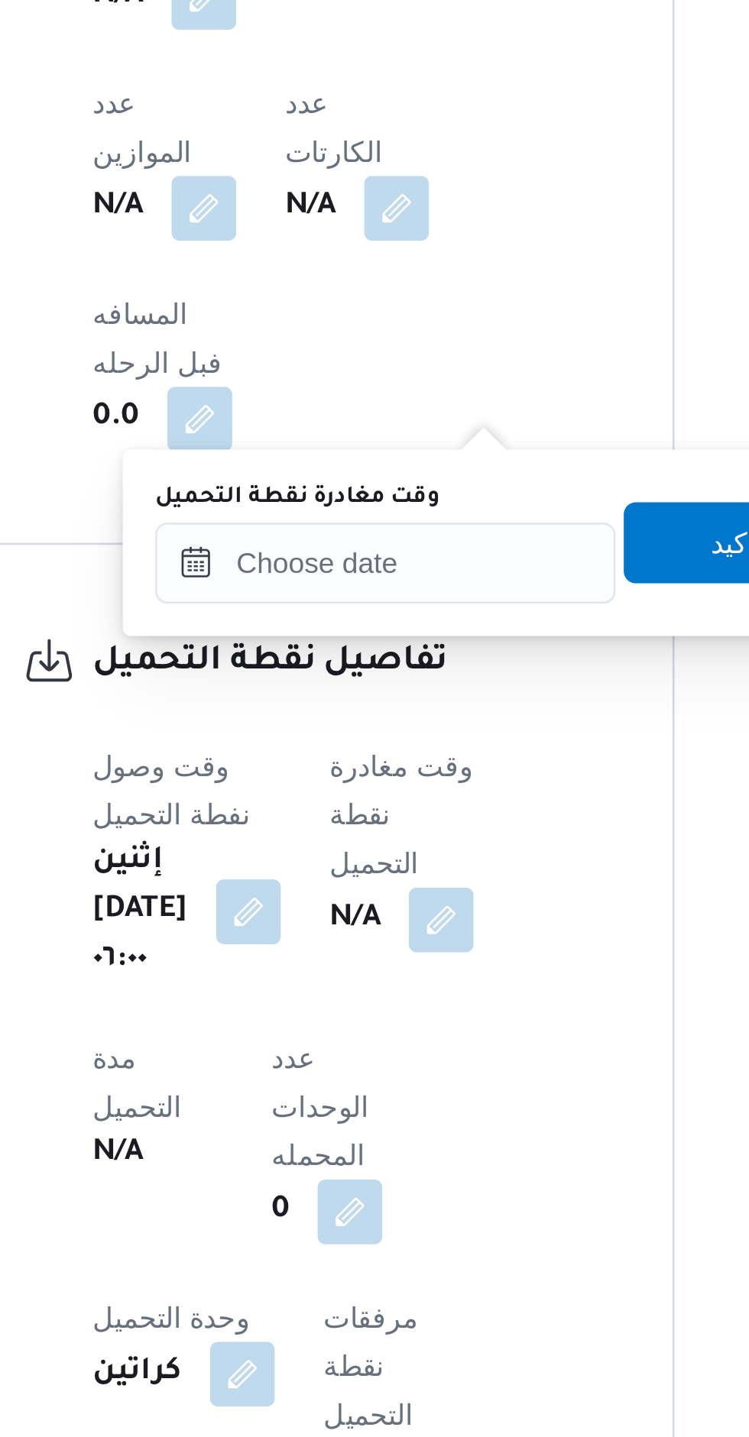
scroll to position [987, 0]
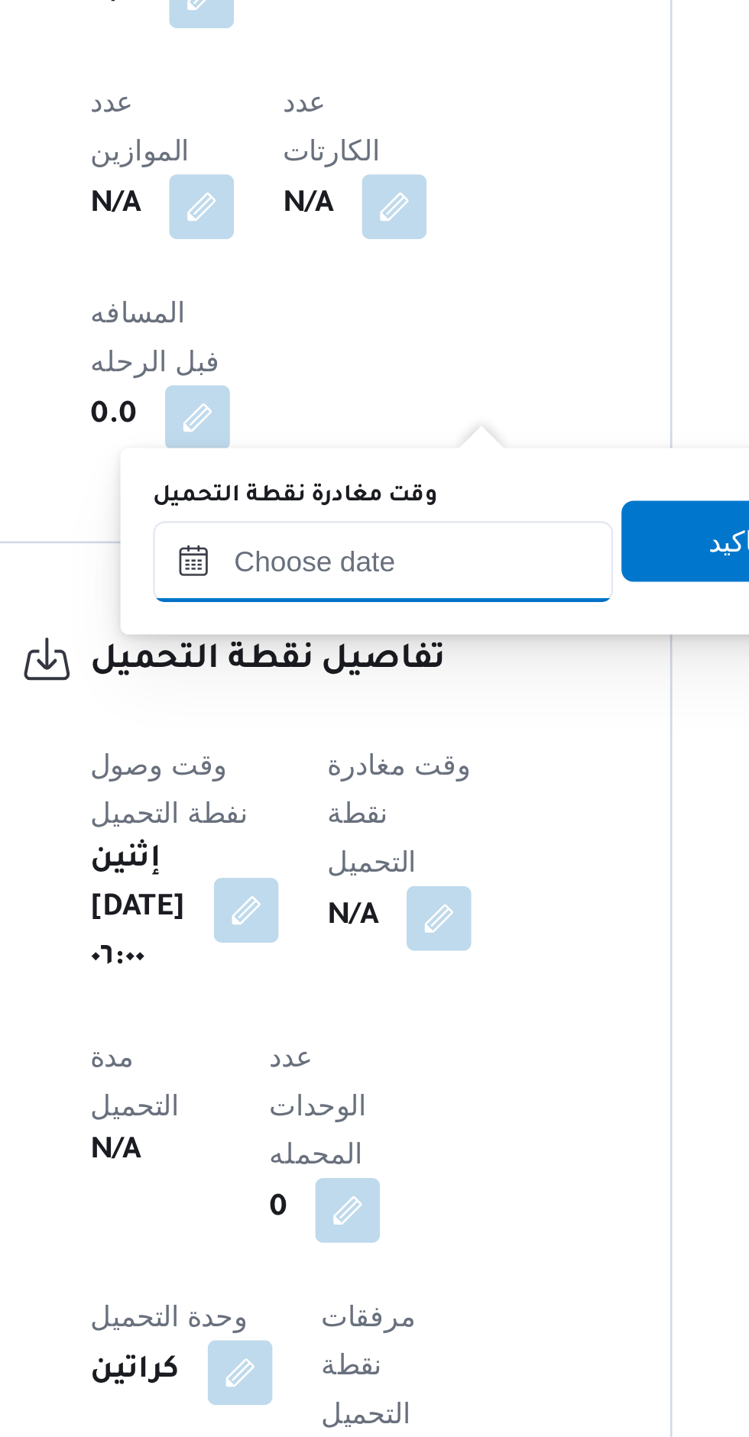
click at [355, 743] on input "وقت مغادرة نقطة التحميل" at bounding box center [369, 740] width 173 height 31
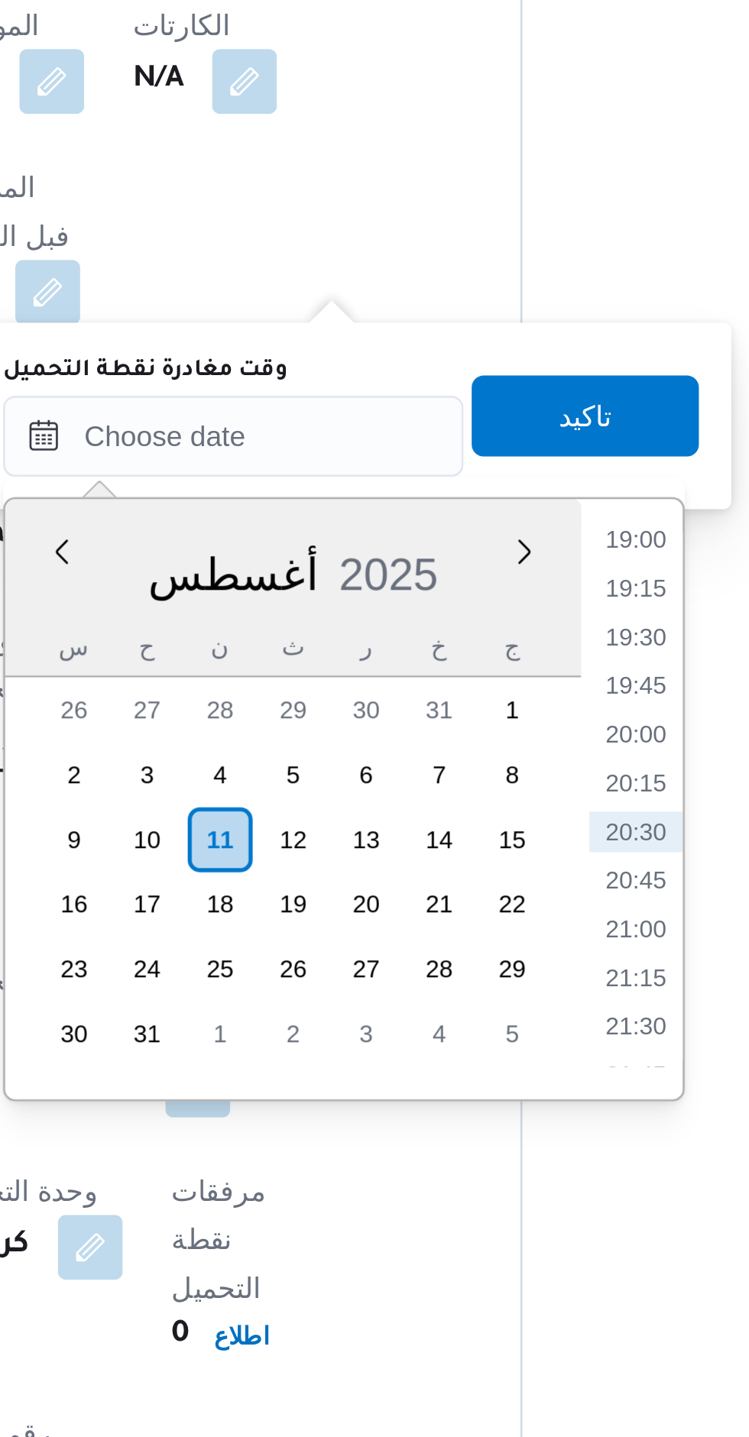
click at [525, 781] on li "19:00" at bounding box center [520, 779] width 35 height 15
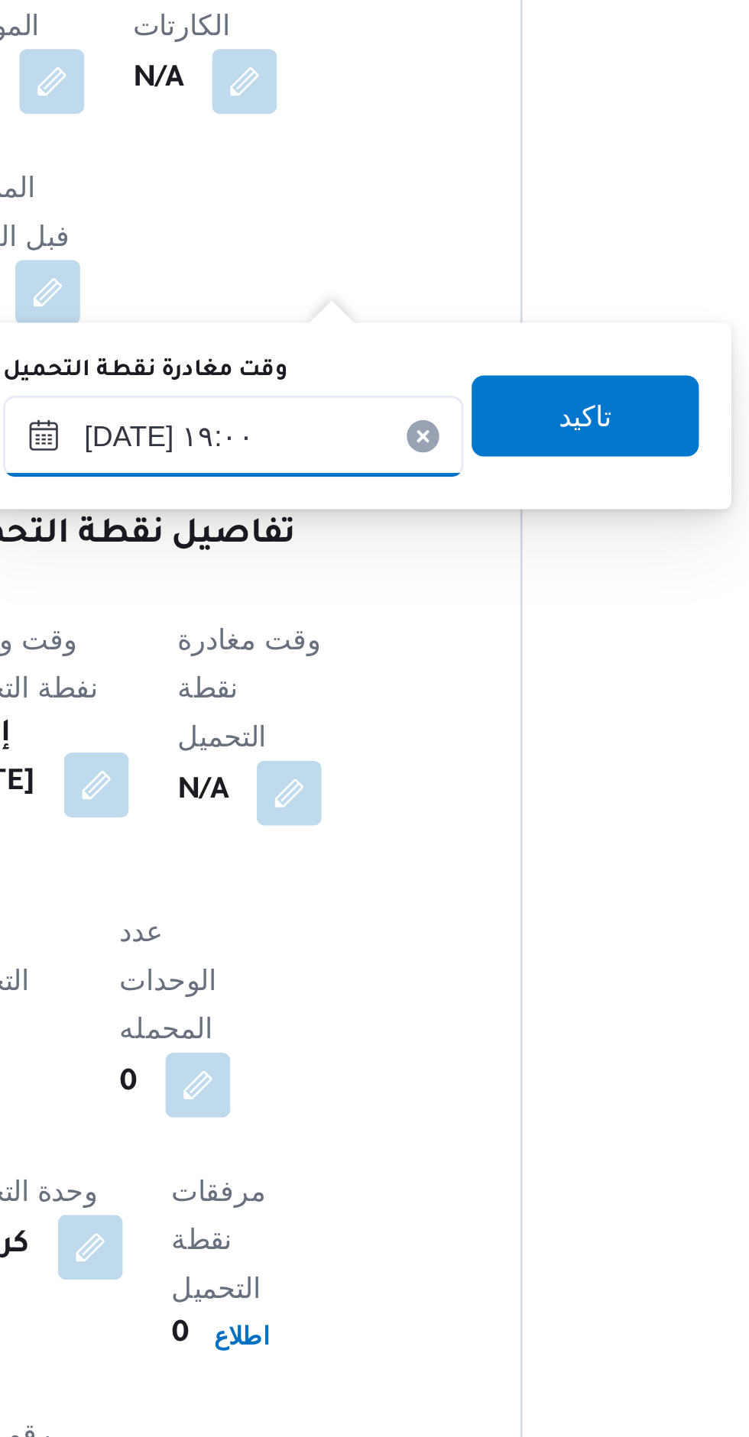
click at [325, 740] on input "[DATE] ١٩:٠٠" at bounding box center [369, 740] width 173 height 31
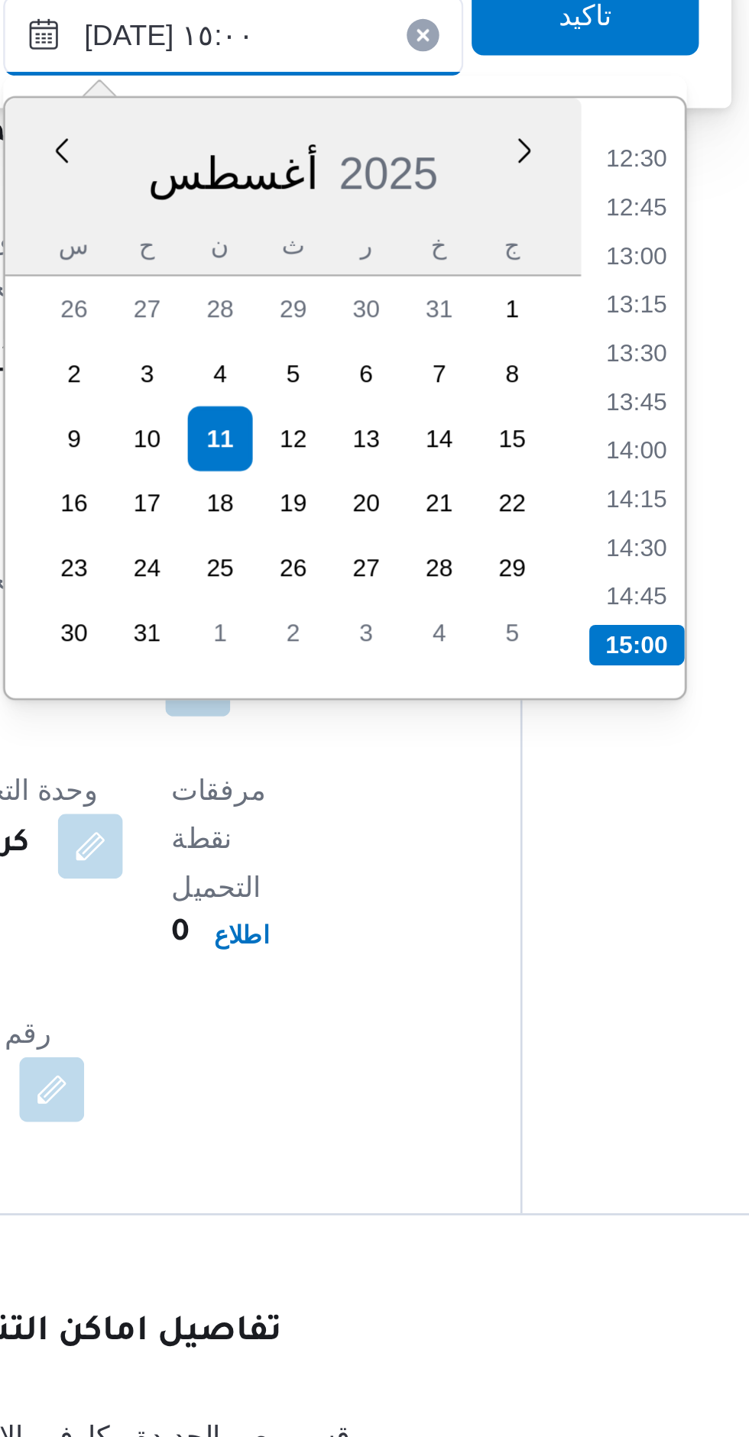
type input "[DATE] ١٥:٠٠"
click at [525, 968] on li "15:00" at bounding box center [521, 970] width 36 height 15
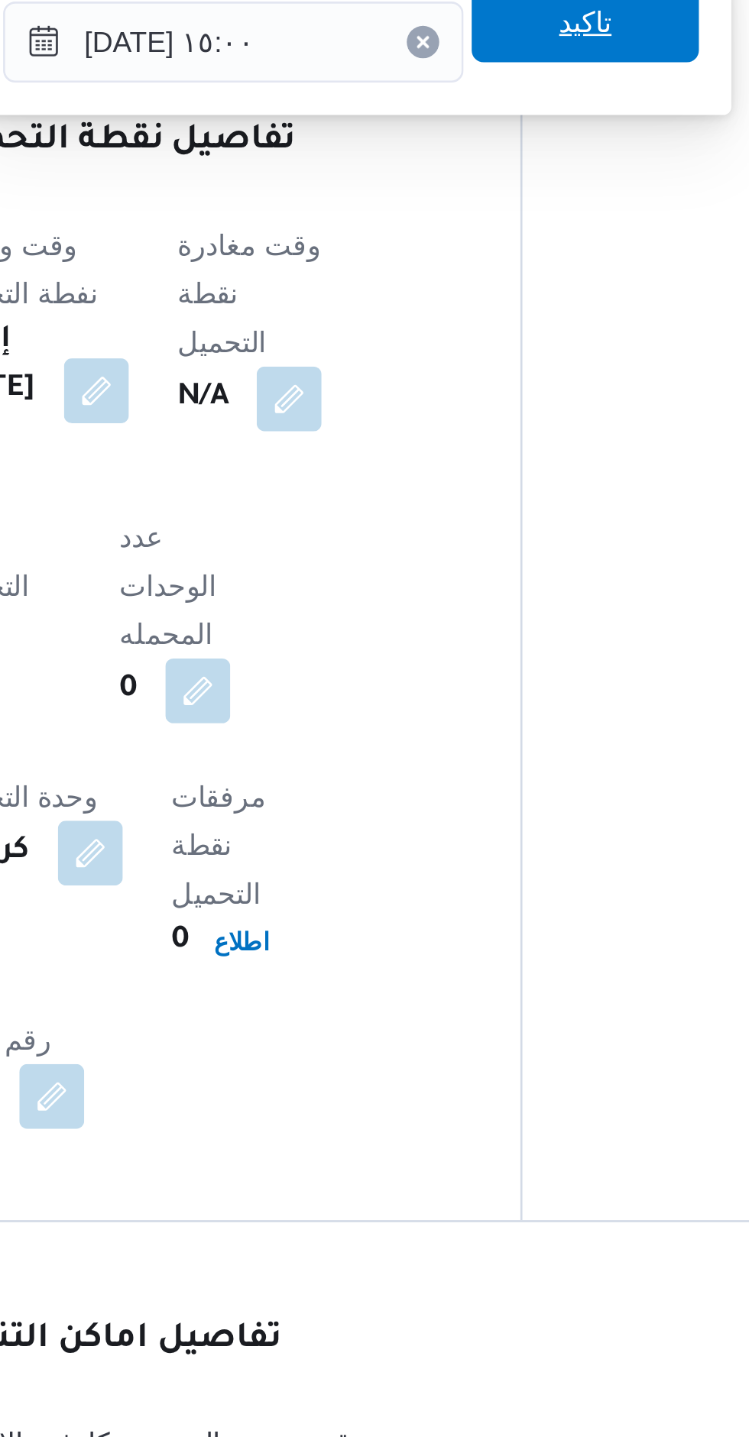
click at [461, 744] on span "تاكيد" at bounding box center [502, 732] width 86 height 31
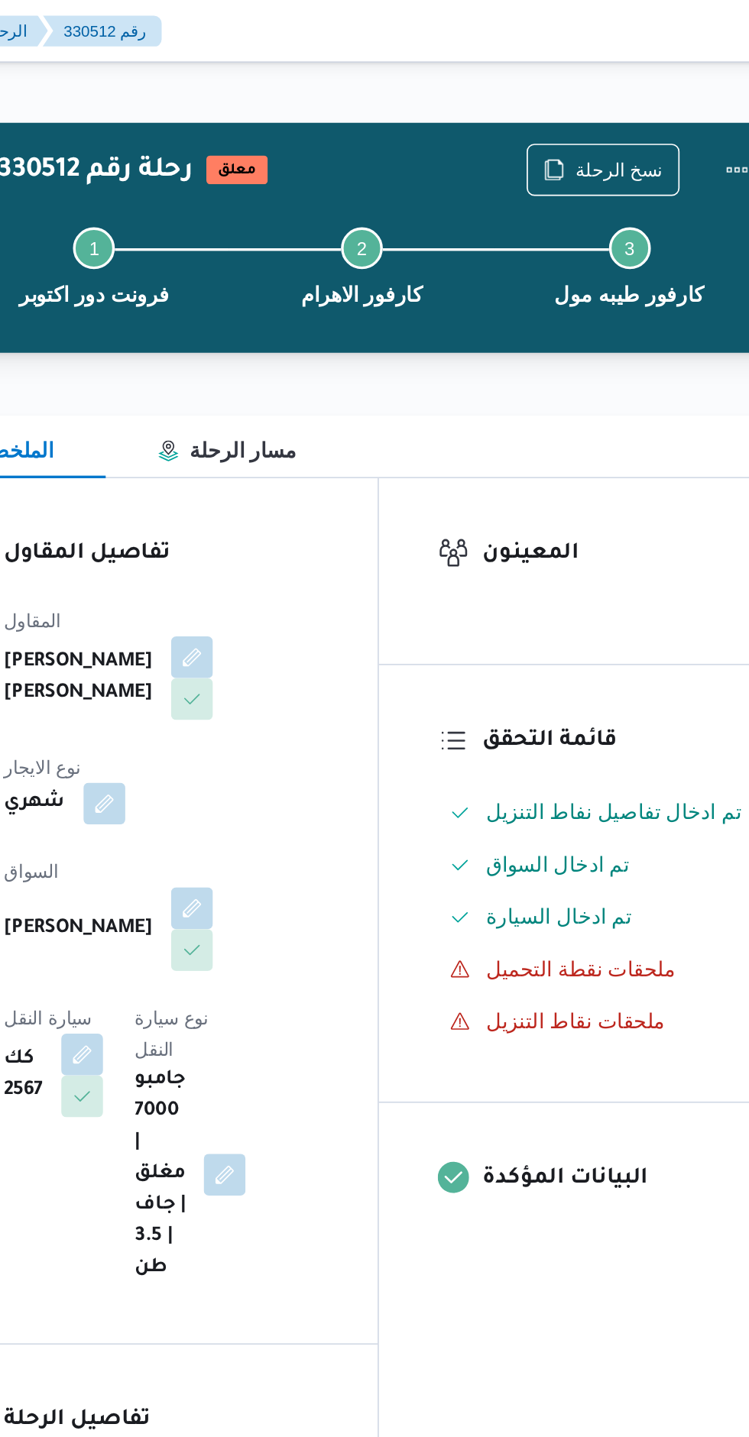
scroll to position [0, 0]
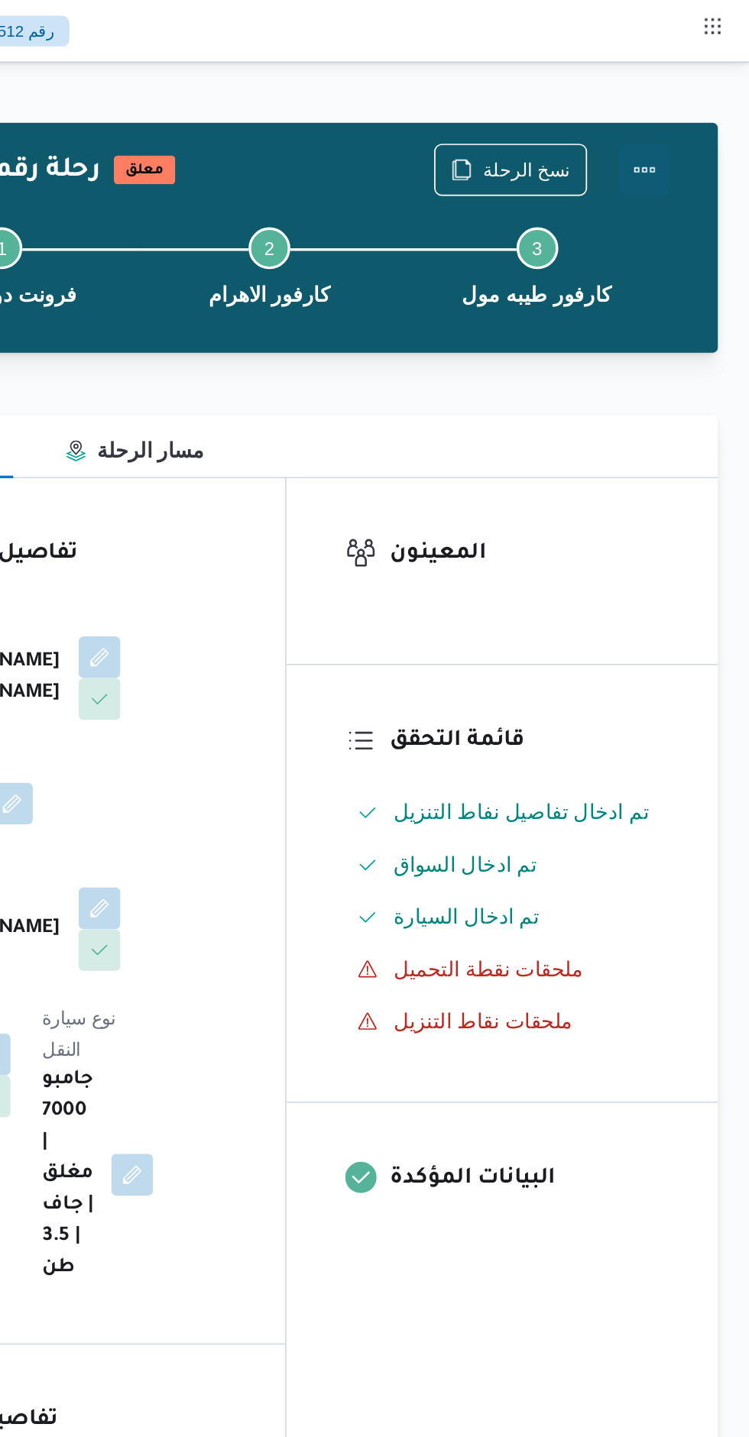
click at [678, 102] on button "Actions" at bounding box center [687, 99] width 31 height 31
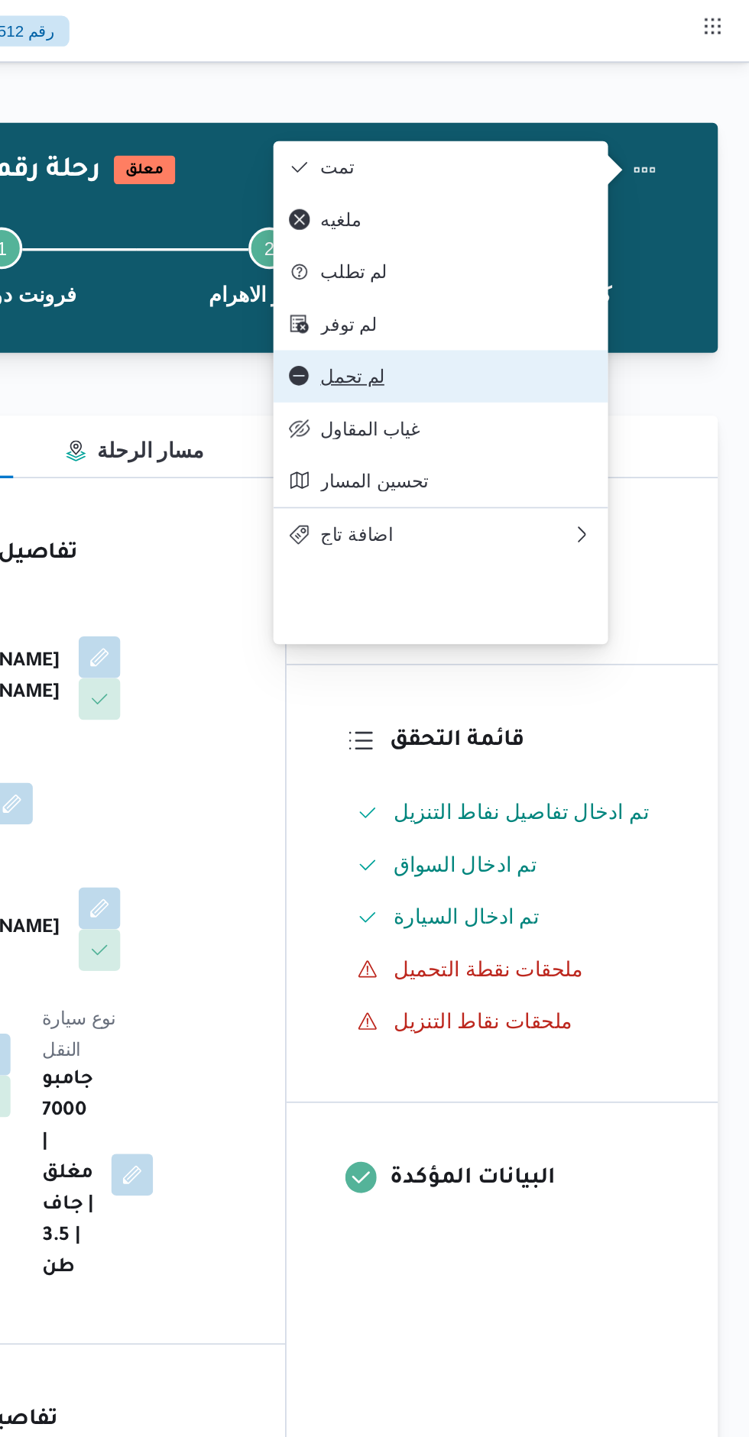
click at [503, 226] on span "لم تحمل" at bounding box center [577, 220] width 159 height 12
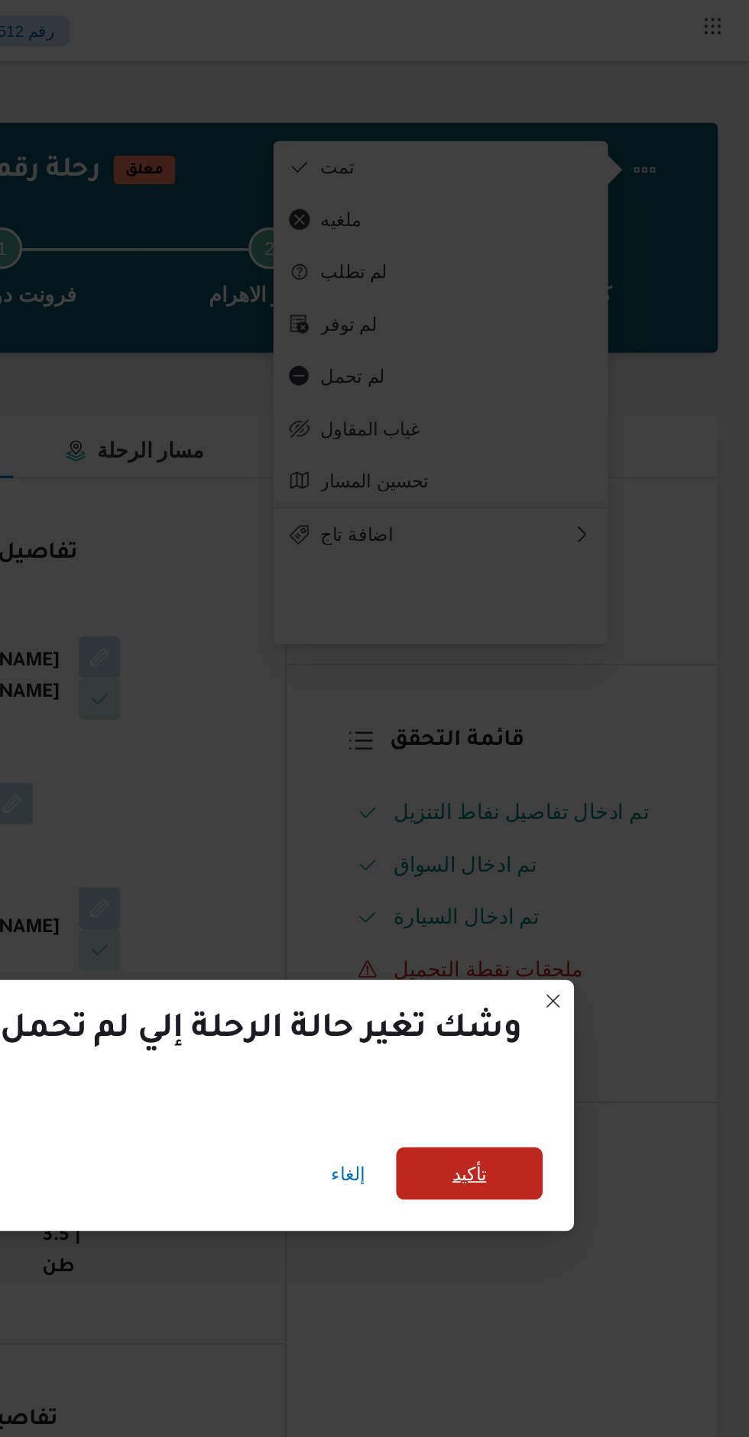
click at [564, 691] on span "تأكيد" at bounding box center [585, 686] width 86 height 31
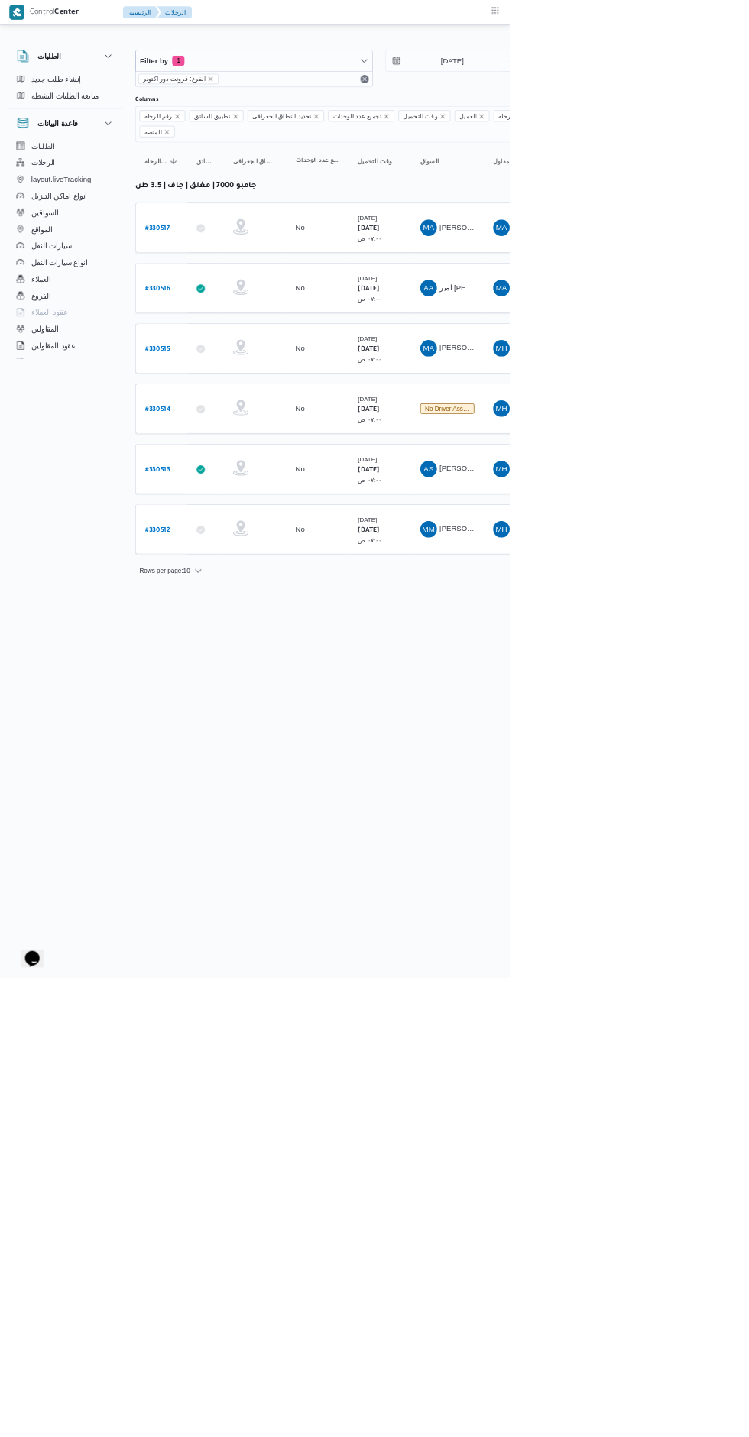
click at [228, 685] on b "# 330513" at bounding box center [231, 690] width 37 height 11
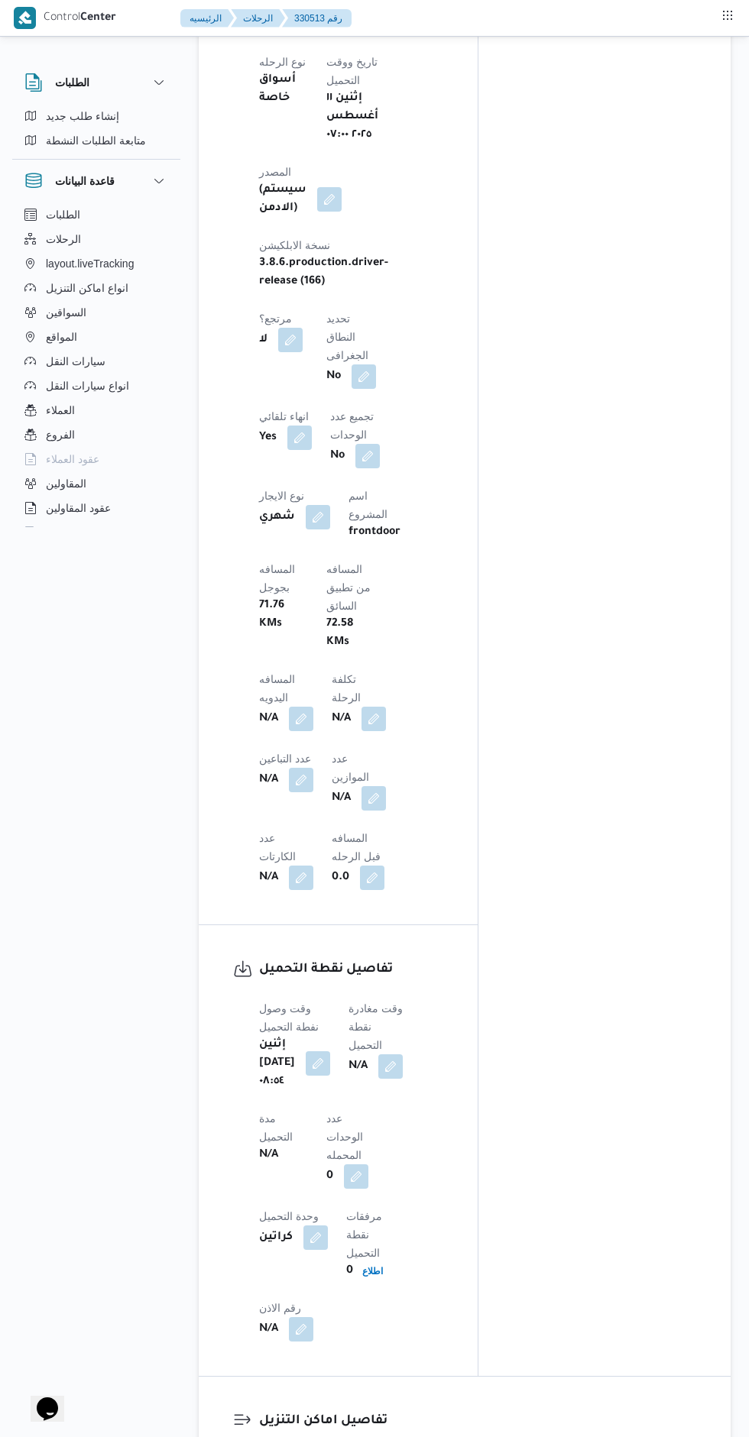
scroll to position [1096, 0]
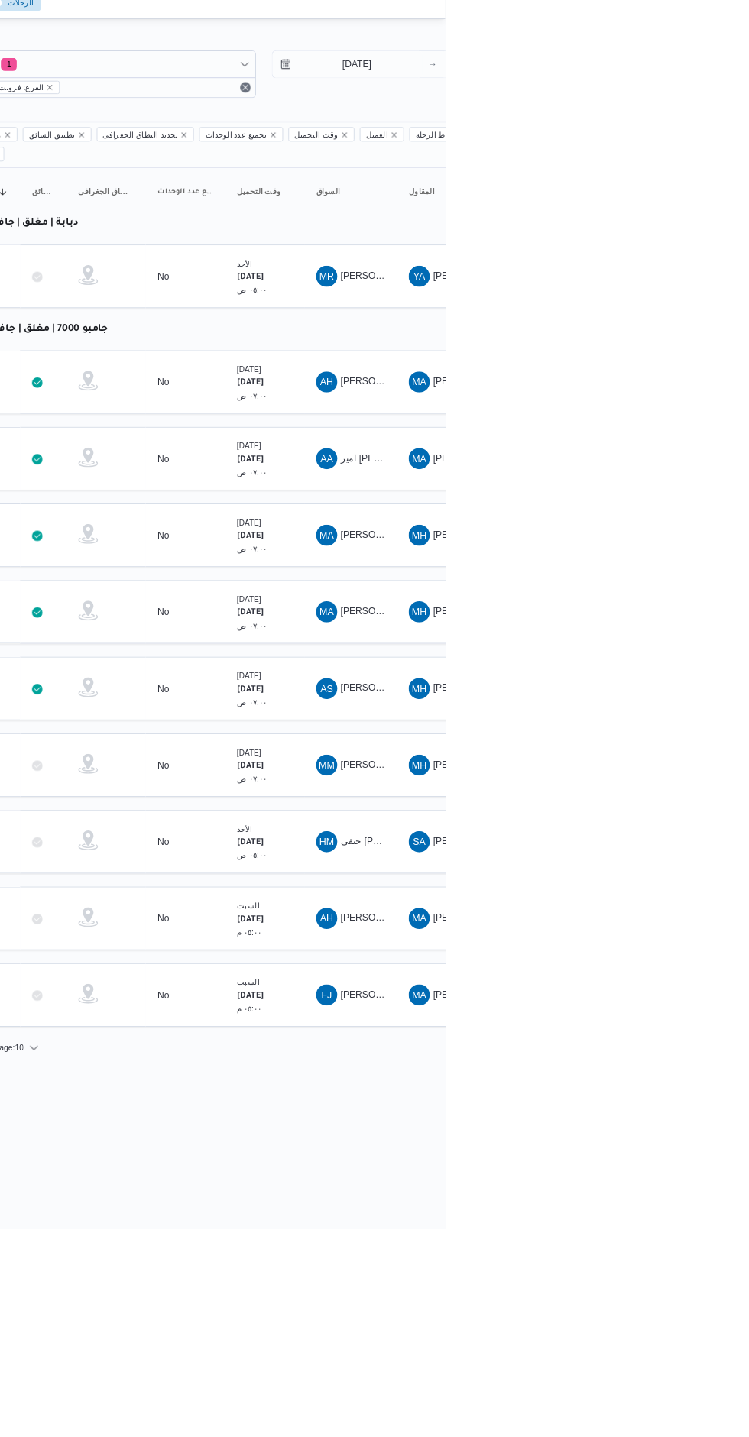
scroll to position [0, 24]
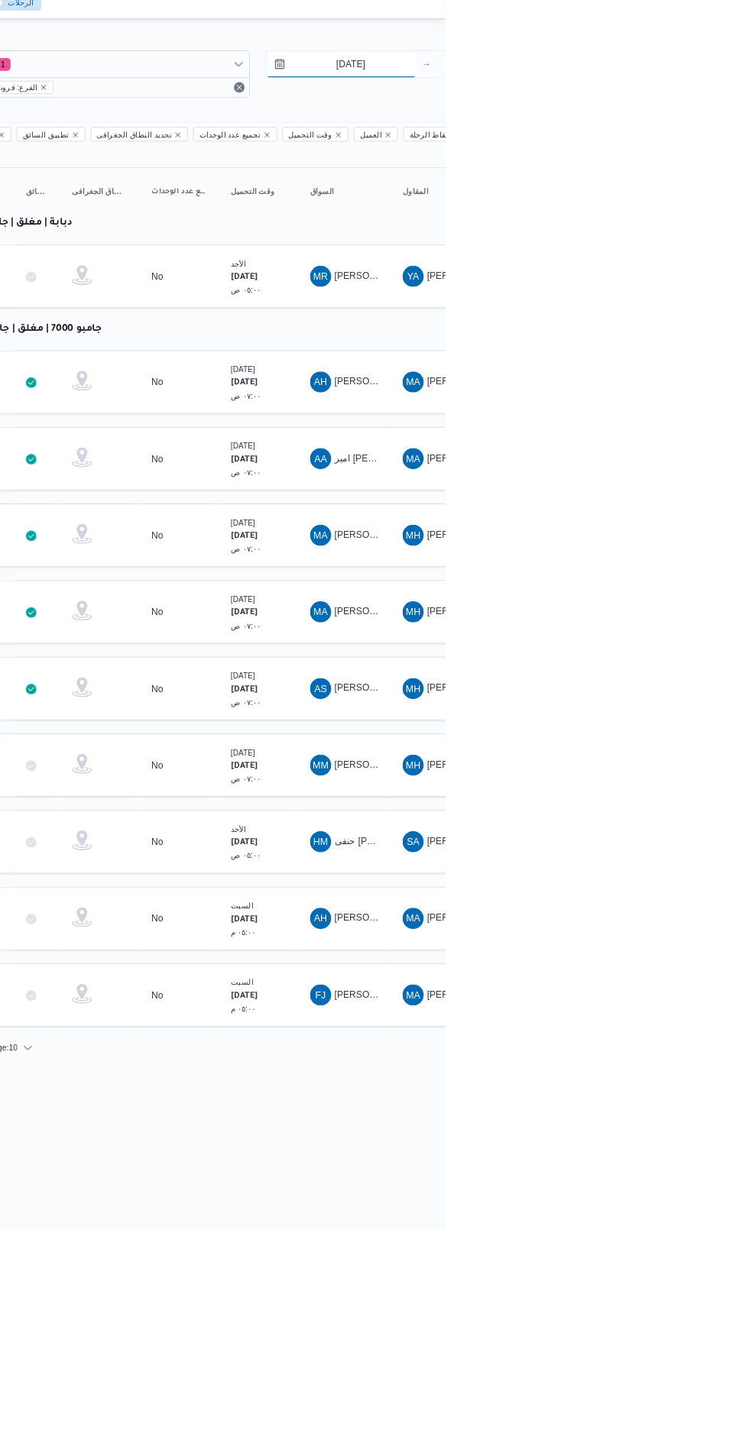
click at [624, 83] on input "9/8/2025" at bounding box center [628, 89] width 173 height 31
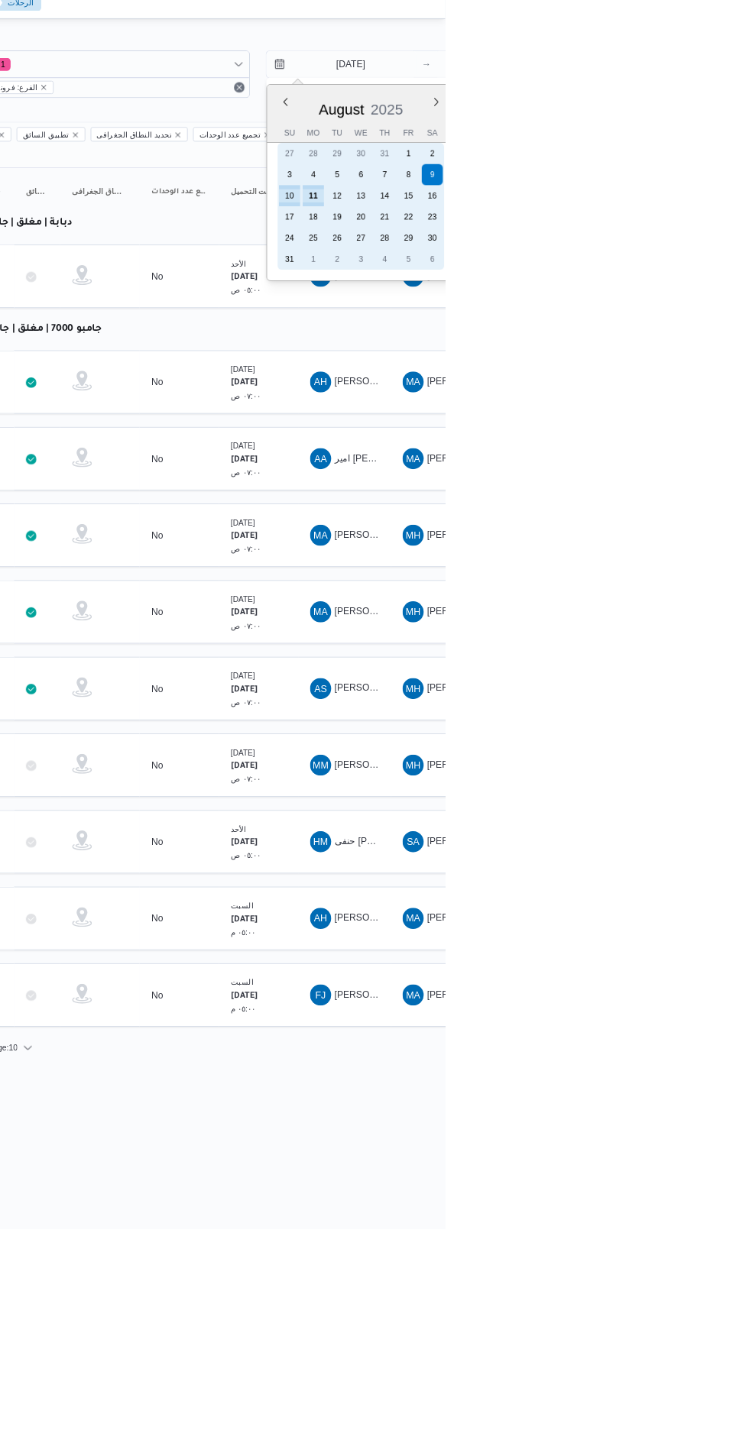
click at [597, 242] on div "11" at bounding box center [596, 241] width 24 height 24
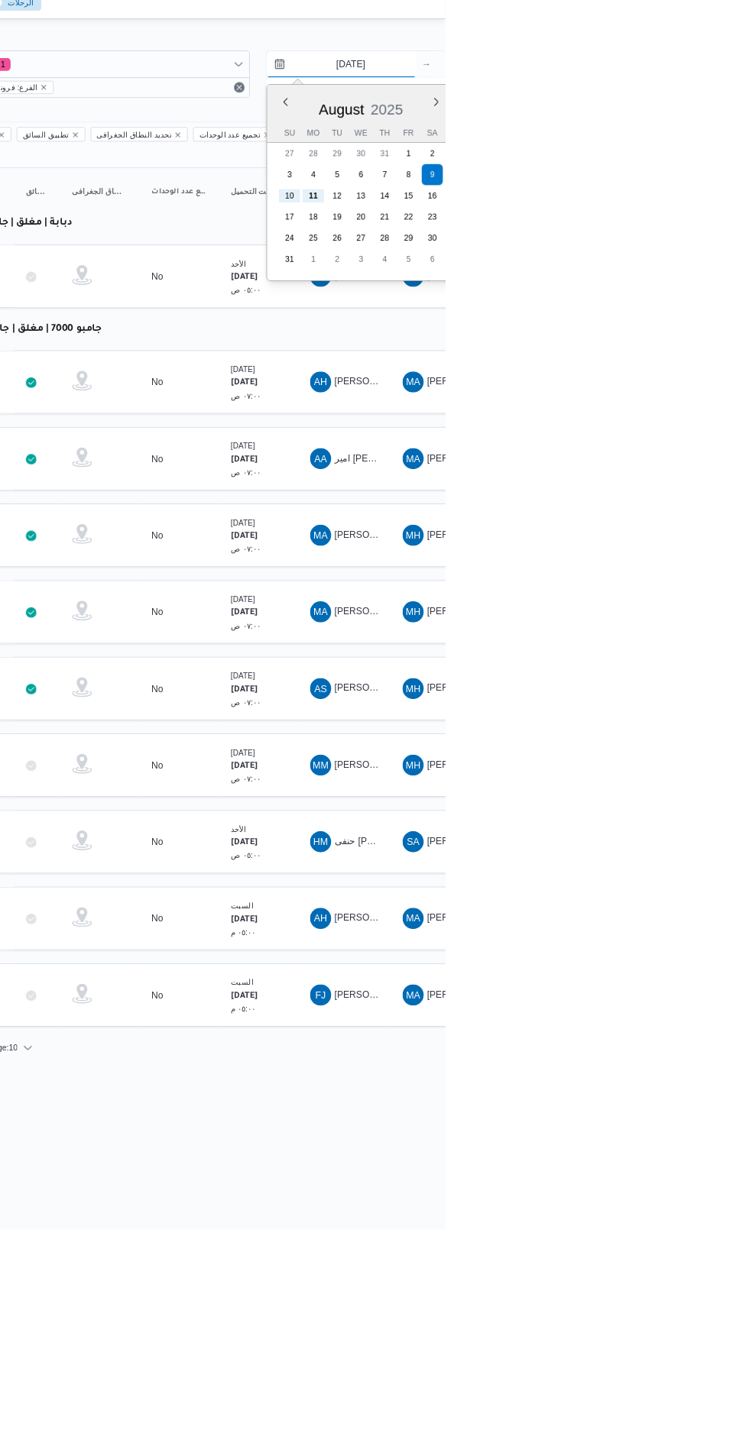
type input "[DATE]"
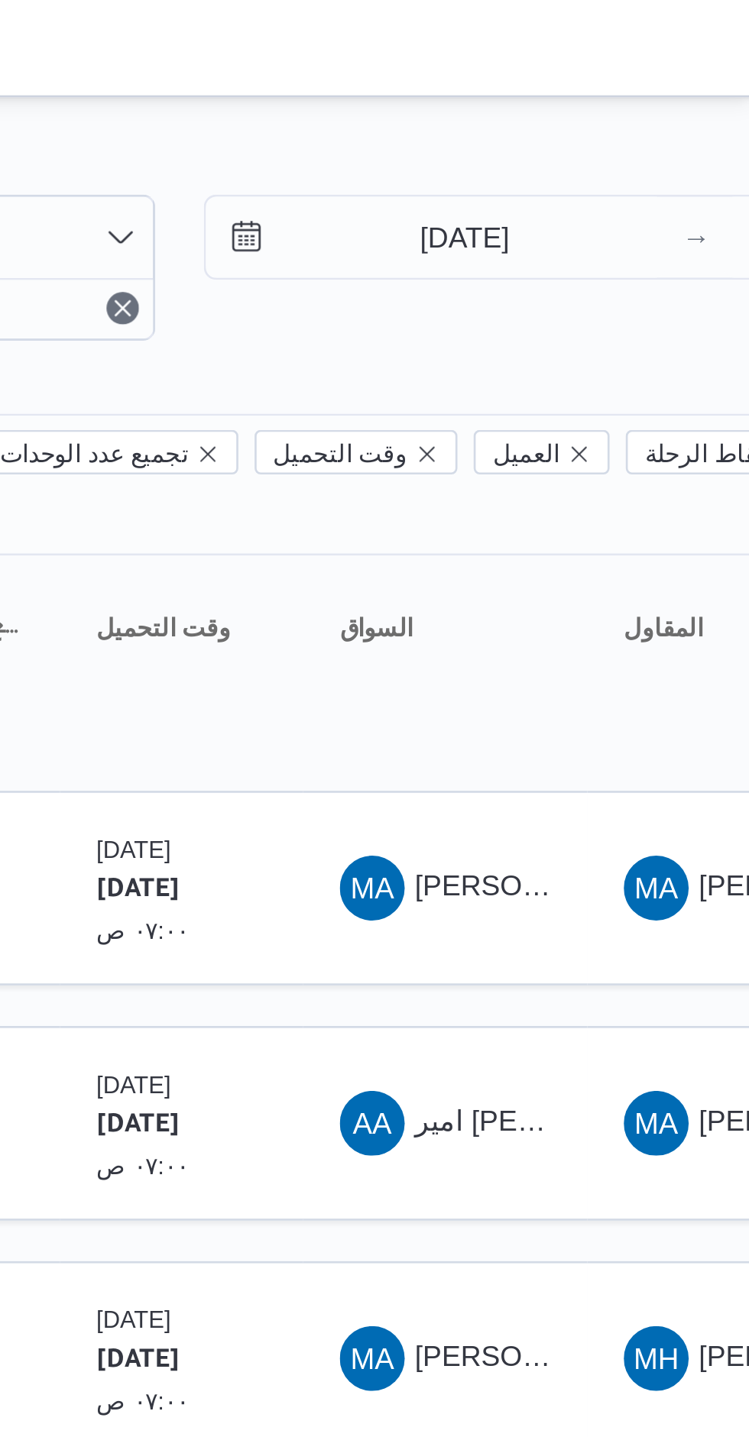
click at [558, 47] on div "Filter by 1 الفرع: فرونت دور اكتوبر 11/8/2025 → 11/8/2025 Group By نوع سيارة ال…" at bounding box center [340, 453] width 749 height 827
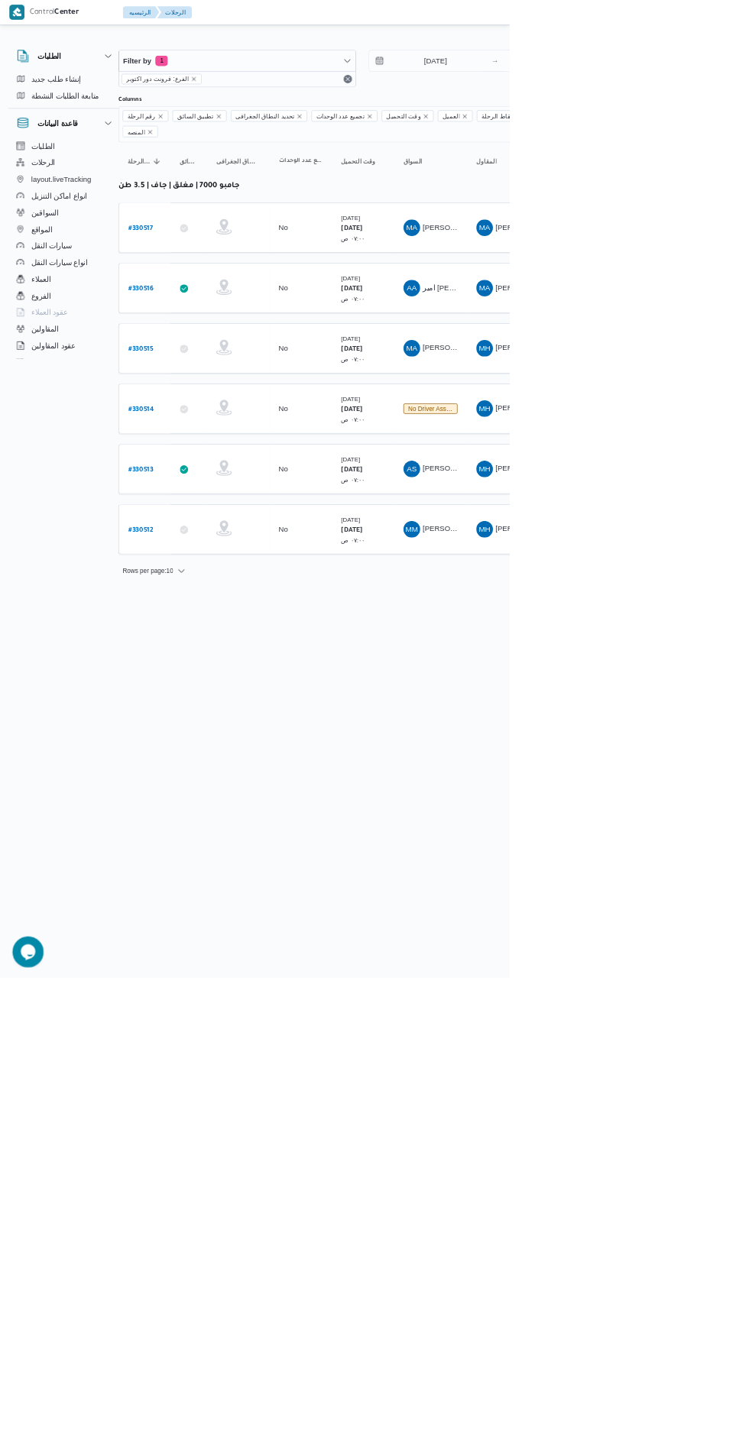
click at [215, 419] on b "# 330516" at bounding box center [207, 424] width 37 height 11
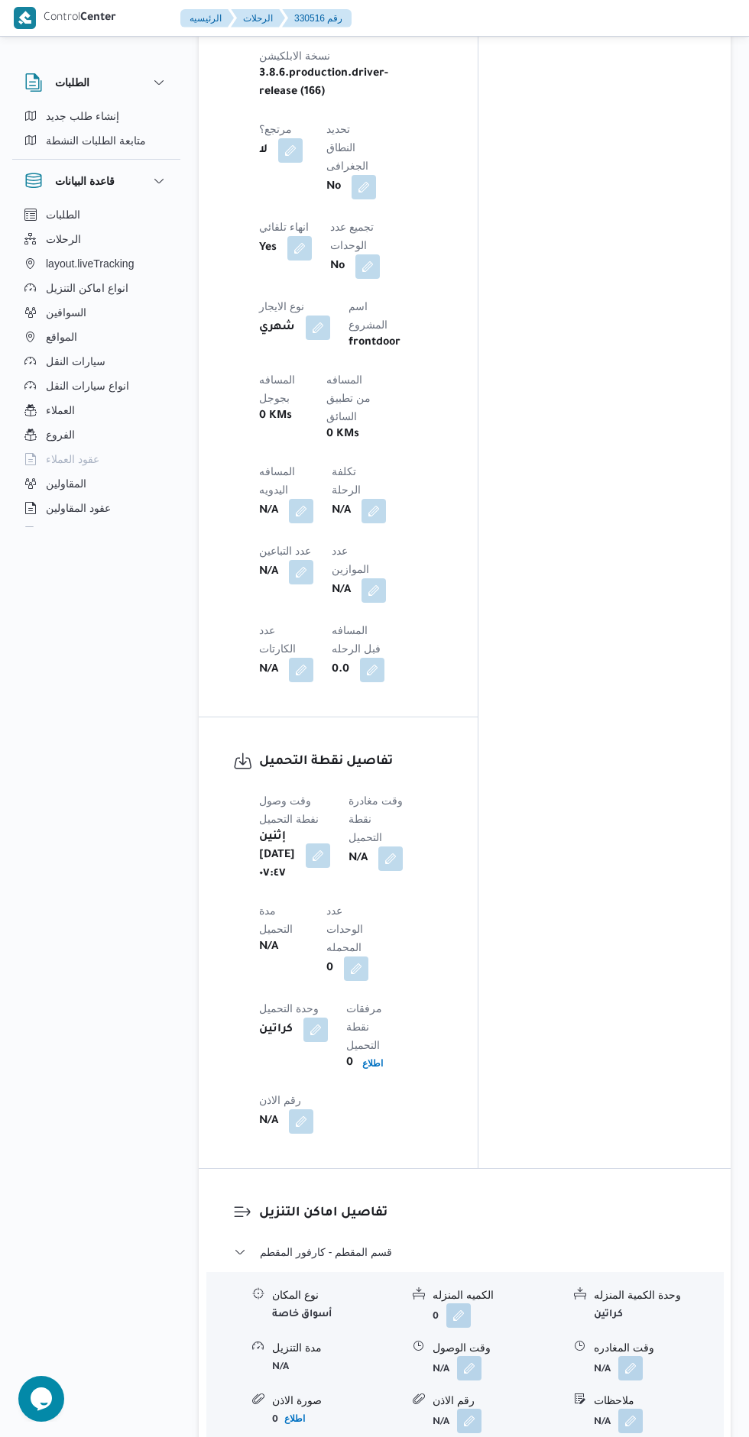
scroll to position [1156, 0]
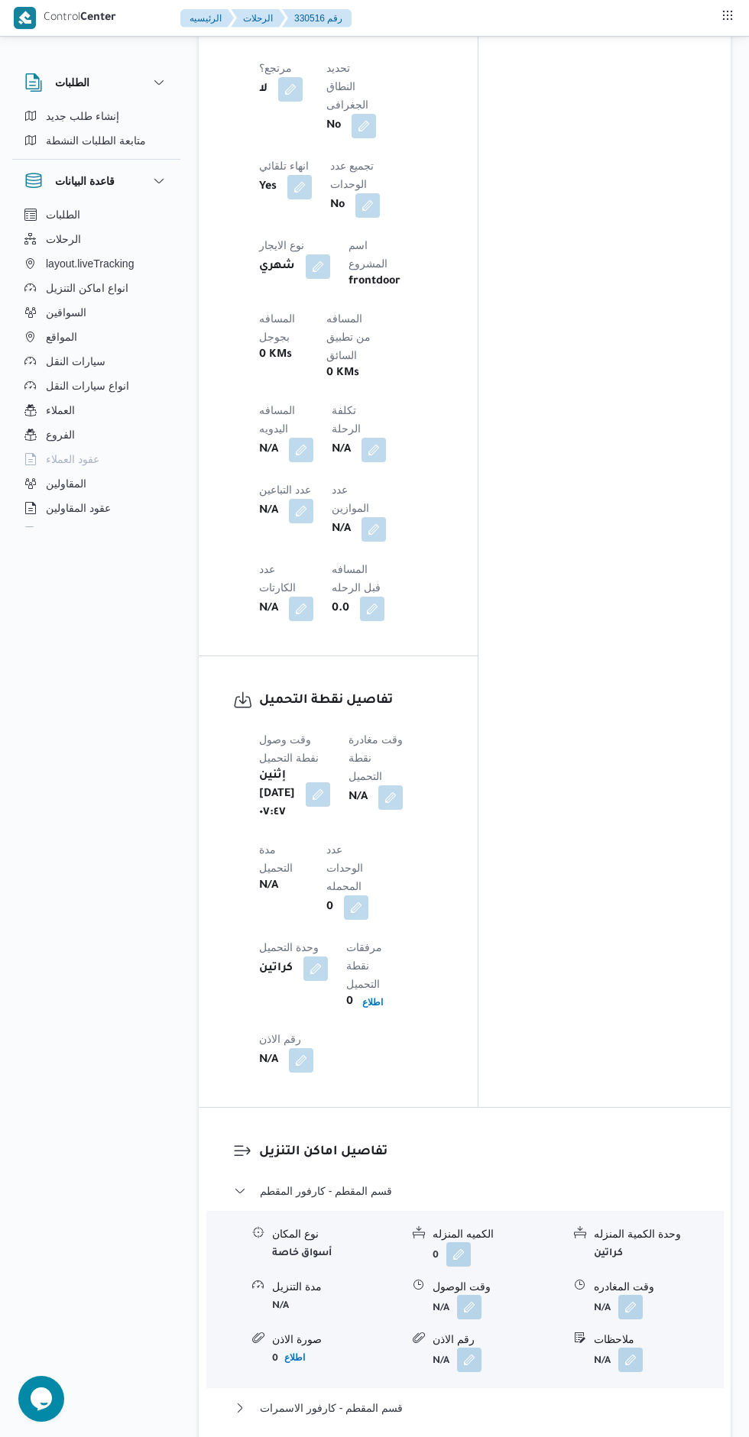
click at [400, 785] on button "button" at bounding box center [390, 797] width 24 height 24
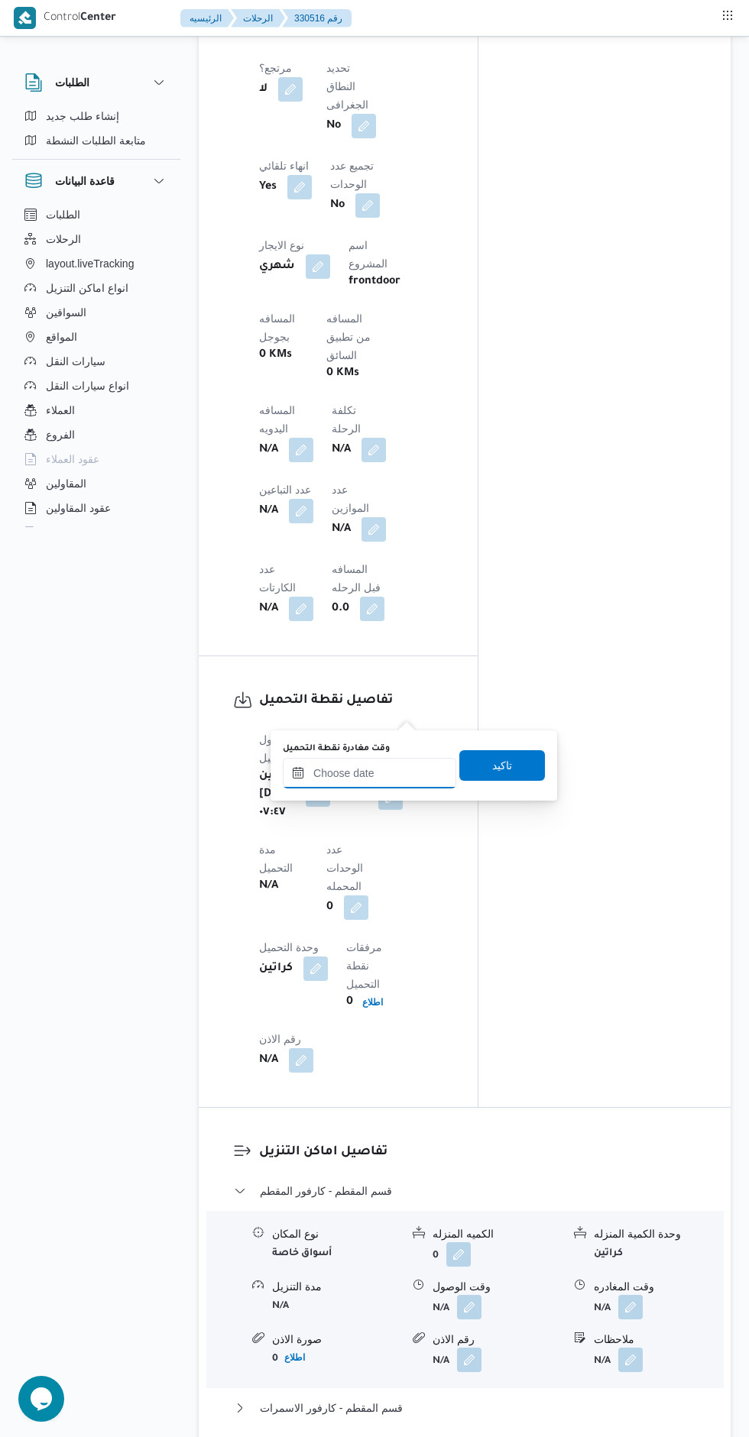
click at [331, 772] on input "وقت مغادرة نقطة التحميل" at bounding box center [369, 773] width 173 height 31
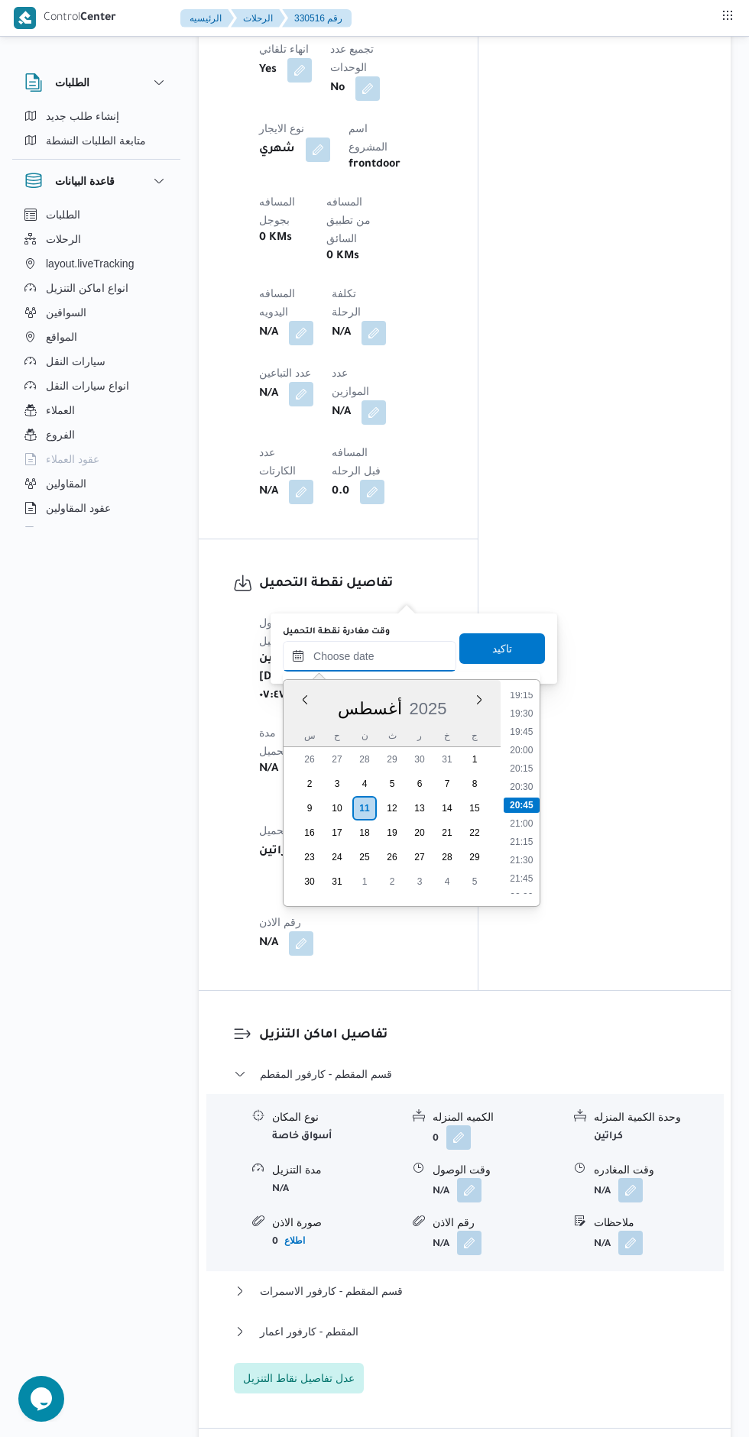
scroll to position [1273, 0]
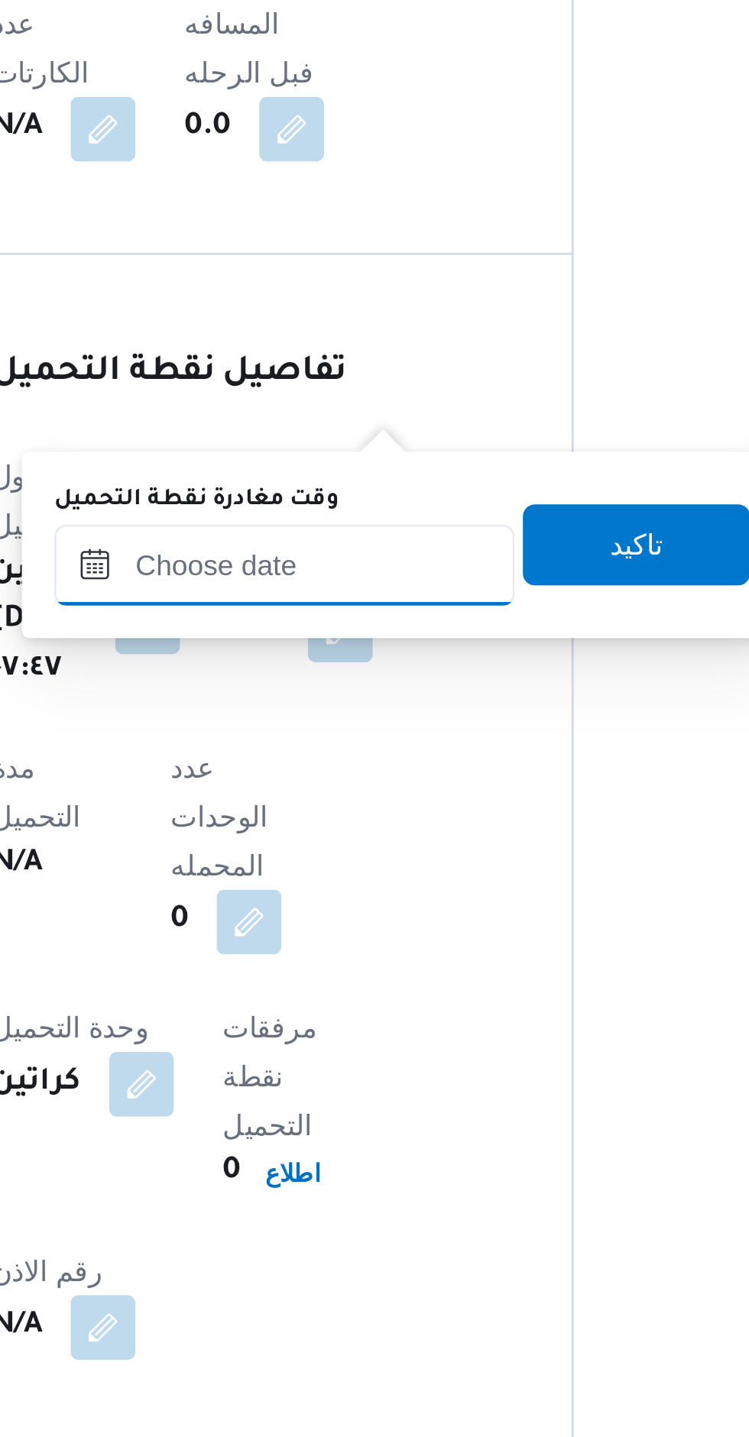
click at [386, 659] on input "وقت مغادرة نقطة التحميل" at bounding box center [369, 656] width 173 height 31
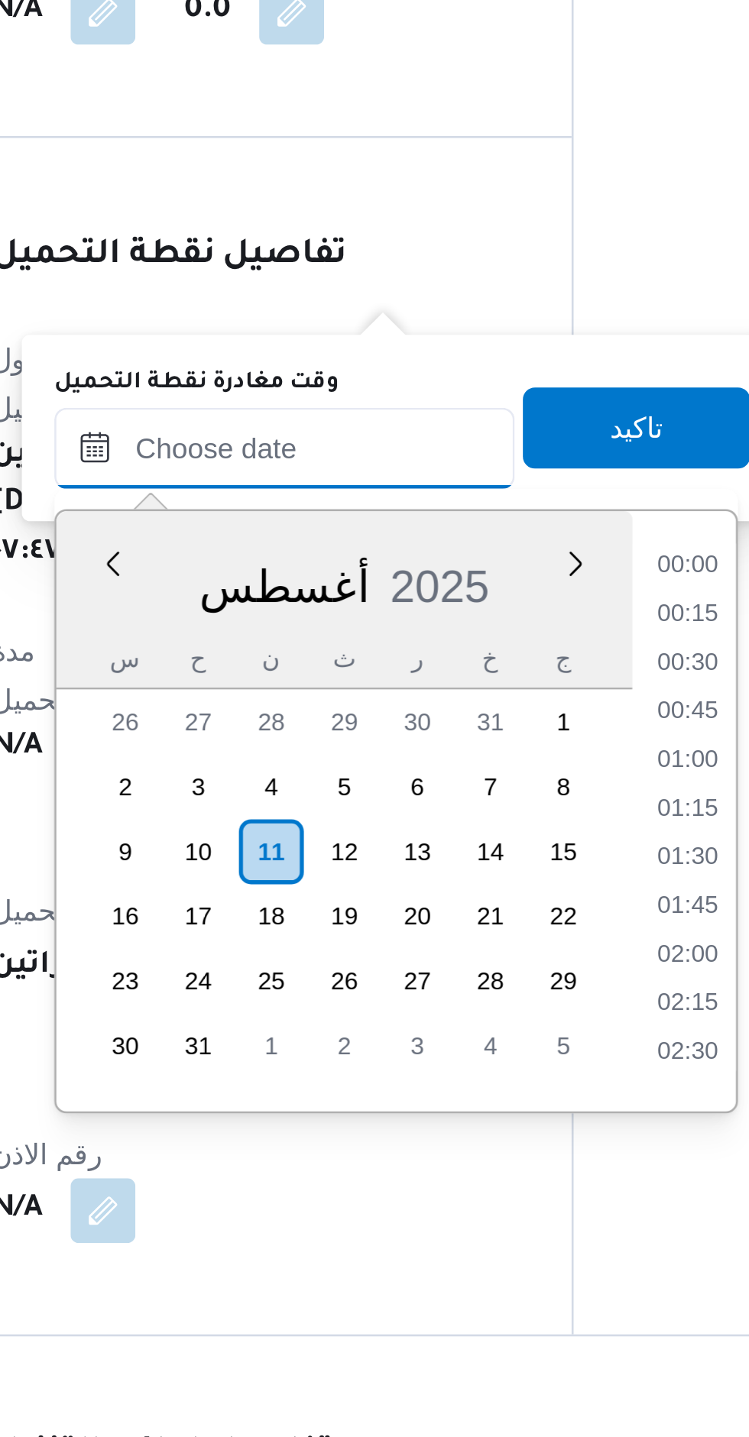
scroll to position [1416, 0]
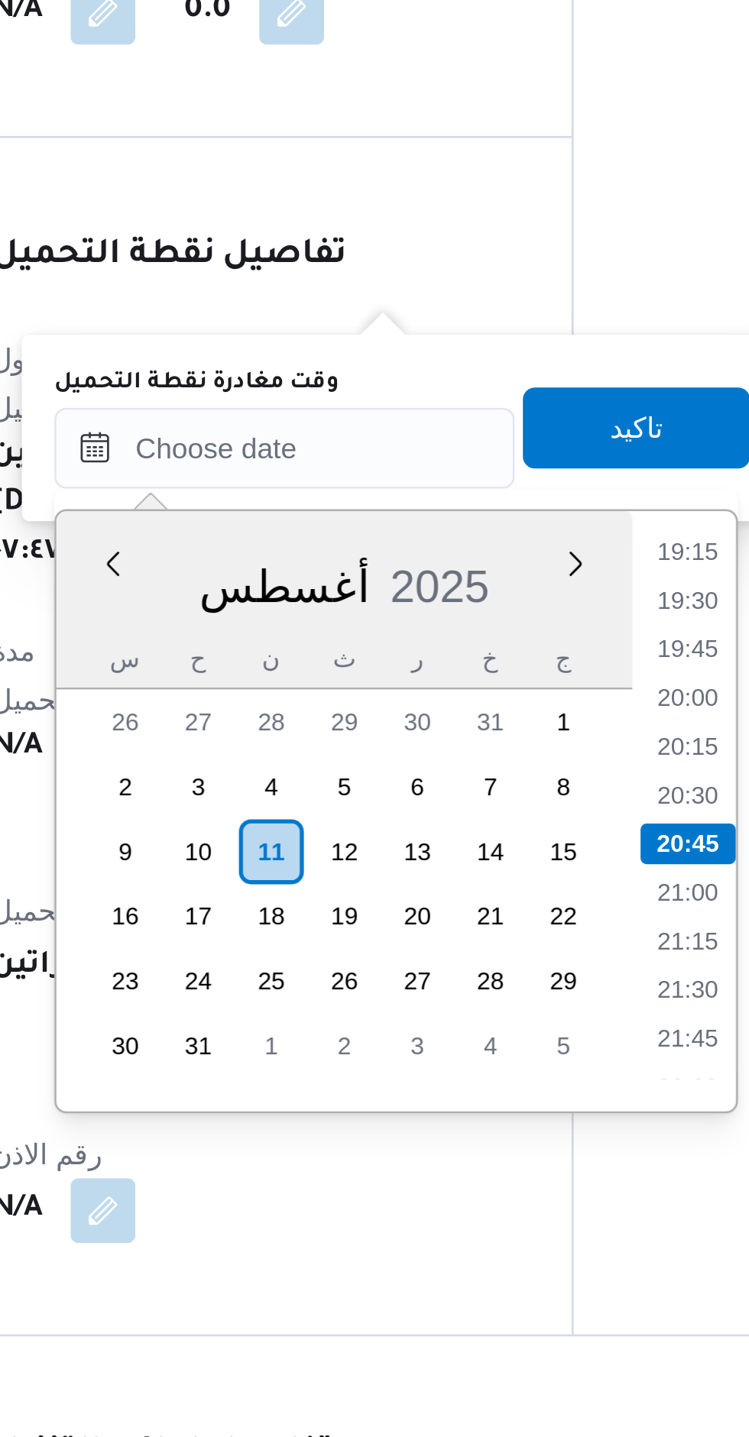
click at [520, 715] on li "19:30" at bounding box center [520, 713] width 35 height 15
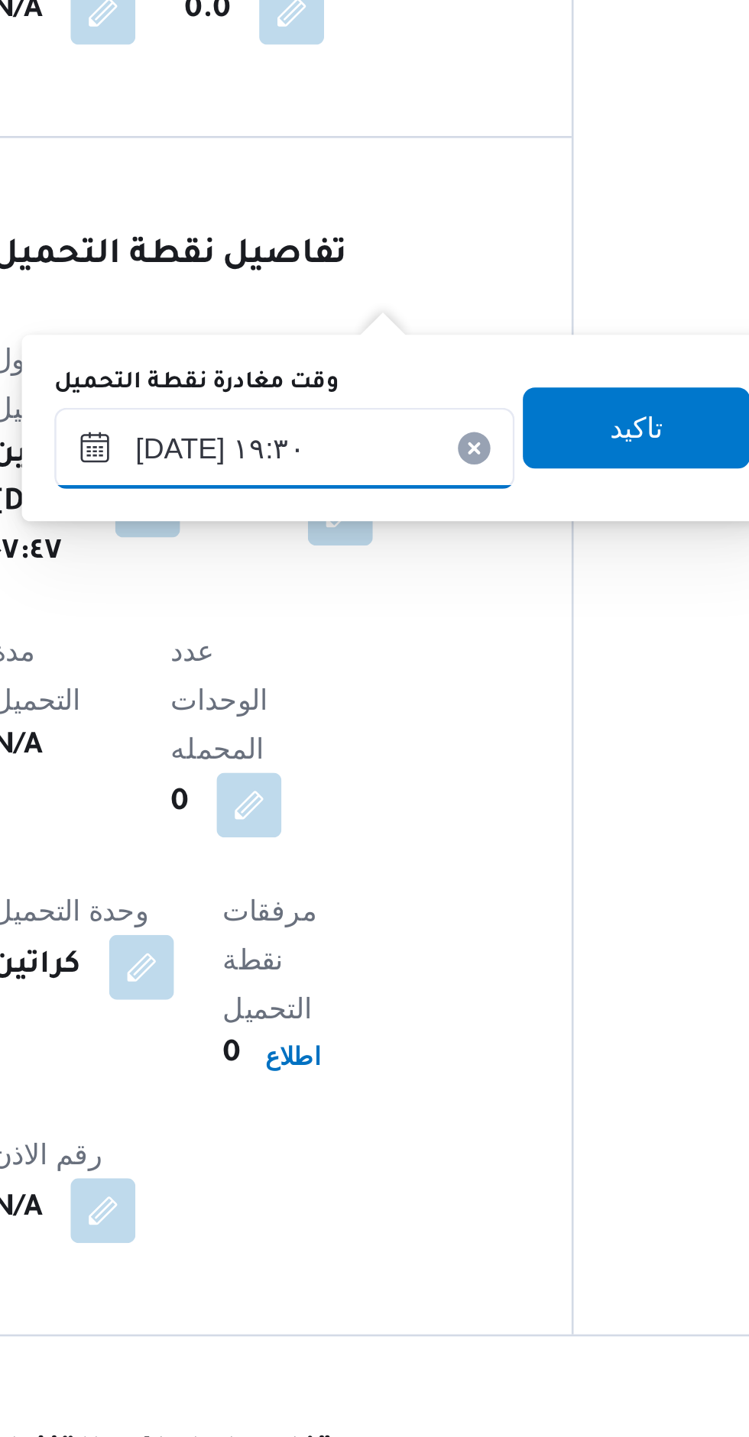
click at [320, 661] on input "[DATE] ١٩:٣٠" at bounding box center [369, 656] width 173 height 31
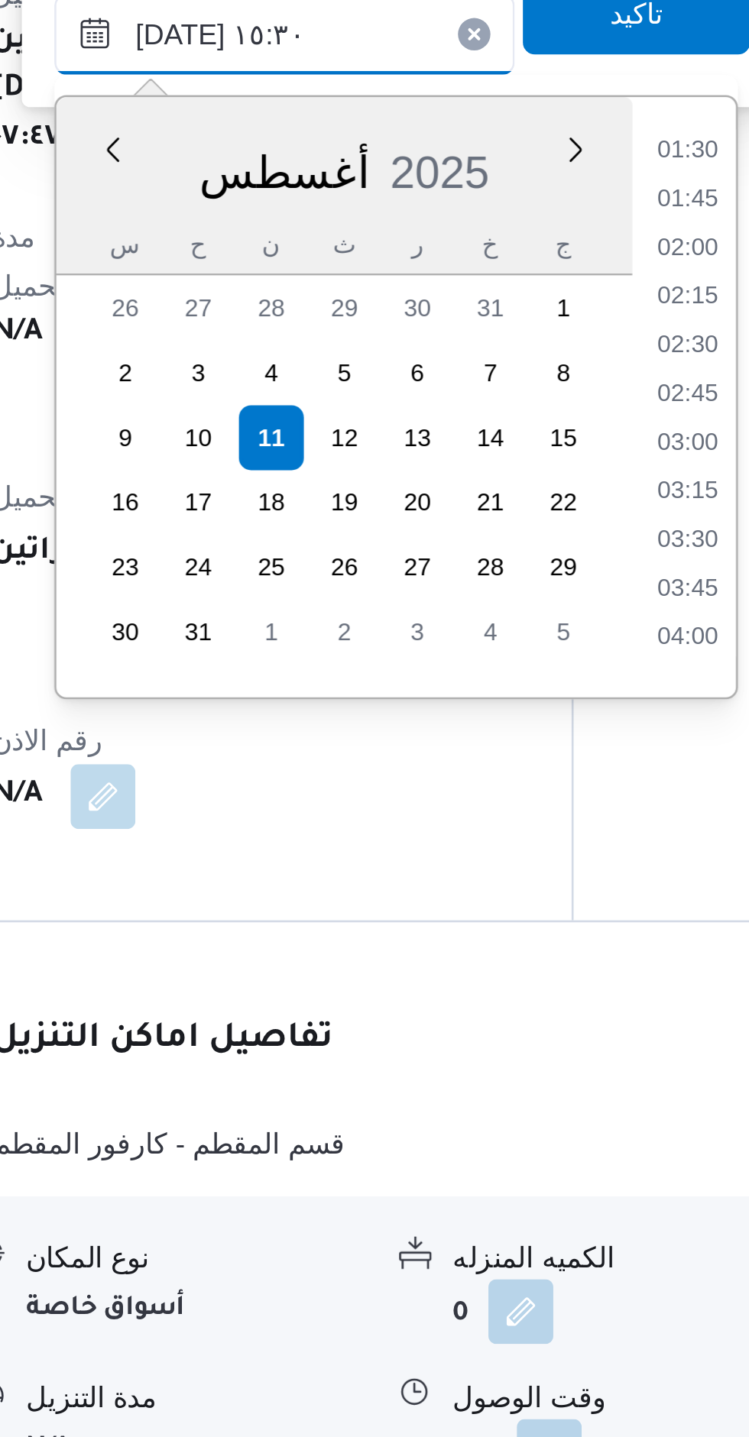
scroll to position [950, 0]
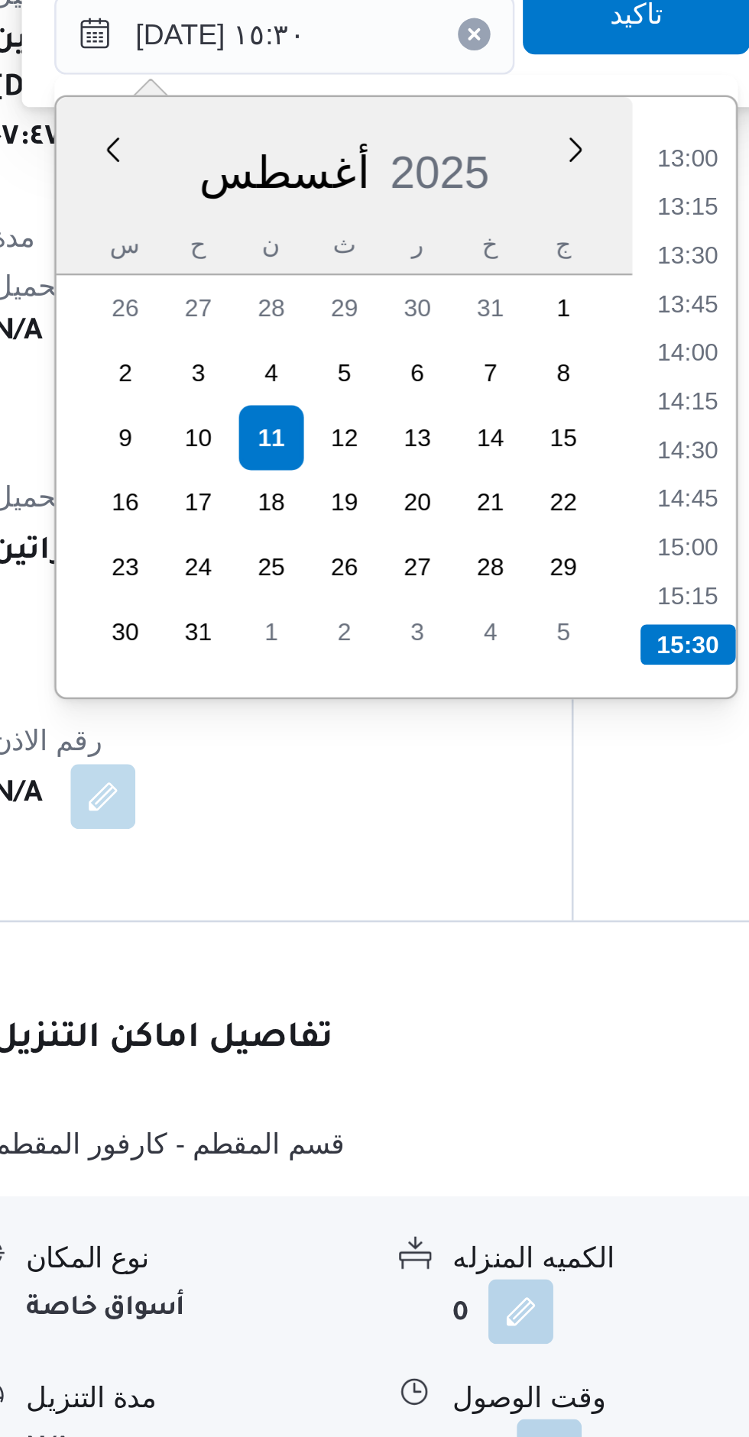
click at [522, 853] on li "15:00" at bounding box center [520, 849] width 35 height 15
type input "١١/٠٨/٢٠٢٥ ١٥:٠٠"
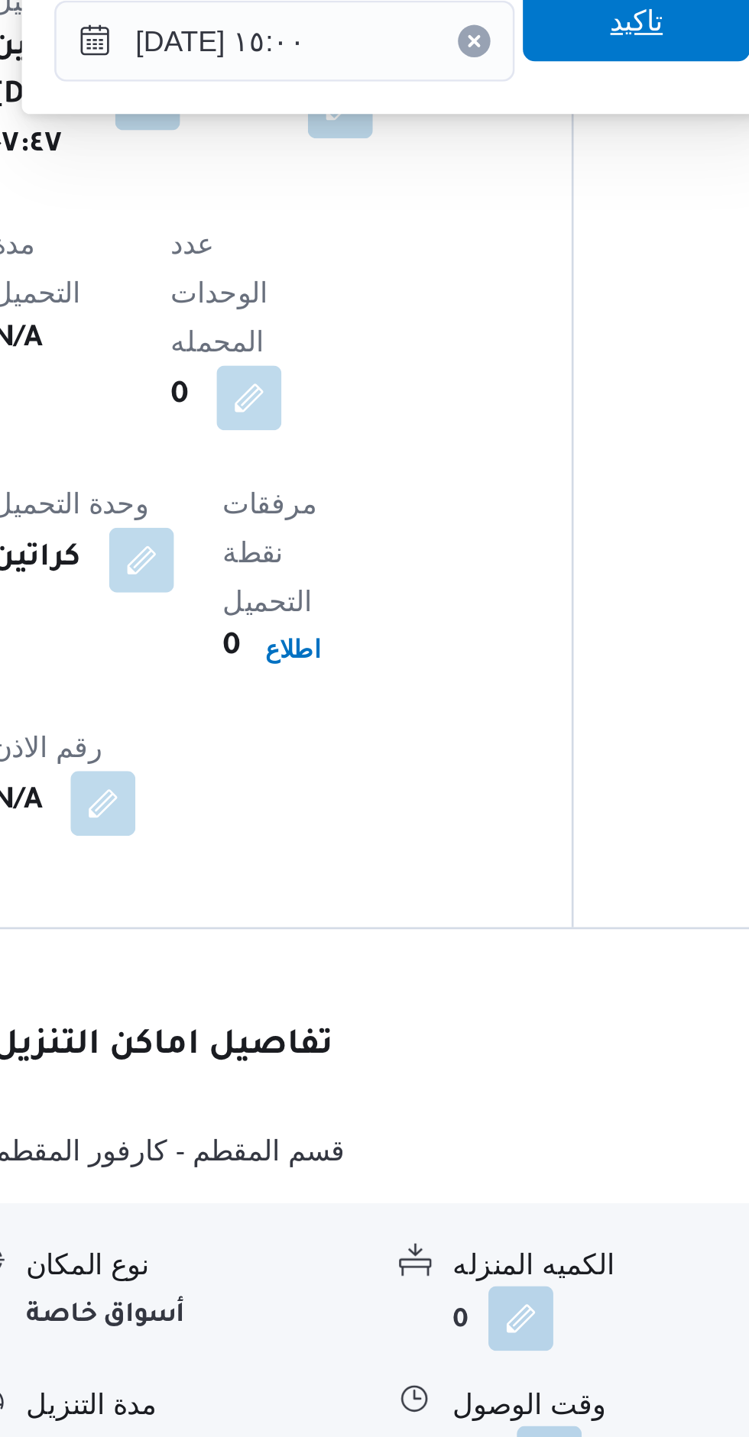
click at [466, 661] on span "تاكيد" at bounding box center [502, 648] width 86 height 31
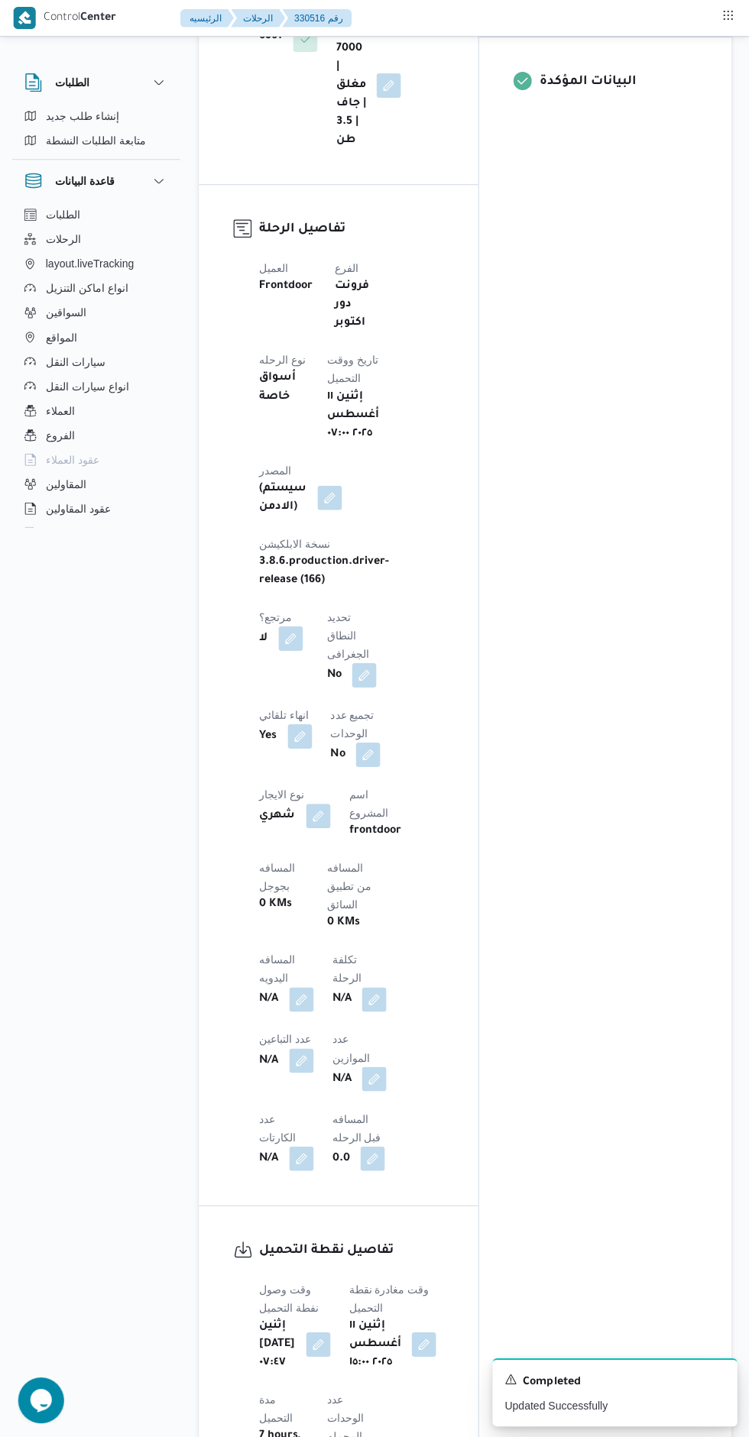
scroll to position [0, 0]
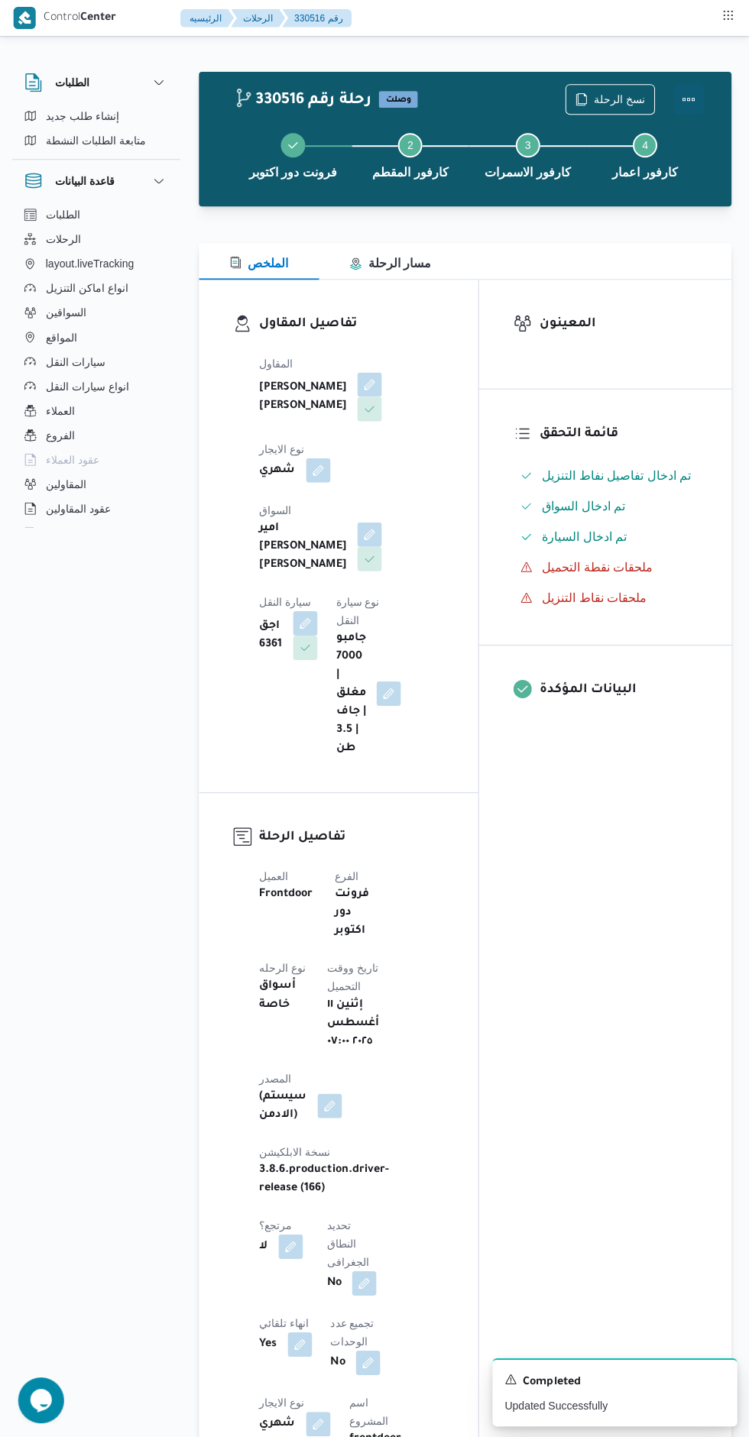
click at [698, 93] on button "Actions" at bounding box center [687, 99] width 31 height 31
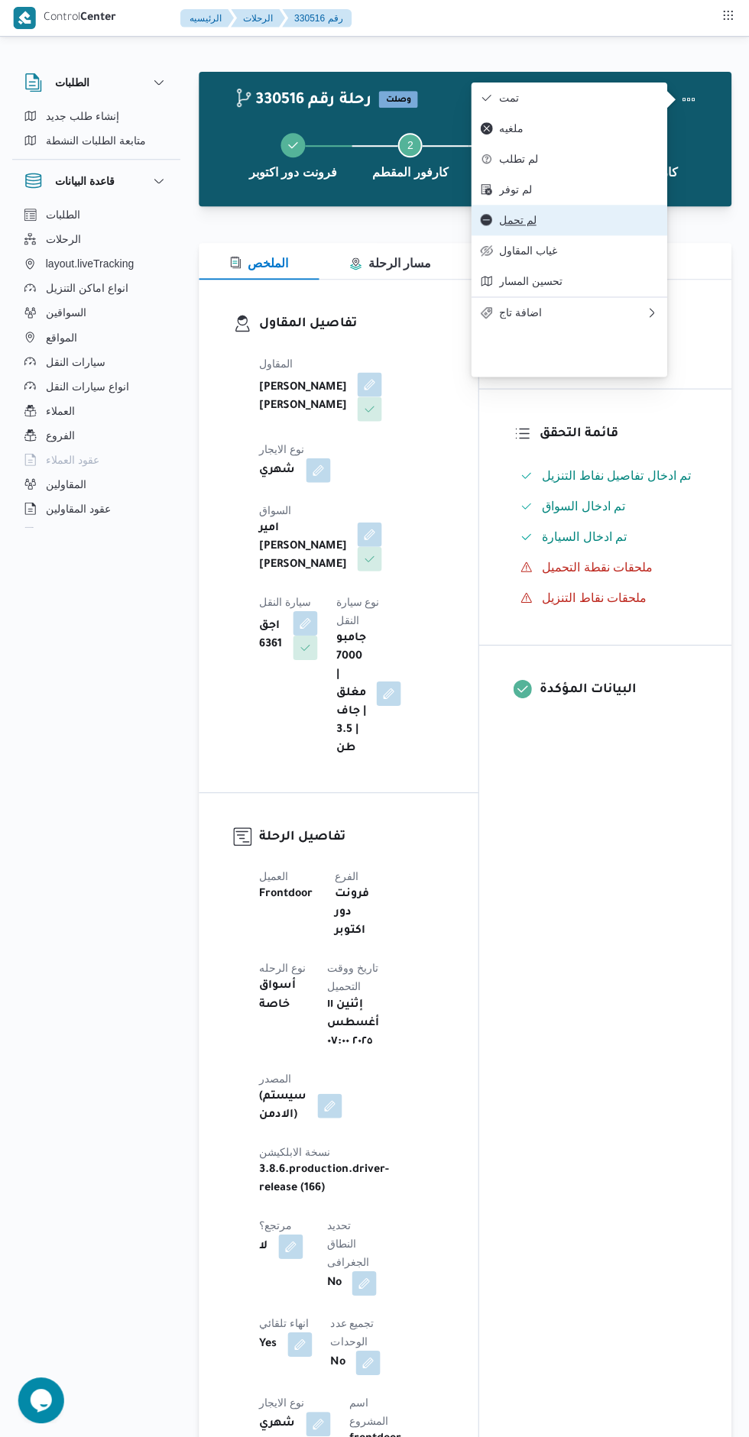
click at [617, 226] on span "لم تحمل" at bounding box center [577, 220] width 159 height 12
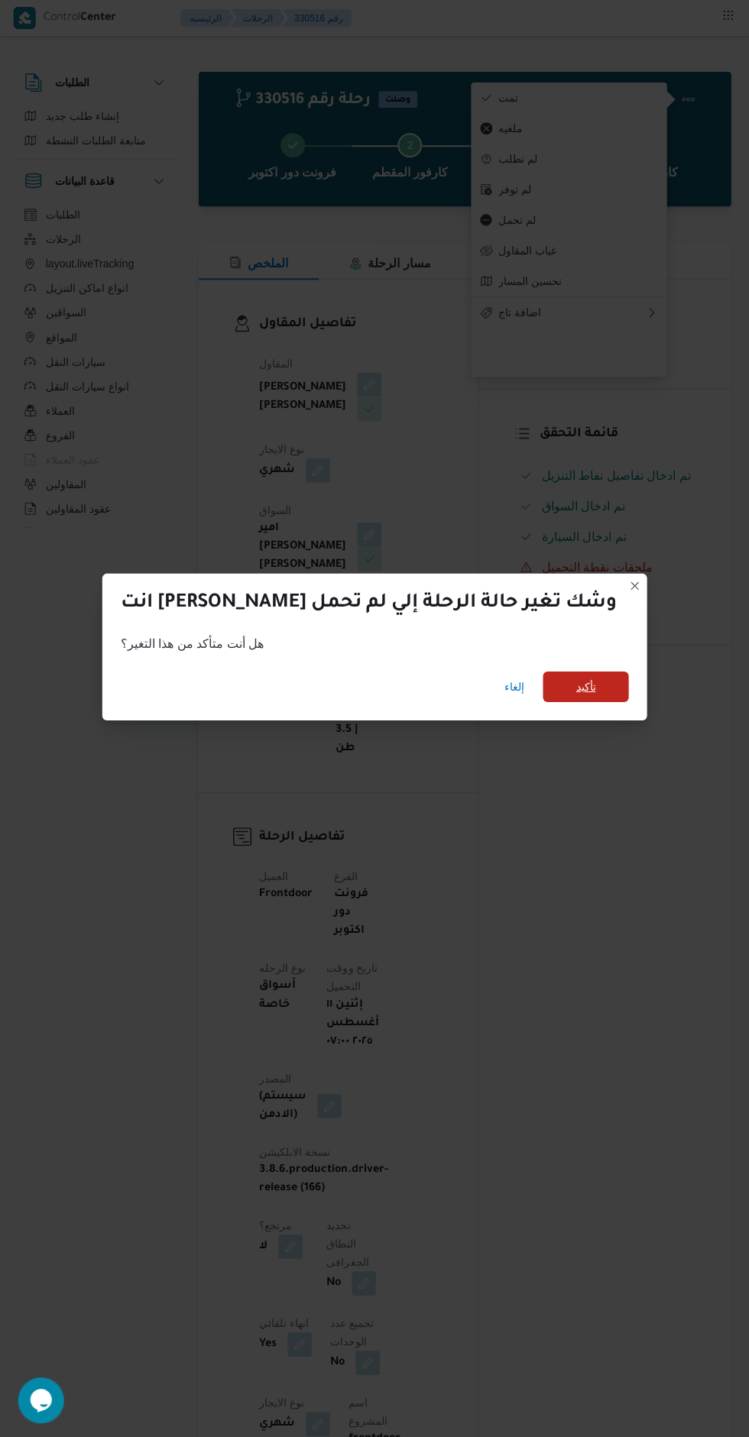
click at [564, 672] on span "تأكيد" at bounding box center [585, 686] width 86 height 31
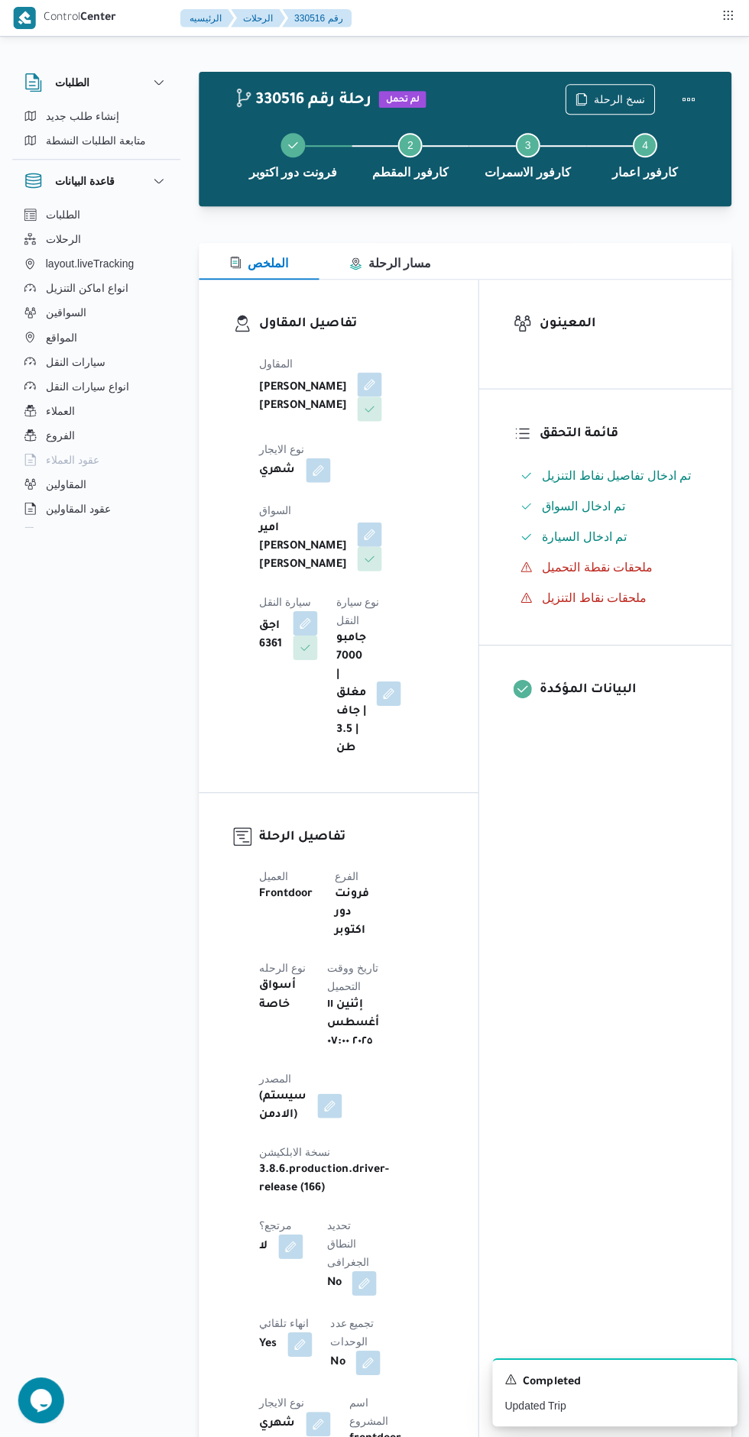
click at [594, 970] on div "المعينون قائمة التحقق تم ادخال تفاصيل نفاط التنزيل تم ادخال السواق تم ادخال الس…" at bounding box center [604, 1278] width 252 height 1996
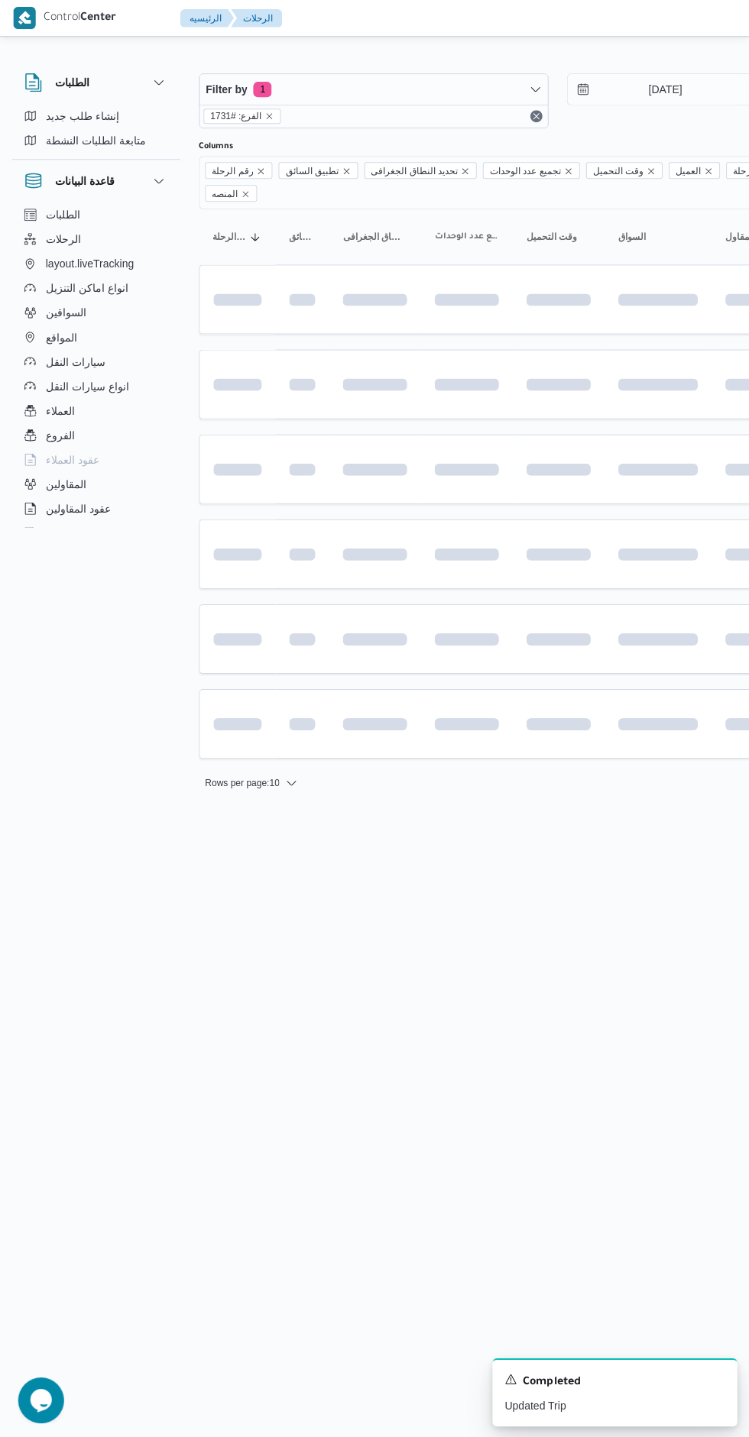
scroll to position [0, 24]
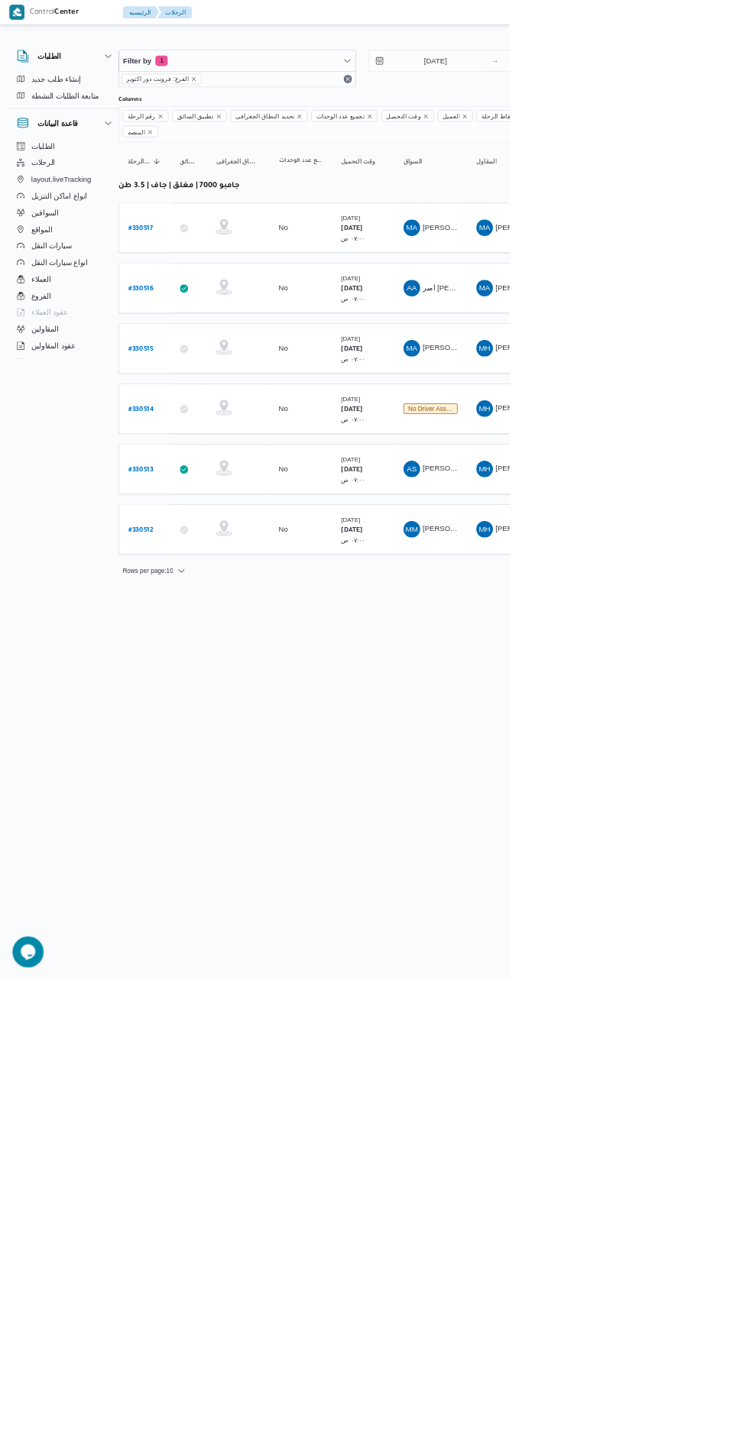
click at [217, 685] on b "# 330513" at bounding box center [207, 690] width 37 height 11
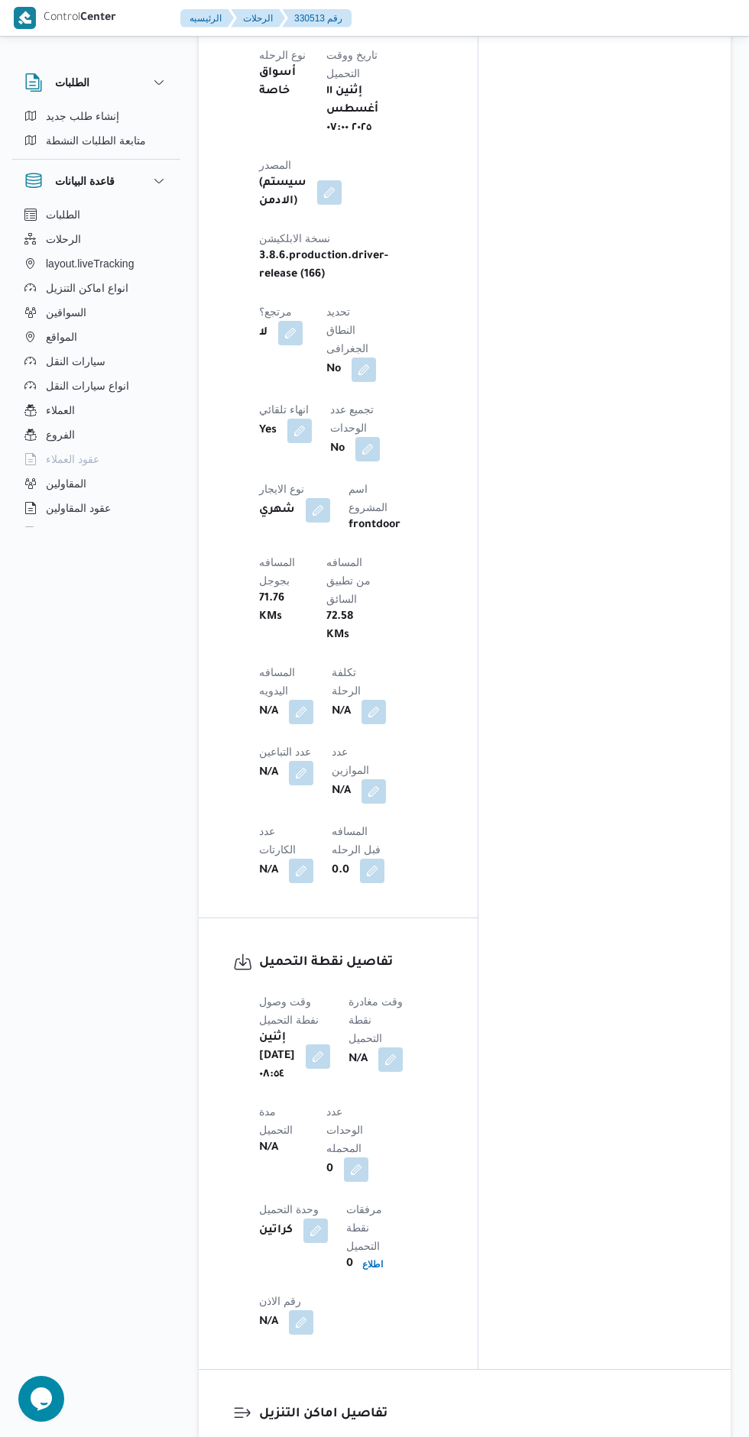
scroll to position [908, 0]
click at [403, 1046] on button "button" at bounding box center [390, 1058] width 24 height 24
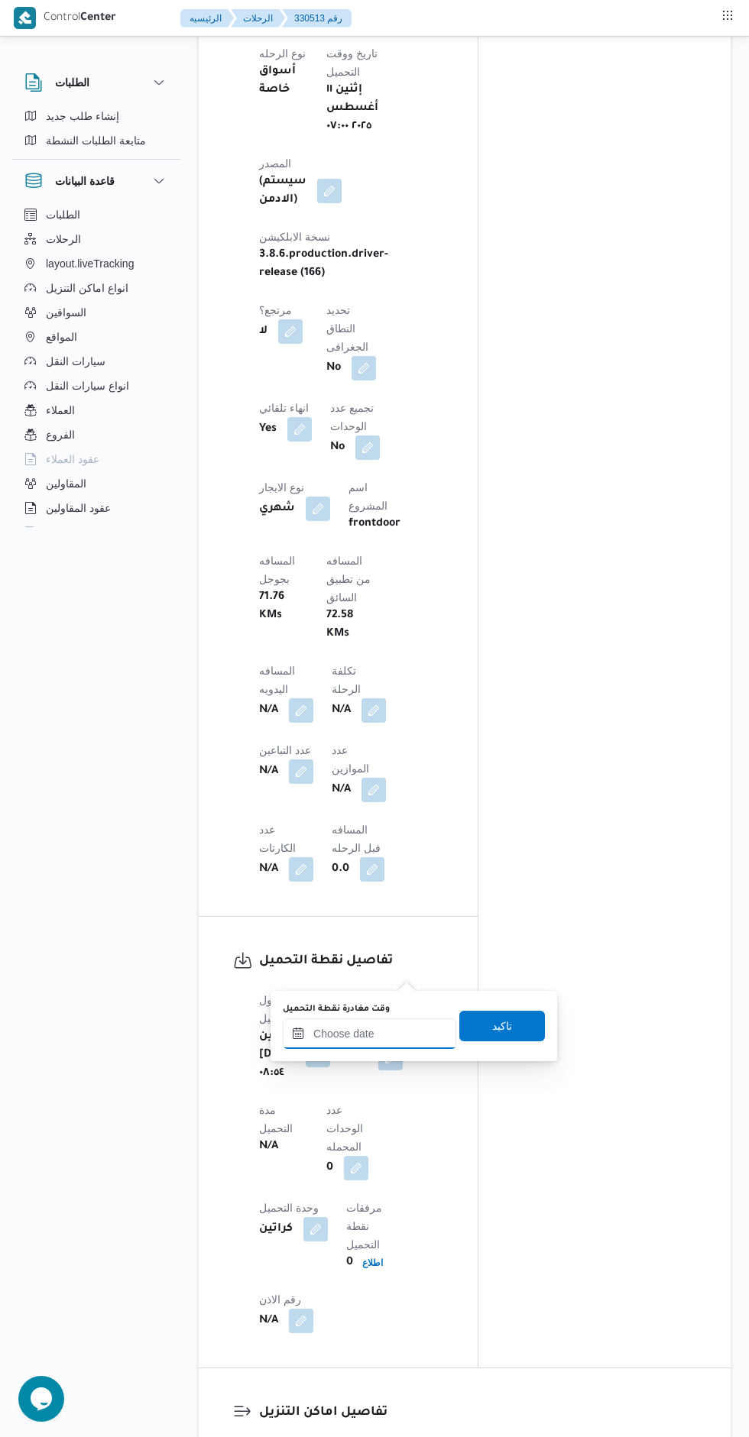
click at [378, 1031] on input "وقت مغادرة نقطة التحميل" at bounding box center [369, 1033] width 173 height 31
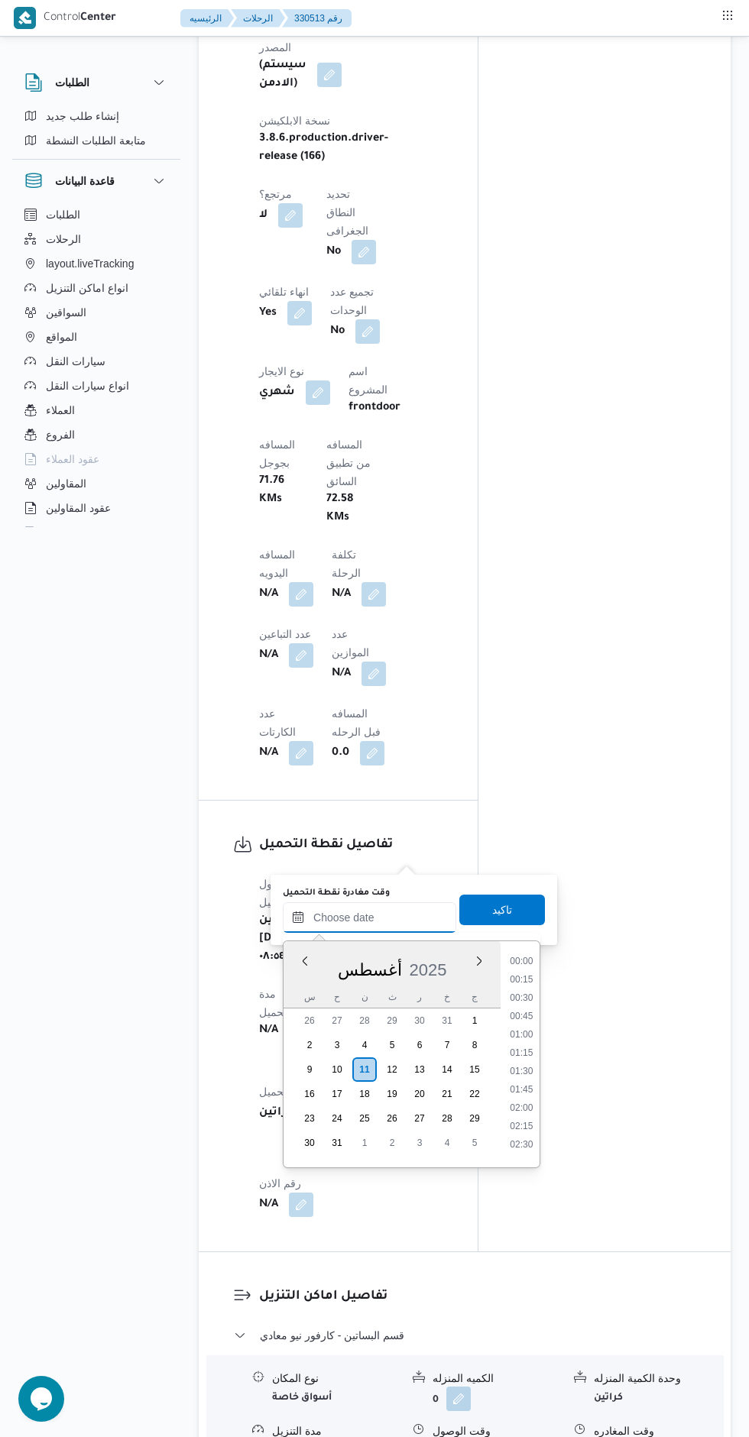
scroll to position [1416, 0]
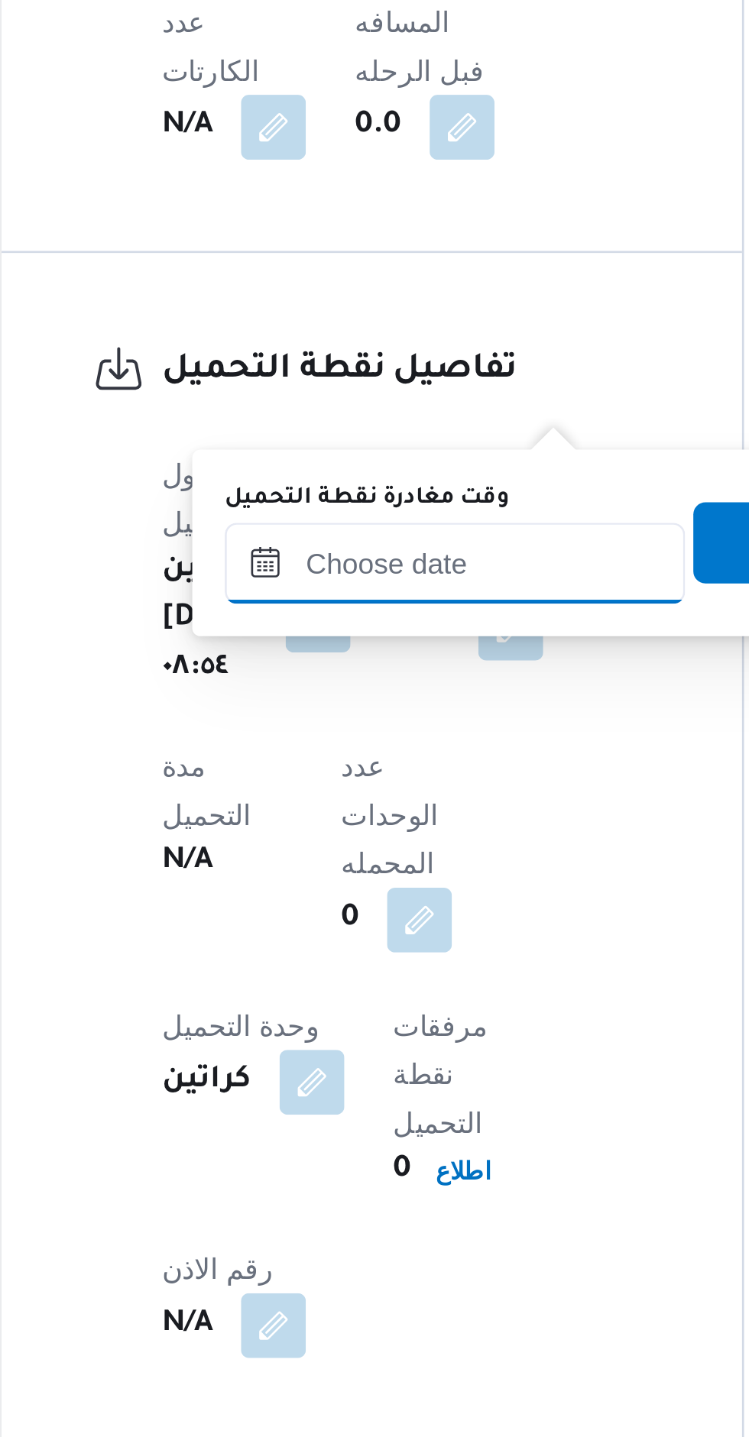
click at [393, 915] on input "وقت مغادرة نقطة التحميل" at bounding box center [369, 917] width 173 height 31
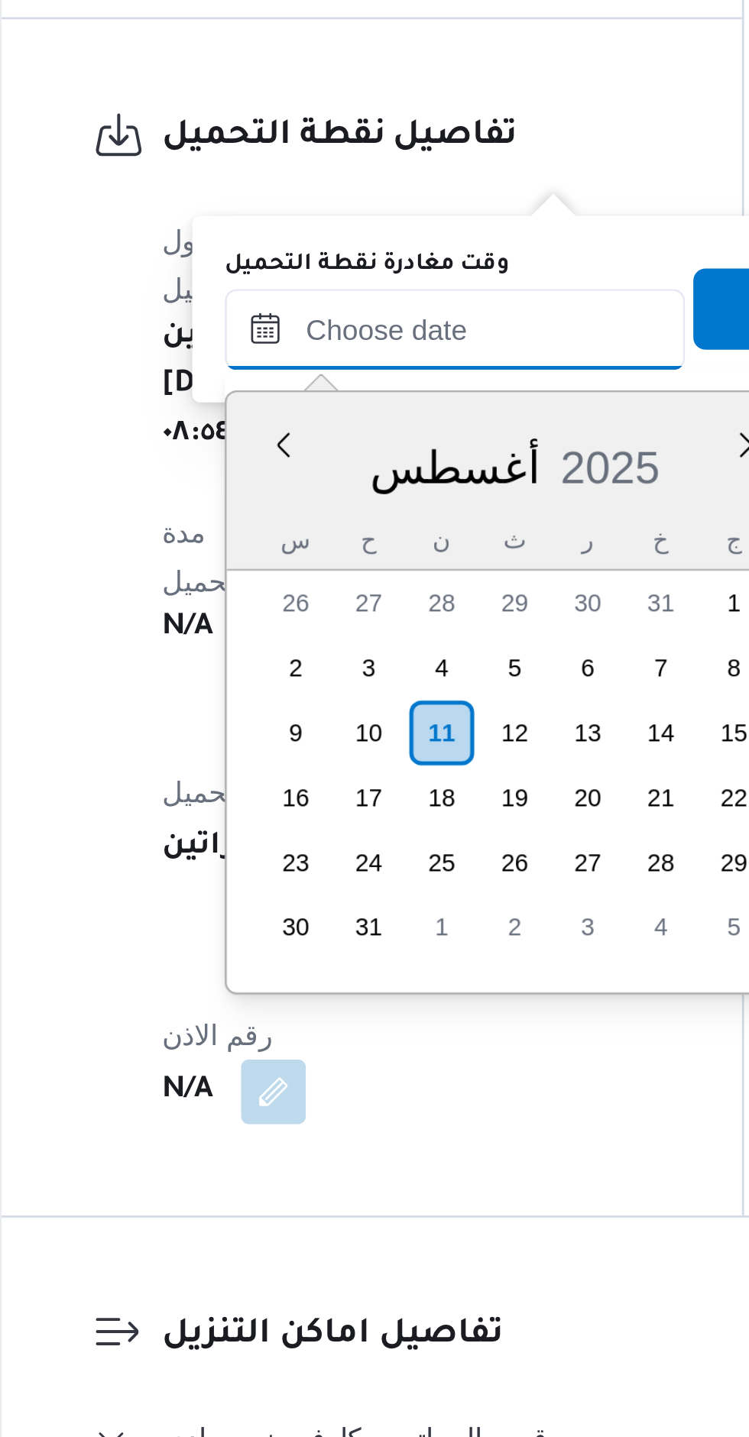
scroll to position [1024, 0]
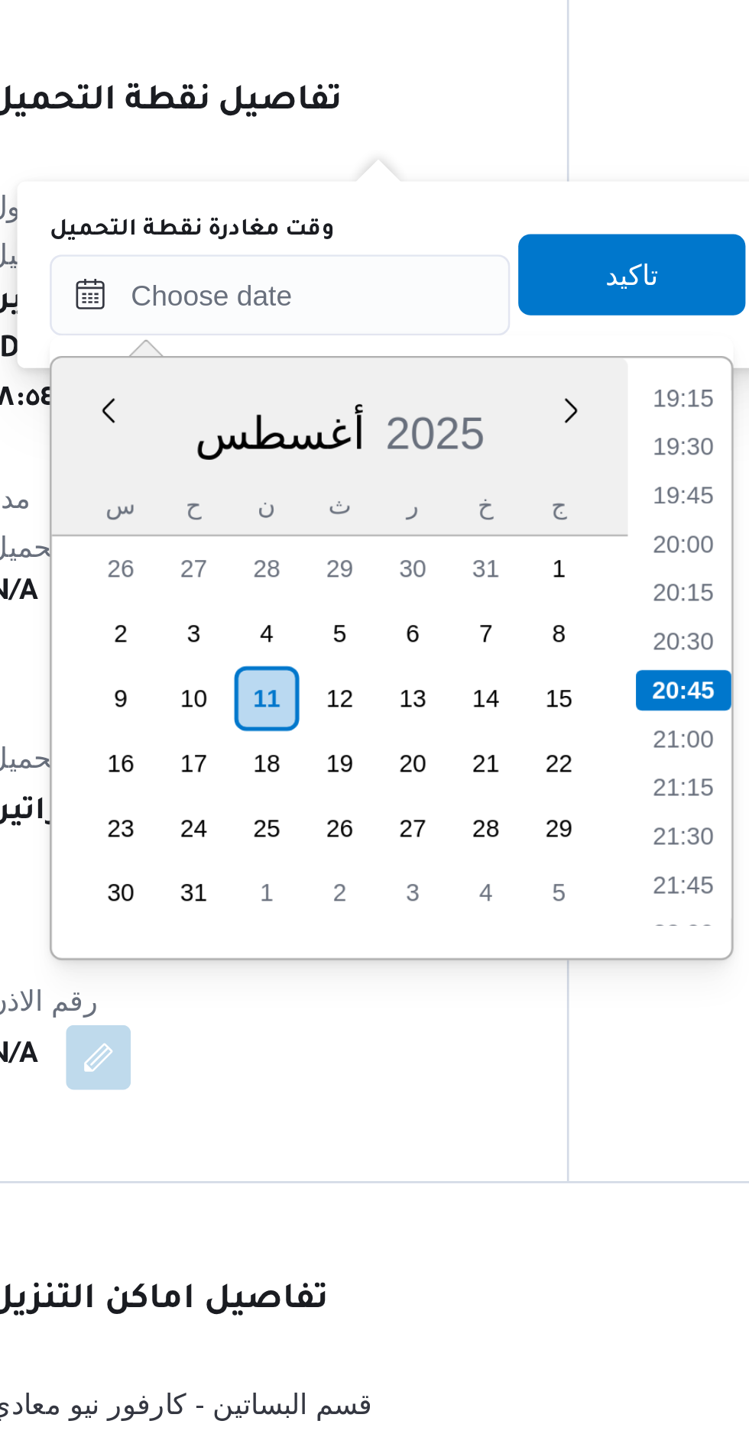
click at [519, 1009] on li "20:00" at bounding box center [520, 1011] width 35 height 15
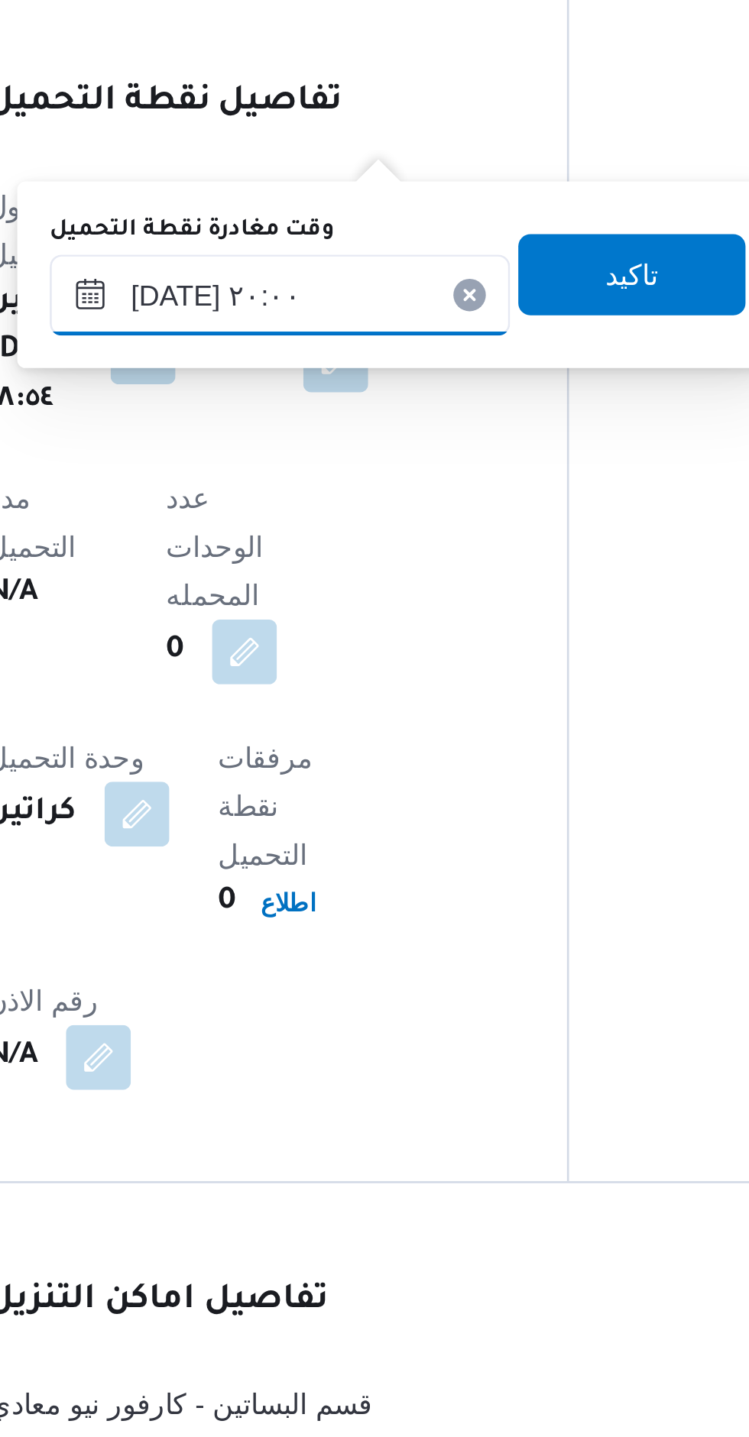
click at [319, 923] on input "١١/٠٨/٢٠٢٥ ٢٠:٠٠" at bounding box center [369, 917] width 173 height 31
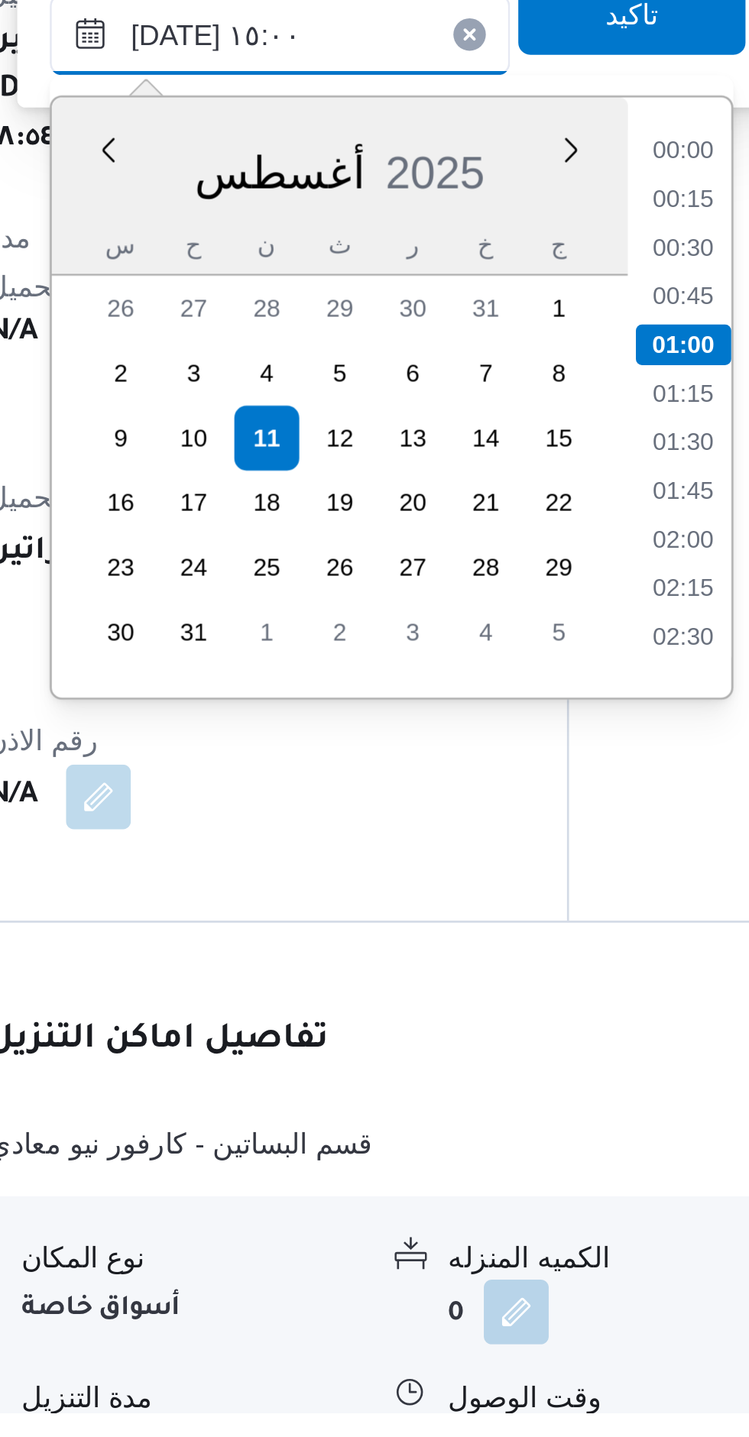
scroll to position [914, 0]
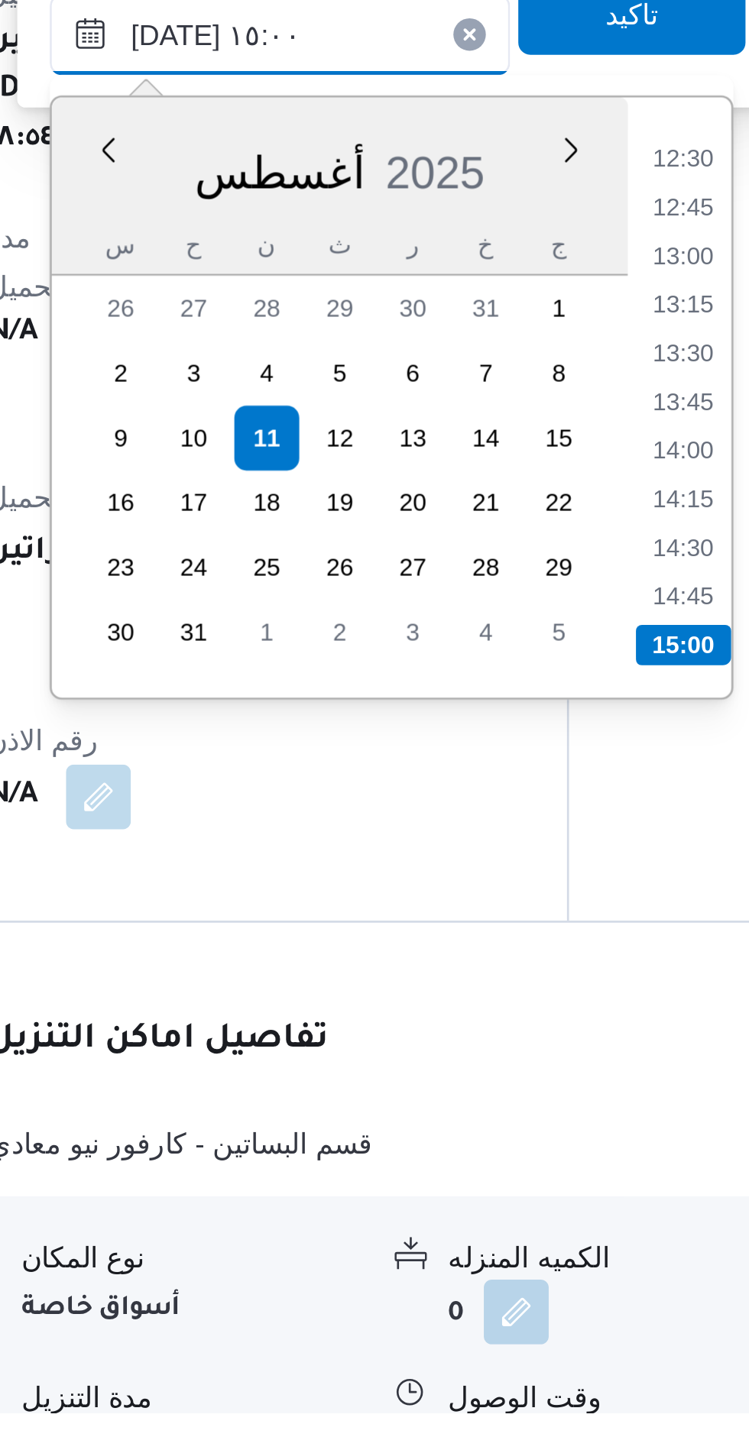
type input "١١/٠٨/٢٠٢٥ ١٥:٠٠"
click at [525, 1144] on li "15:00" at bounding box center [521, 1147] width 36 height 15
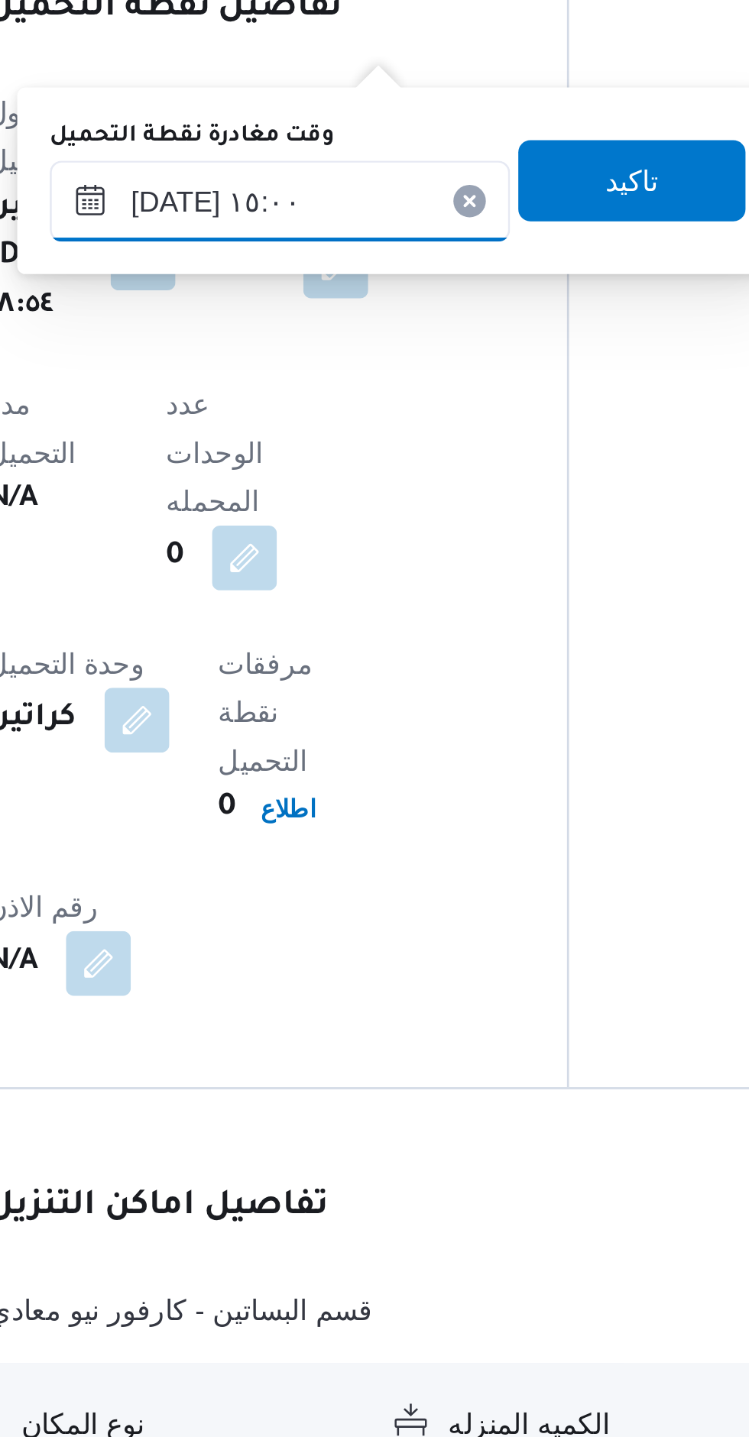
scroll to position [1024, 0]
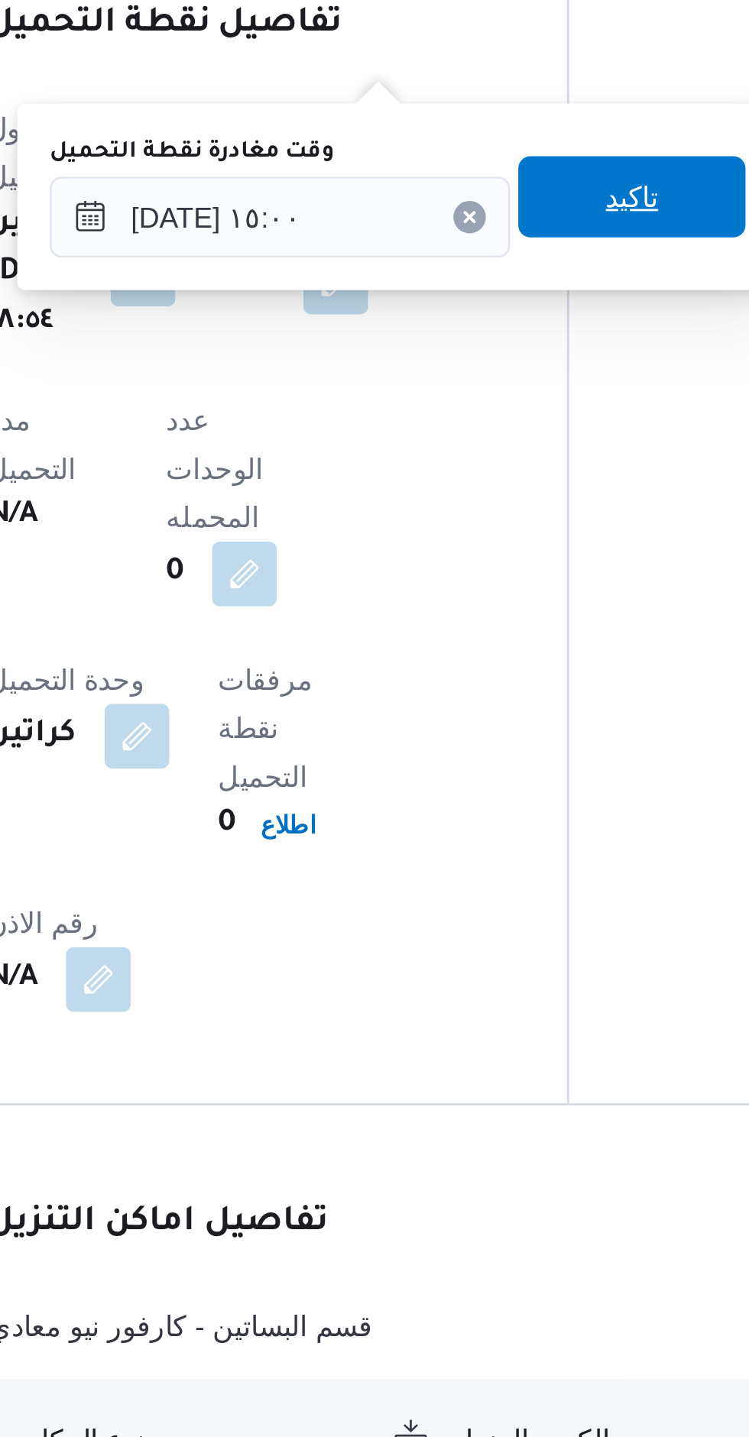
click at [500, 918] on span "تاكيد" at bounding box center [502, 910] width 86 height 31
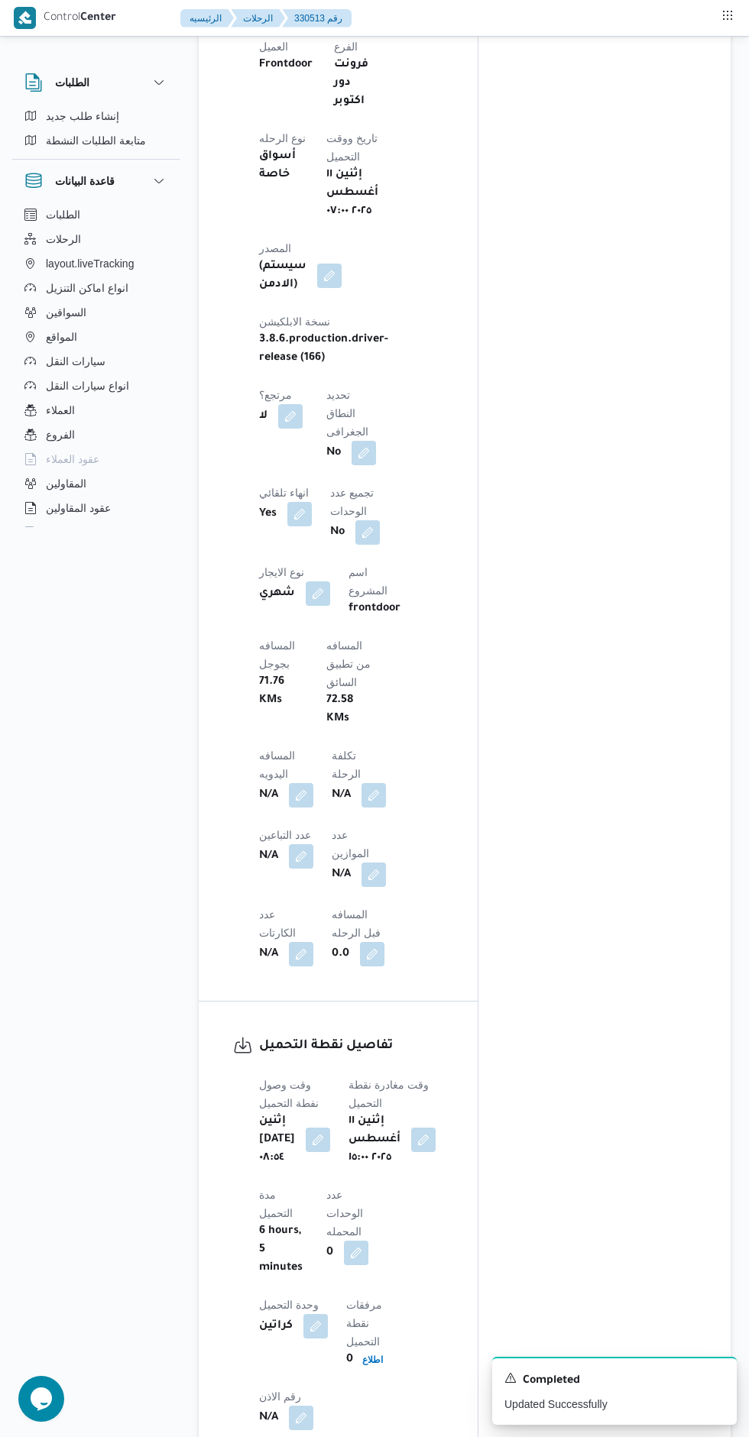
scroll to position [0, 0]
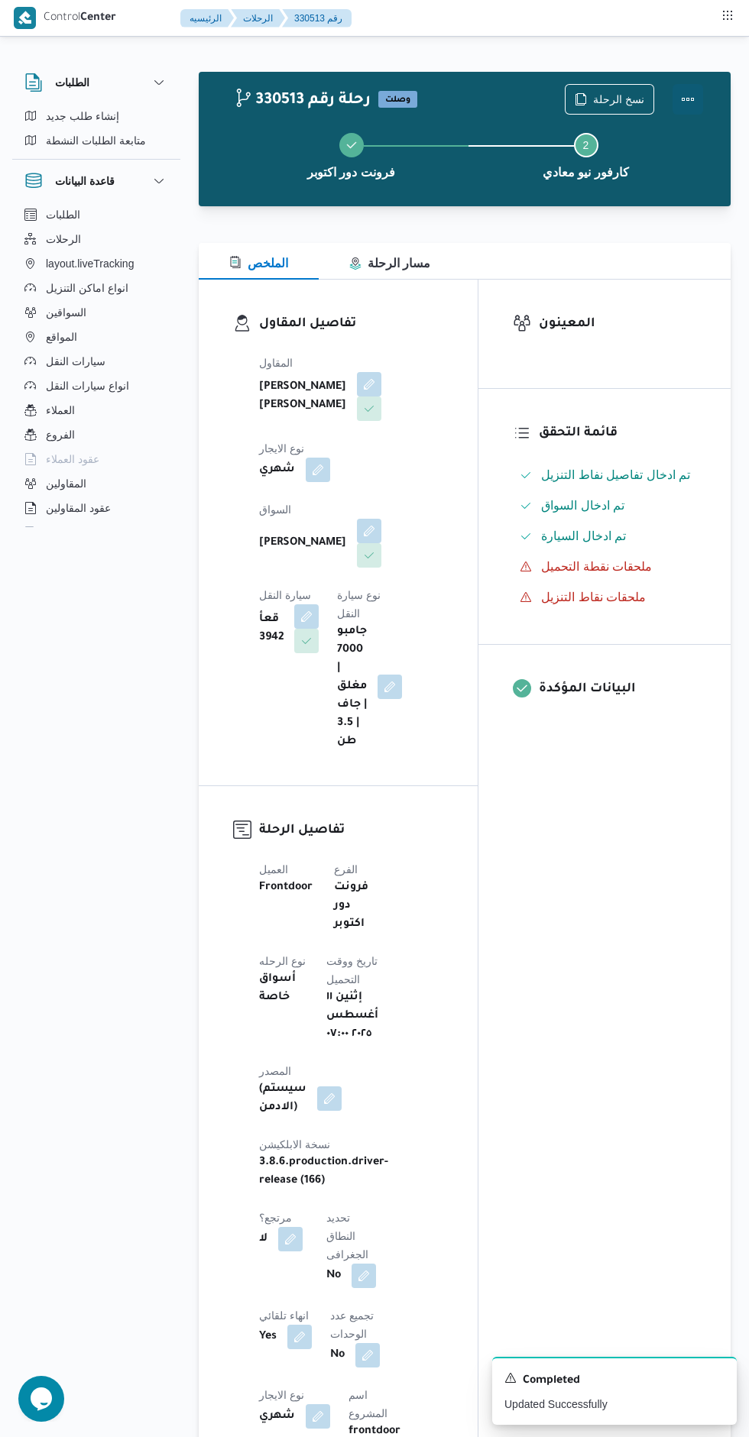
click at [697, 99] on button "Actions" at bounding box center [687, 99] width 31 height 31
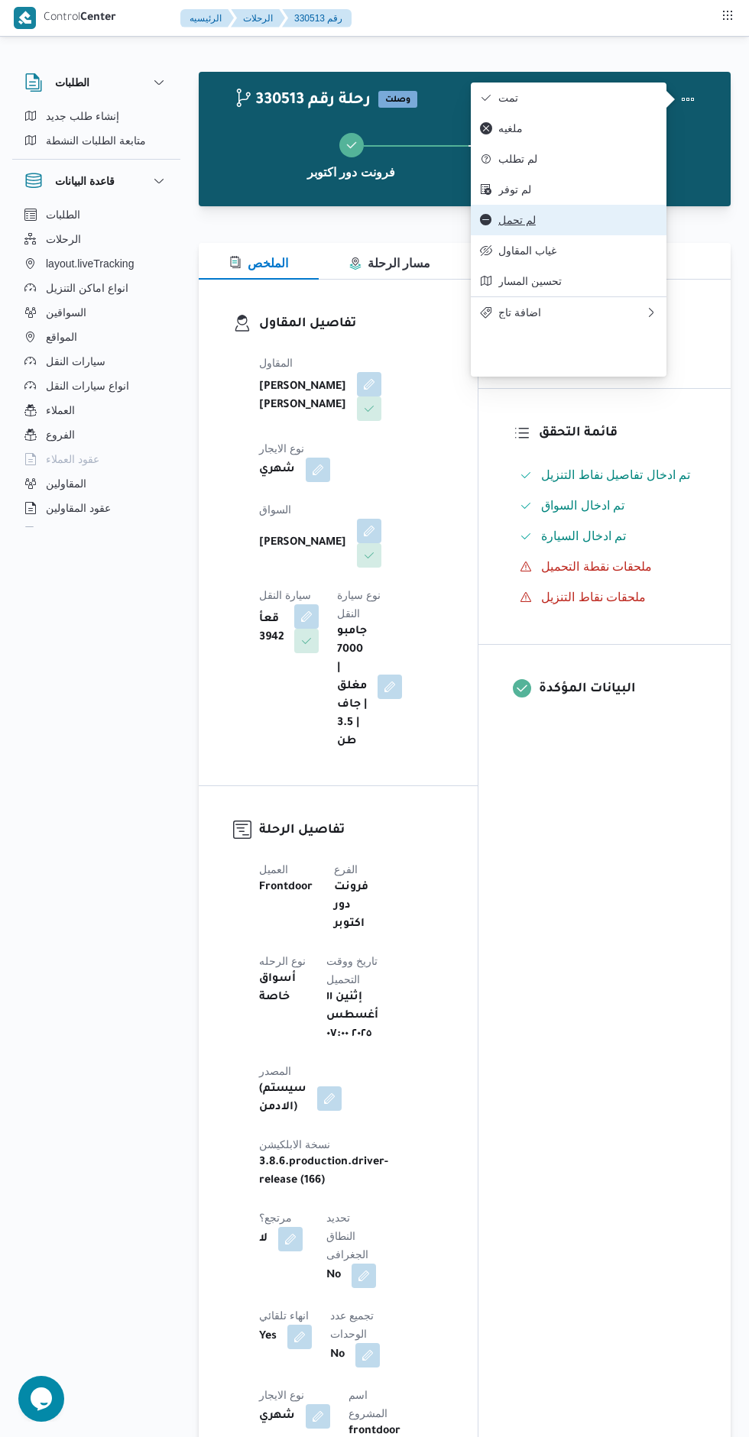
click at [602, 226] on span "لم تحمل" at bounding box center [577, 220] width 159 height 12
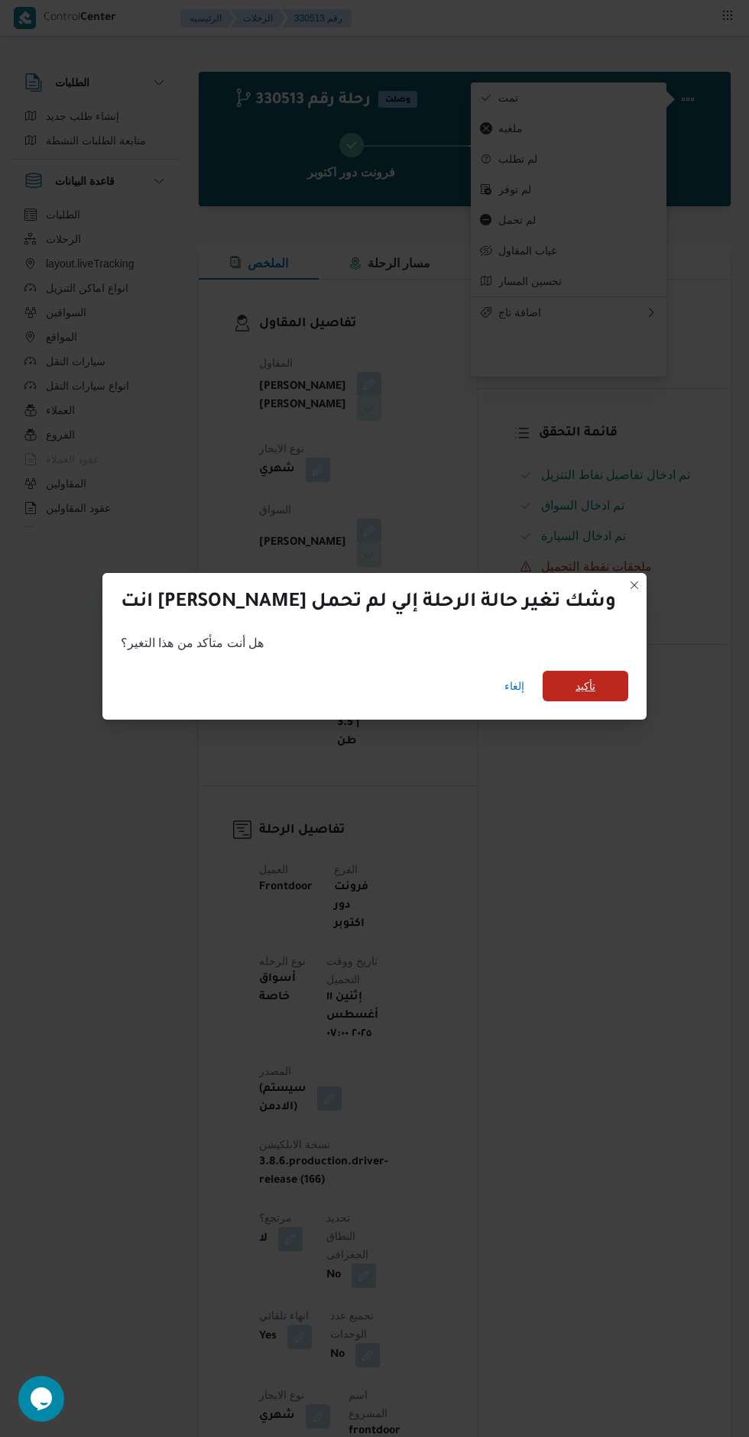
click at [556, 688] on span "تأكيد" at bounding box center [585, 686] width 86 height 31
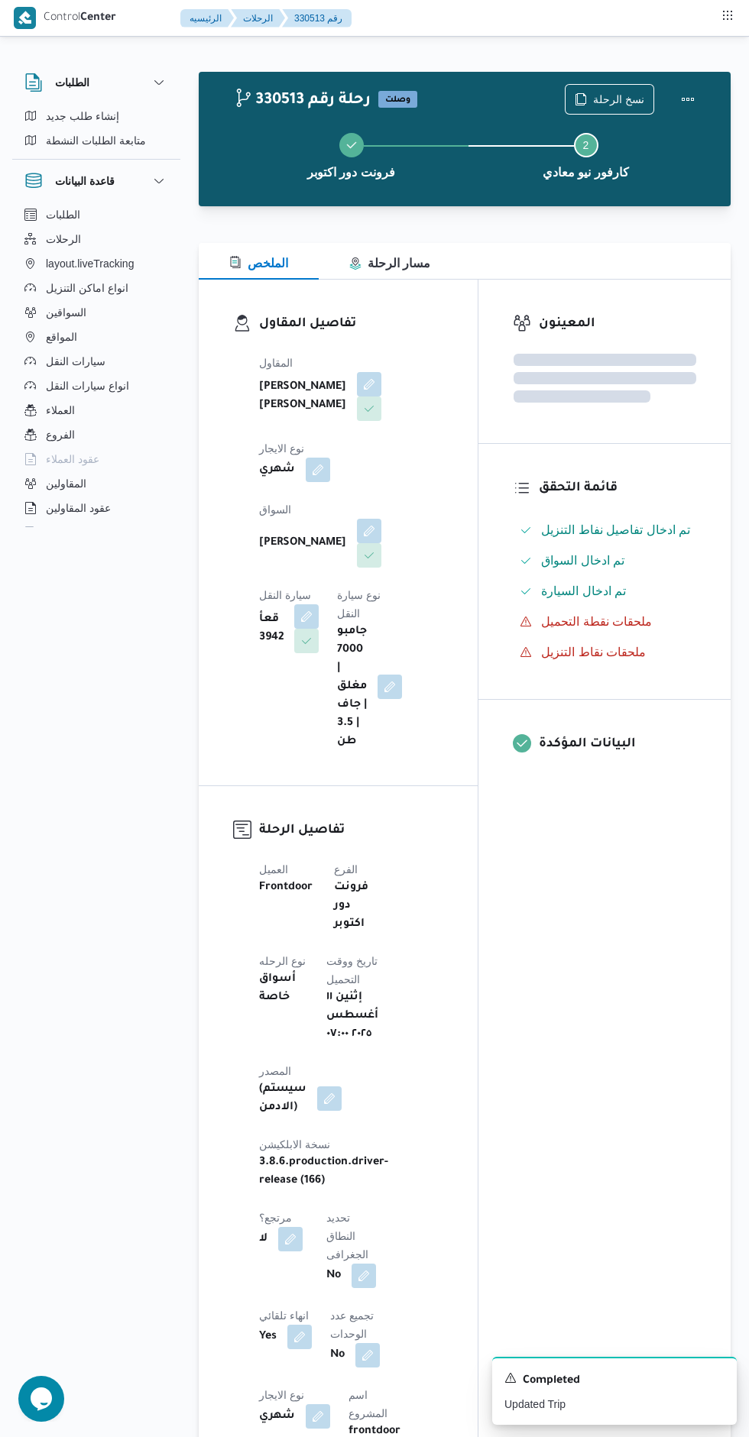
click at [564, 873] on div "المعينون قائمة التحقق تم ادخال تفاصيل نفاط التنزيل تم ادخال السواق تم ادخال الس…" at bounding box center [604, 1284] width 252 height 2008
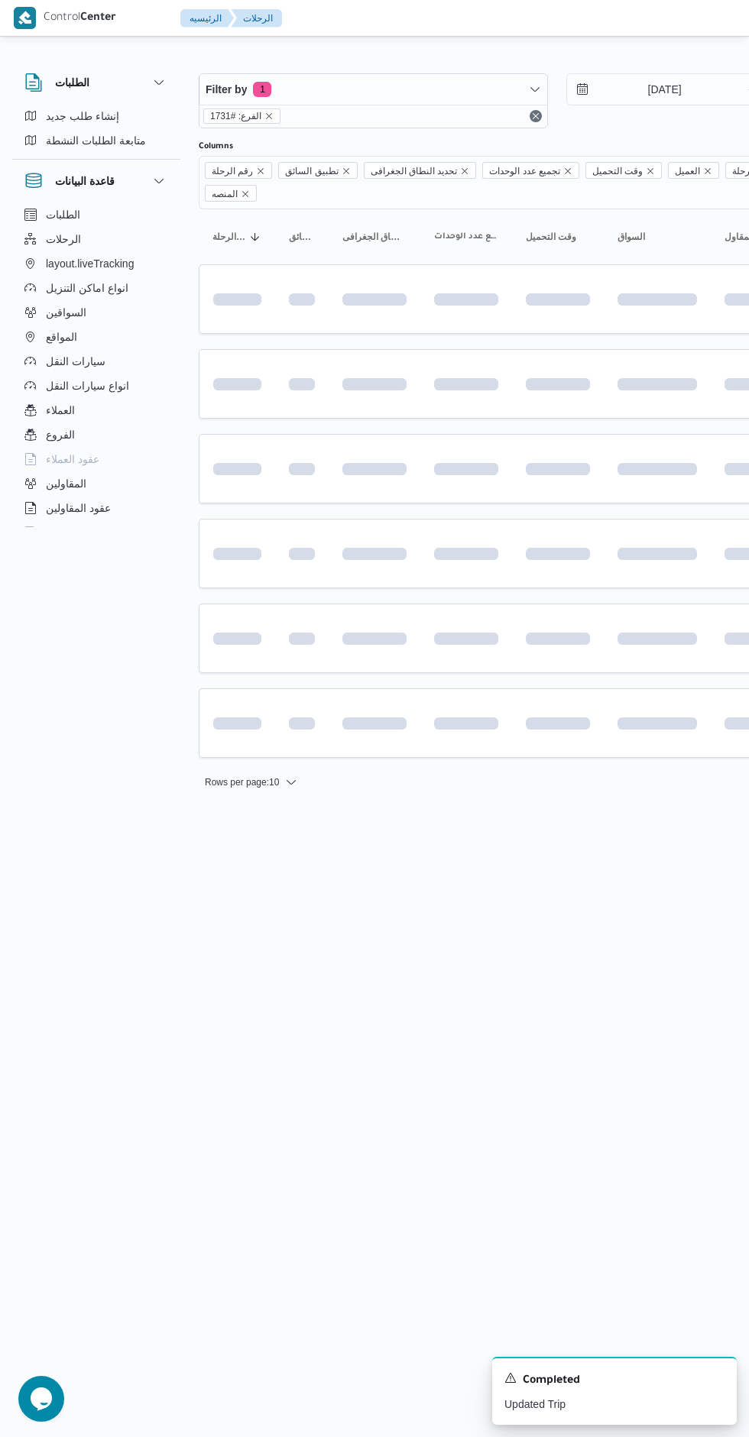
scroll to position [0, 24]
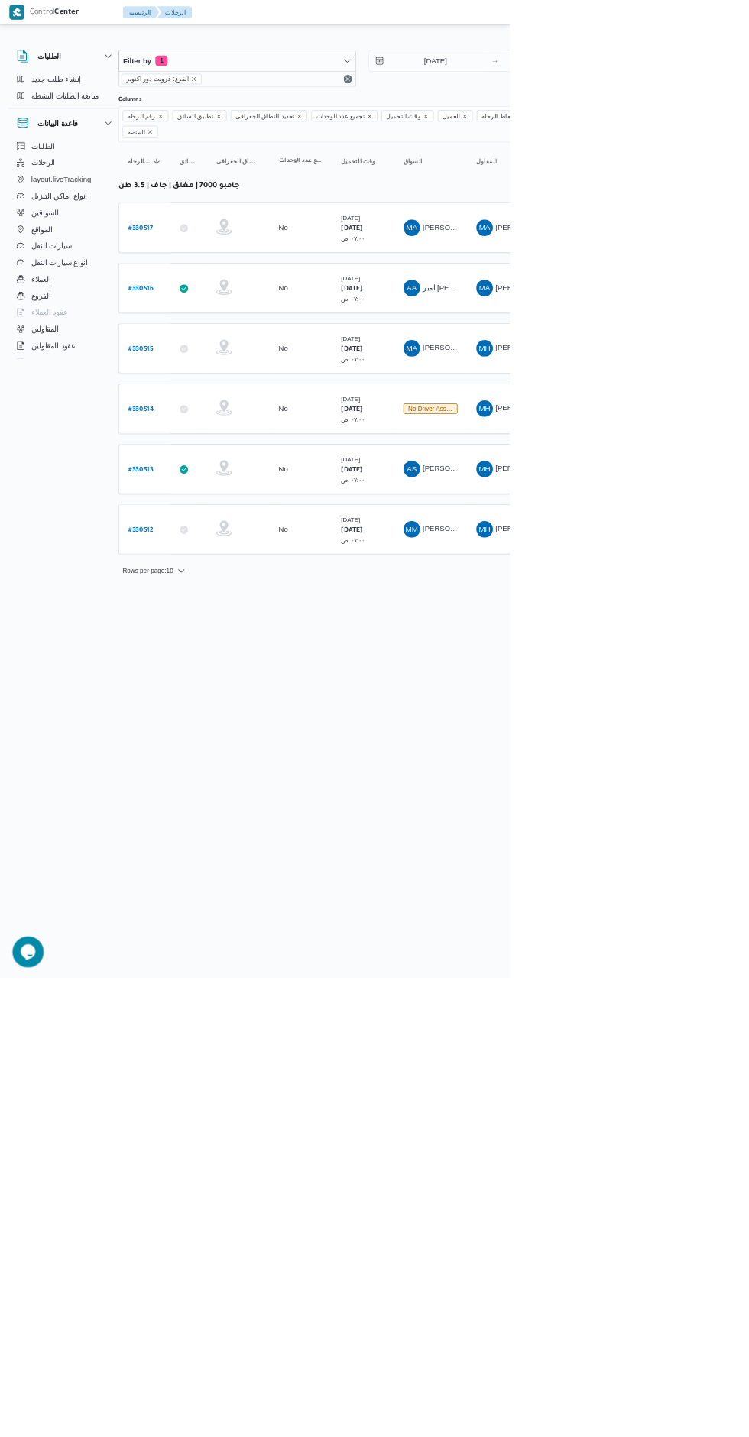
click at [217, 331] on b "# 330517" at bounding box center [207, 336] width 36 height 11
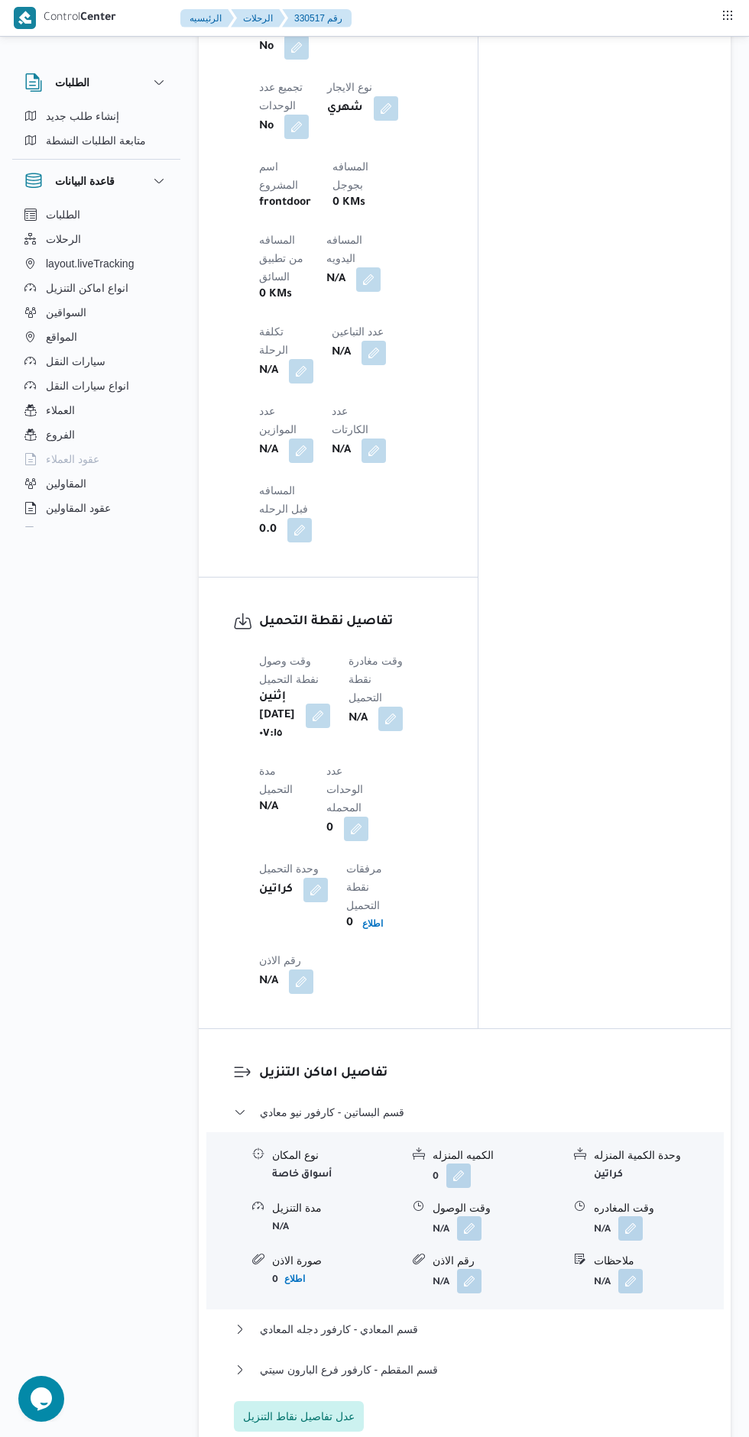
click at [403, 707] on button "button" at bounding box center [390, 719] width 24 height 24
click at [373, 584] on input "وقت مغادرة نقطة التحميل" at bounding box center [369, 584] width 173 height 31
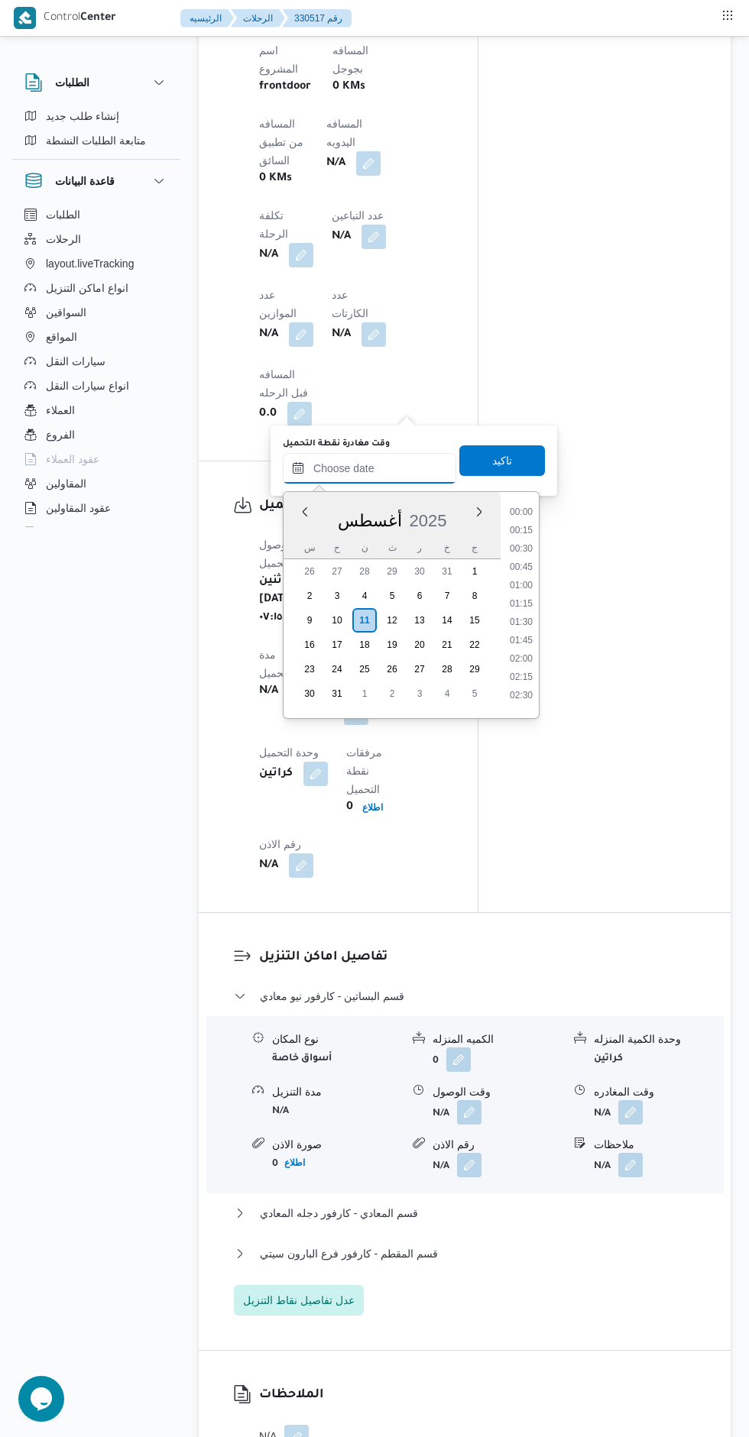
scroll to position [1277, 0]
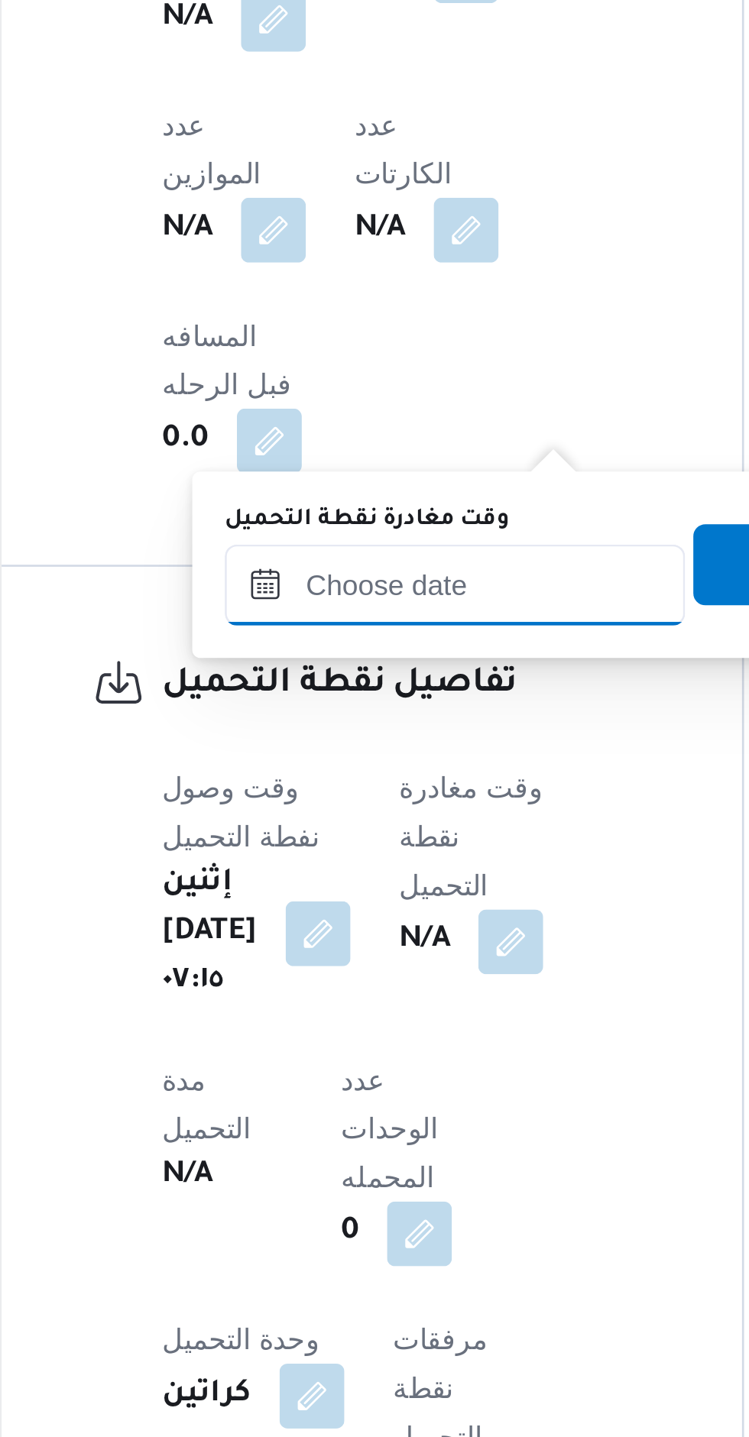
click at [384, 471] on input "وقت مغادرة نقطة التحميل" at bounding box center [369, 468] width 173 height 31
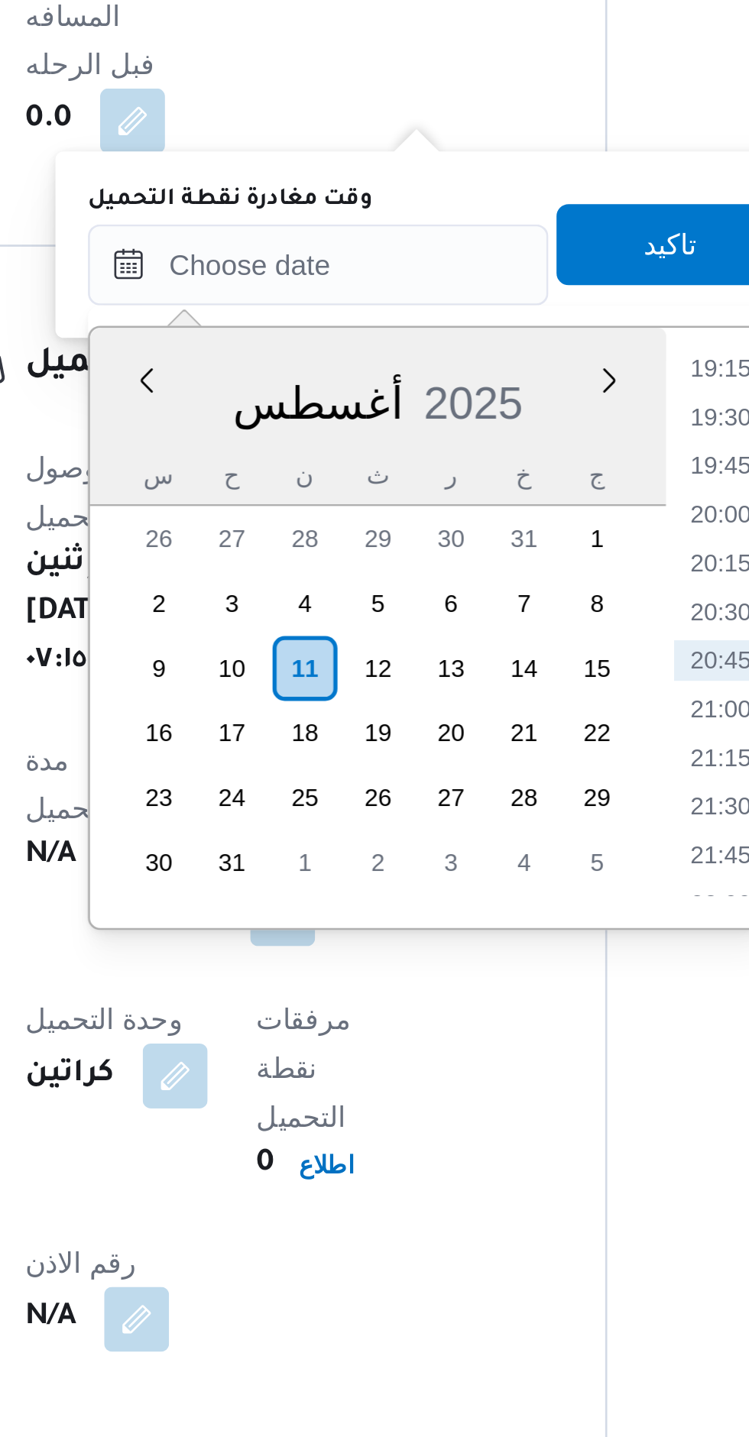
click at [513, 510] on li "19:15" at bounding box center [520, 507] width 35 height 15
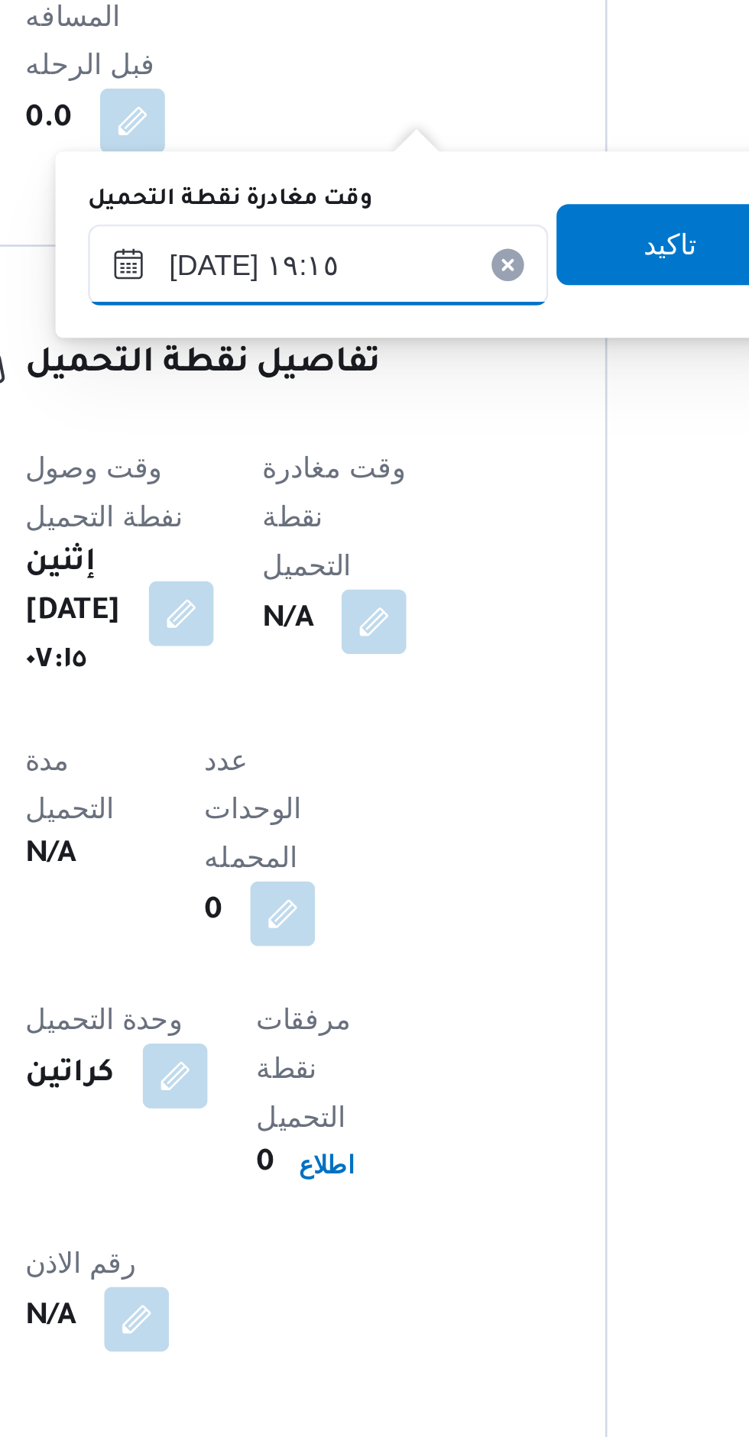
click at [322, 471] on input "[DATE] ١٩:١٥" at bounding box center [369, 468] width 173 height 31
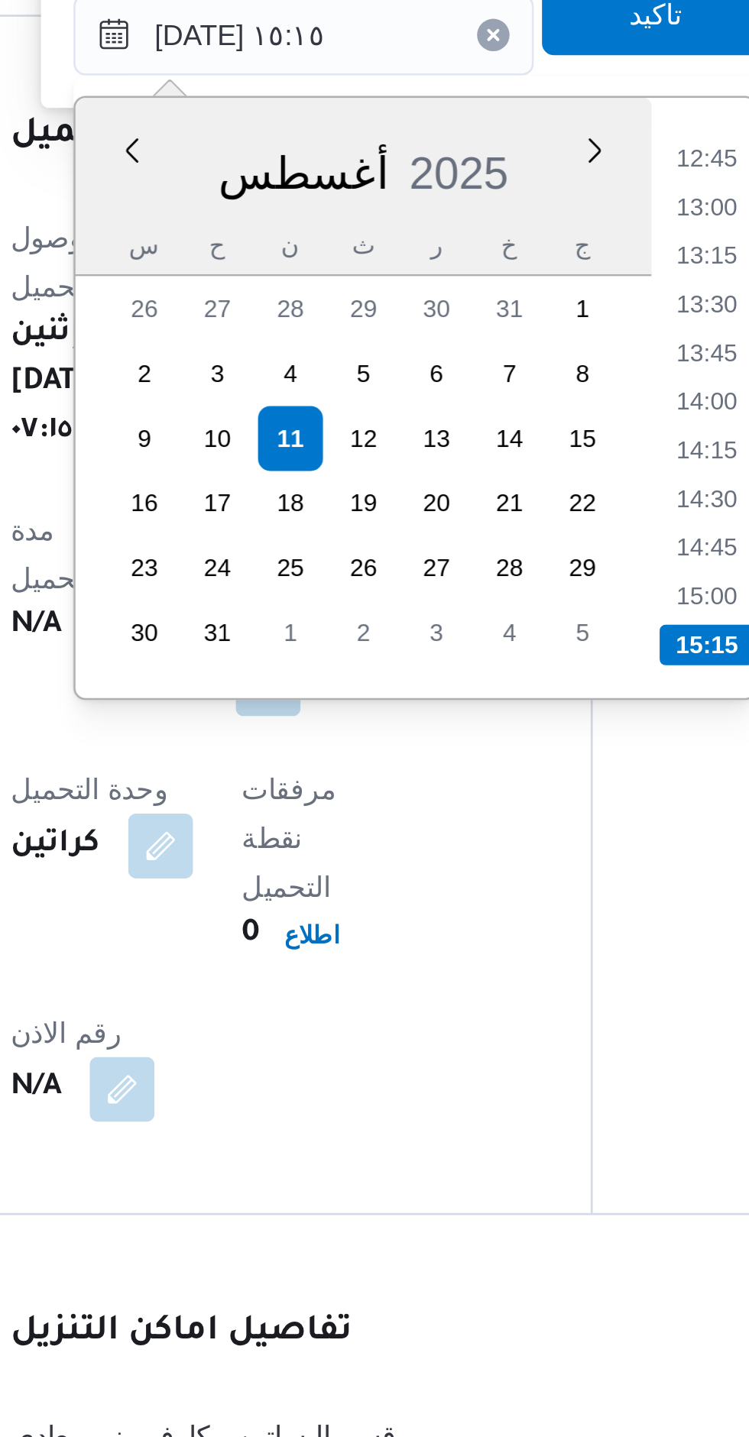
click at [517, 676] on li "15:00" at bounding box center [520, 679] width 35 height 15
type input "١١/٠٨/٢٠٢٥ ١٥:٠٠"
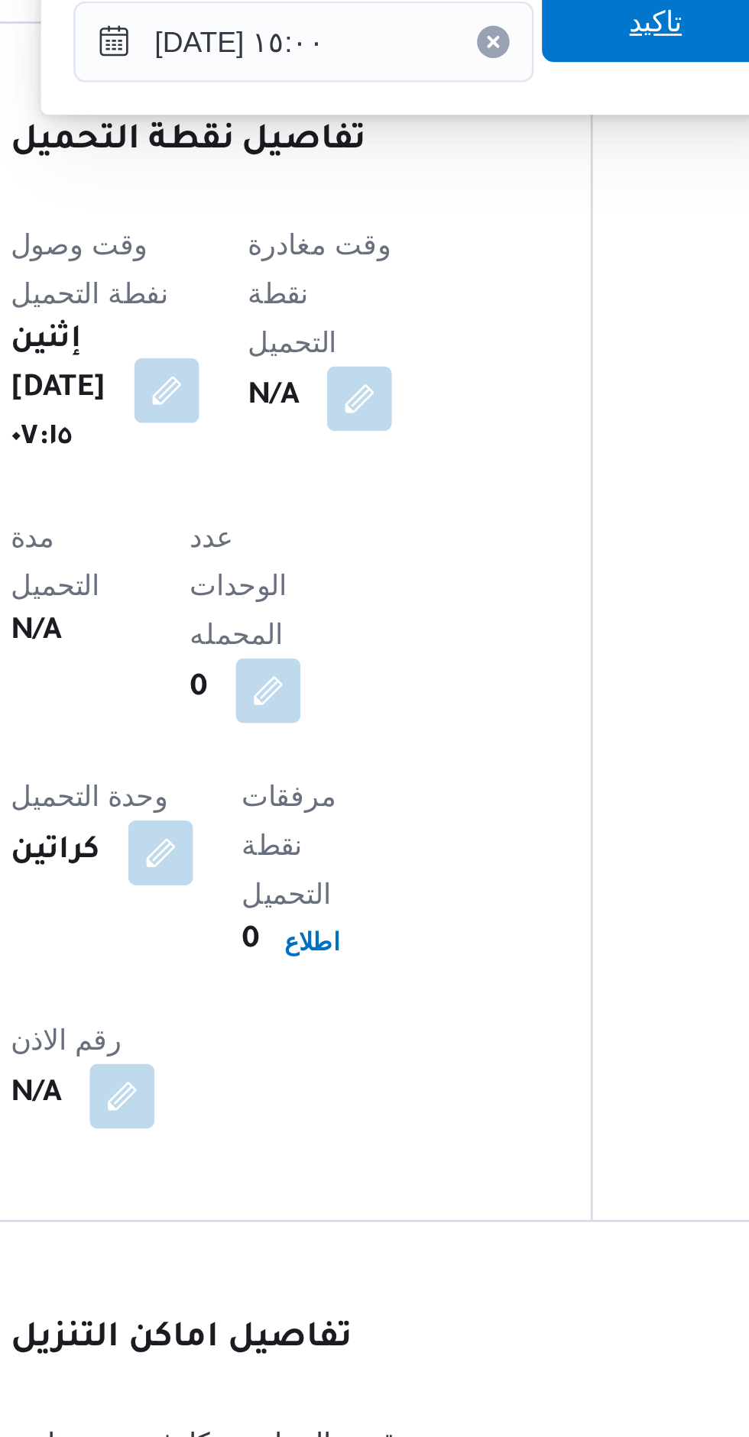
click at [509, 468] on span "تاكيد" at bounding box center [502, 460] width 86 height 31
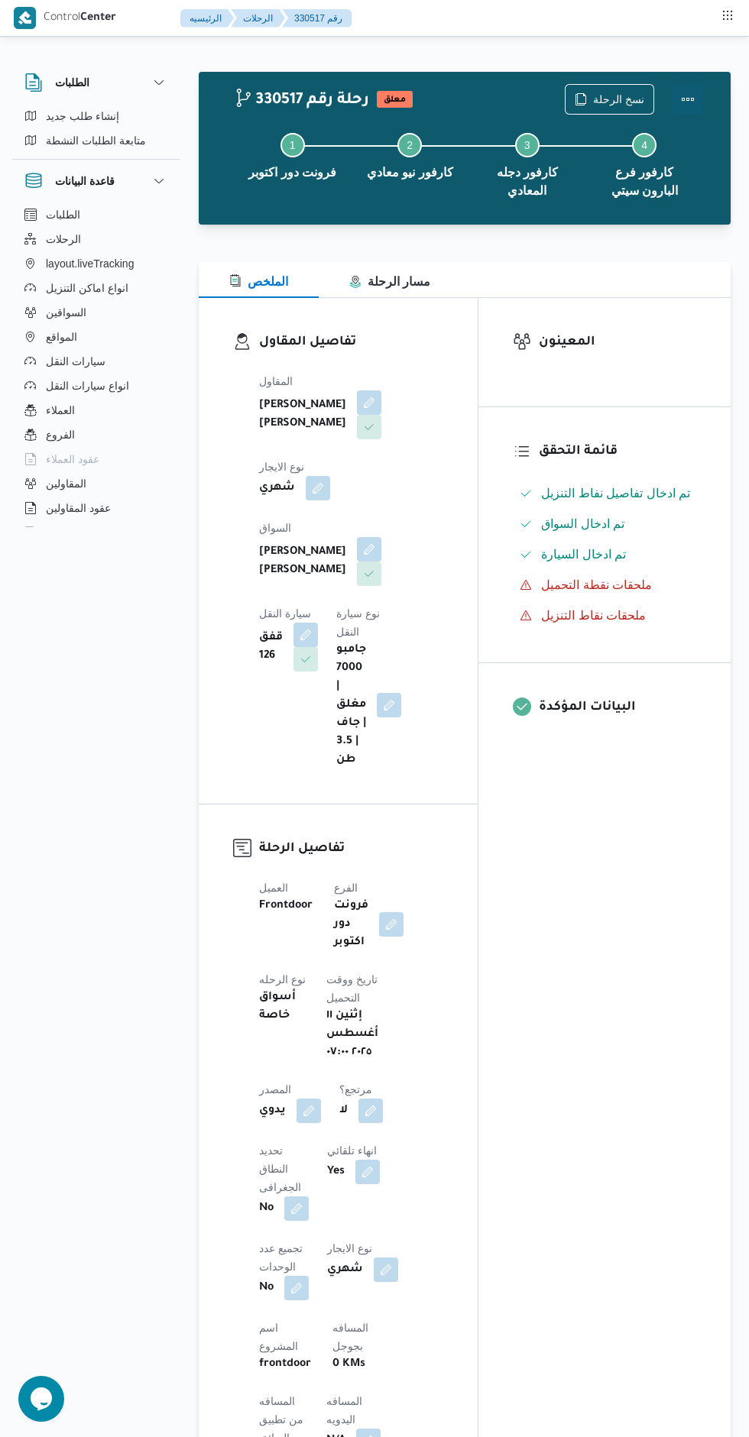
click at [689, 95] on button "Actions" at bounding box center [687, 99] width 31 height 31
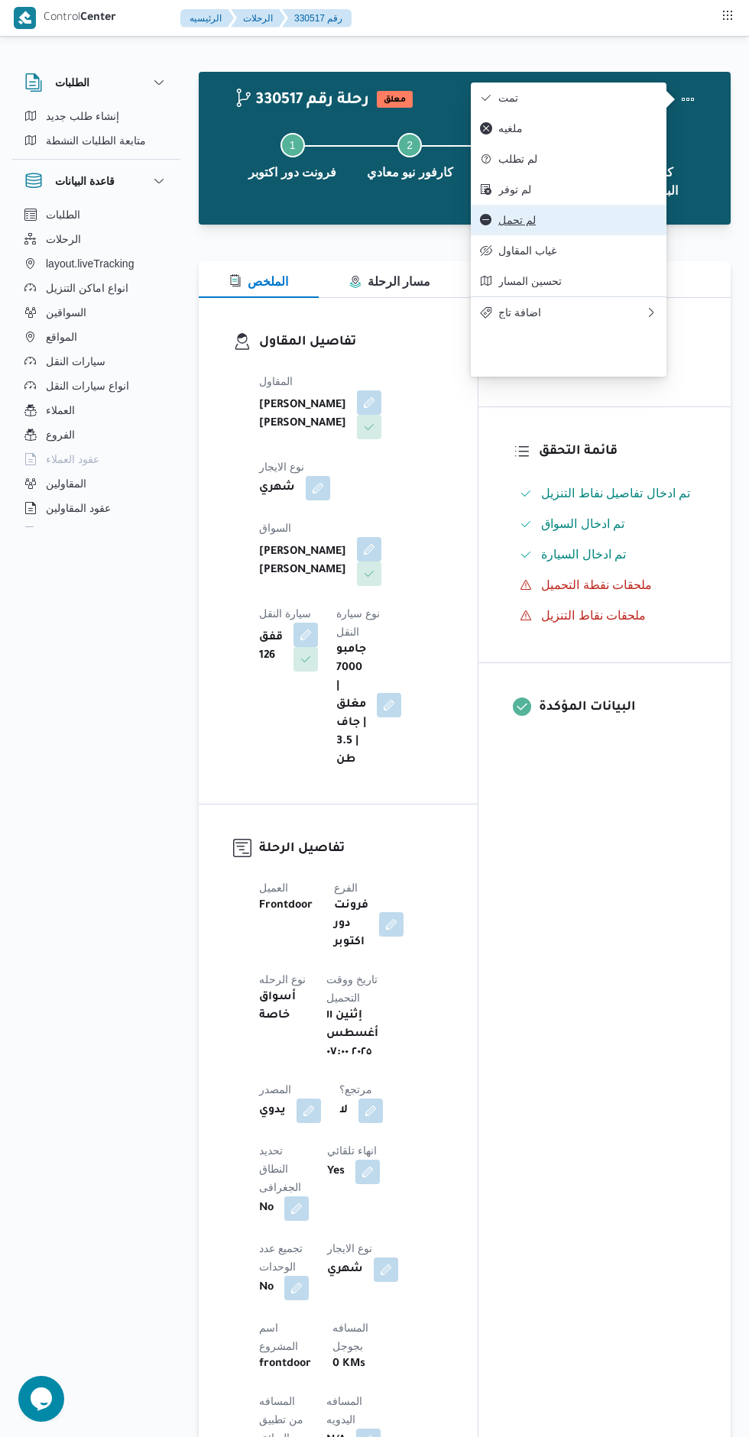
click at [601, 226] on span "لم تحمل" at bounding box center [577, 220] width 159 height 12
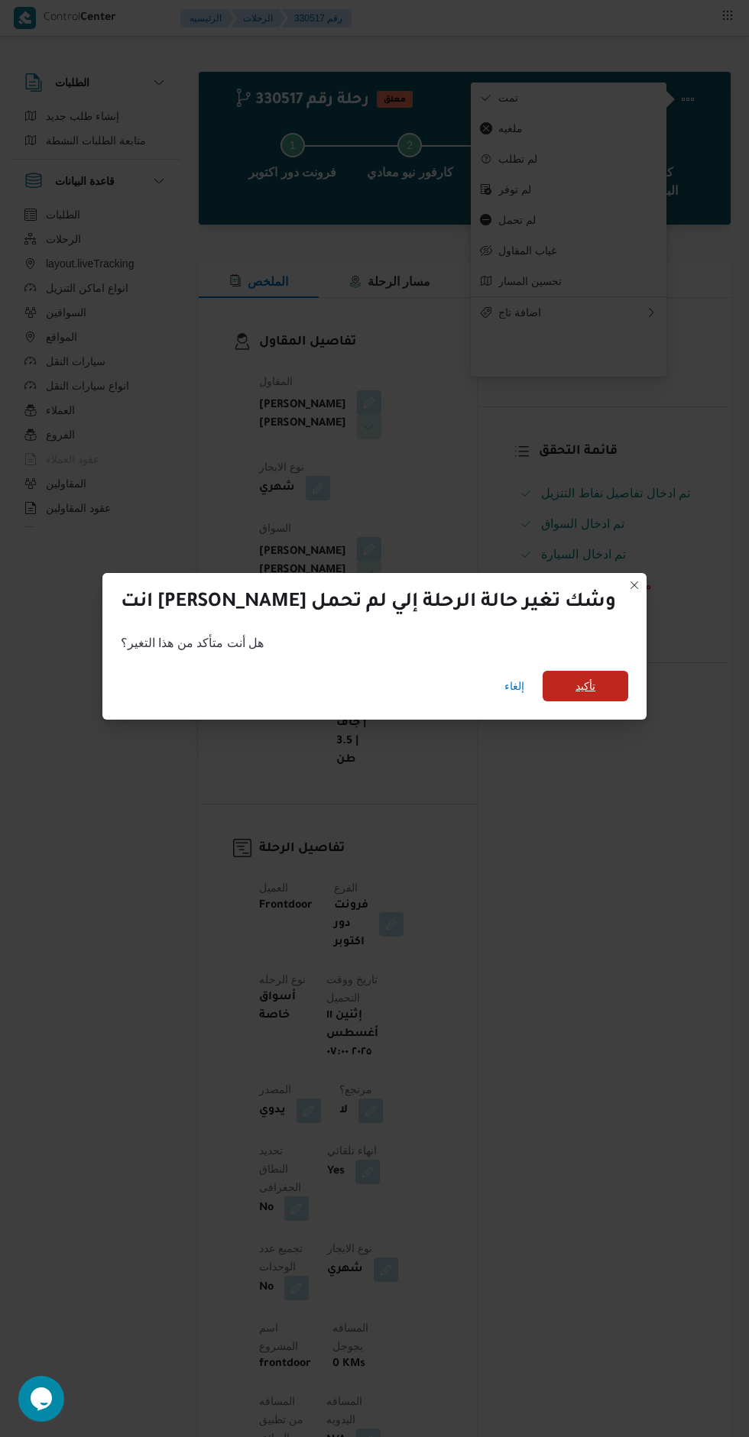
click at [555, 688] on span "تأكيد" at bounding box center [585, 686] width 86 height 31
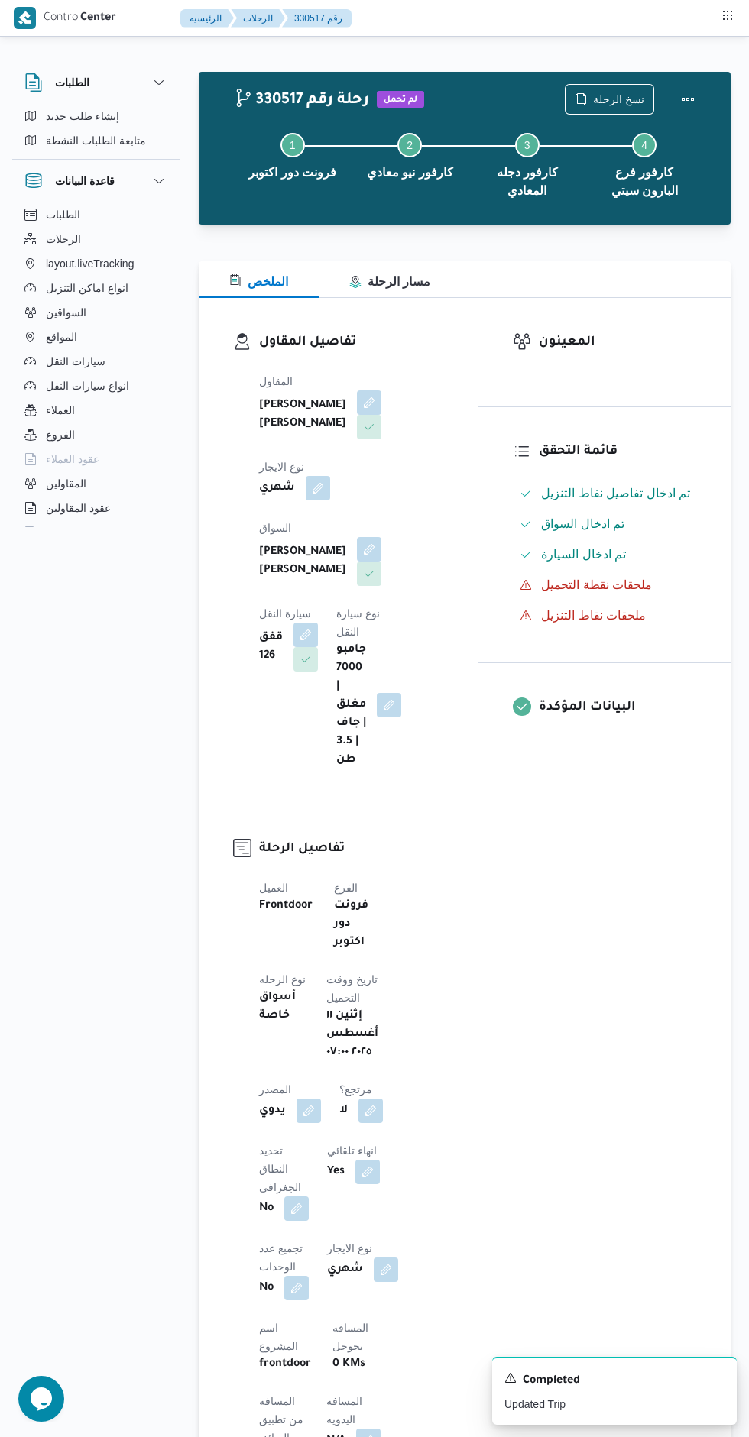
click at [575, 990] on div "المعينون قائمة التحقق تم ادخال تفاصيل نفاط التنزيل تم ادخال السواق تم ادخال الس…" at bounding box center [604, 1250] width 252 height 1904
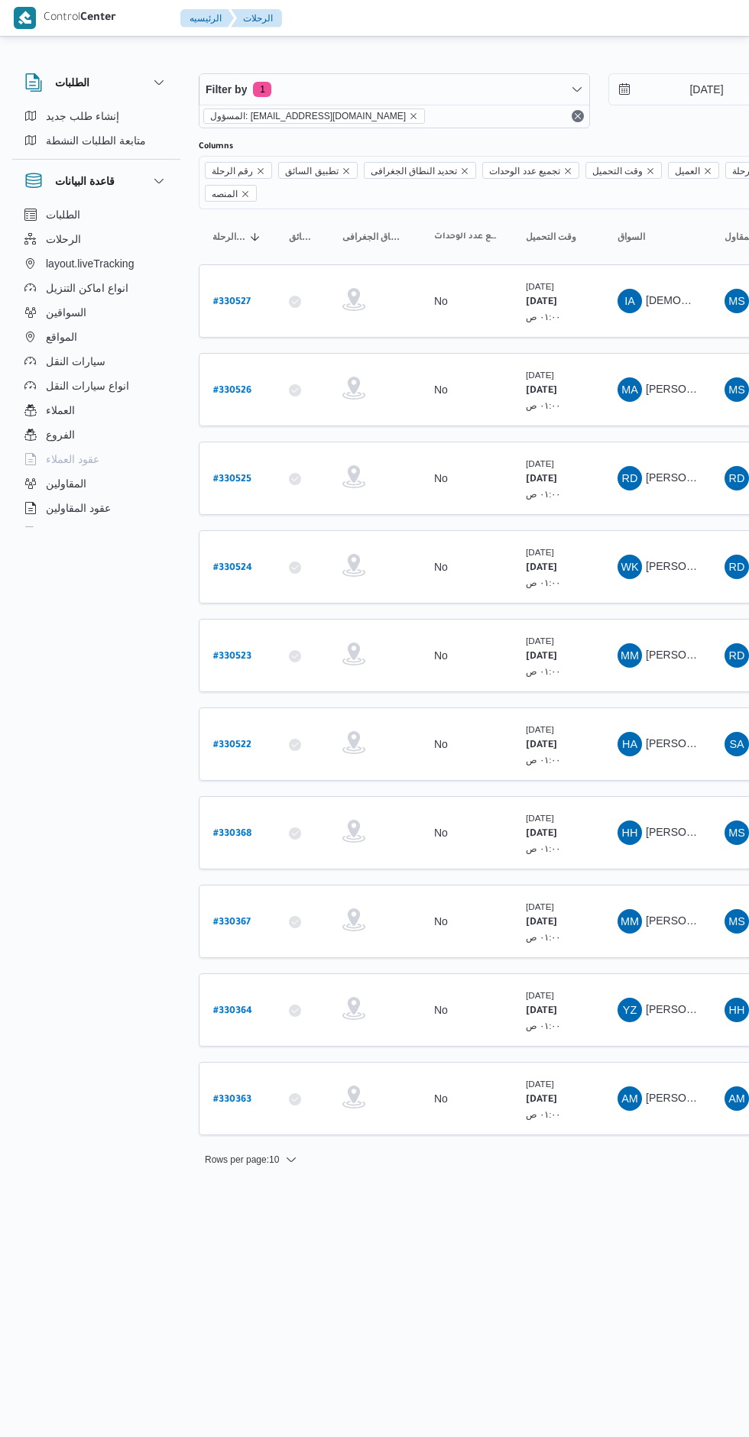
scroll to position [0, 24]
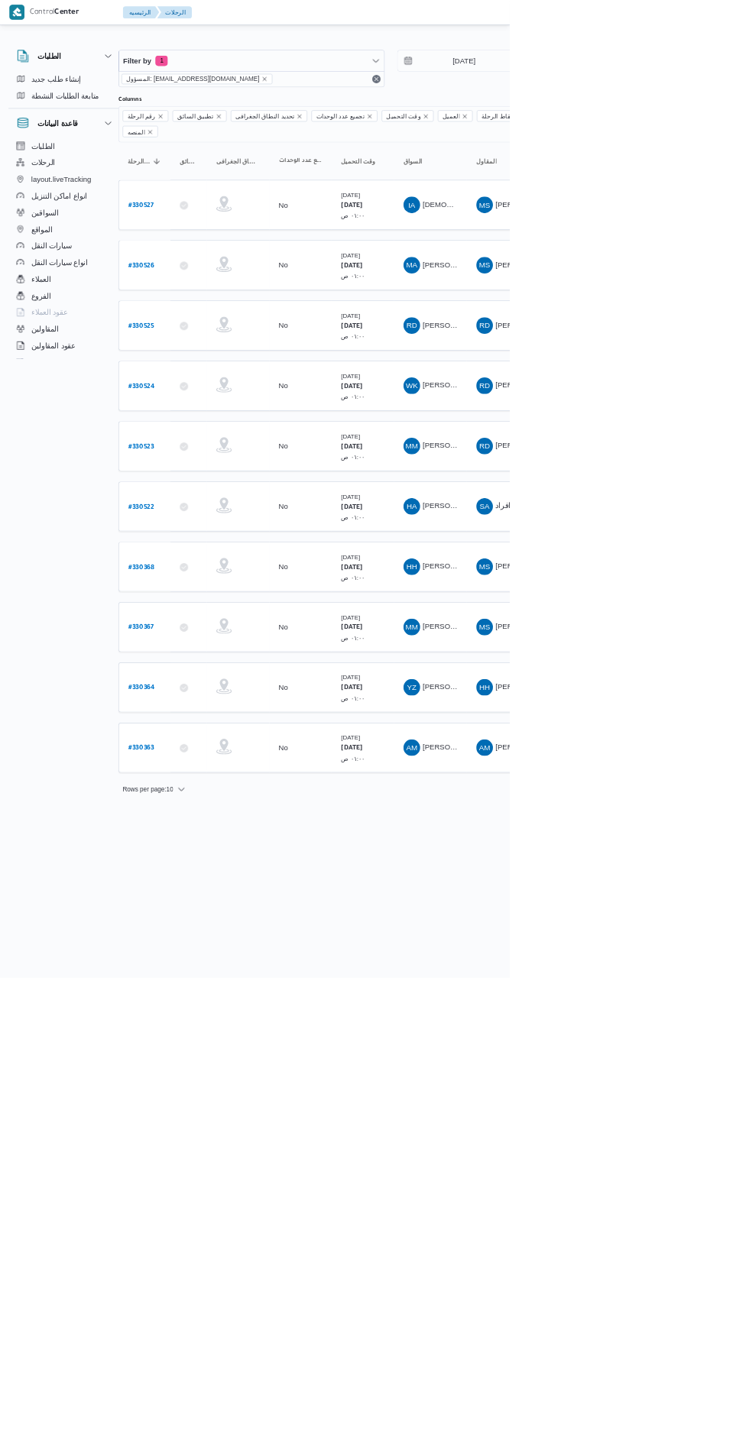
click at [209, 829] on b "# 330368" at bounding box center [208, 834] width 38 height 11
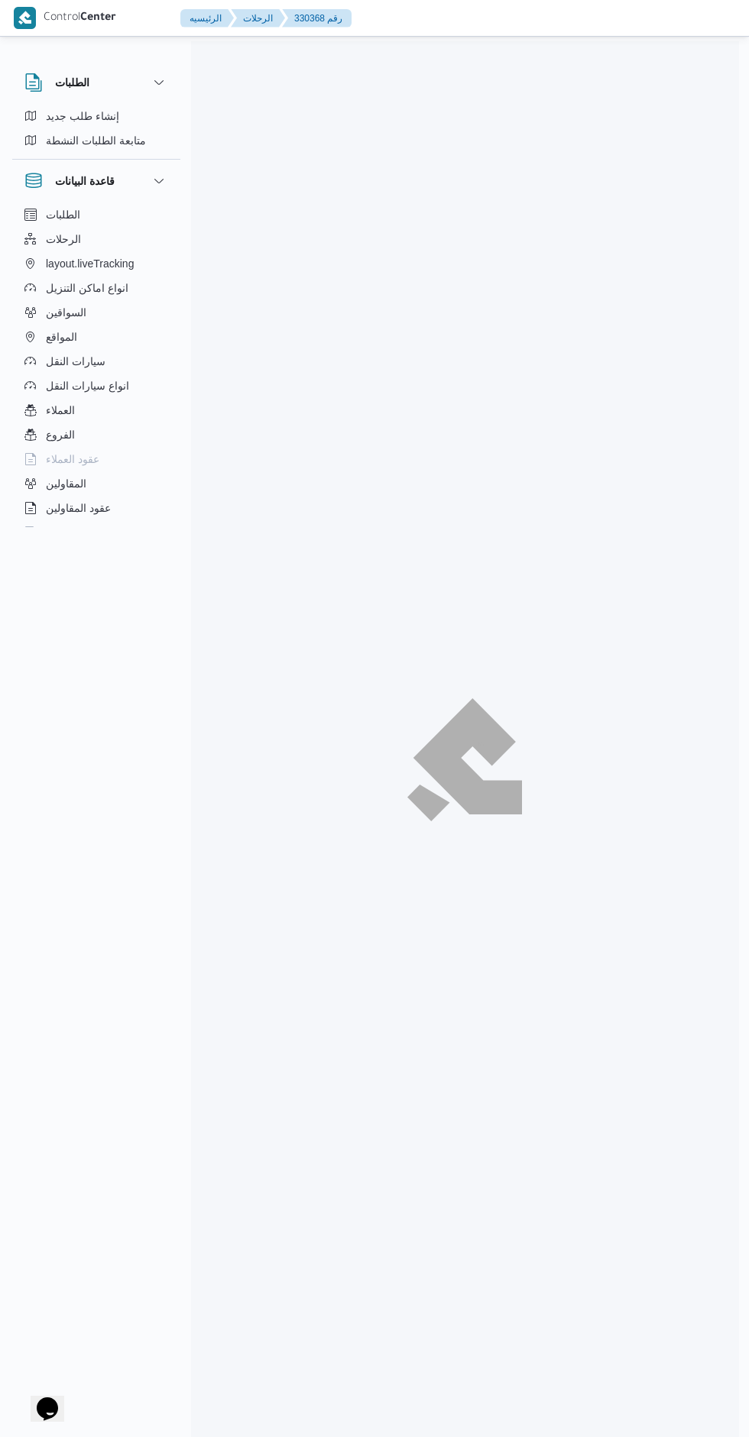
click at [131, 533] on div "الطلبات الرحلات layout.liveTracking انواع اماكن التنزيل السواقين المواقع سيارات…" at bounding box center [96, 367] width 168 height 331
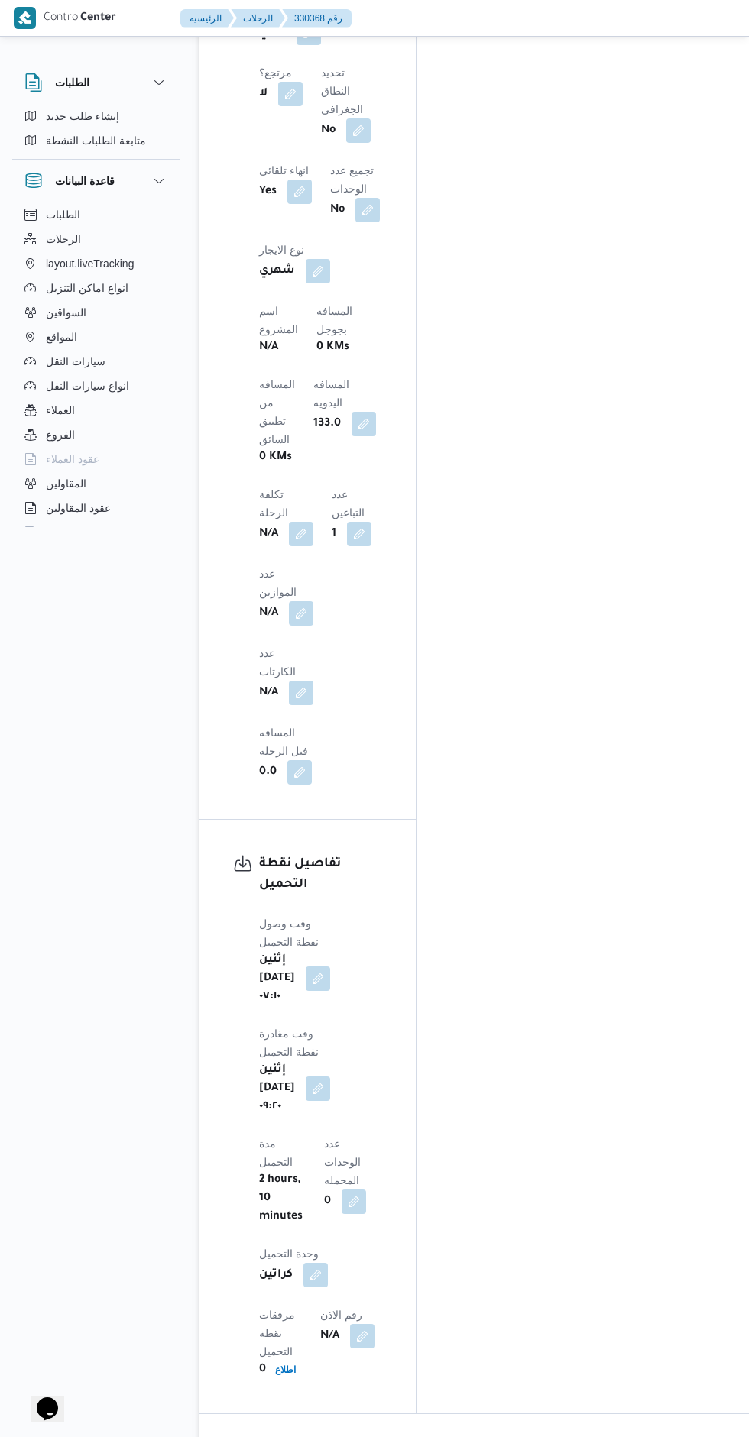
scroll to position [1307, 0]
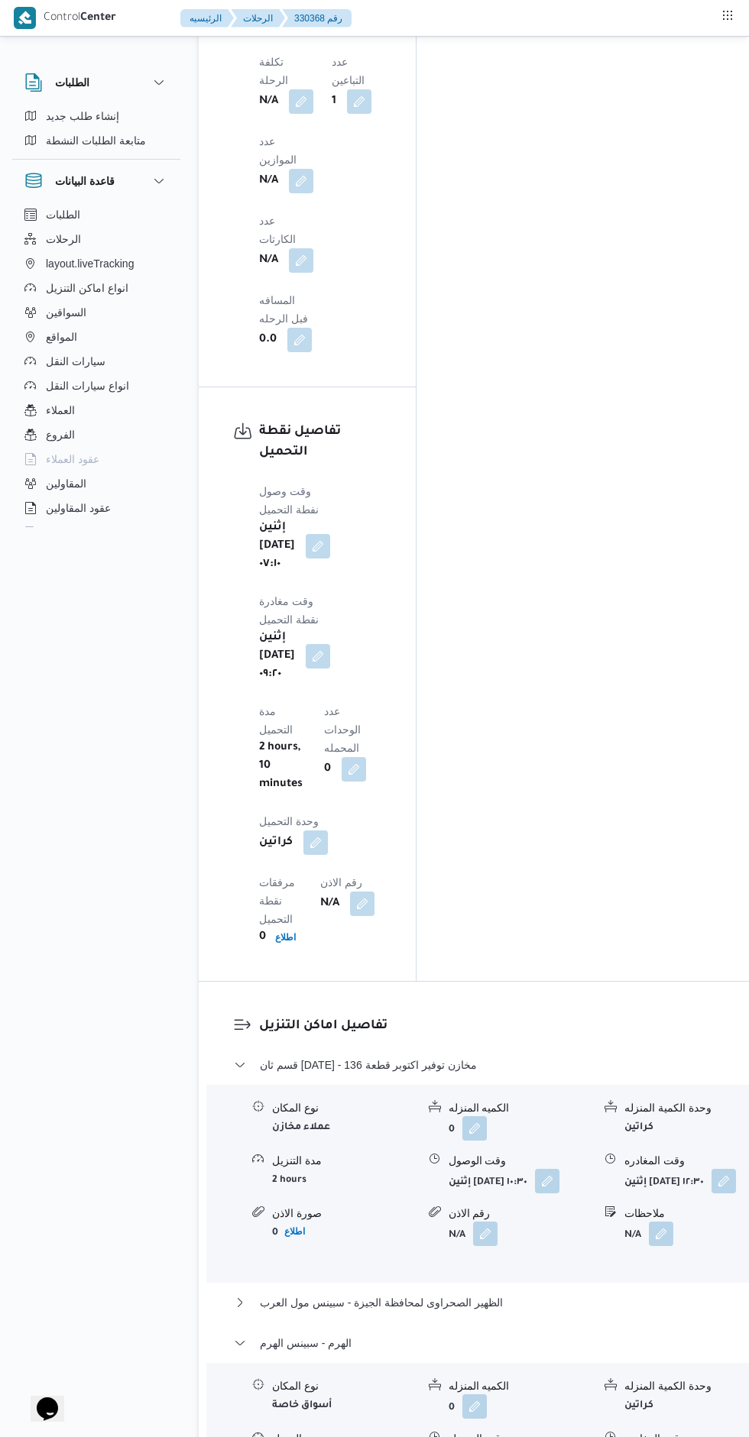
scroll to position [1685, 0]
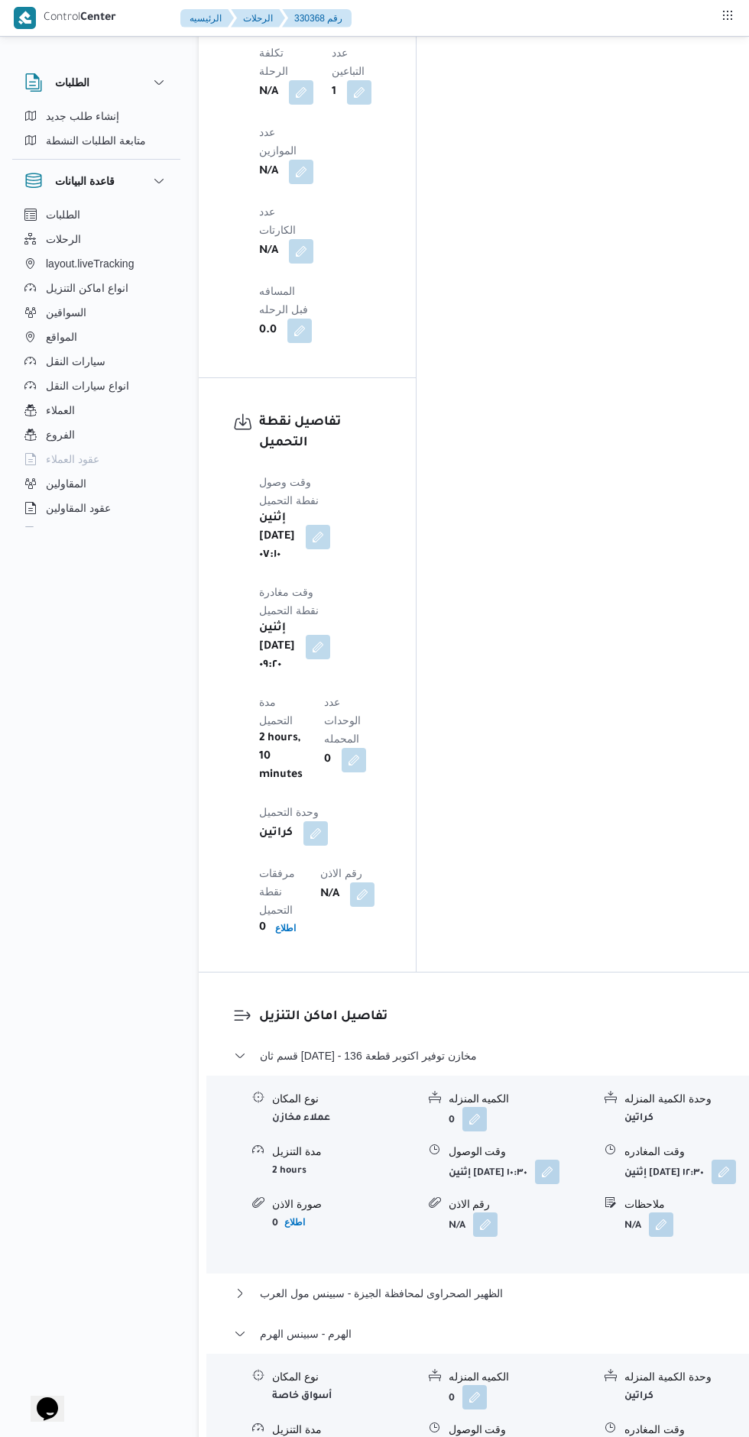
click at [649, 1436] on button "button" at bounding box center [661, 1450] width 24 height 24
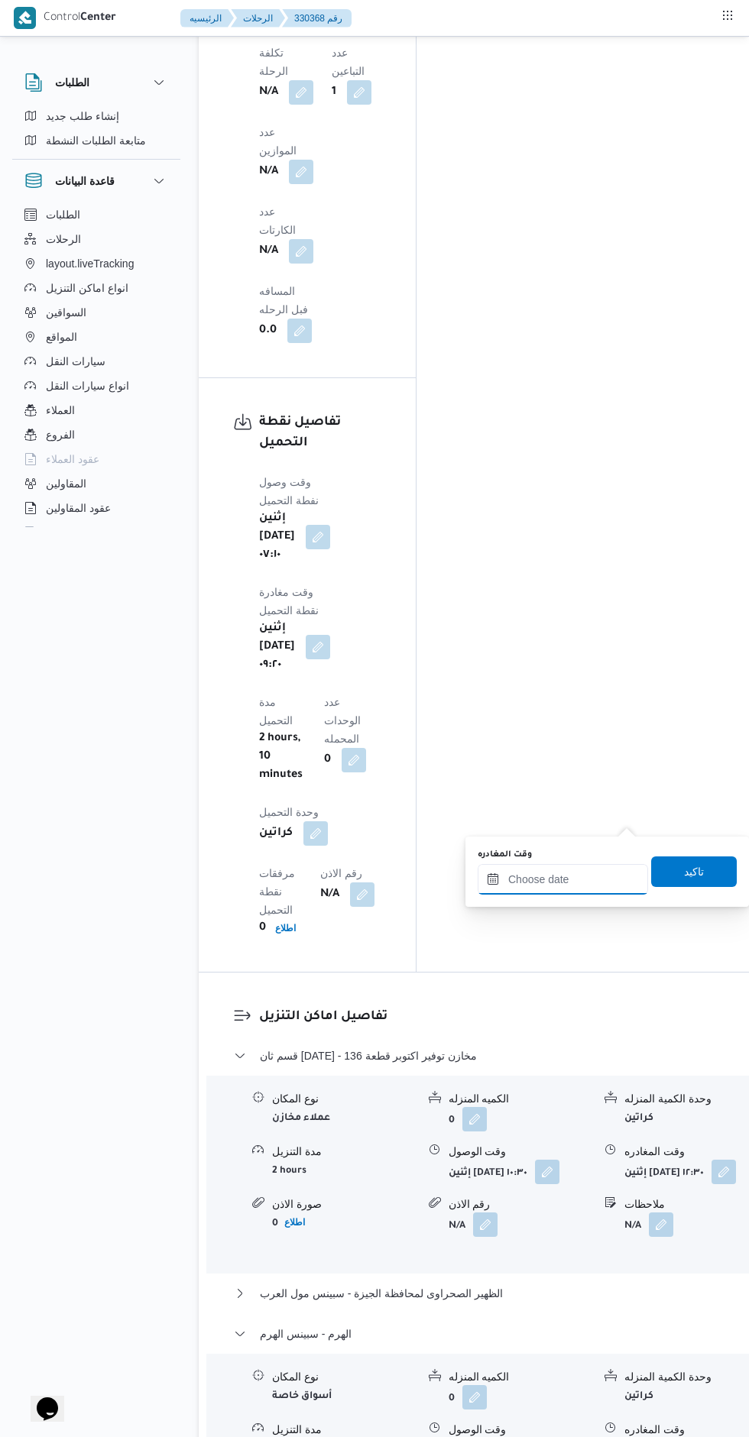
click at [581, 876] on input "وقت المغادره" at bounding box center [563, 879] width 170 height 31
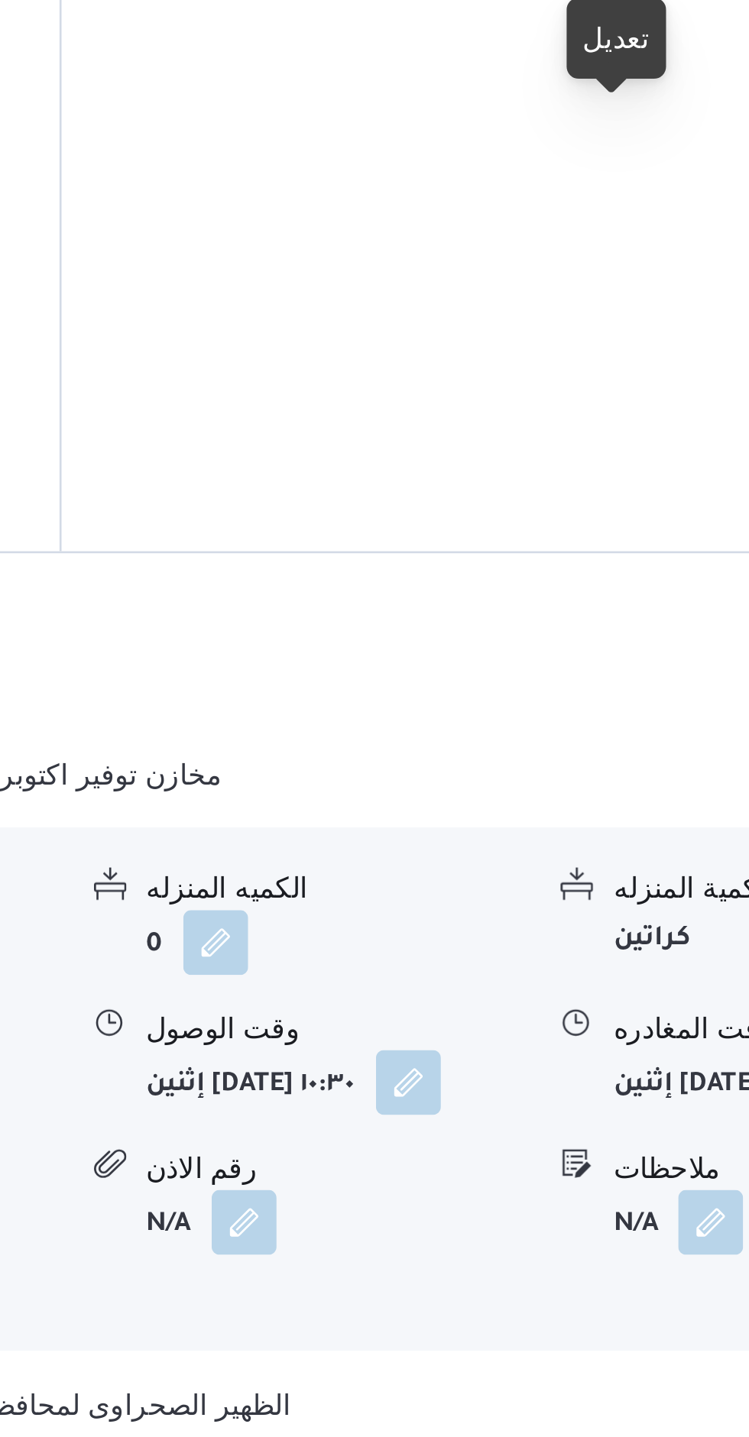
scroll to position [1801, 0]
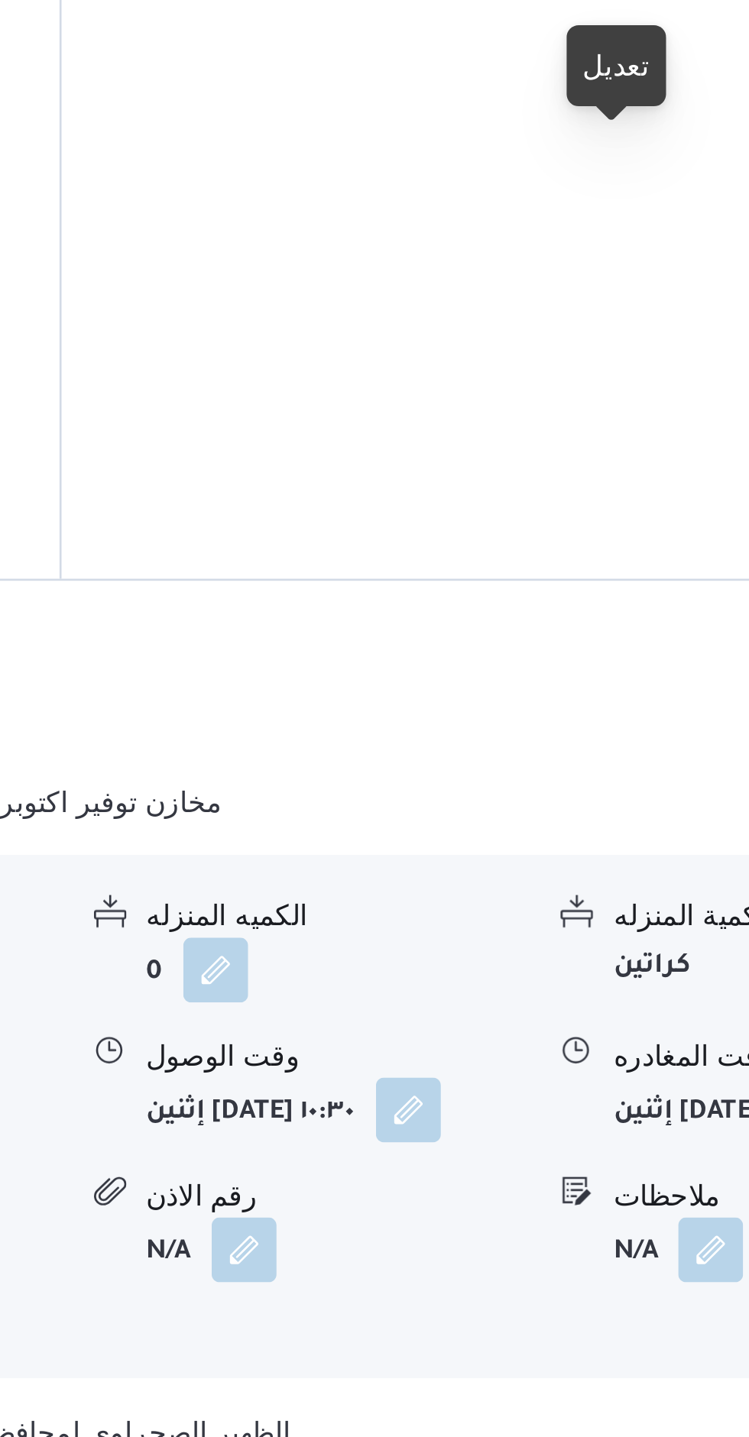
click at [649, 1322] on button "button" at bounding box center [661, 1334] width 24 height 24
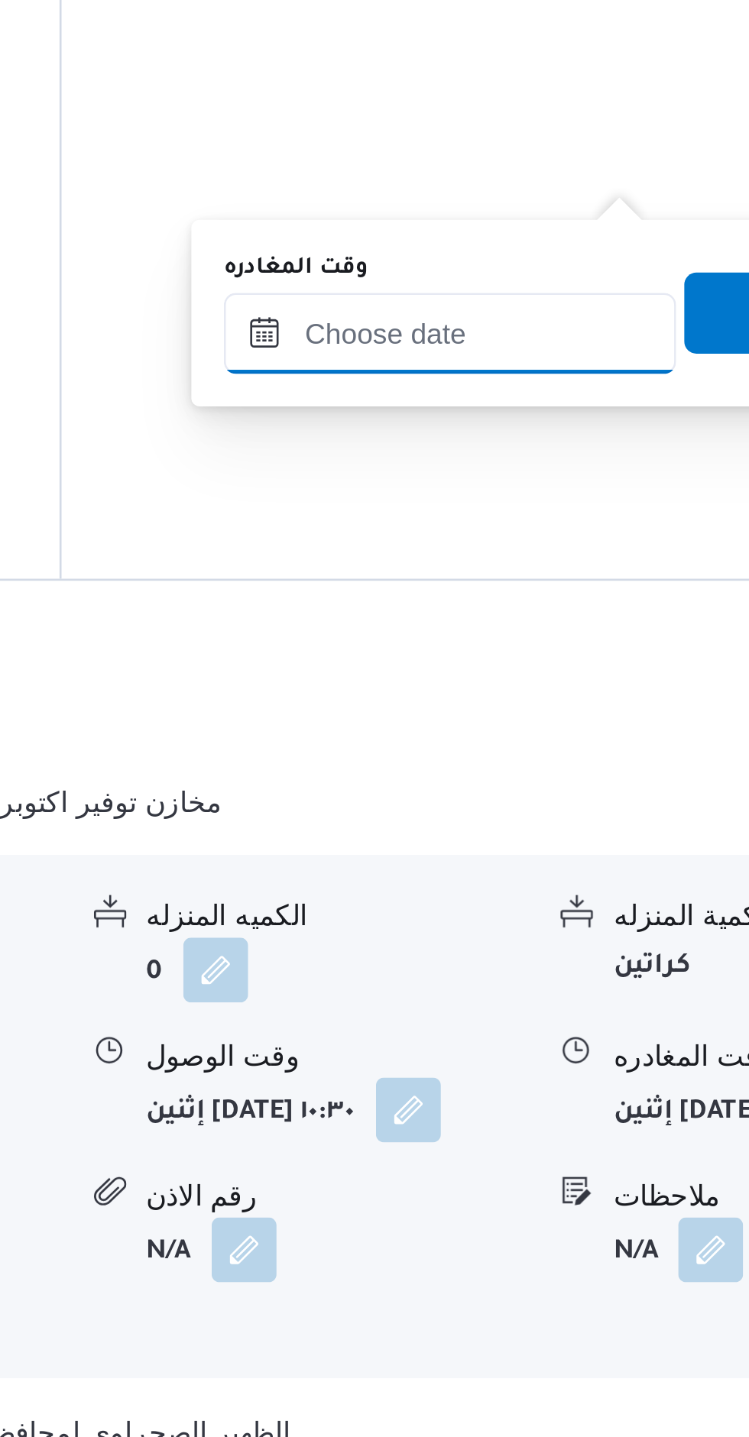
click at [543, 768] on input "وقت المغادره" at bounding box center [563, 763] width 170 height 31
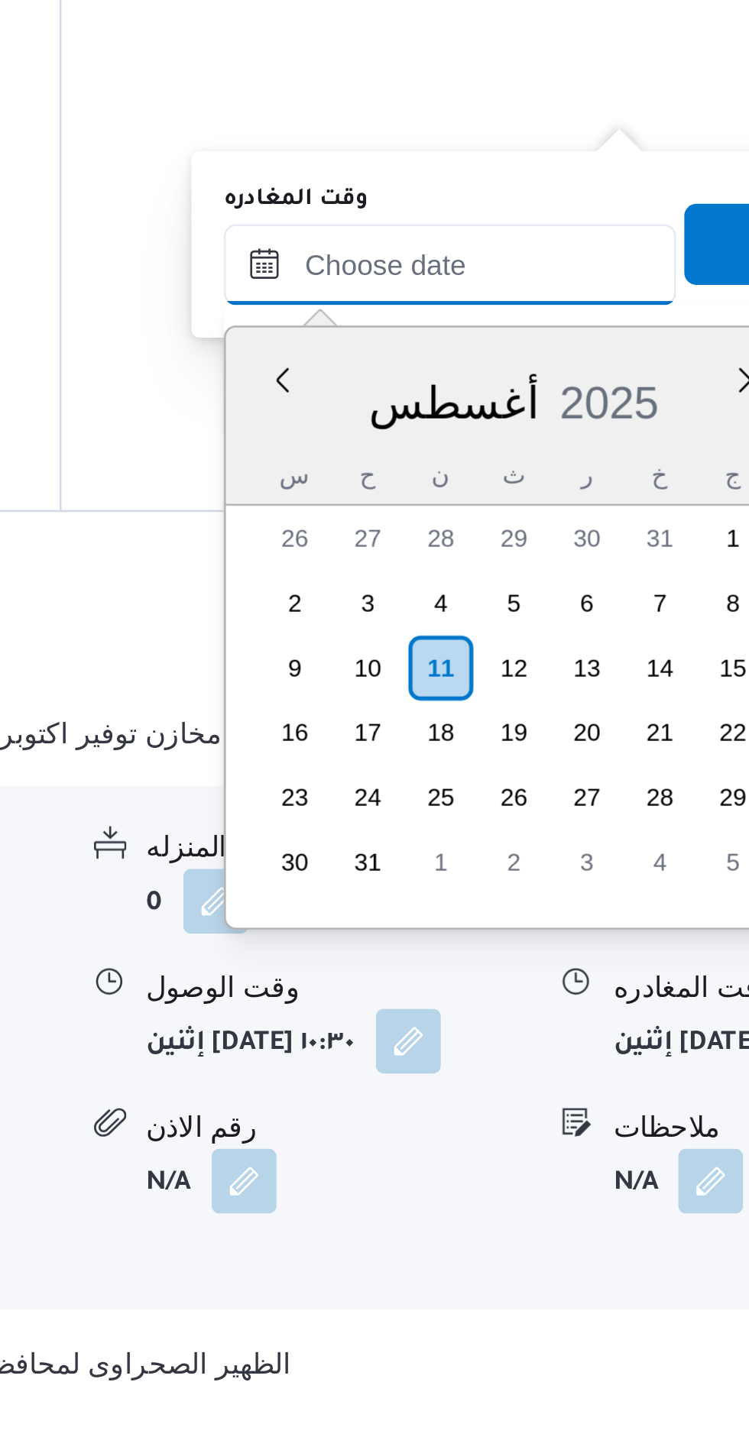
scroll to position [1416, 0]
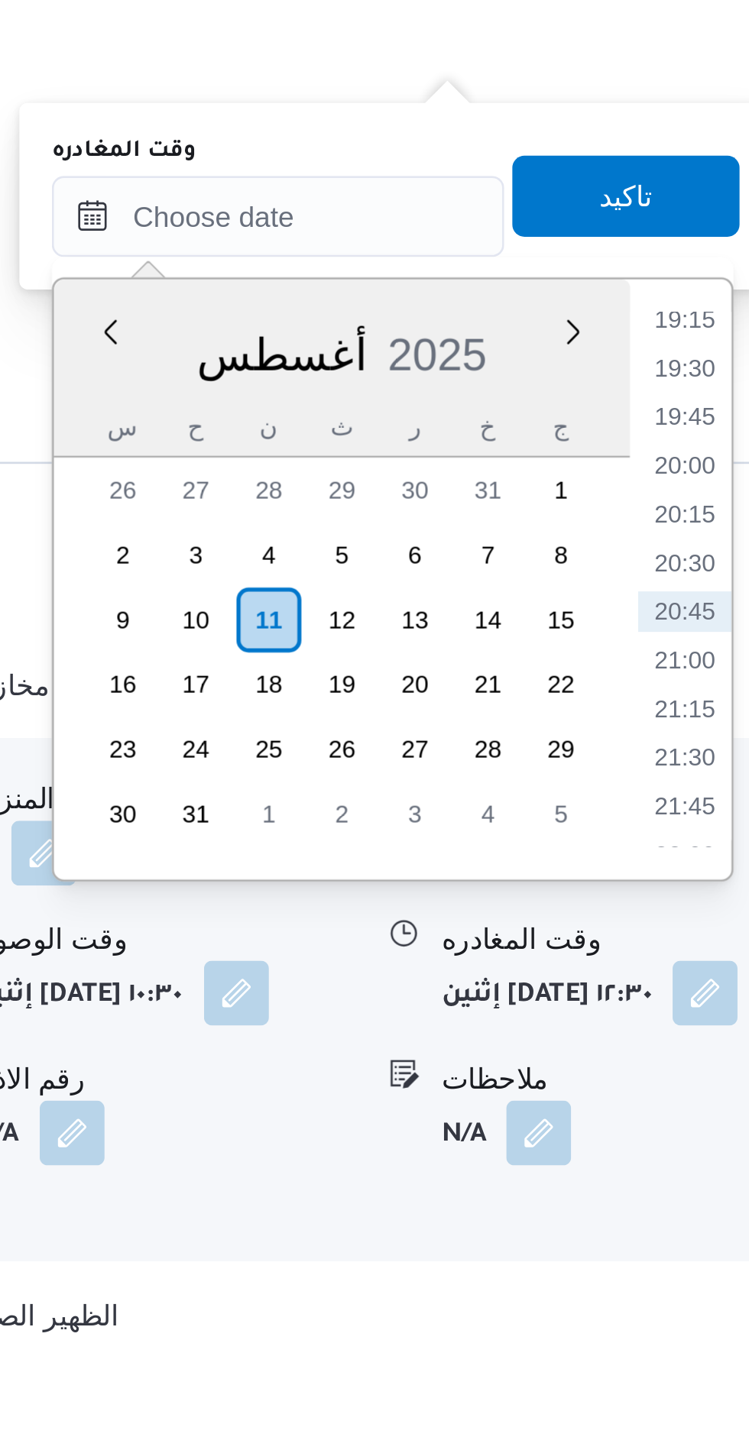
click at [716, 805] on li "19:15" at bounding box center [715, 802] width 35 height 15
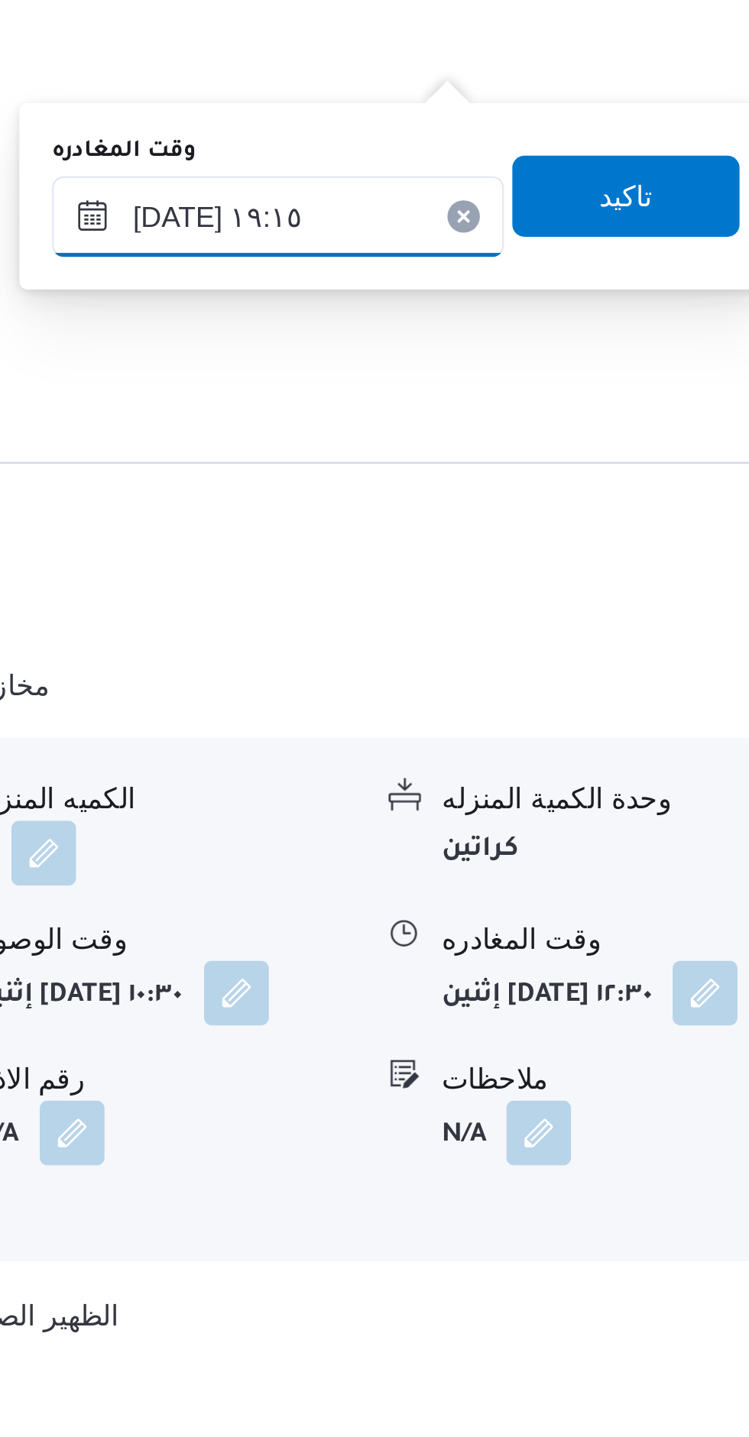
click at [567, 765] on input "[DATE] ١٩:١٥" at bounding box center [563, 763] width 170 height 31
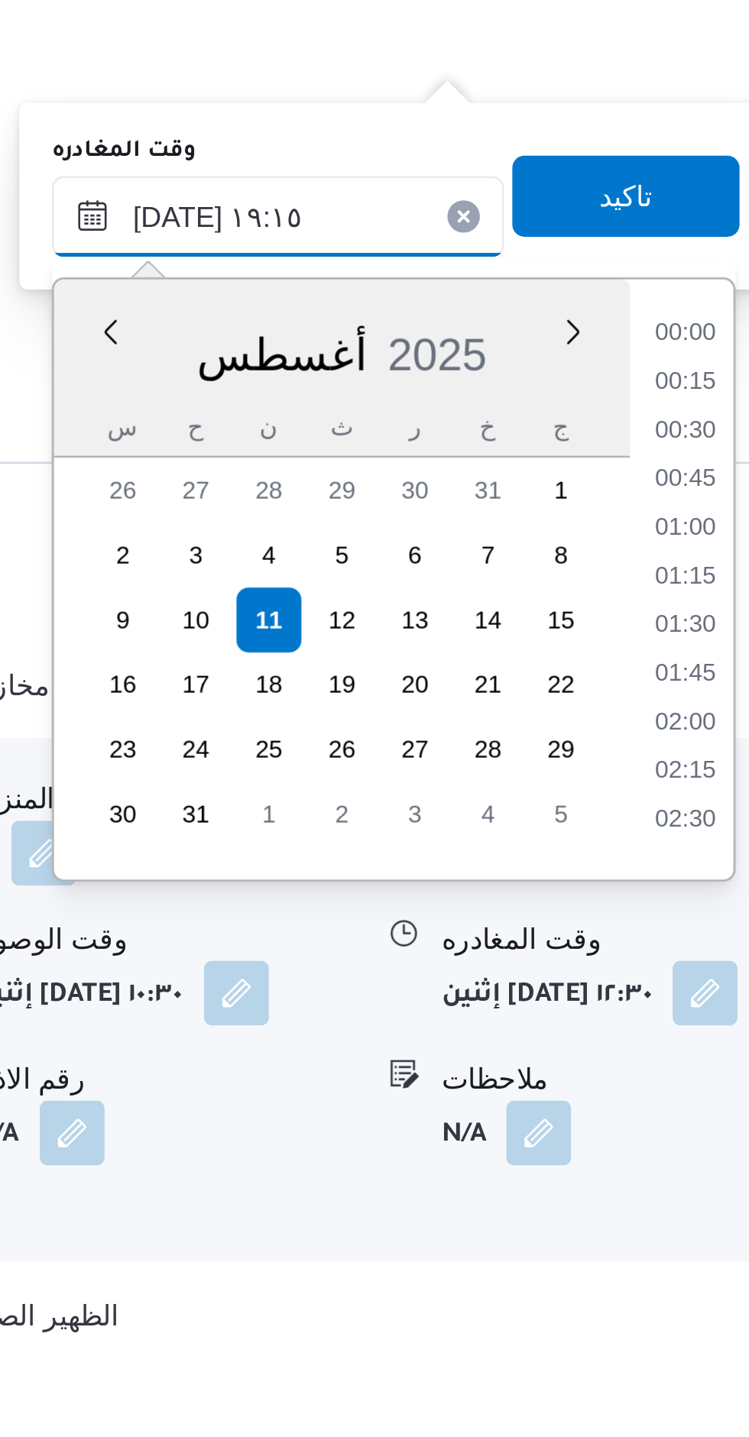
scroll to position [1306, 0]
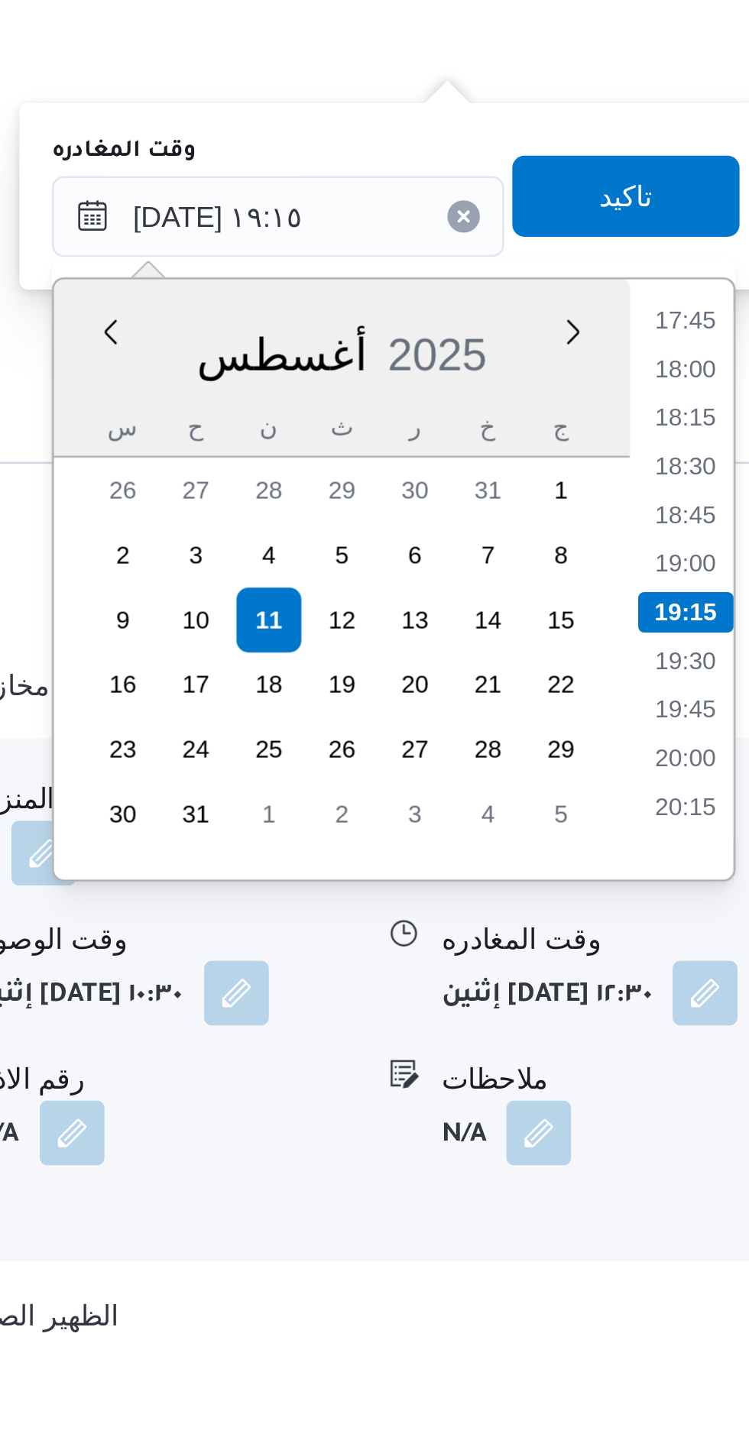
click at [714, 816] on li "18:00" at bounding box center [715, 820] width 35 height 15
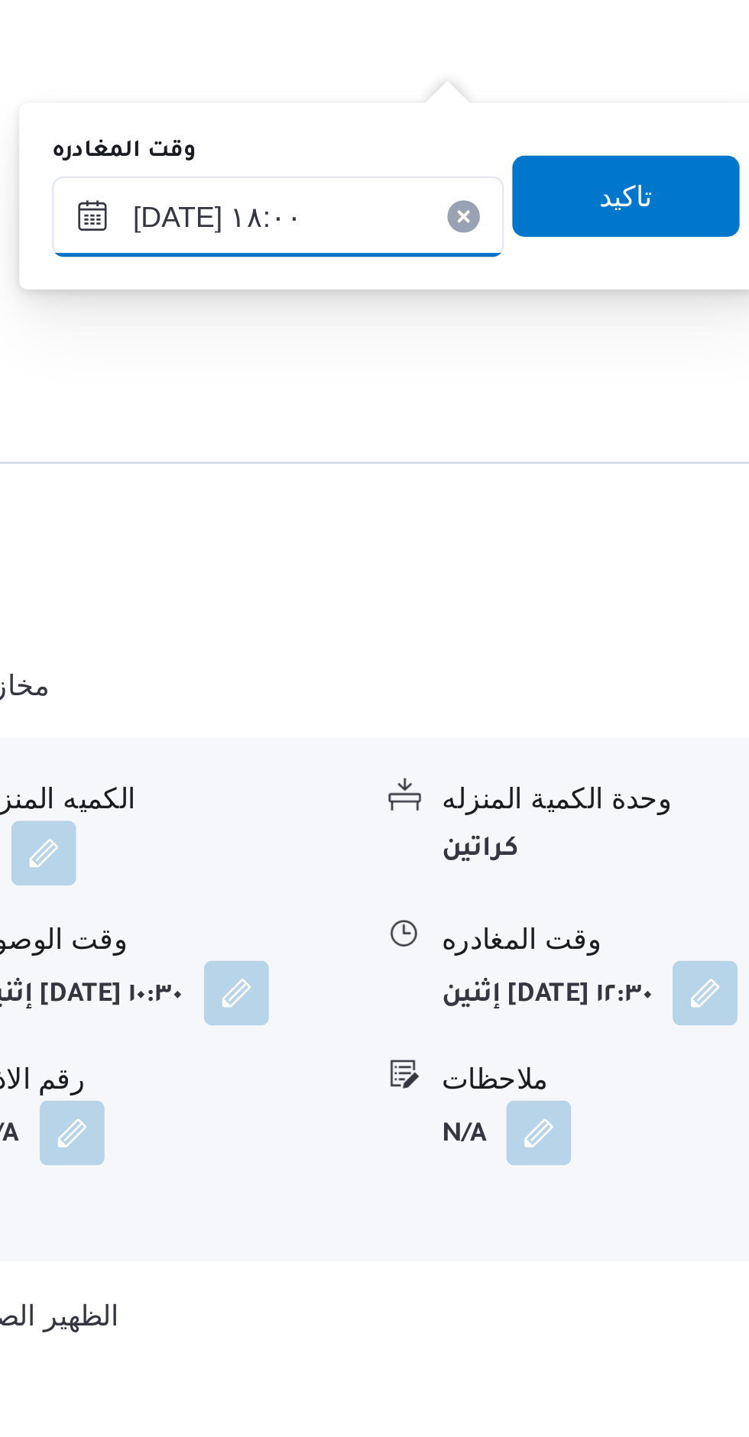
click at [569, 772] on input "[DATE] ١٨:٠٠" at bounding box center [563, 763] width 170 height 31
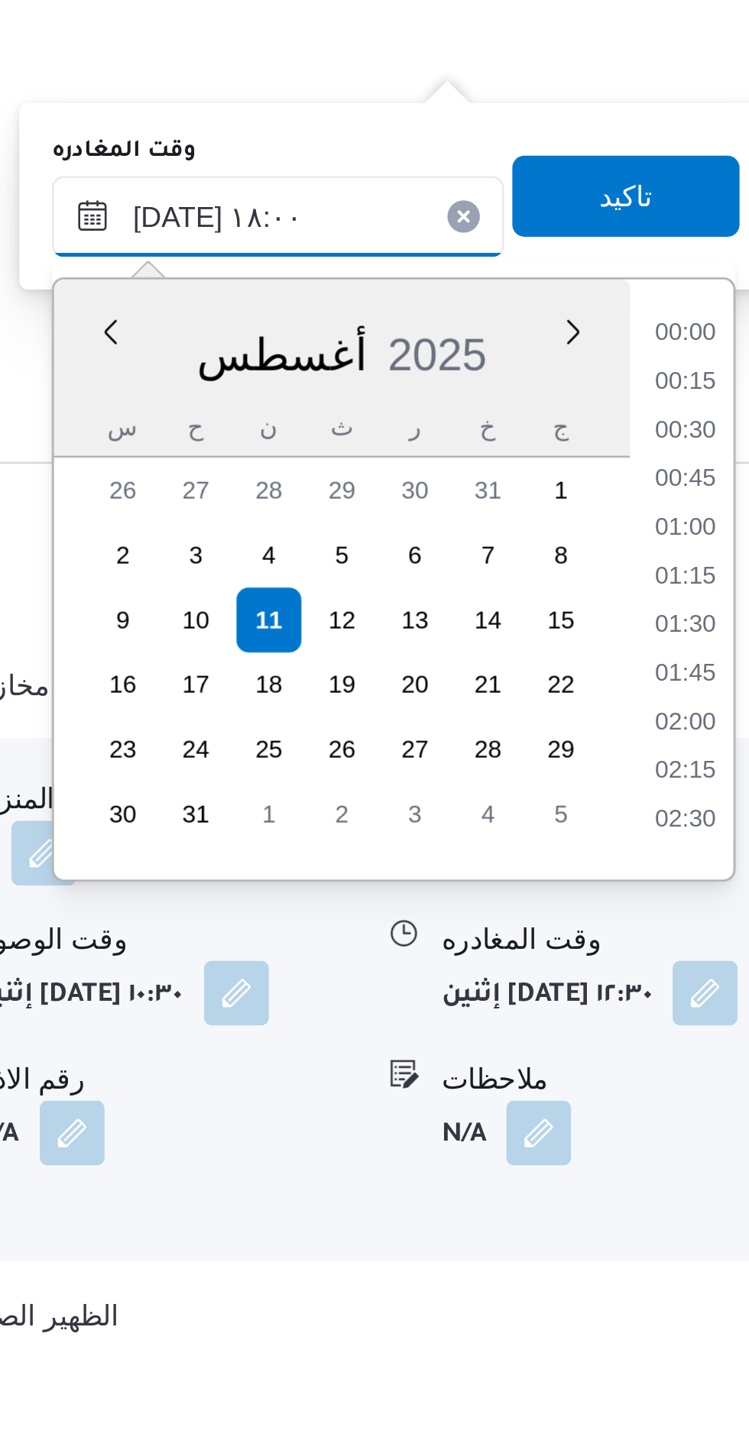
scroll to position [1215, 0]
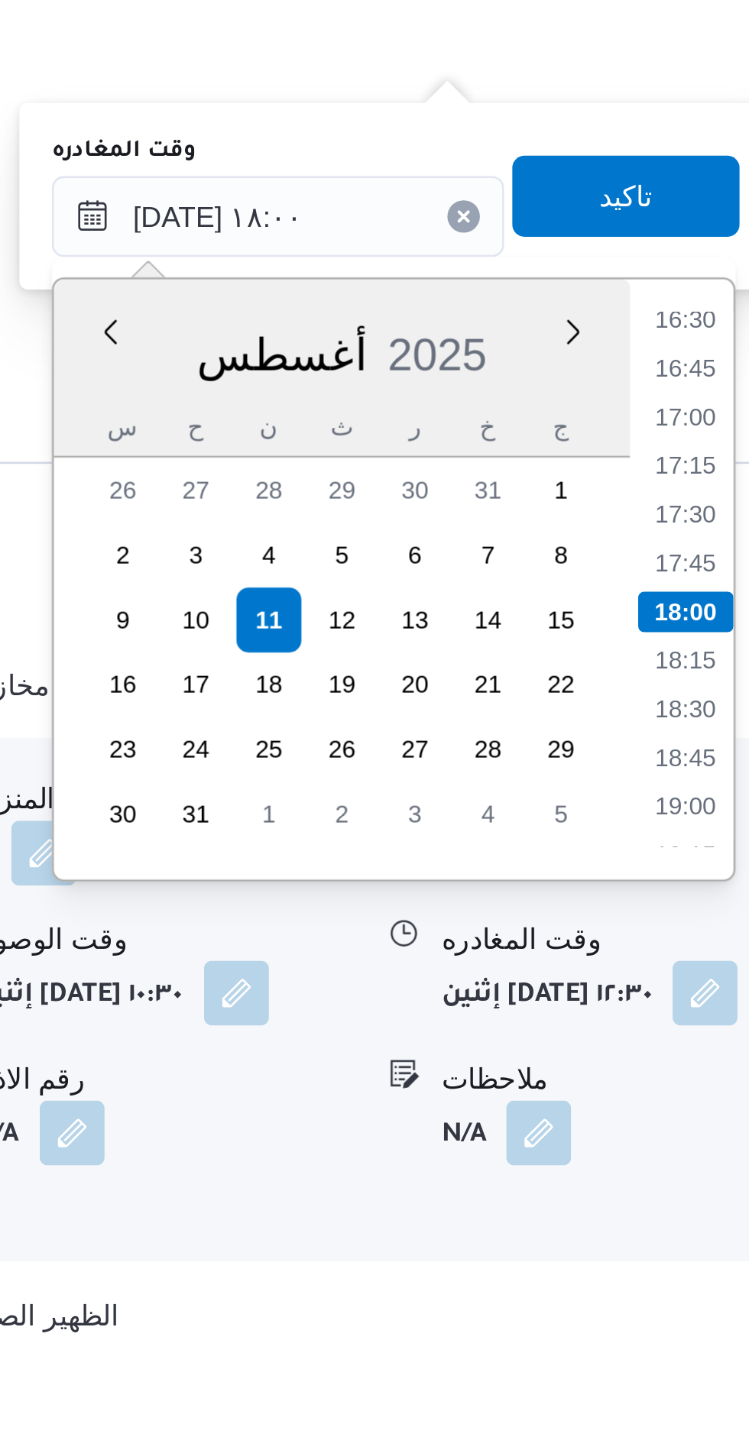
click at [714, 875] on li "17:30" at bounding box center [715, 875] width 35 height 15
type input "[DATE] ١٧:٣٠"
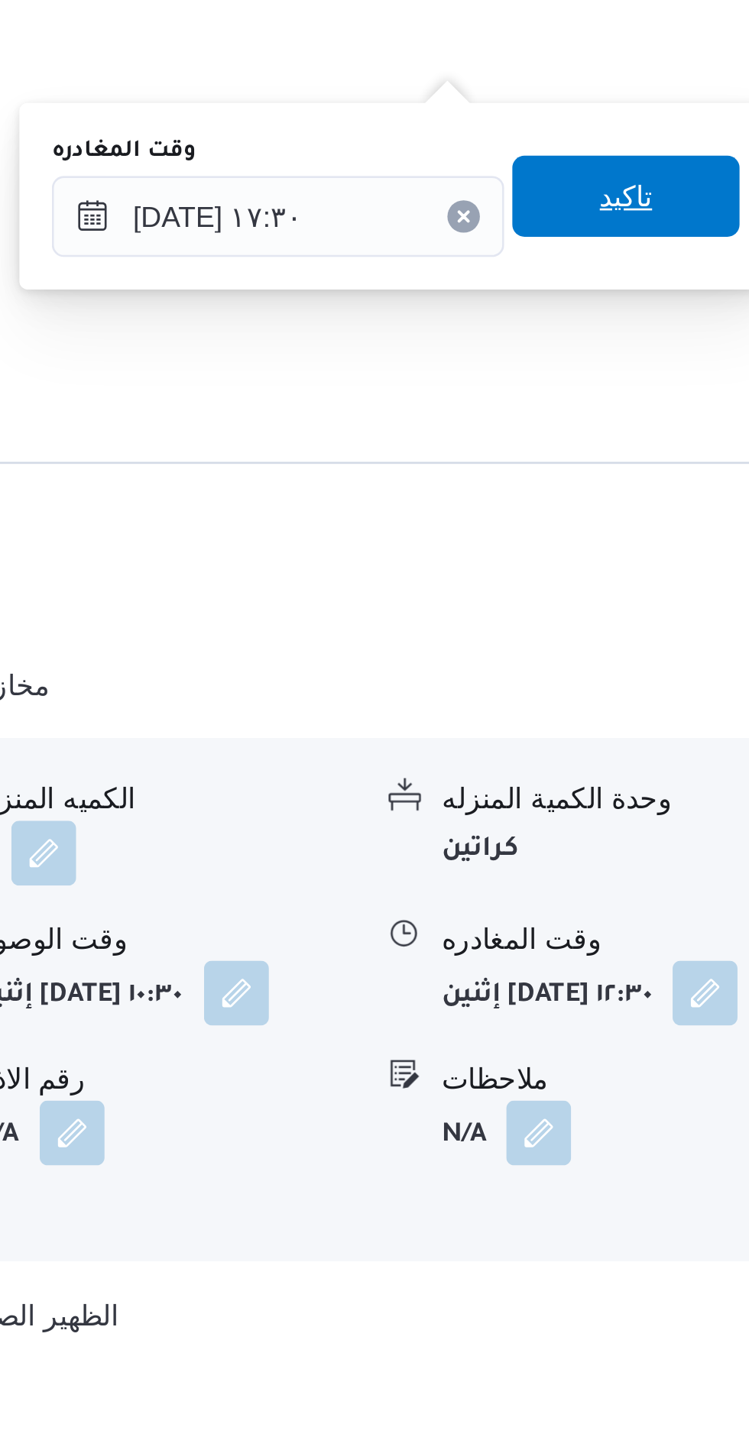
click at [660, 753] on span "تاكيد" at bounding box center [694, 755] width 86 height 31
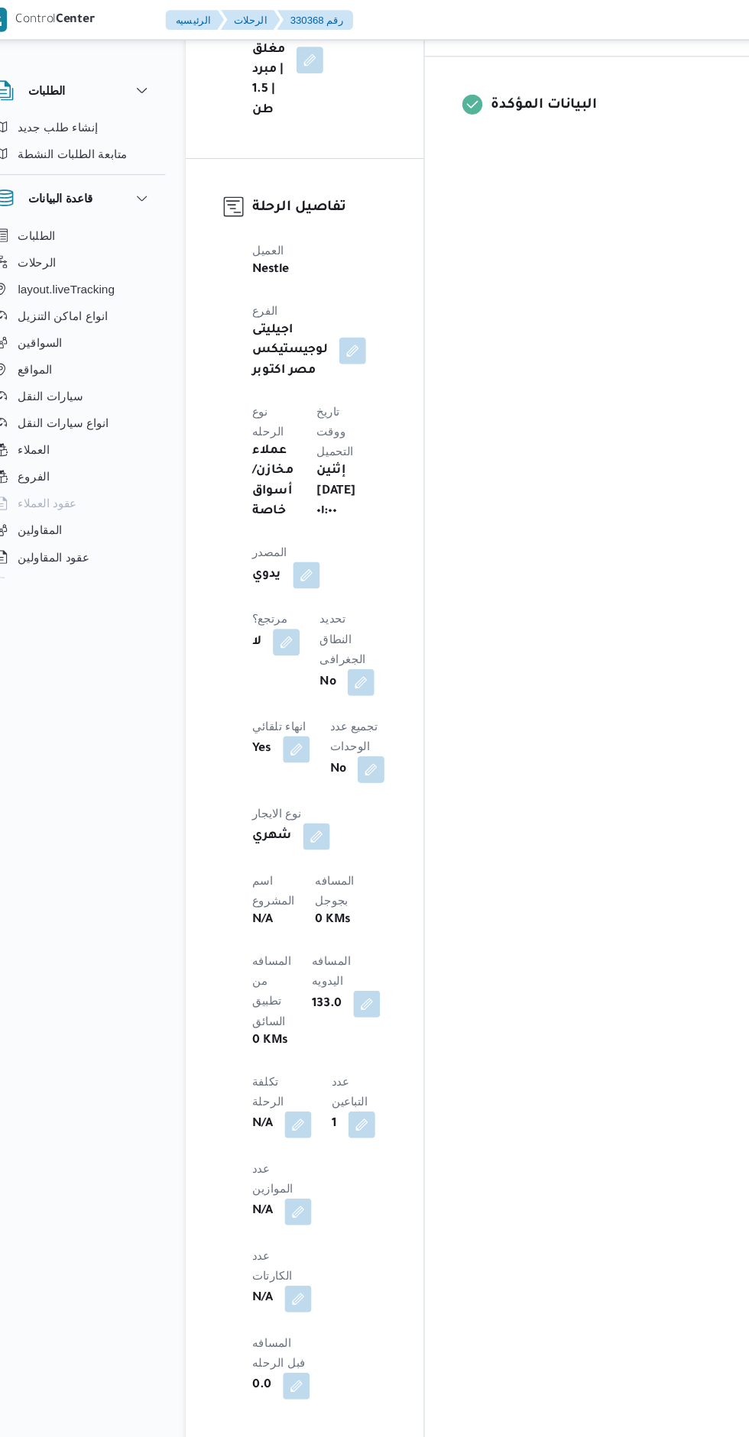
scroll to position [0, 0]
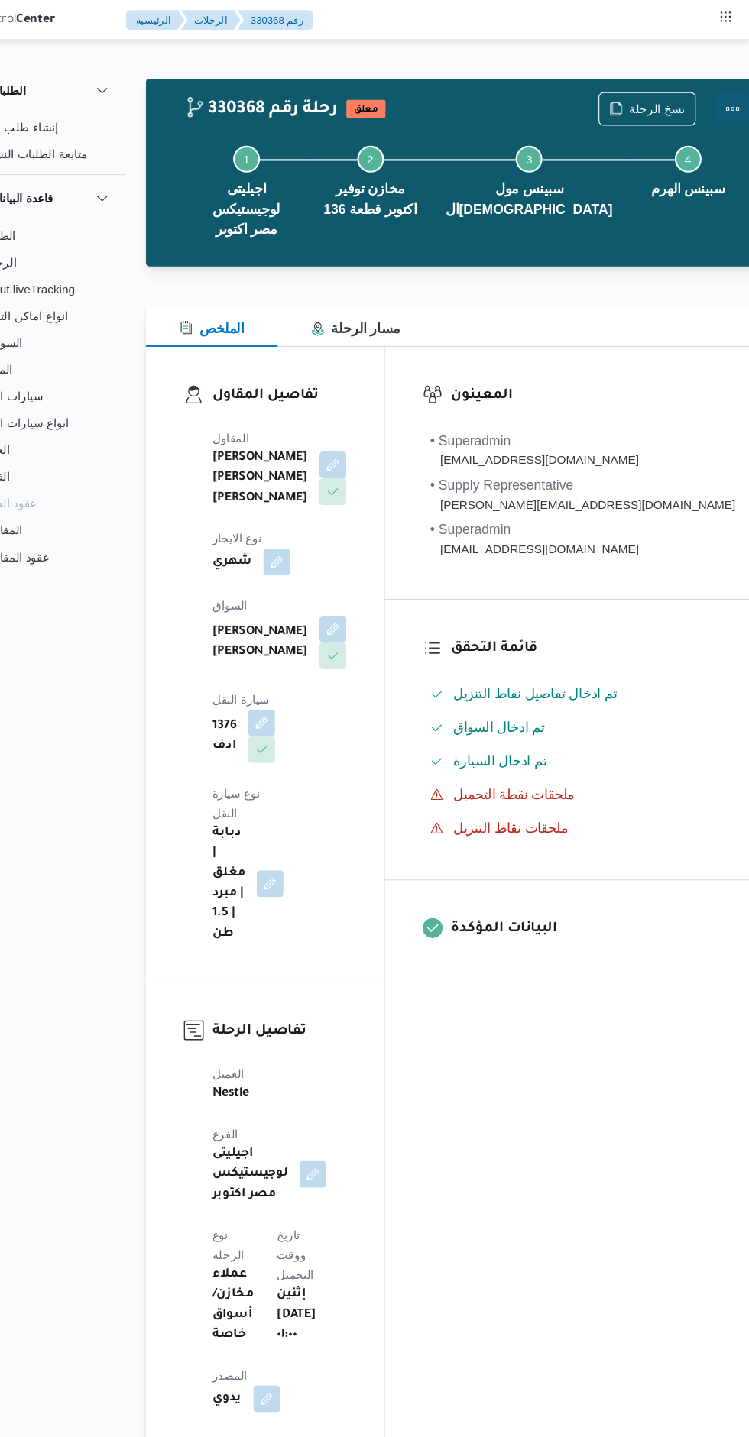
click at [718, 108] on button "Actions" at bounding box center [733, 99] width 31 height 31
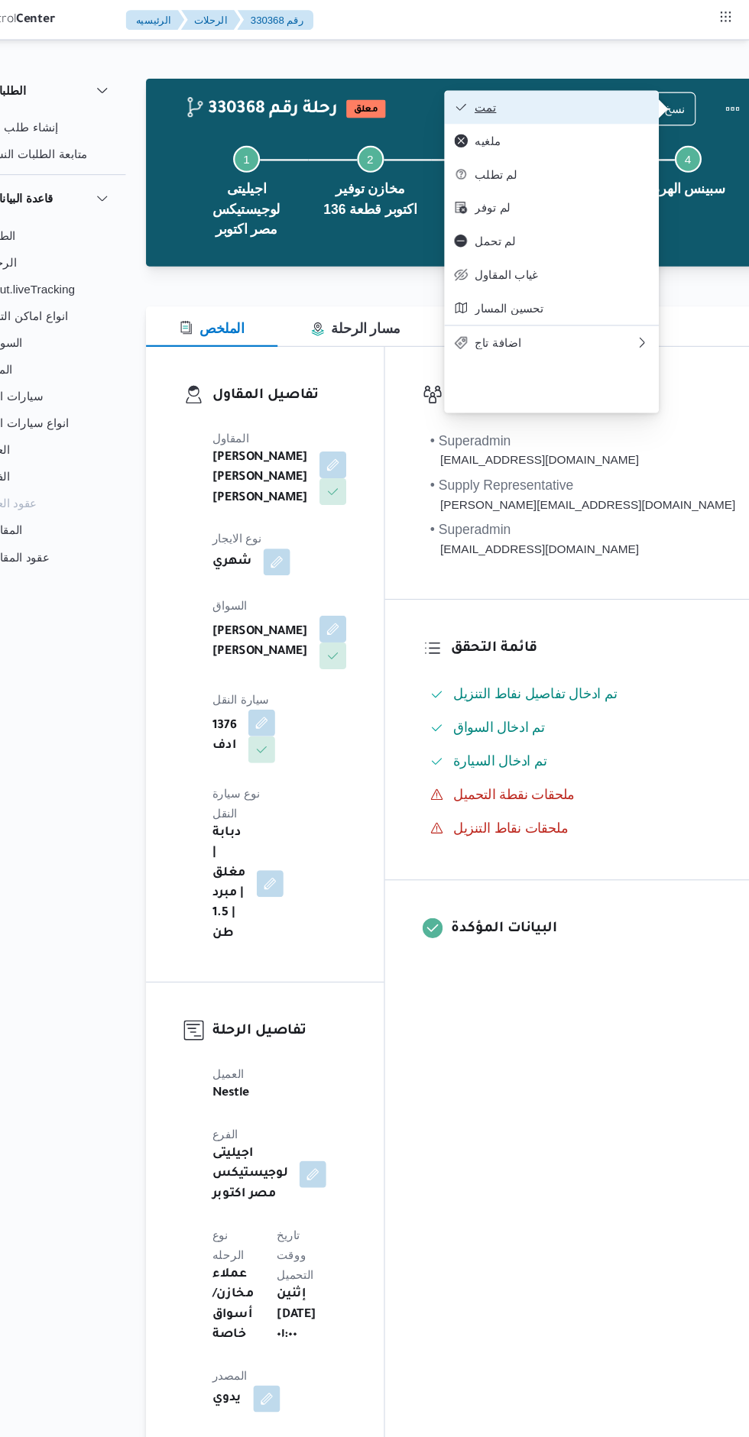
click at [630, 100] on span "تمت" at bounding box center [577, 98] width 159 height 12
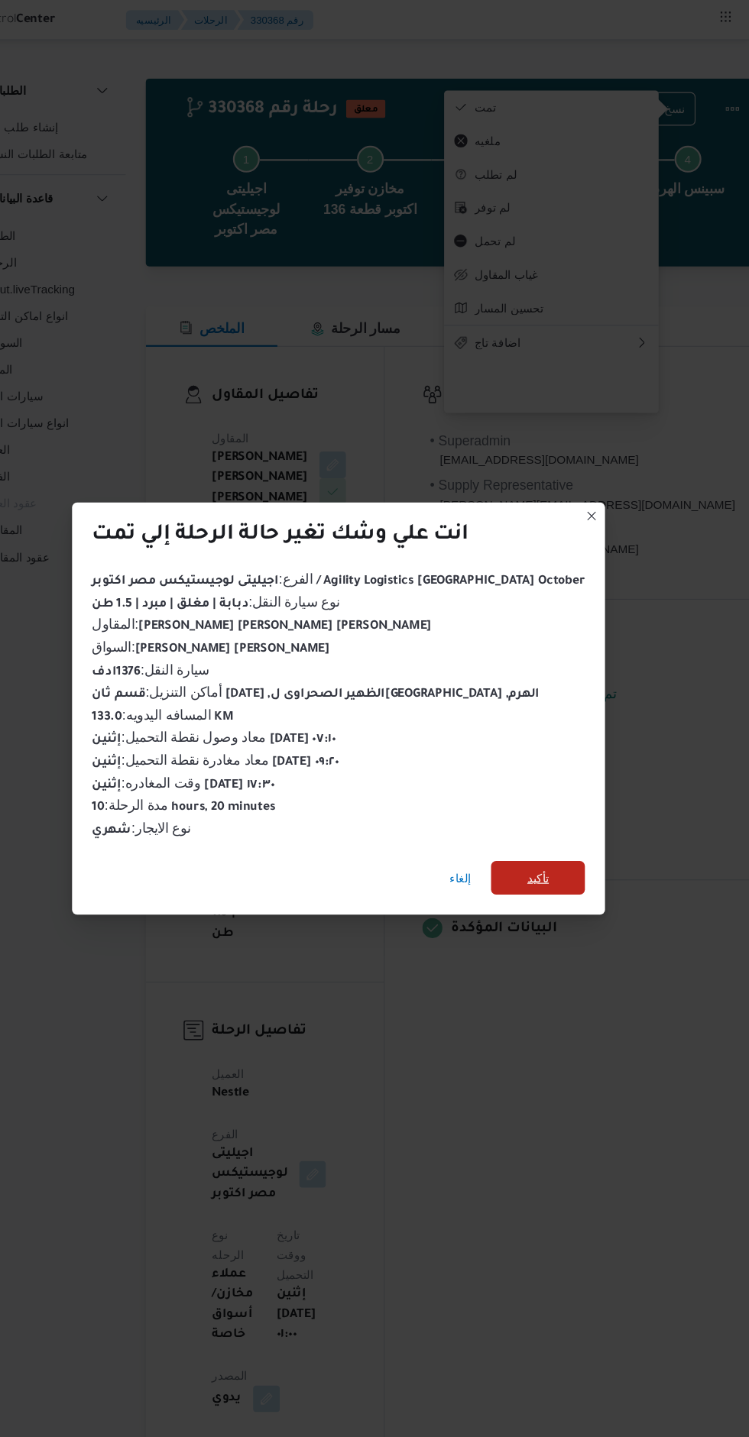
click at [542, 807] on span "تأكيد" at bounding box center [556, 800] width 86 height 31
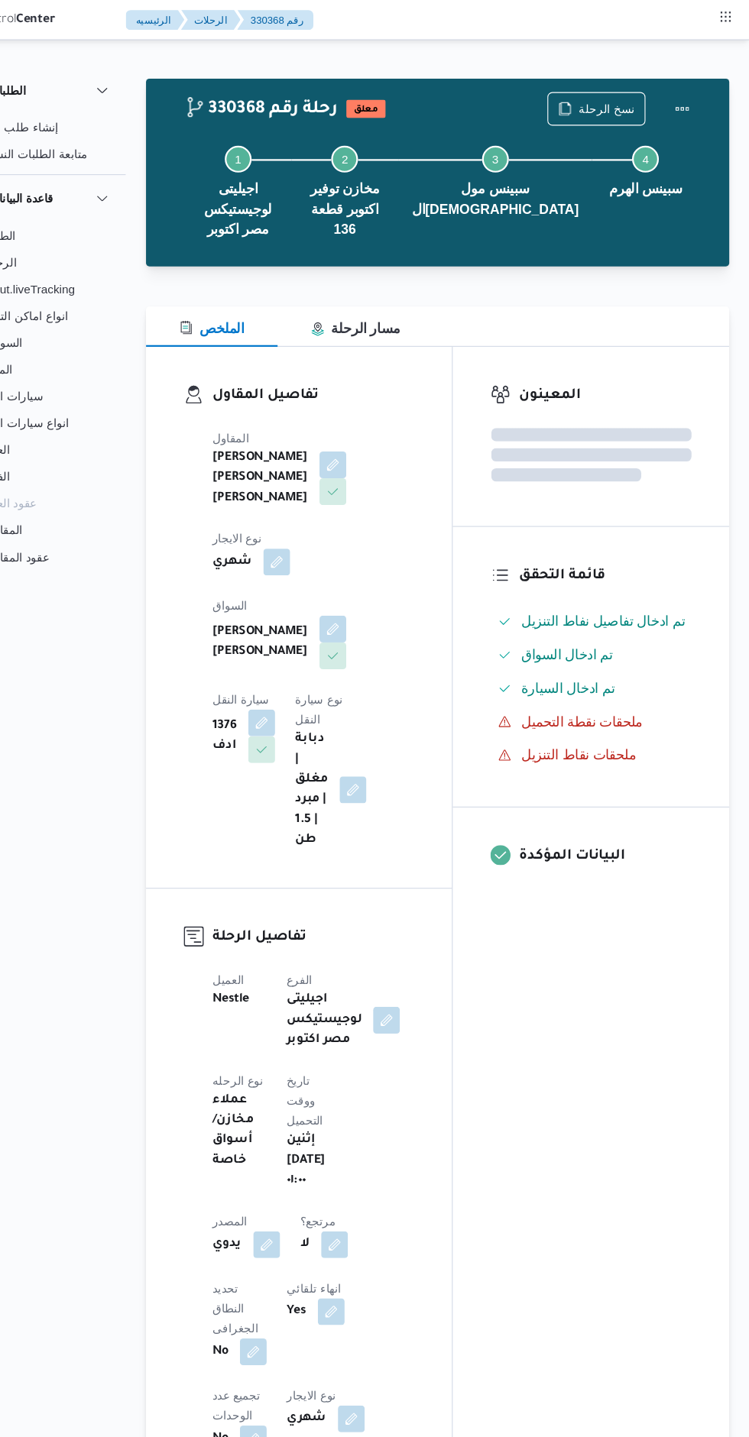
click at [571, 925] on div "المعينون قائمة التحقق تم ادخال تفاصيل نفاط التنزيل تم ادخال السواق تم ادخال الس…" at bounding box center [604, 1234] width 252 height 1837
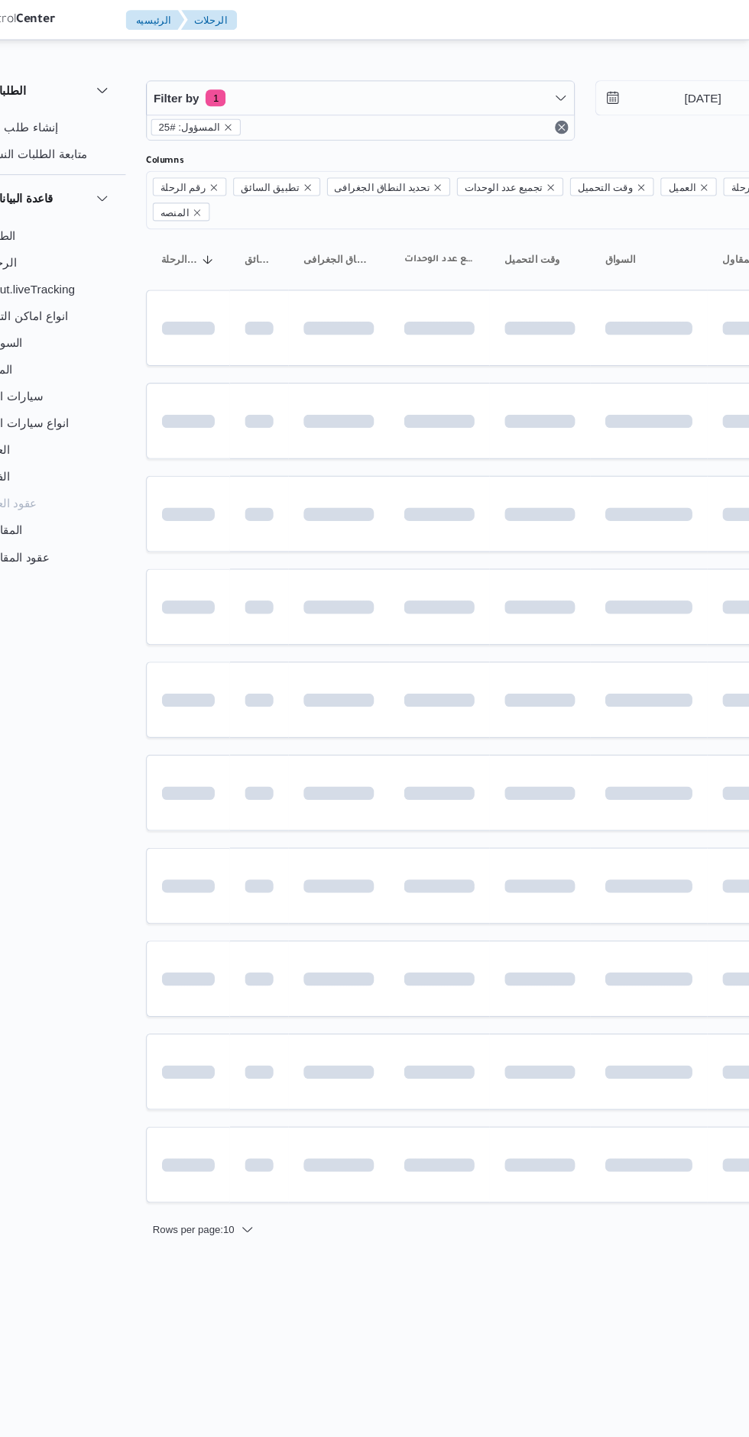
scroll to position [0, 24]
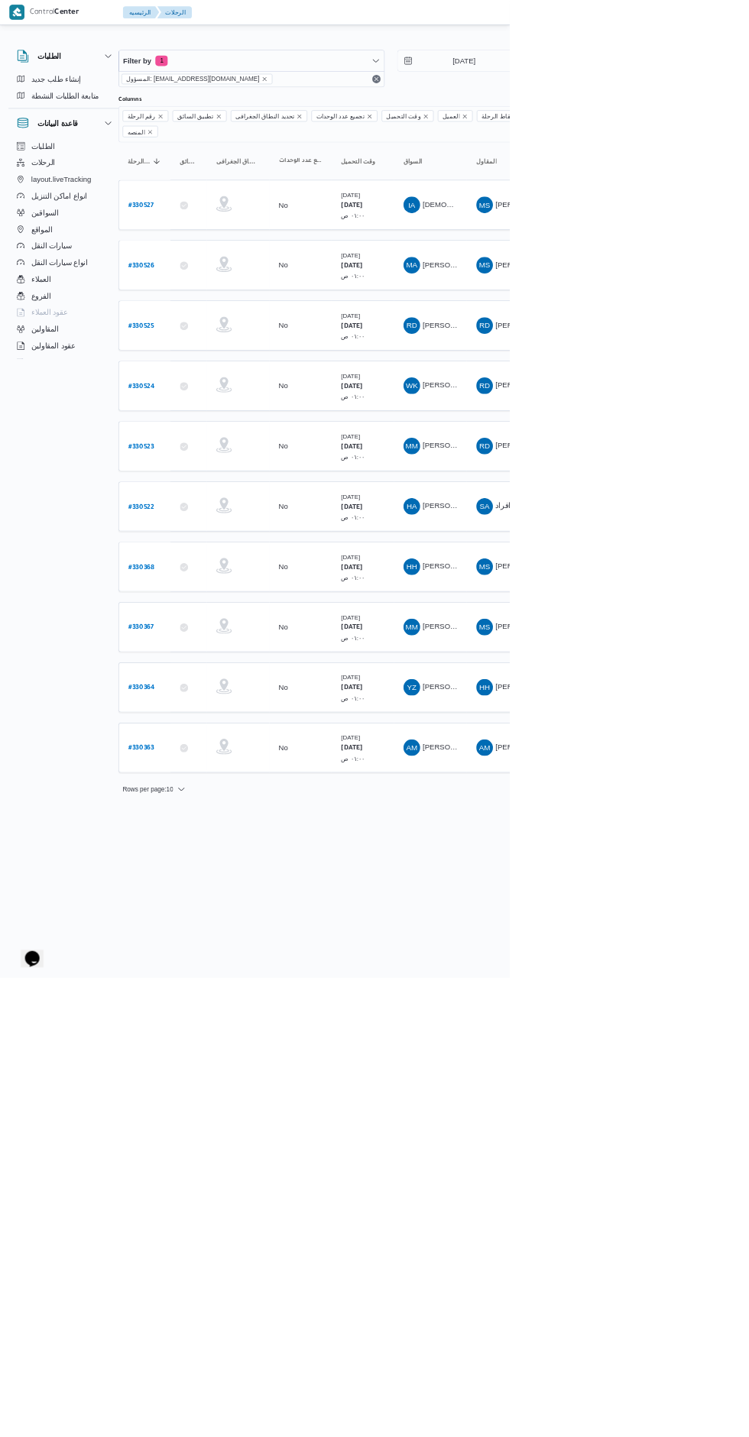
click at [217, 740] on b "# 330522" at bounding box center [208, 745] width 38 height 11
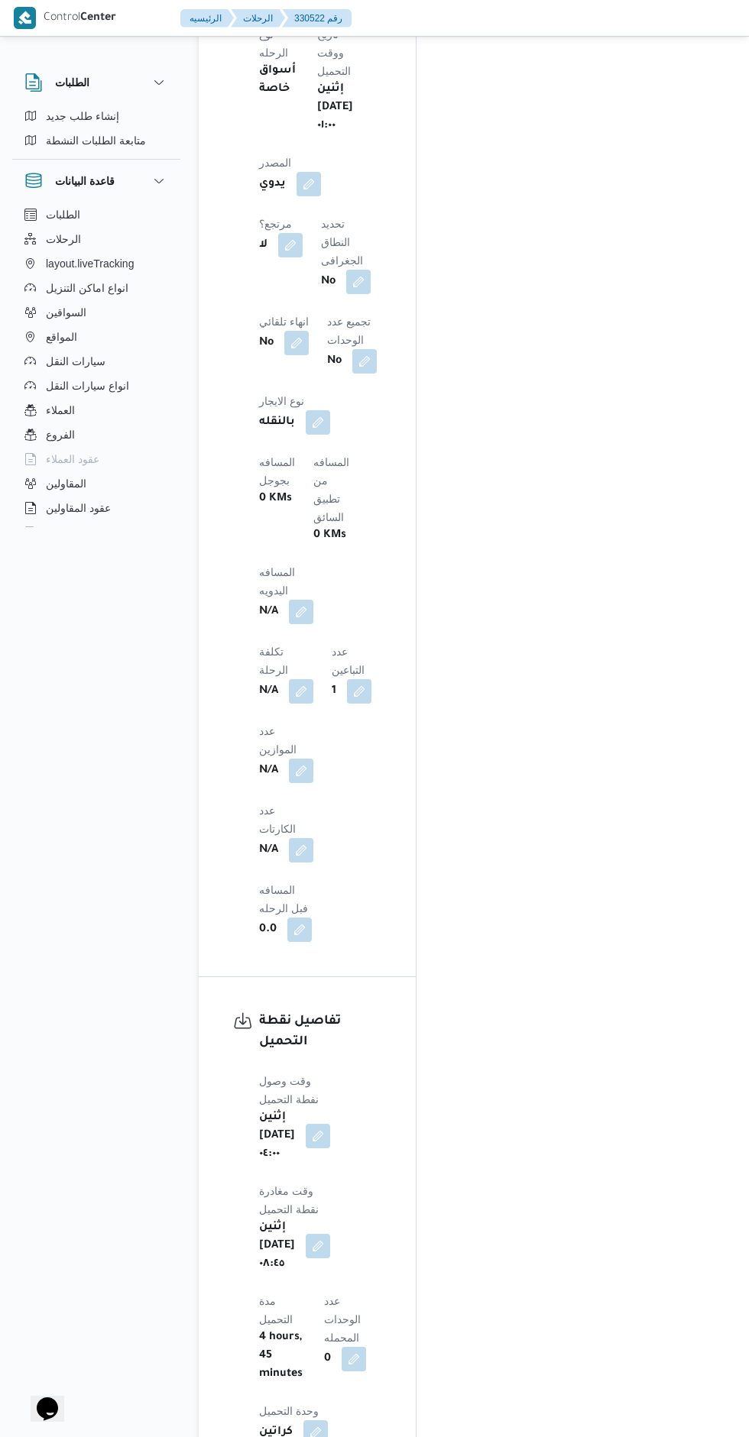
scroll to position [1099, 0]
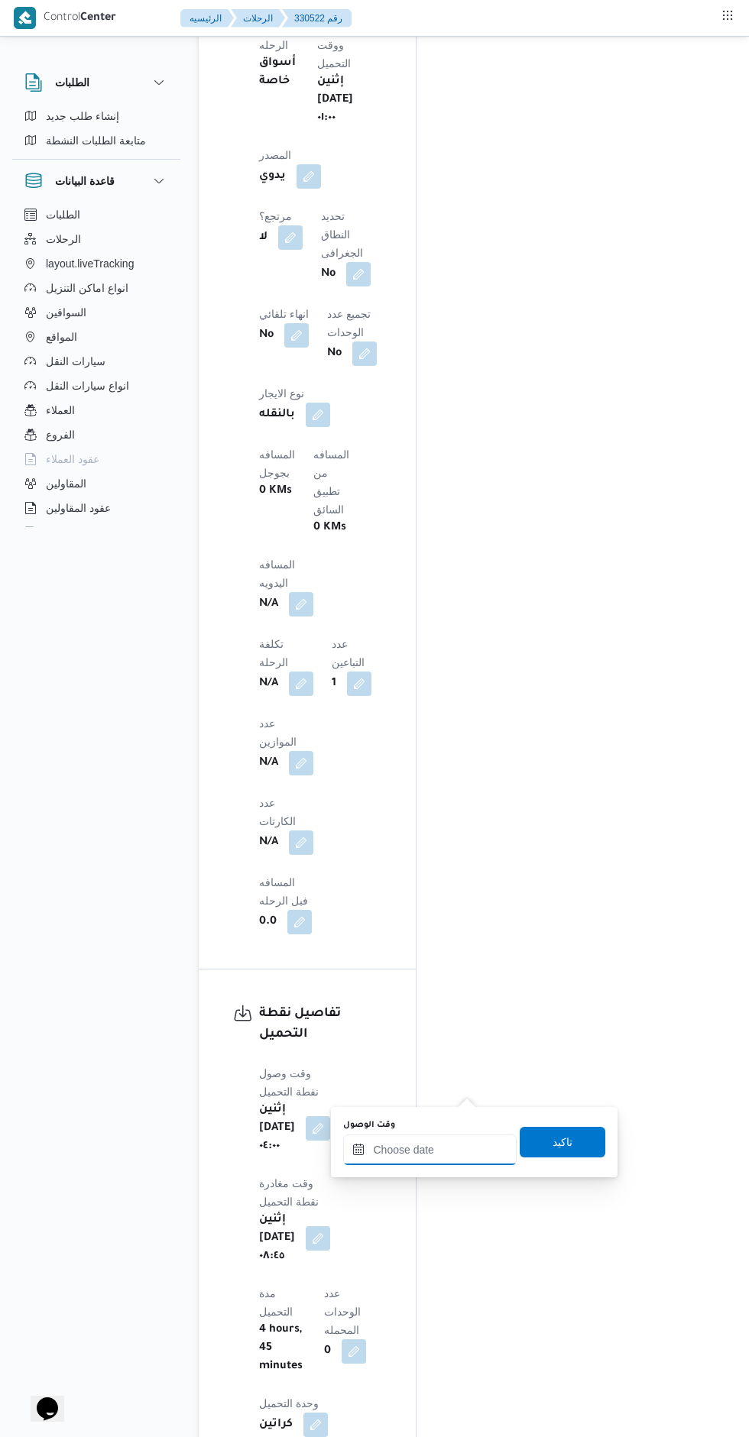
click at [440, 1145] on input "وقت الوصول" at bounding box center [429, 1150] width 173 height 31
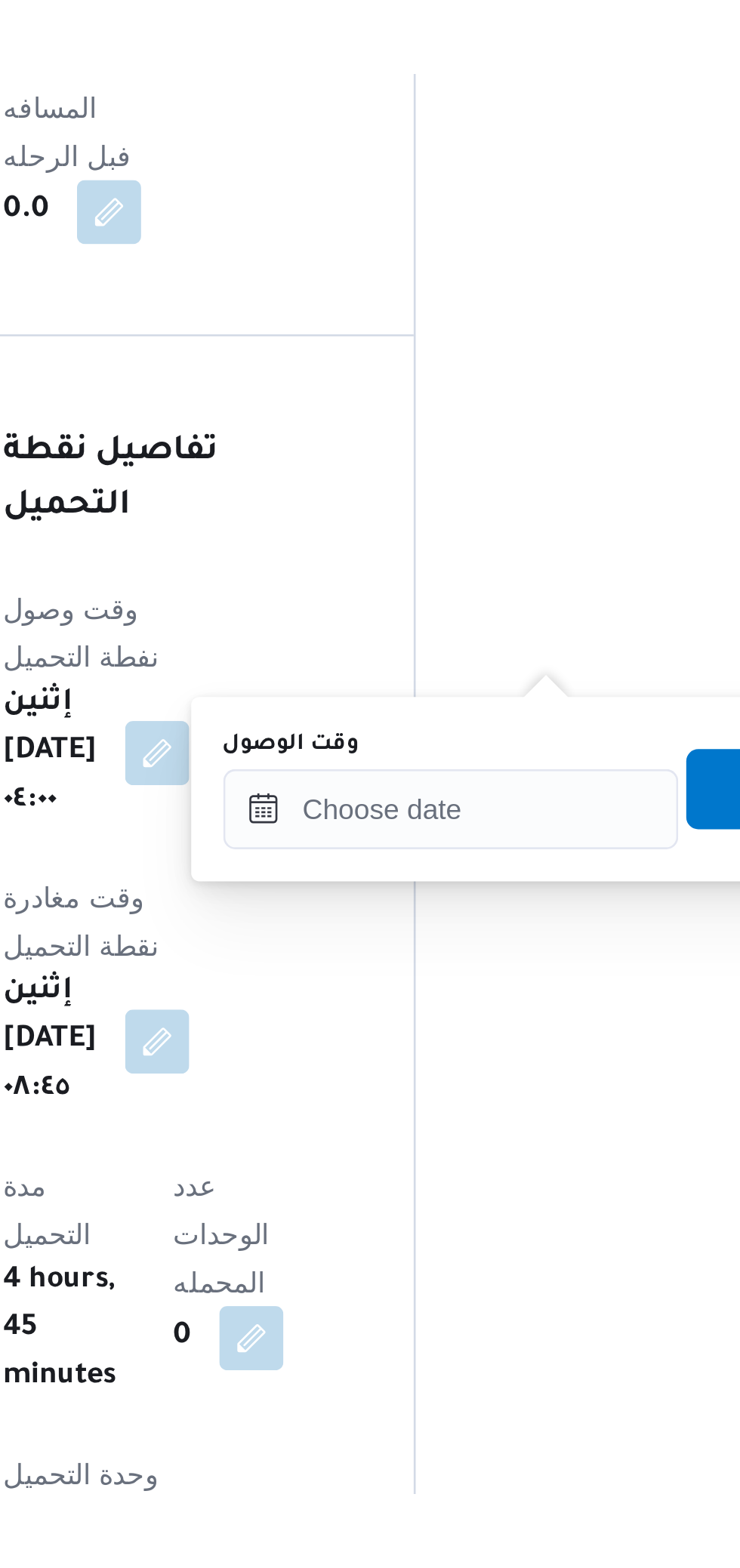
scroll to position [1201, 0]
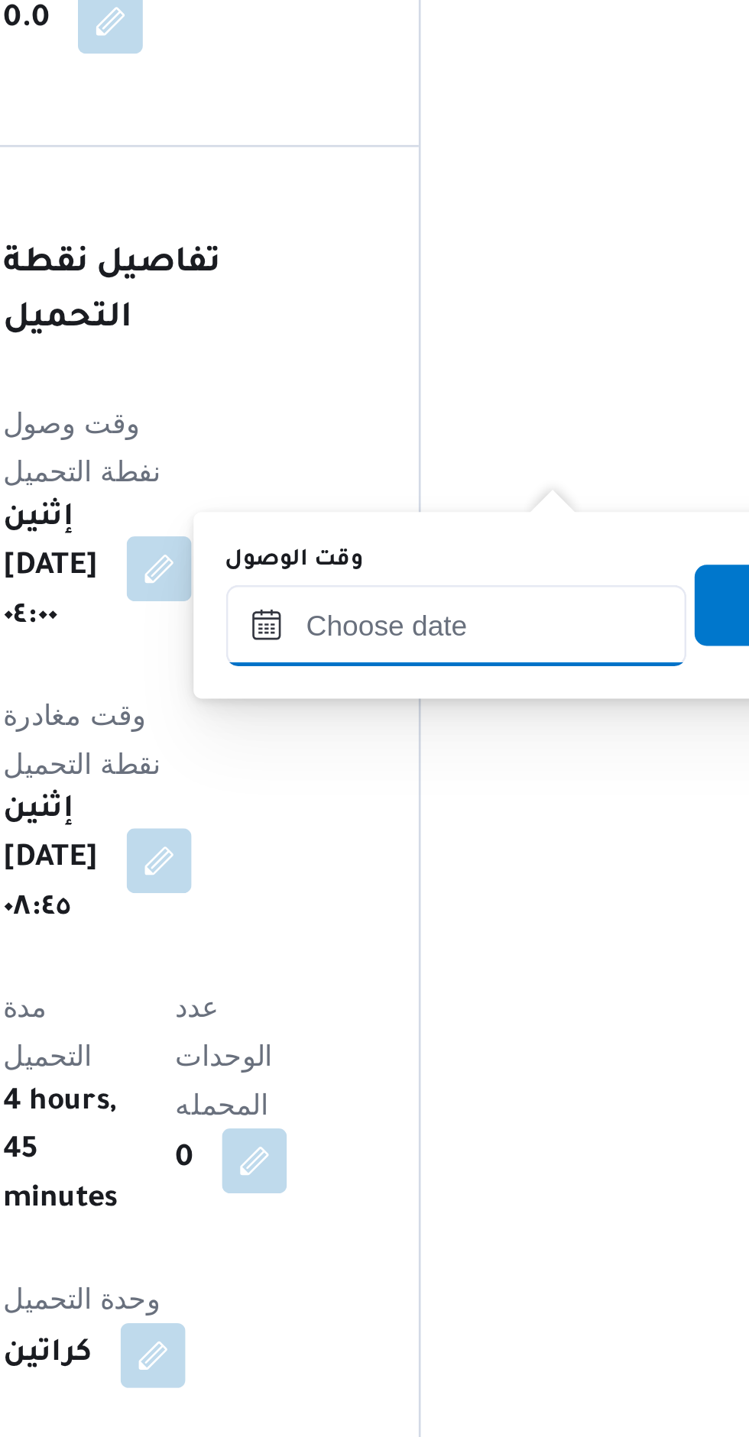
click at [452, 1027] on input "وقت الوصول" at bounding box center [429, 1033] width 173 height 31
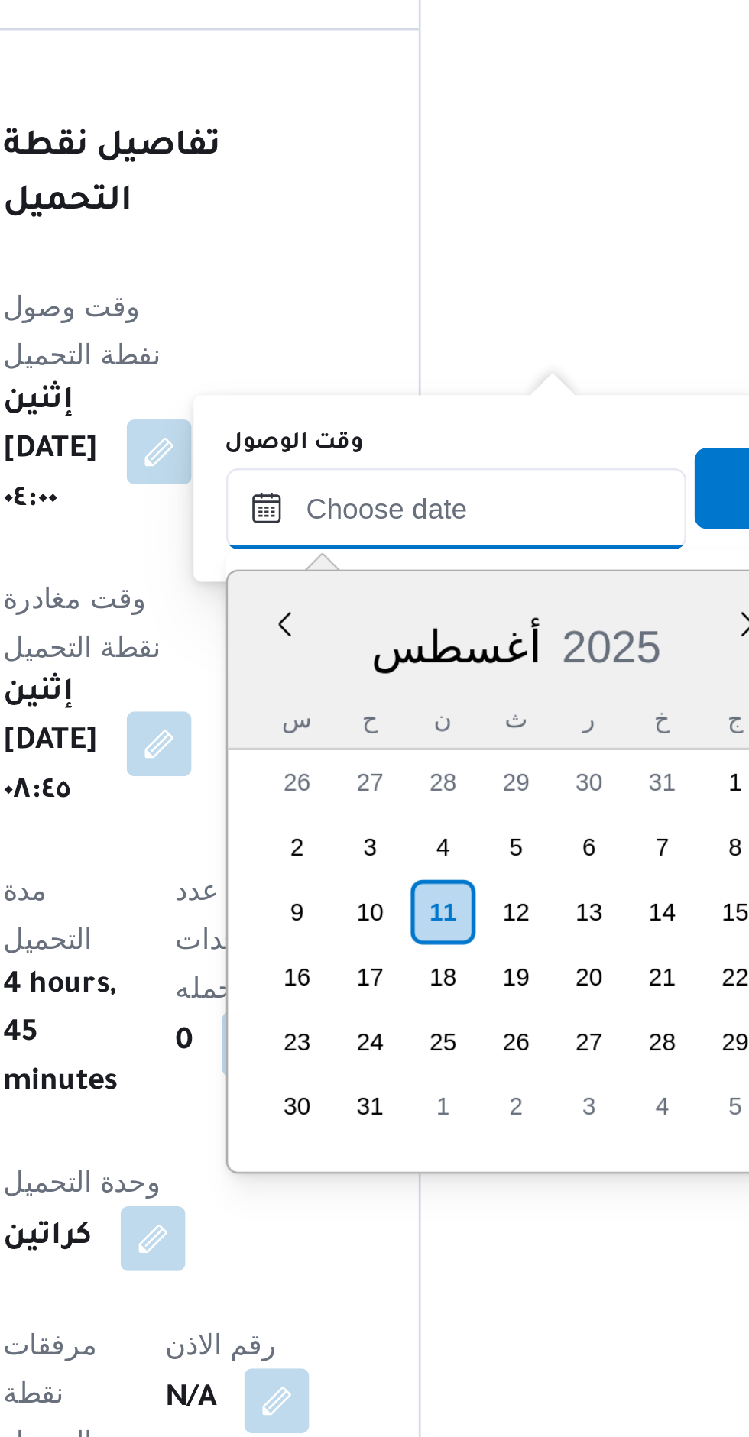
scroll to position [1216, 0]
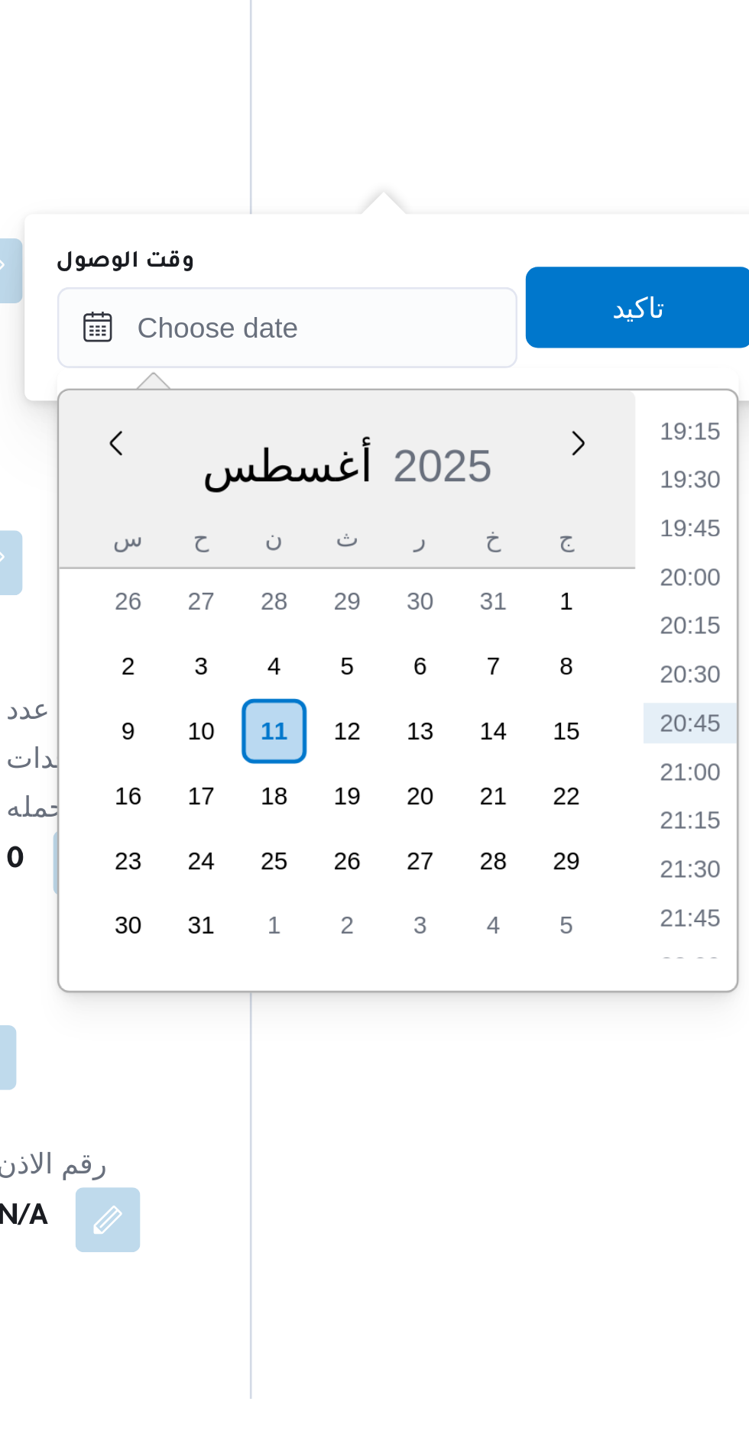
click at [583, 1071] on li "19:15" at bounding box center [581, 1072] width 35 height 15
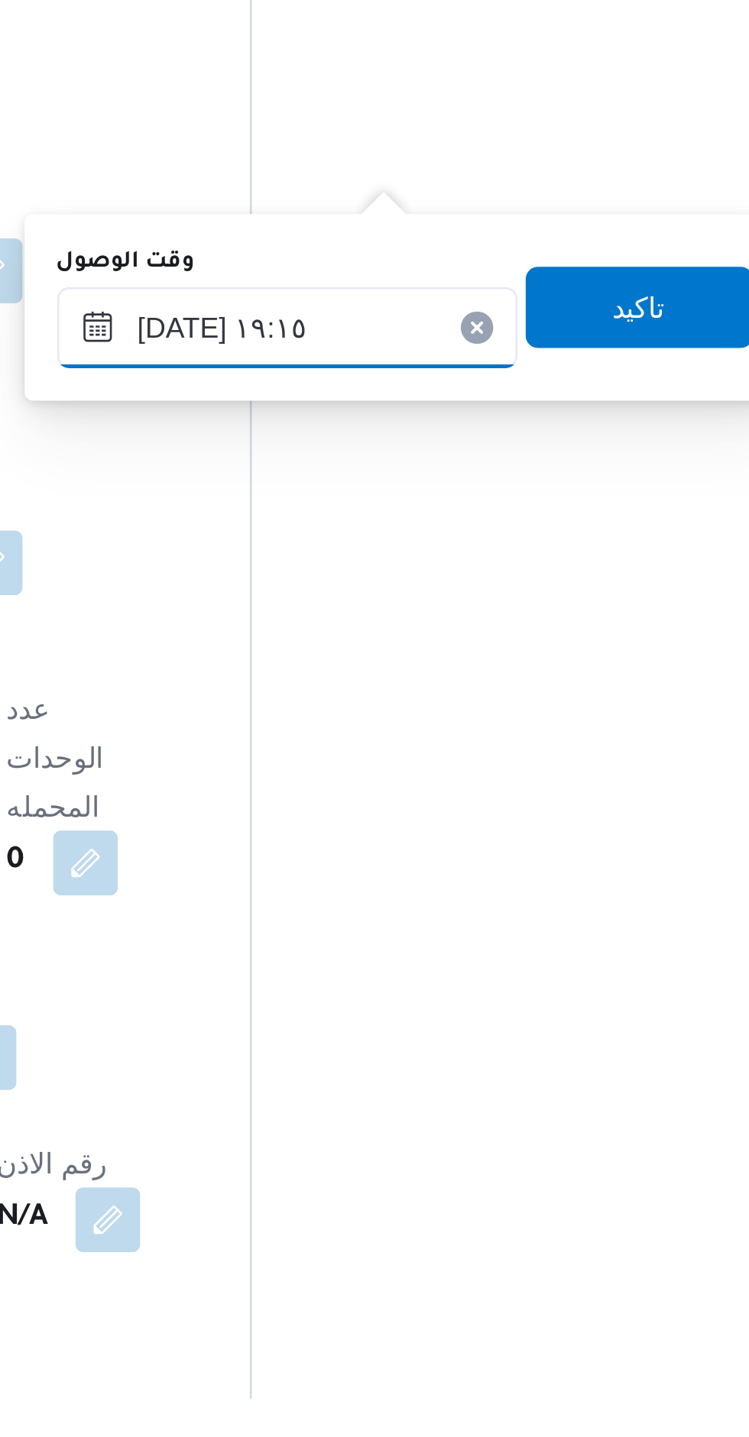
click at [381, 1037] on input "[DATE] ١٩:١٥" at bounding box center [429, 1033] width 173 height 31
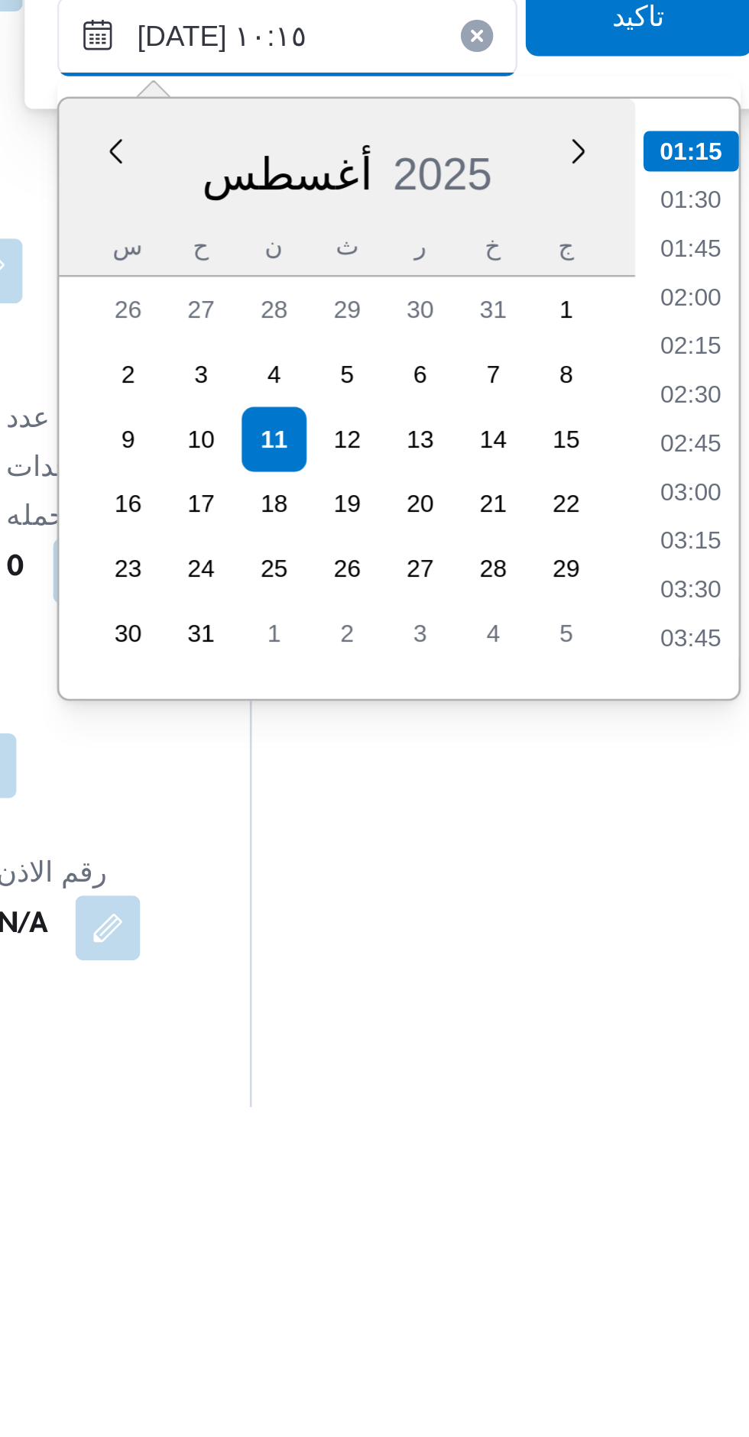
scroll to position [565, 0]
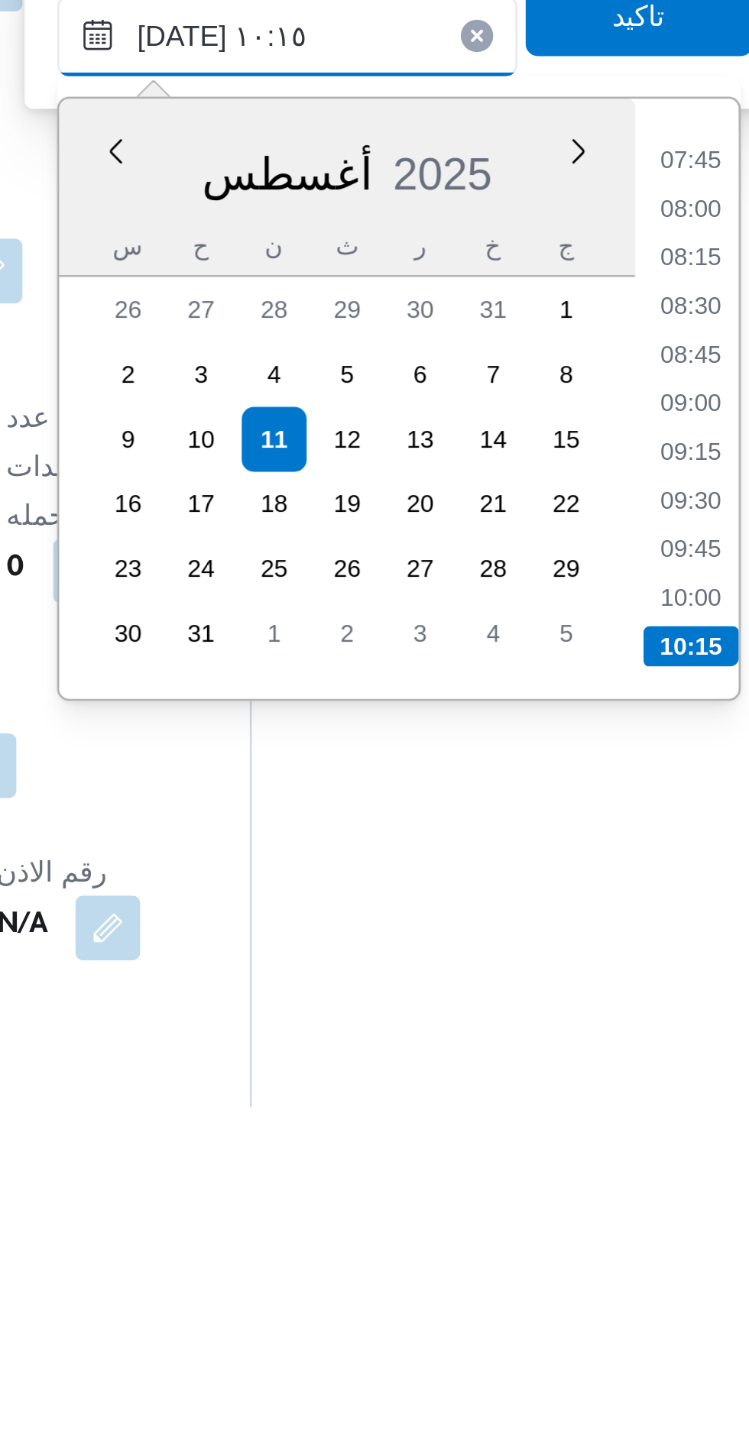
type input "[DATE] ١٠:١٥"
click at [584, 1258] on li "10:15" at bounding box center [582, 1263] width 36 height 15
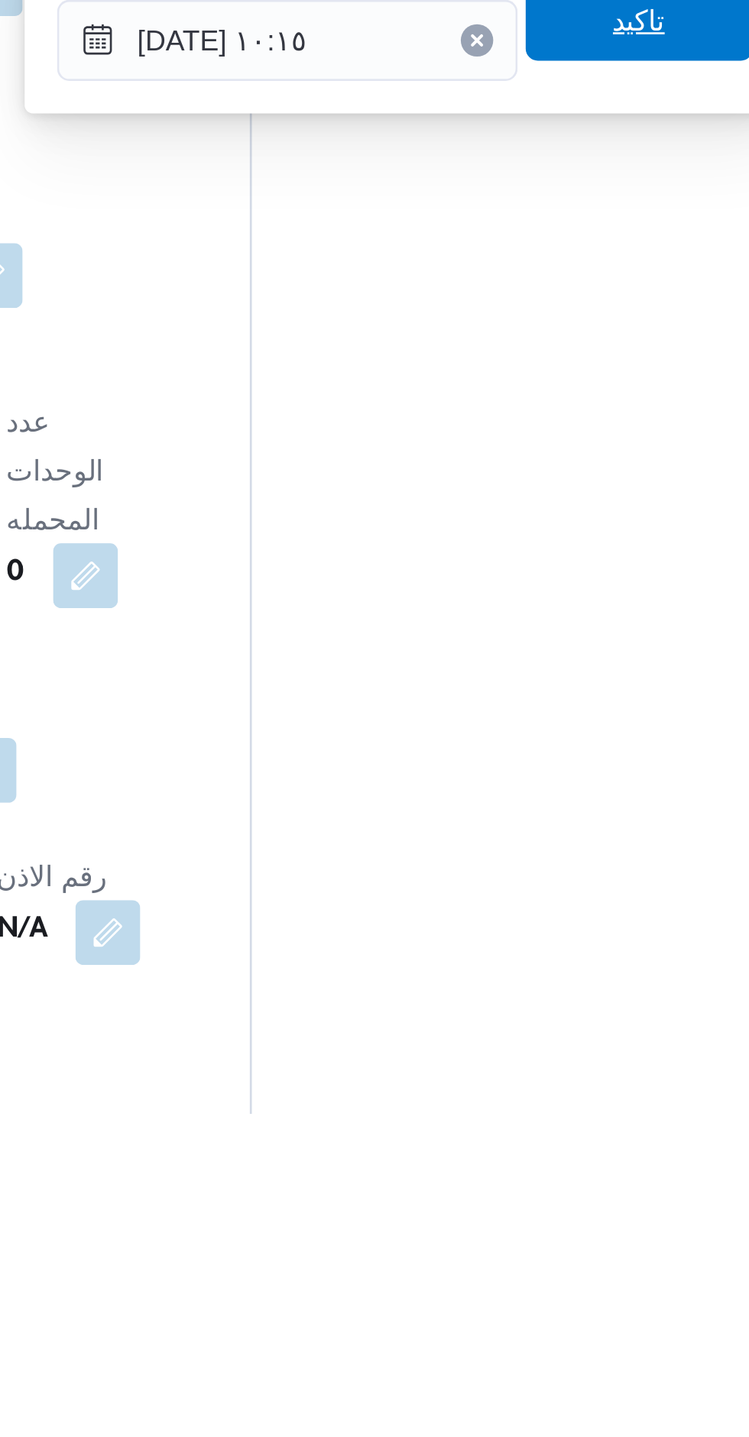
click at [557, 1031] on span "تاكيد" at bounding box center [563, 1025] width 86 height 31
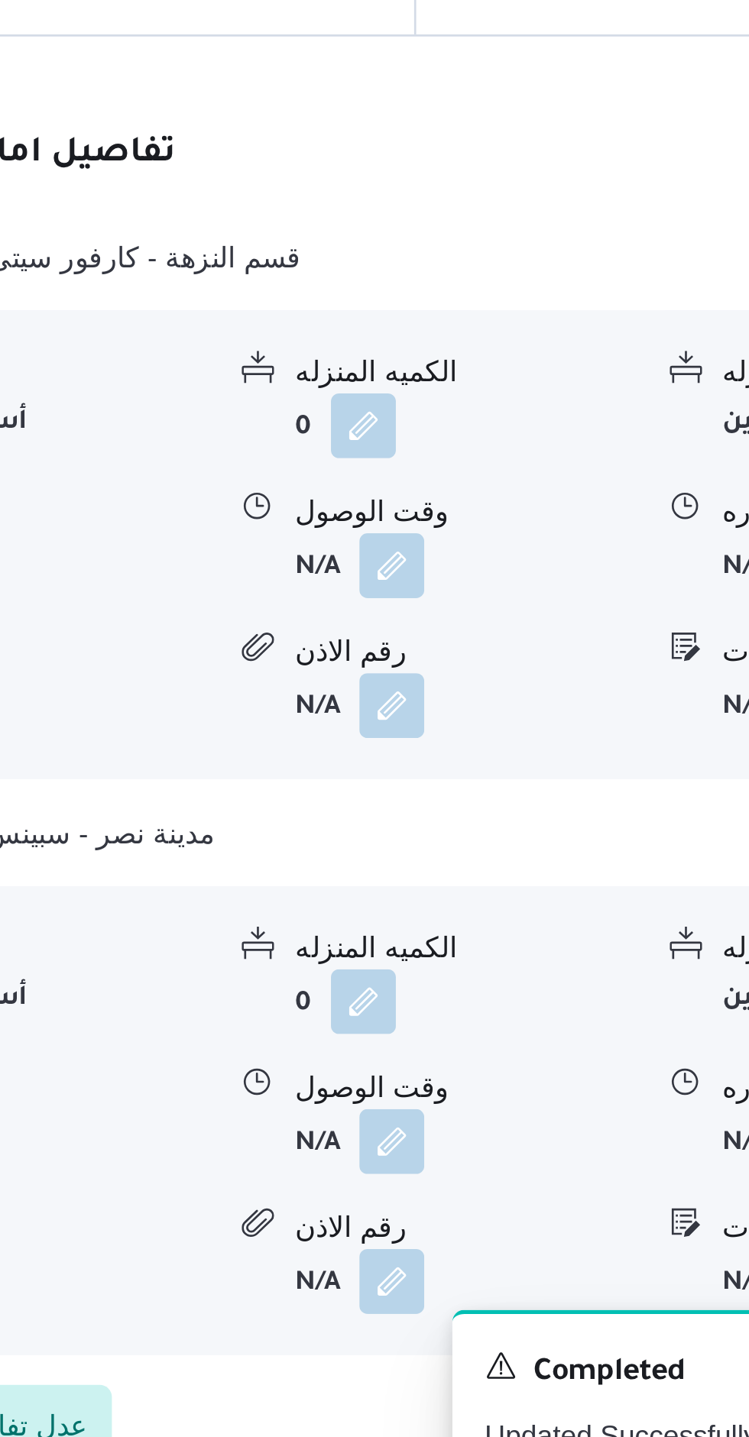
scroll to position [1216, 0]
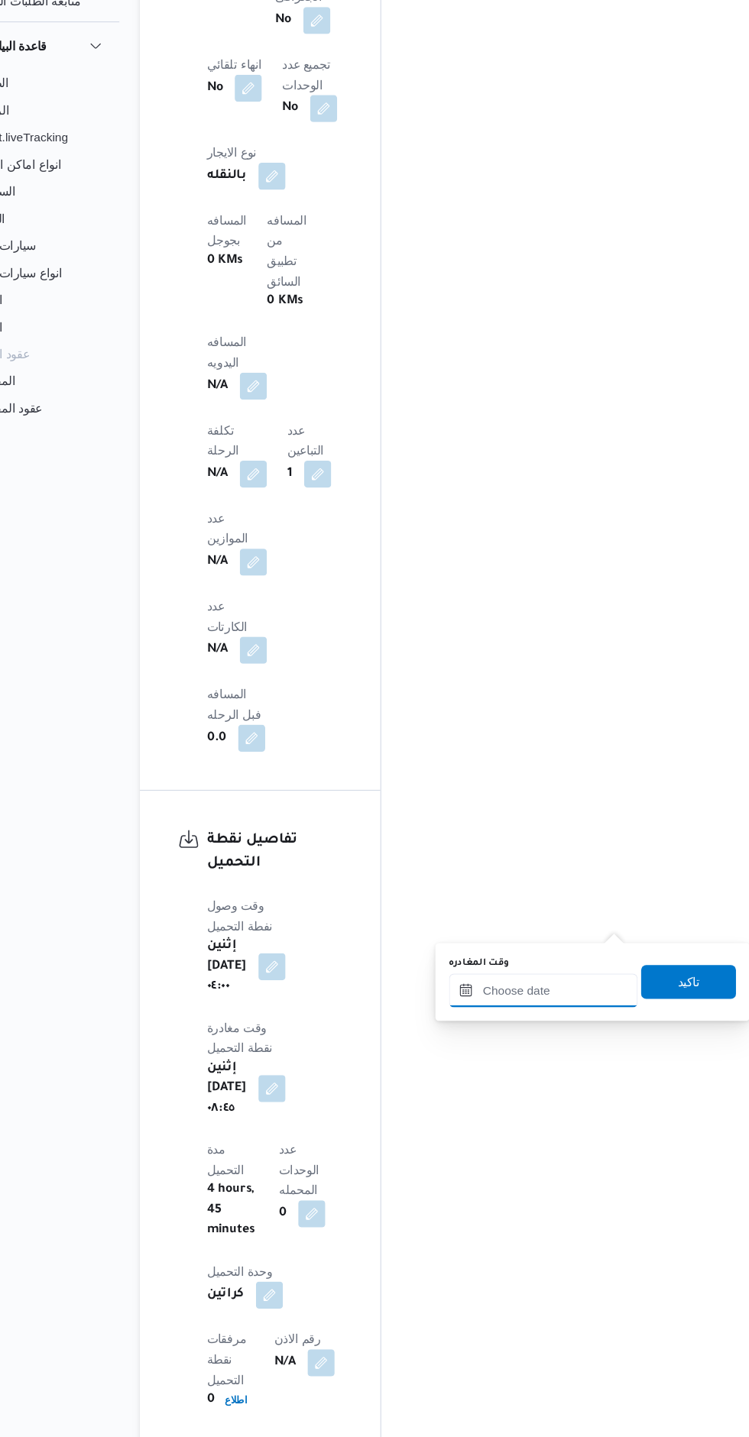
click at [584, 1033] on input "وقت المغادره" at bounding box center [563, 1033] width 170 height 31
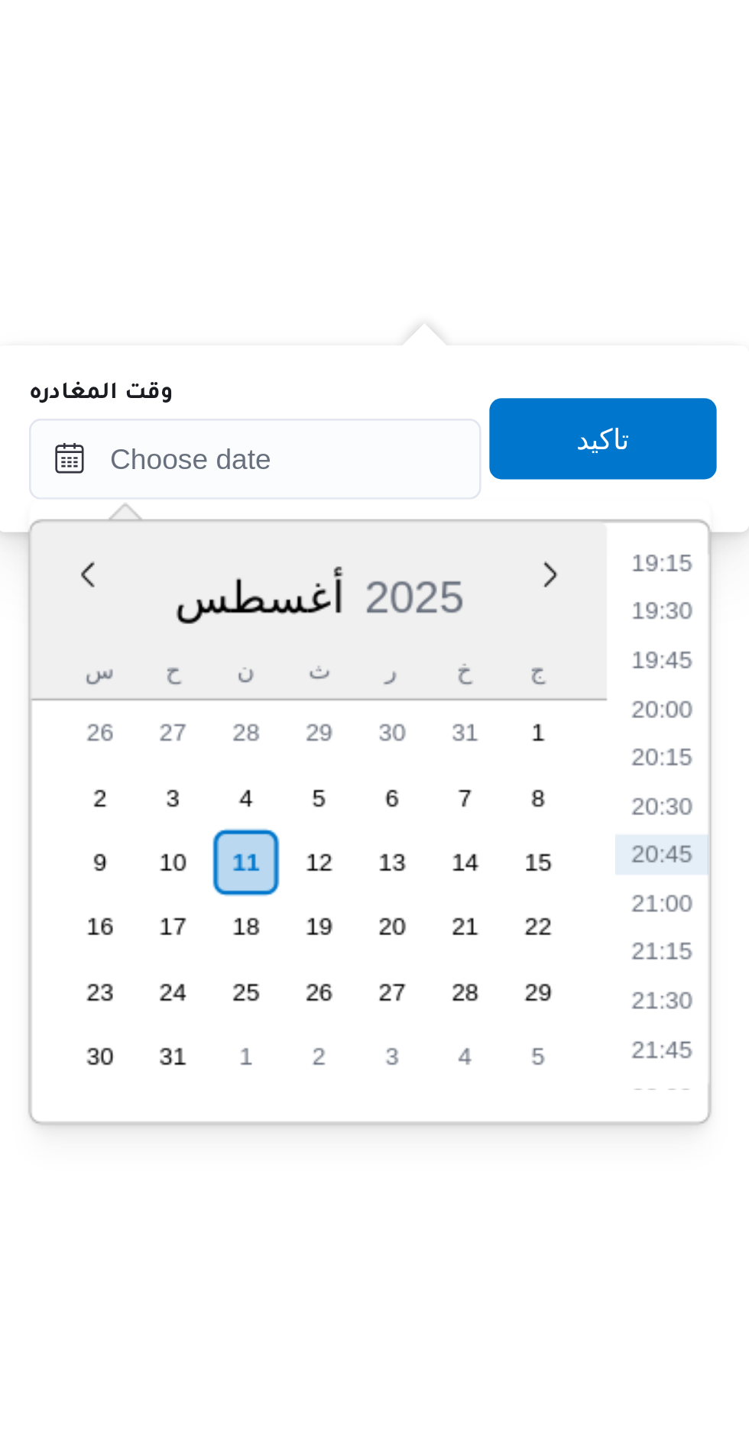
click at [720, 1084] on li "19:30" at bounding box center [715, 1090] width 35 height 15
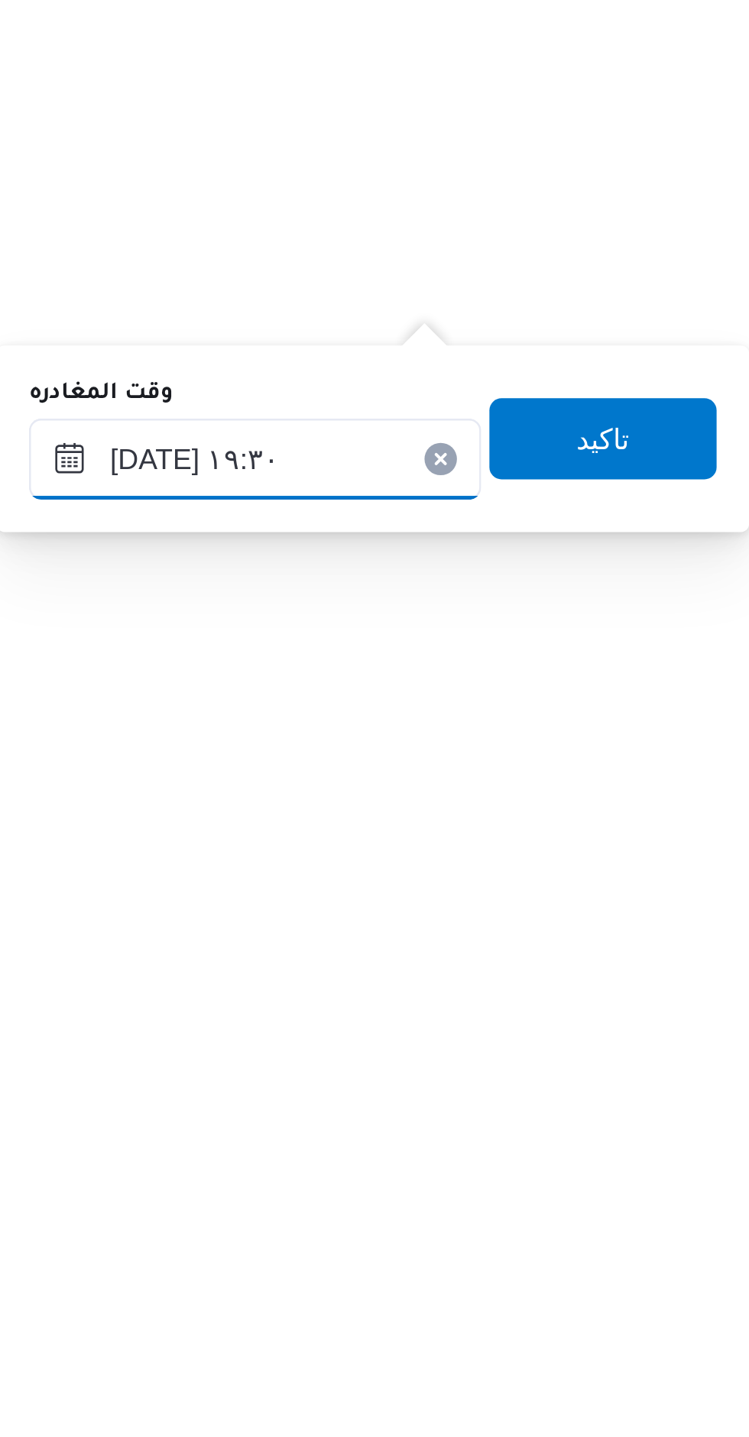
click at [517, 1033] on input "[DATE] ١٩:٣٠" at bounding box center [563, 1033] width 170 height 31
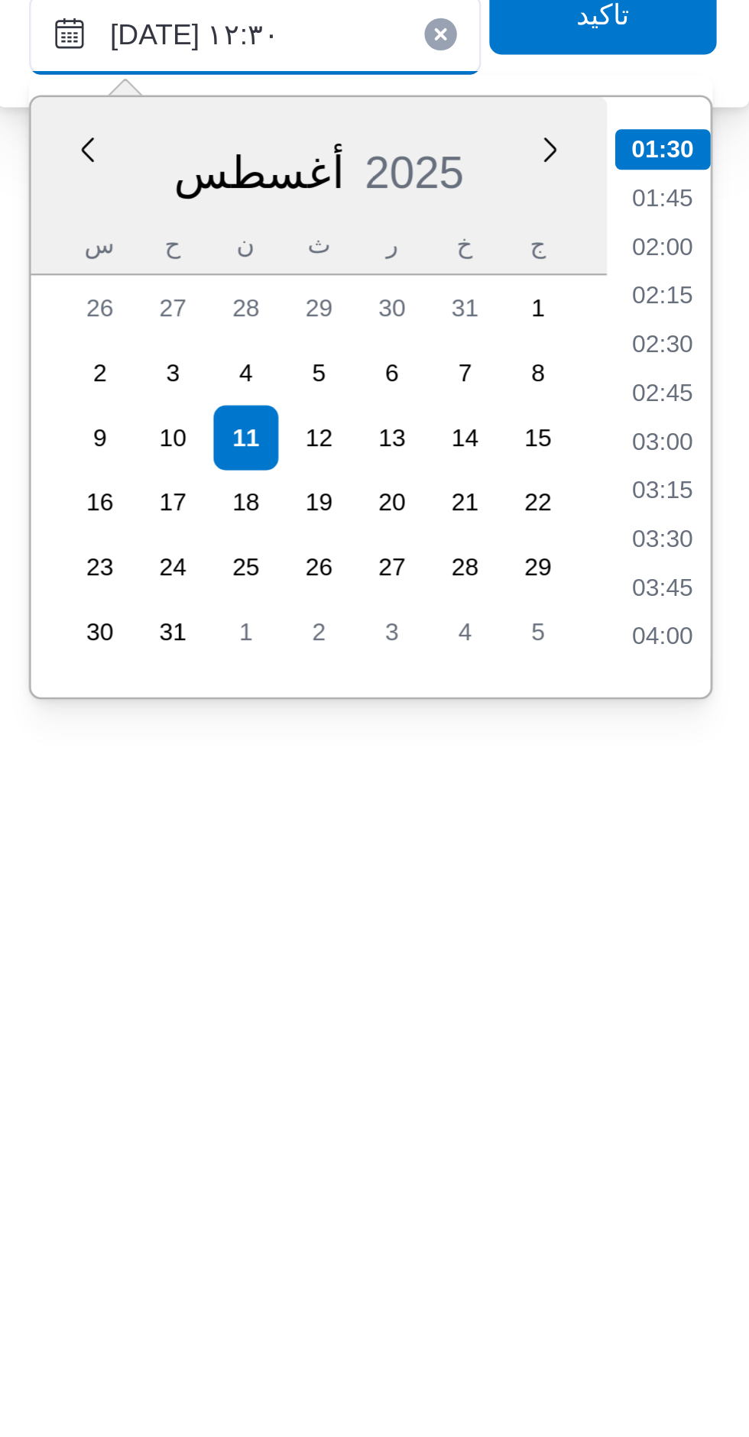
scroll to position [730, 0]
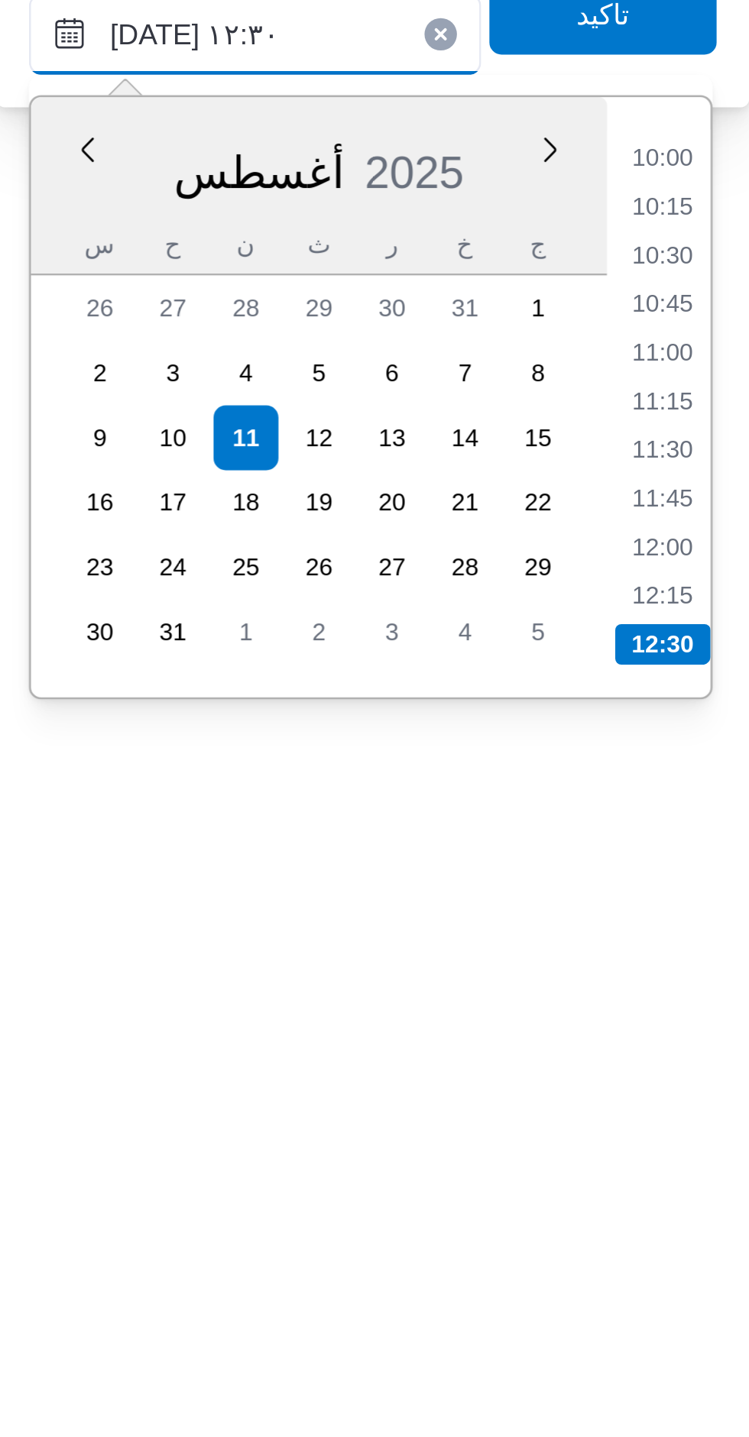
type input "[DATE] ١٢:٣٠"
click at [721, 1261] on li "12:30" at bounding box center [716, 1263] width 36 height 15
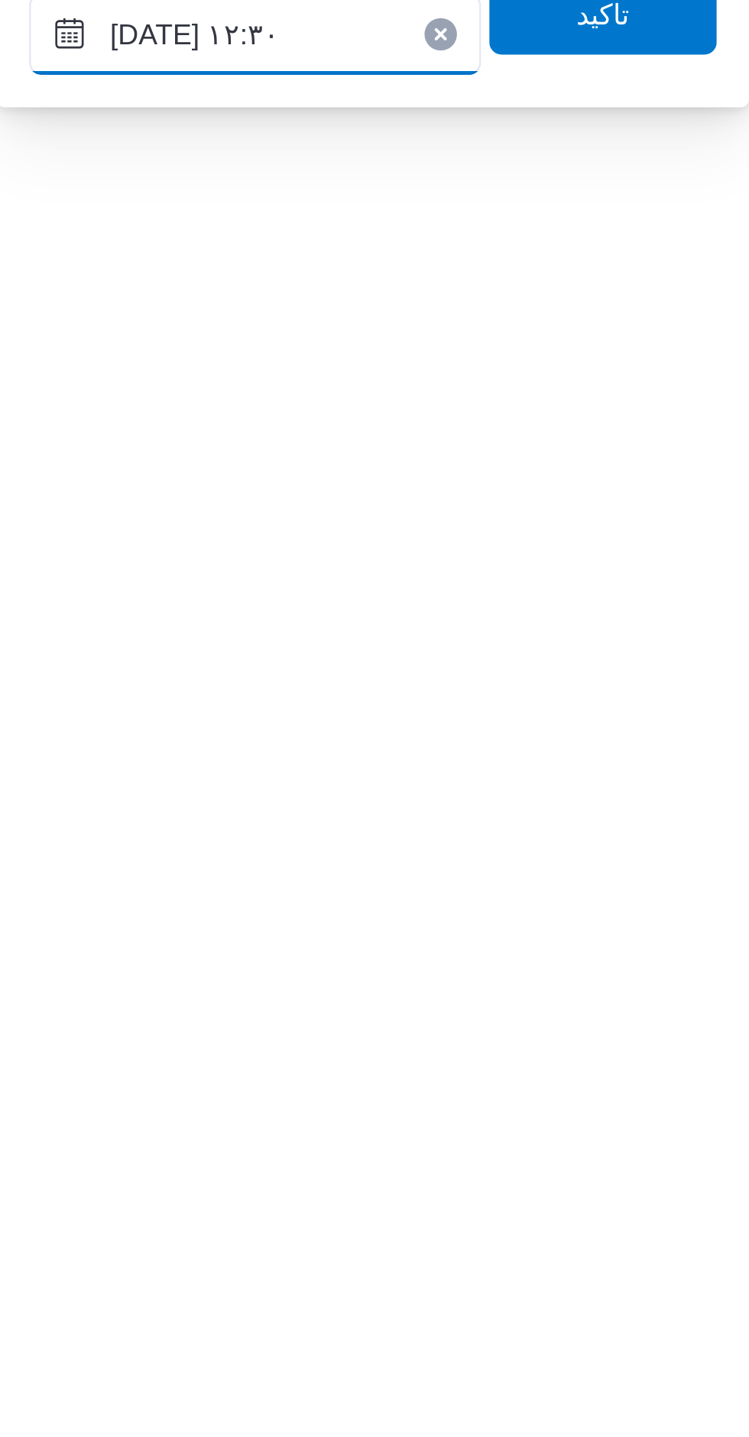
scroll to position [1216, 0]
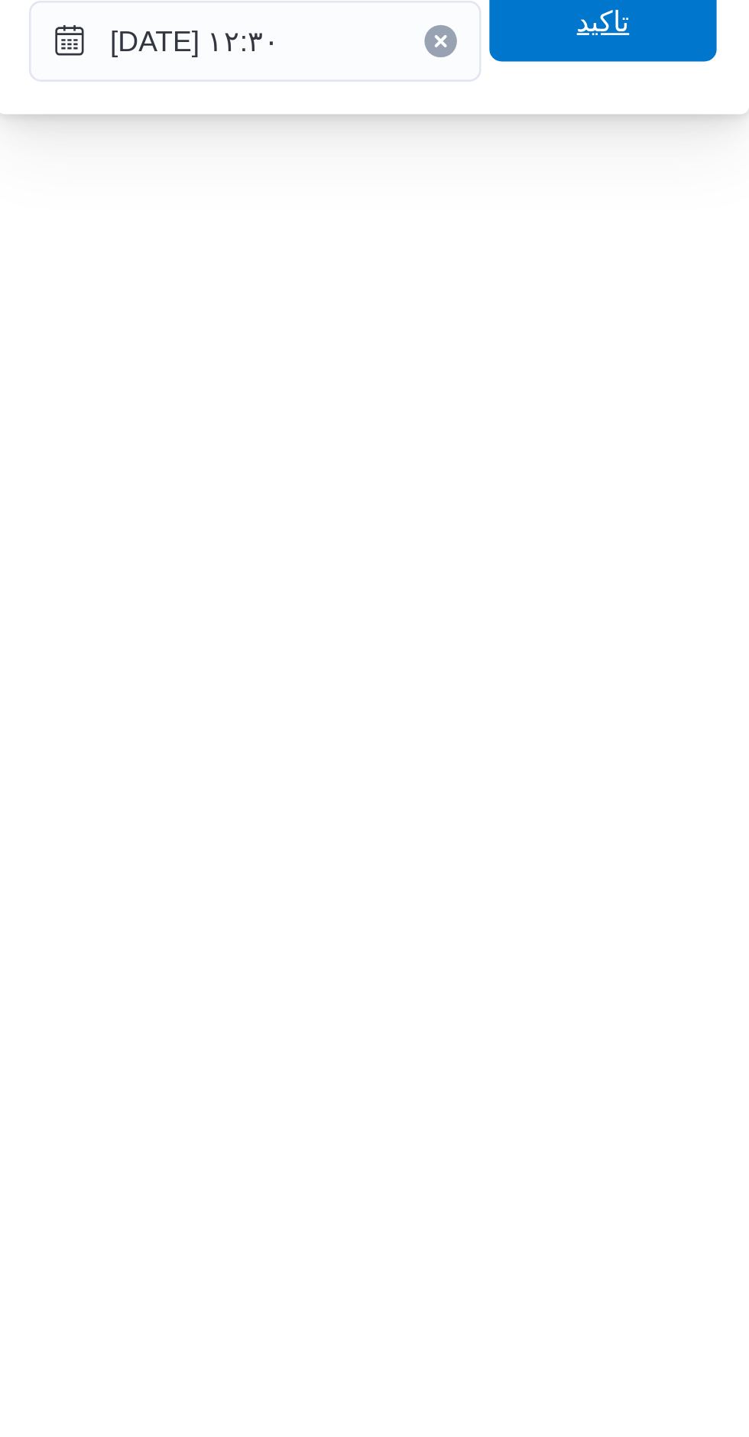
click at [711, 1038] on span "تاكيد" at bounding box center [694, 1026] width 86 height 31
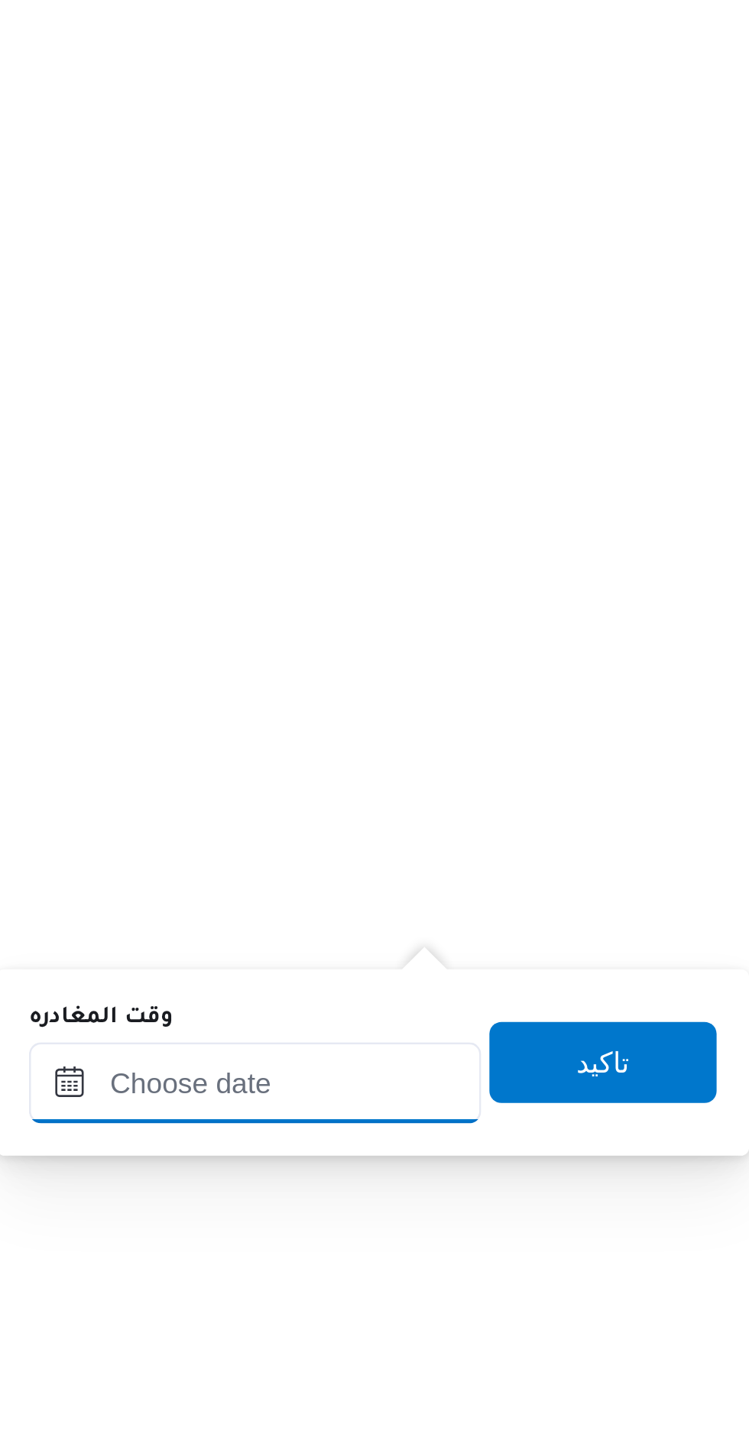
click at [584, 1275] on input "وقت المغادره" at bounding box center [563, 1271] width 170 height 31
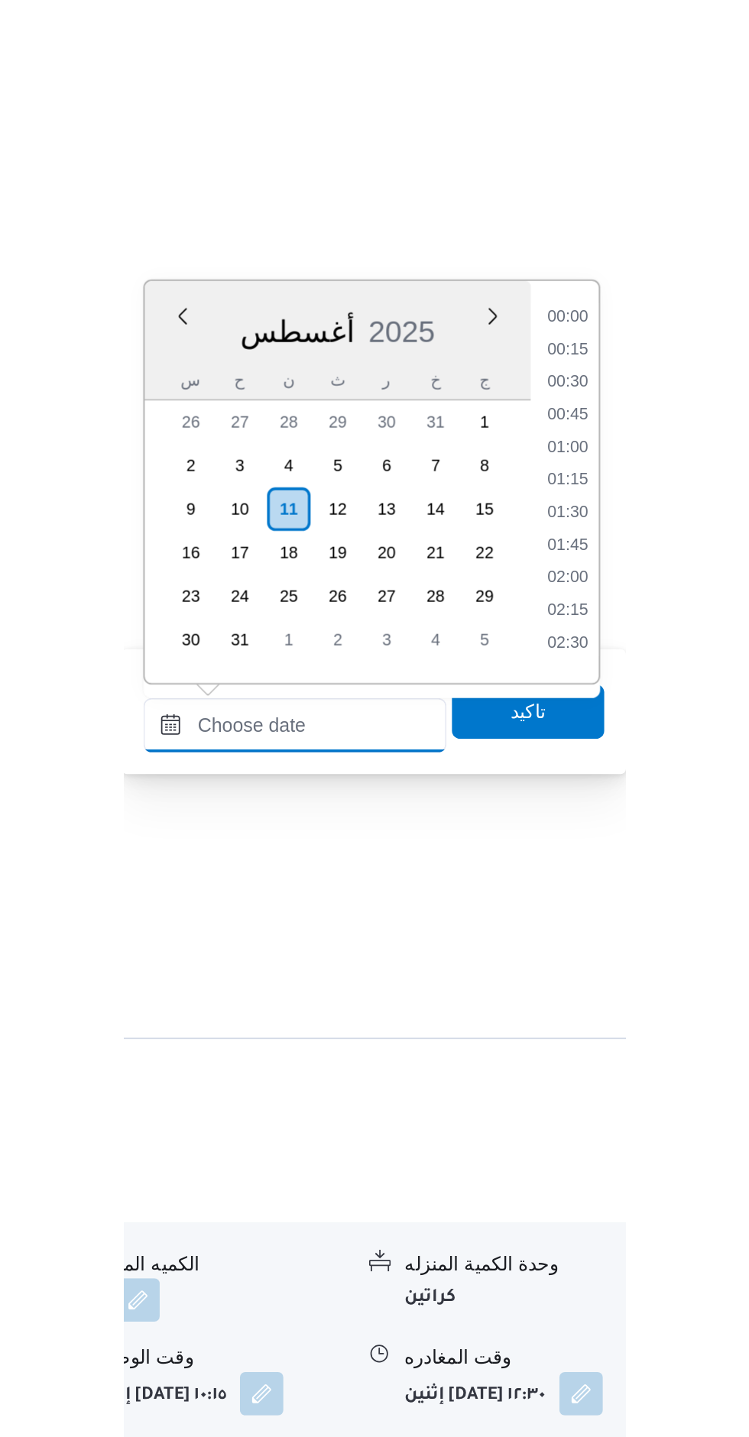
scroll to position [1416, 0]
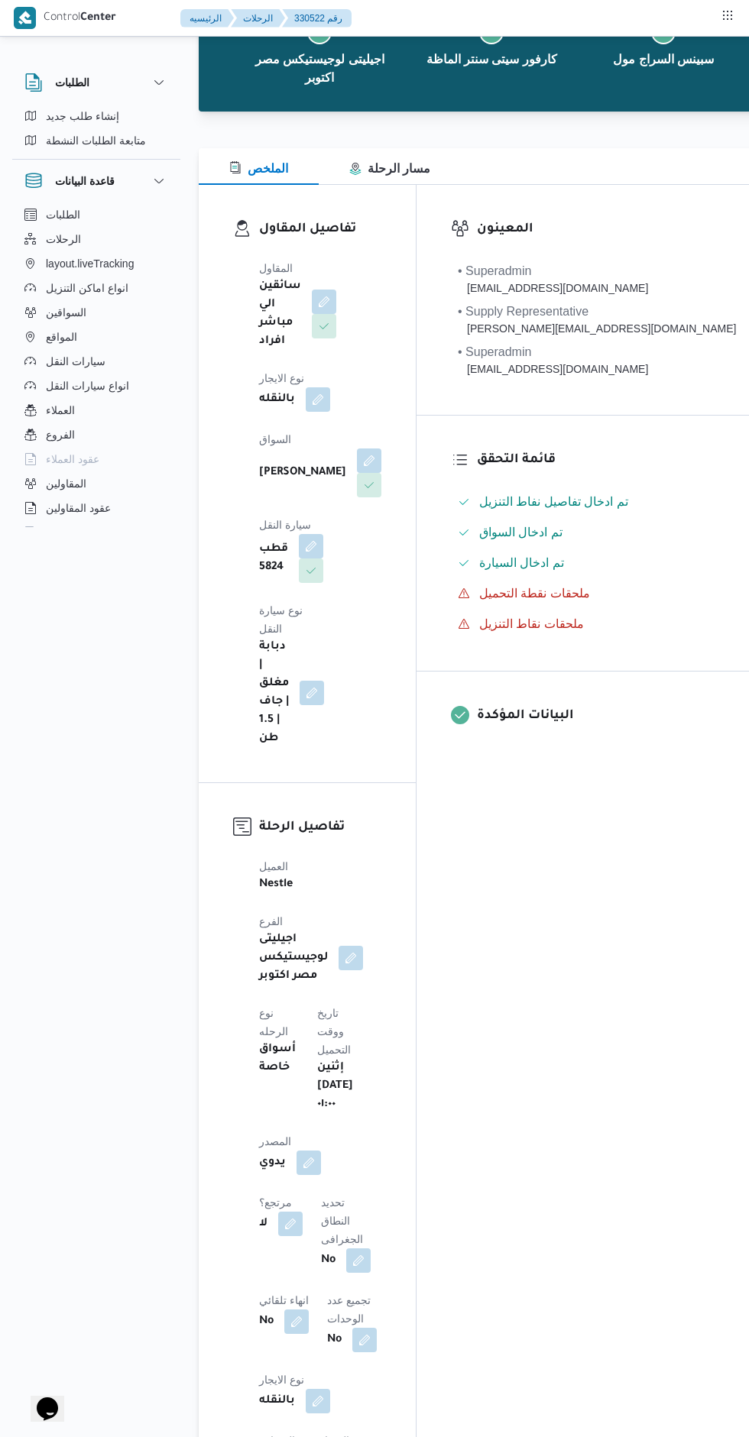
scroll to position [0, 0]
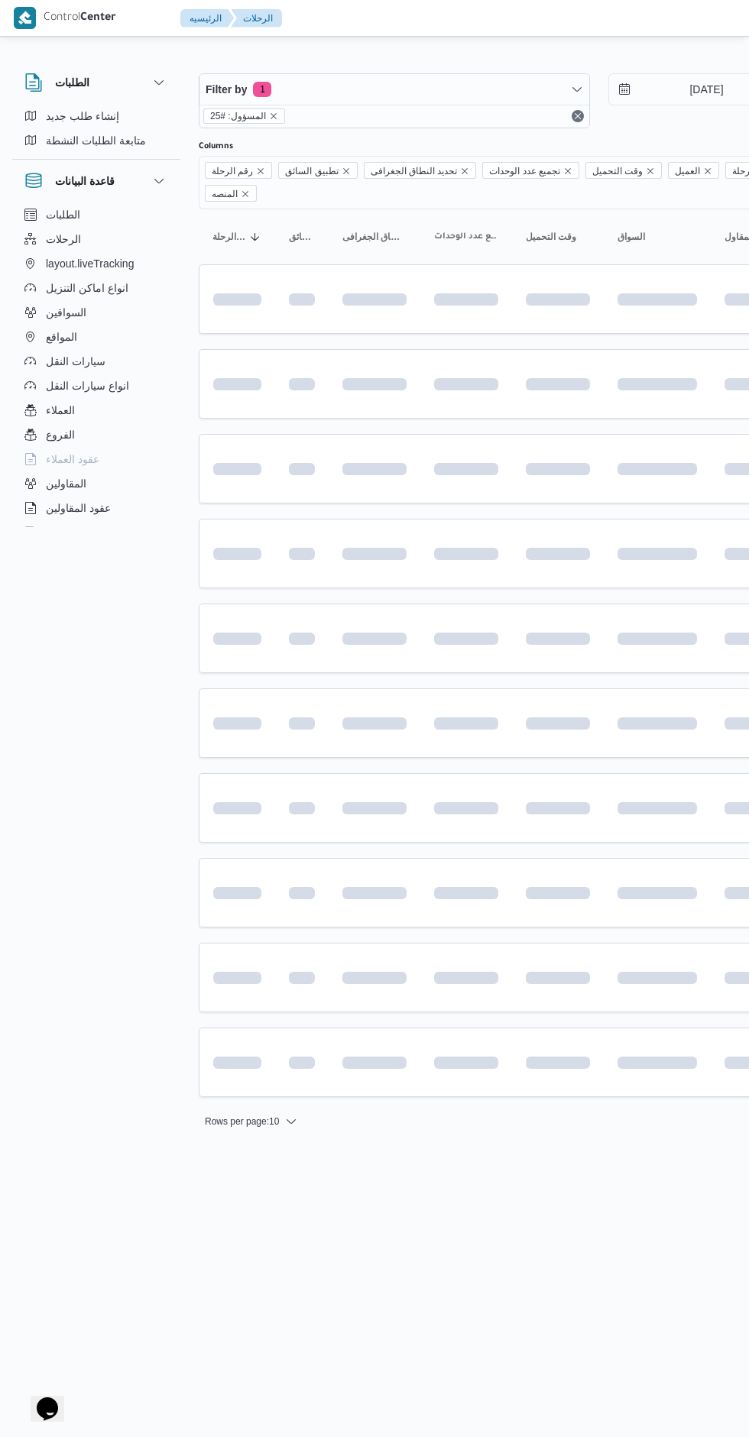
scroll to position [0, 24]
